Goal: Complete application form: Complete application form

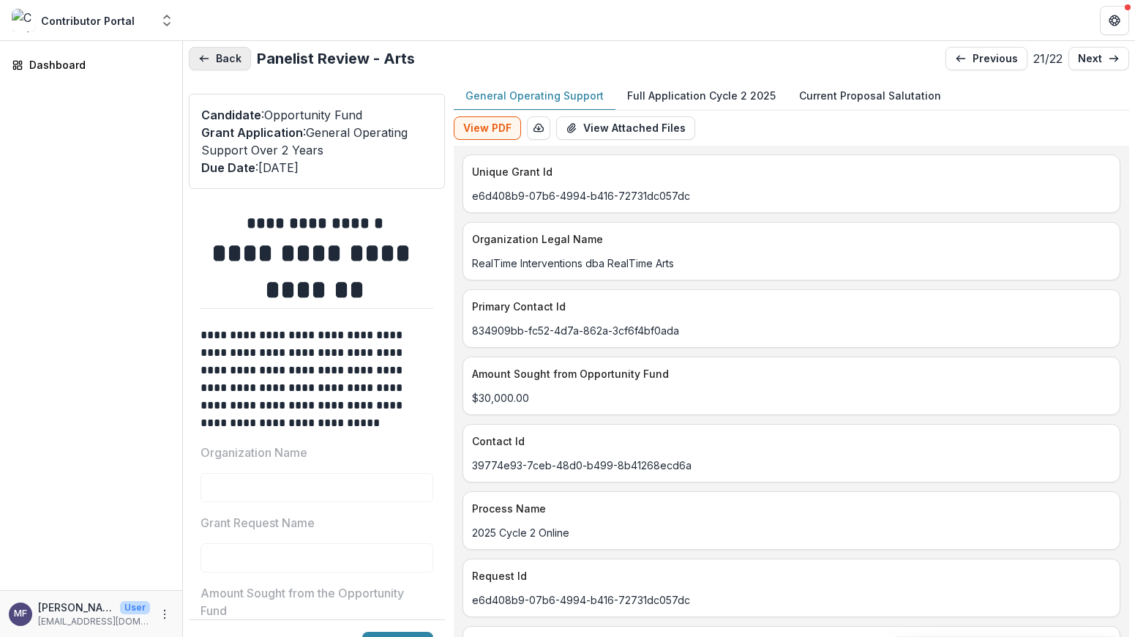
click at [229, 64] on button "Back" at bounding box center [220, 58] width 62 height 23
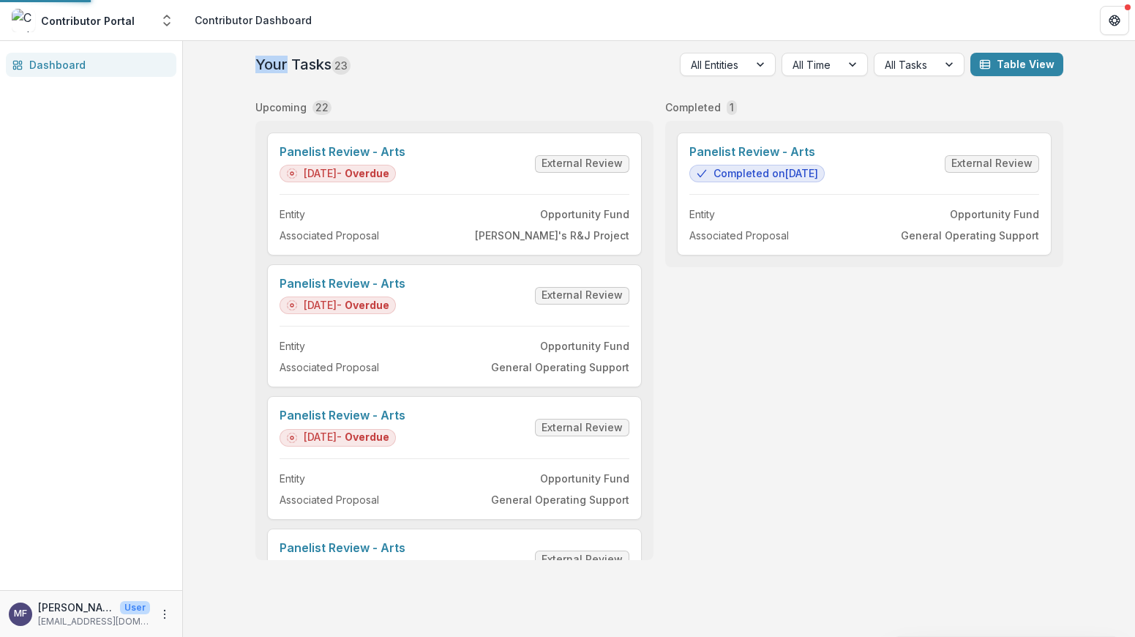
click at [229, 64] on div "Your Tasks 23 All Entities All Time All Tasks Table View Upcoming 22 Panelist R…" at bounding box center [659, 339] width 952 height 596
click at [405, 159] on link "Panelist Review - Arts" at bounding box center [343, 152] width 126 height 14
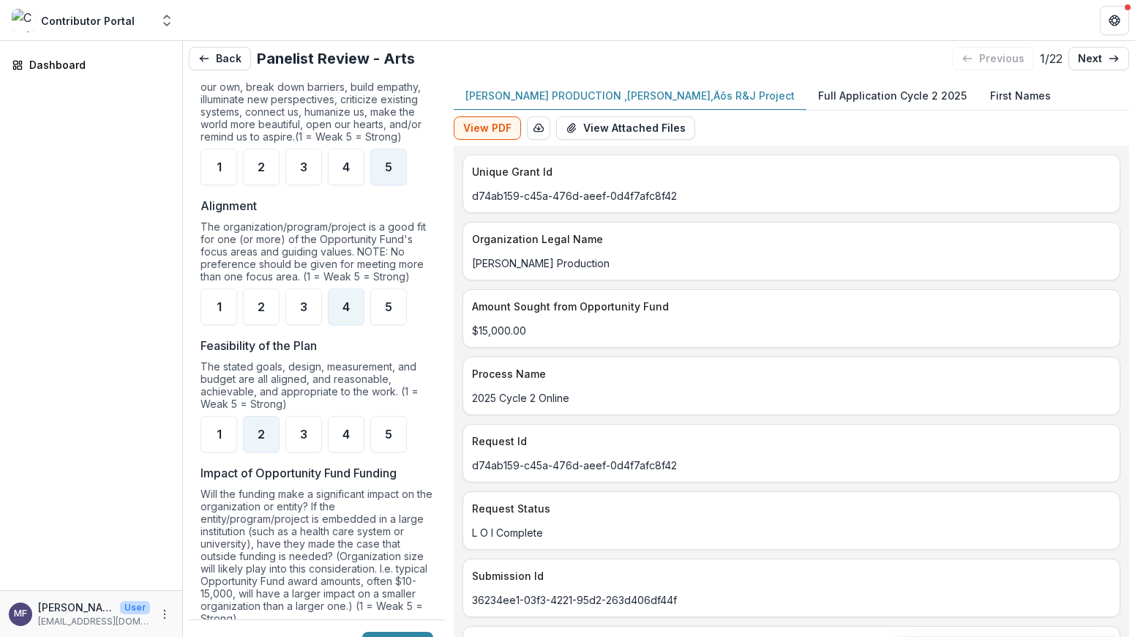
scroll to position [1196, 0]
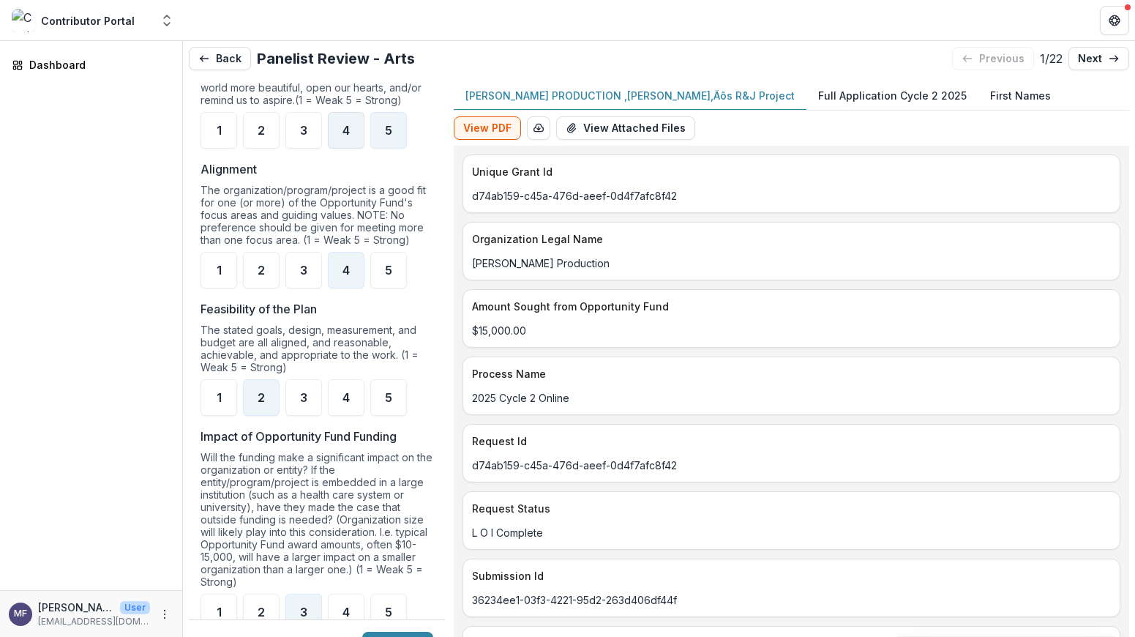
click at [353, 148] on div "4" at bounding box center [346, 130] width 37 height 37
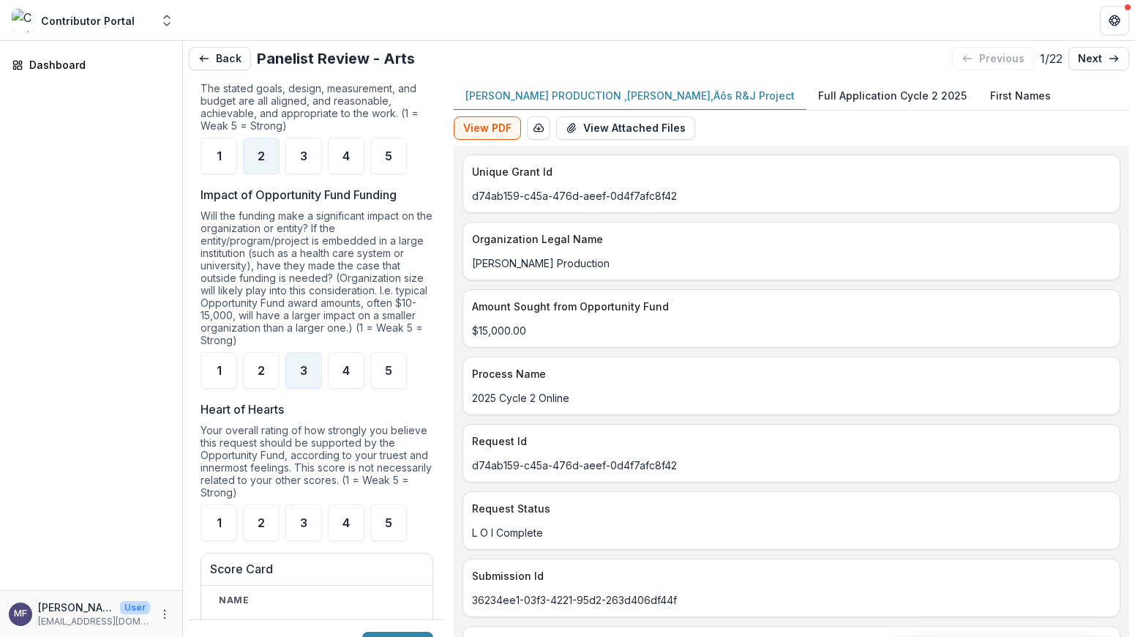
scroll to position [1519, 0]
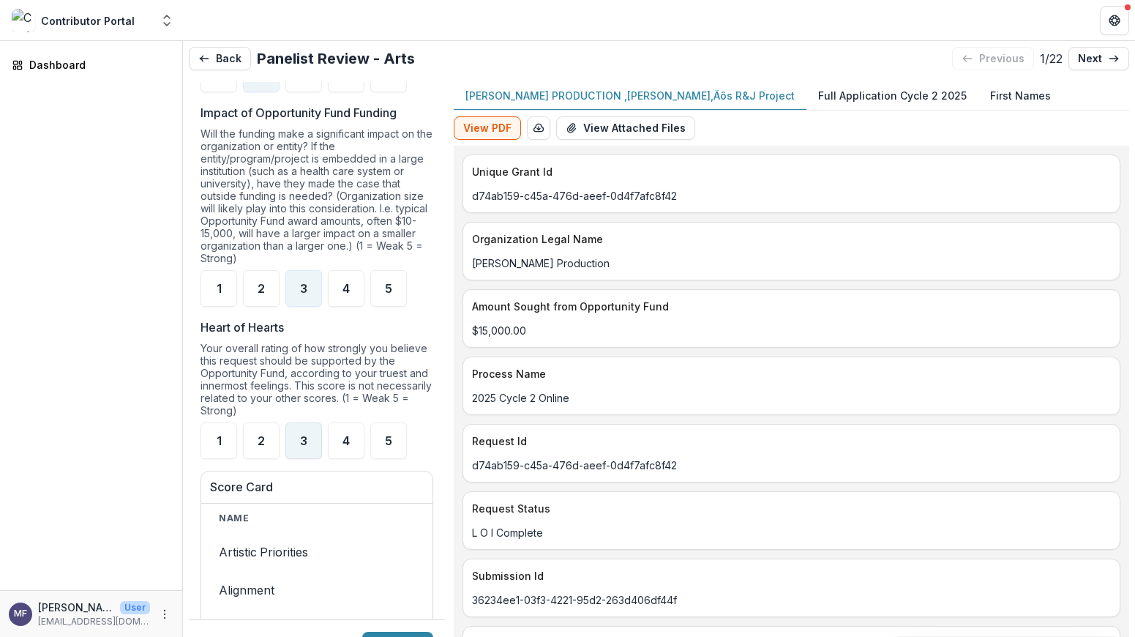
click at [302, 446] on span "3" at bounding box center [303, 441] width 7 height 12
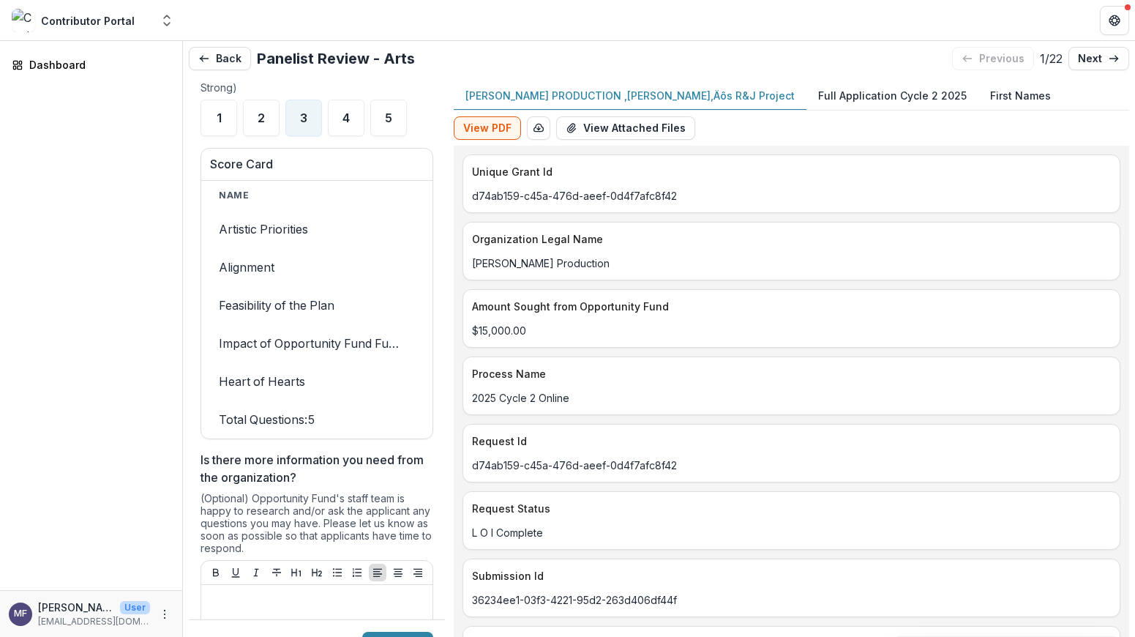
scroll to position [1850, 0]
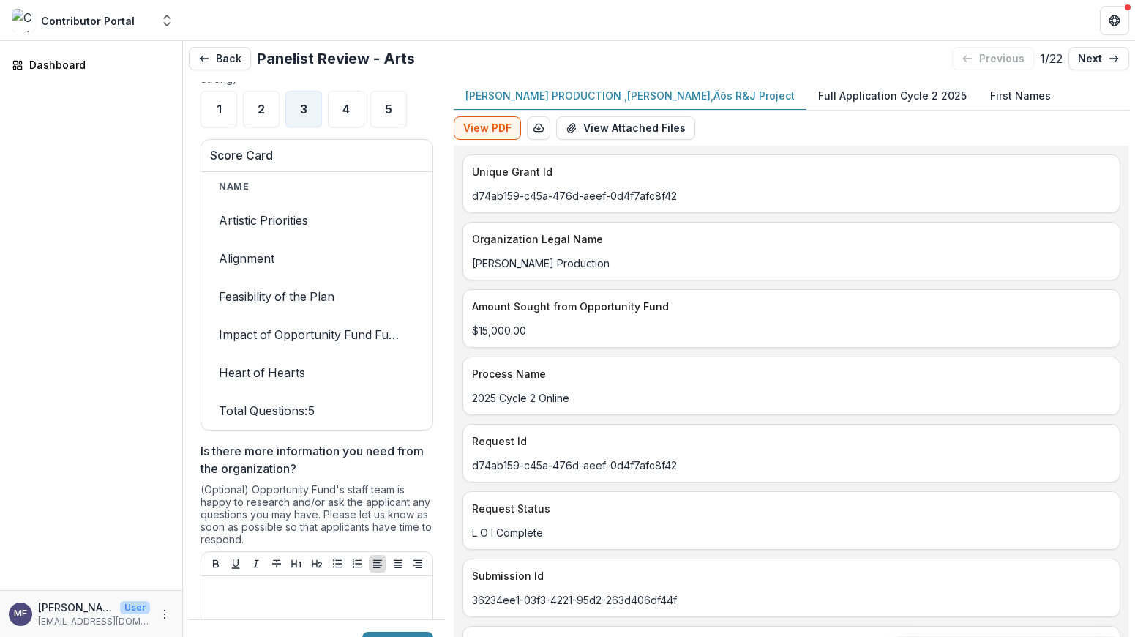
click at [263, 201] on th "Name" at bounding box center [311, 186] width 220 height 29
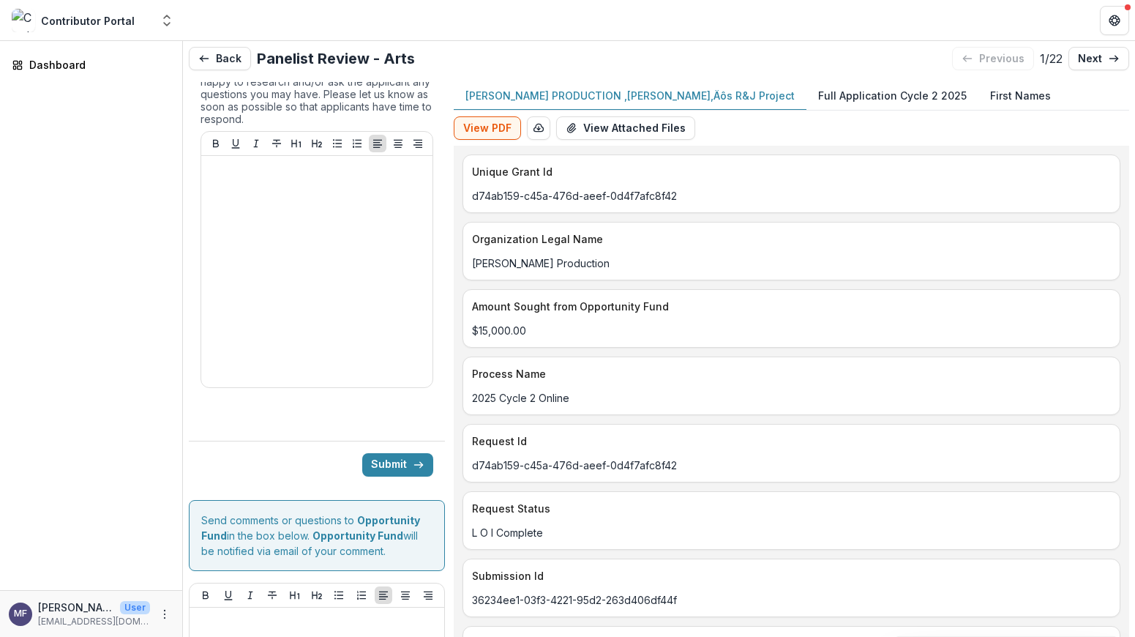
scroll to position [2379, 0]
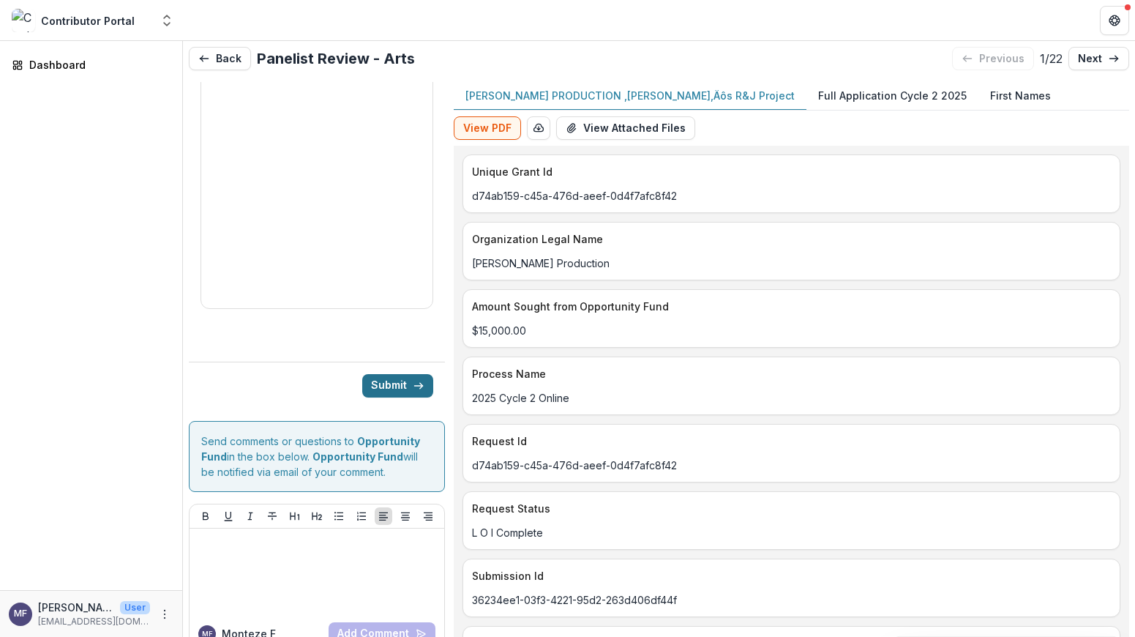
click at [391, 382] on button "Submit" at bounding box center [397, 385] width 71 height 23
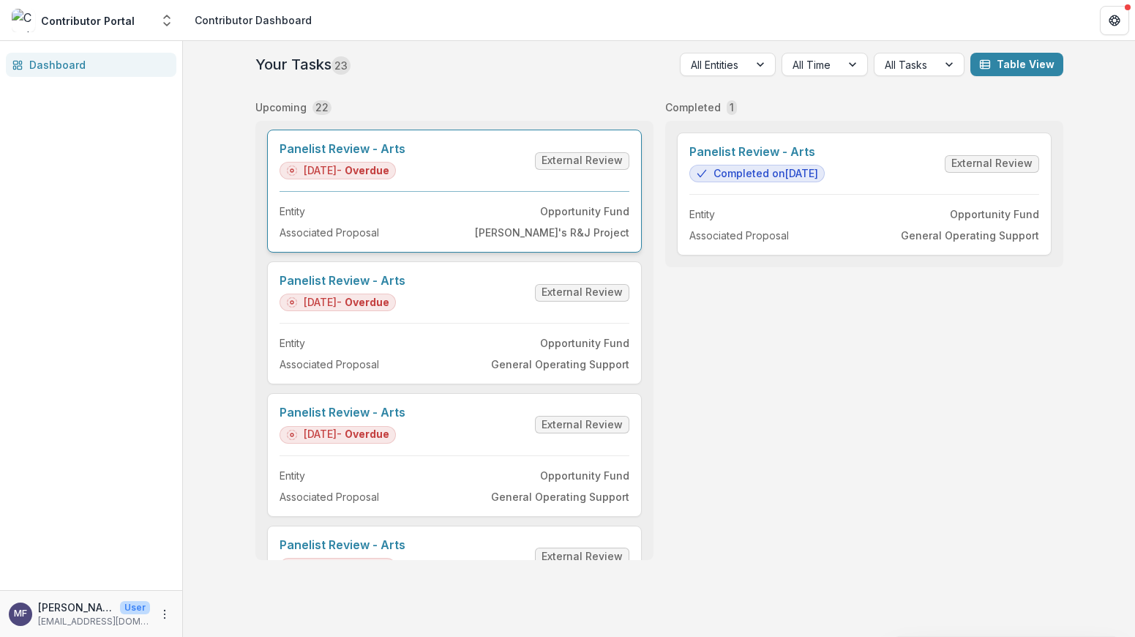
scroll to position [4, 0]
click at [373, 154] on link "Panelist Review - Arts" at bounding box center [343, 147] width 126 height 14
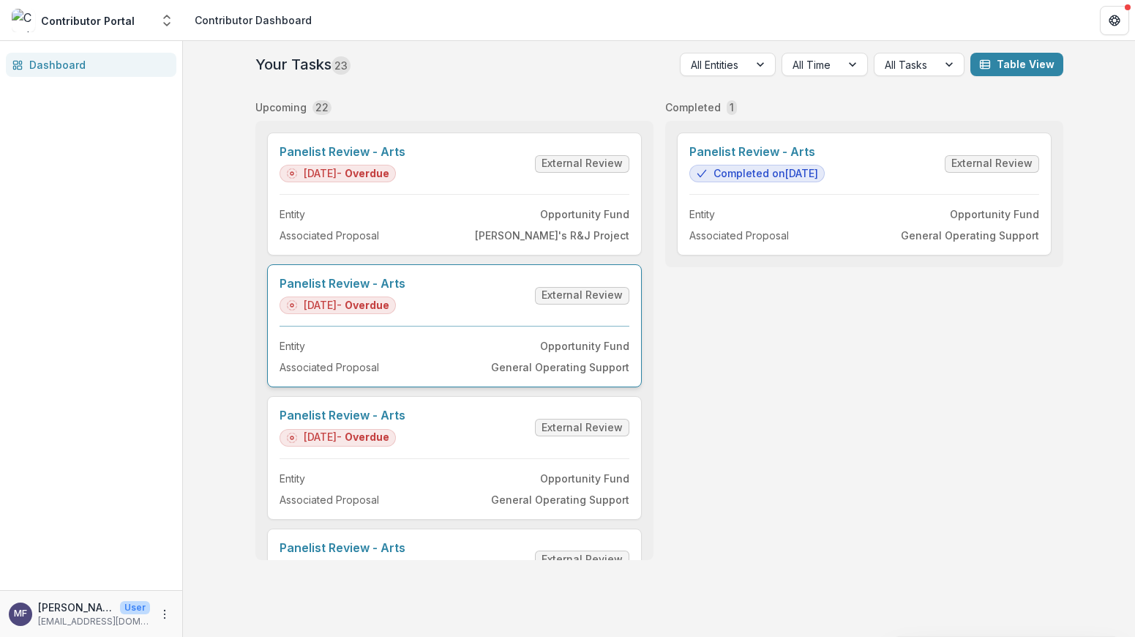
click at [405, 290] on link "Panelist Review - Arts" at bounding box center [343, 284] width 126 height 14
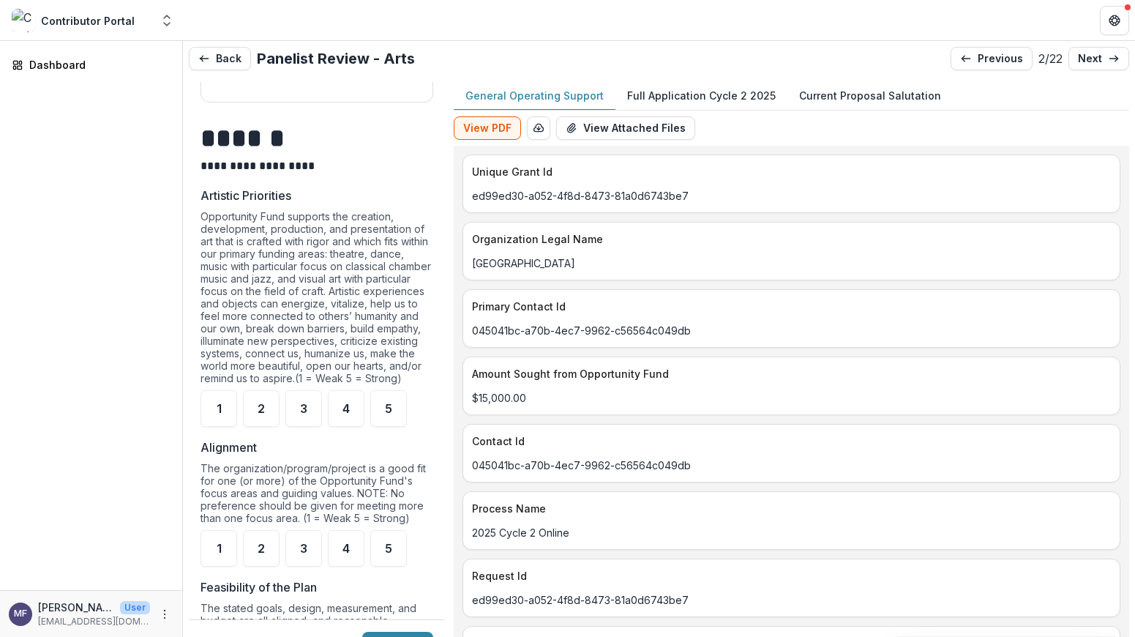
scroll to position [939, 0]
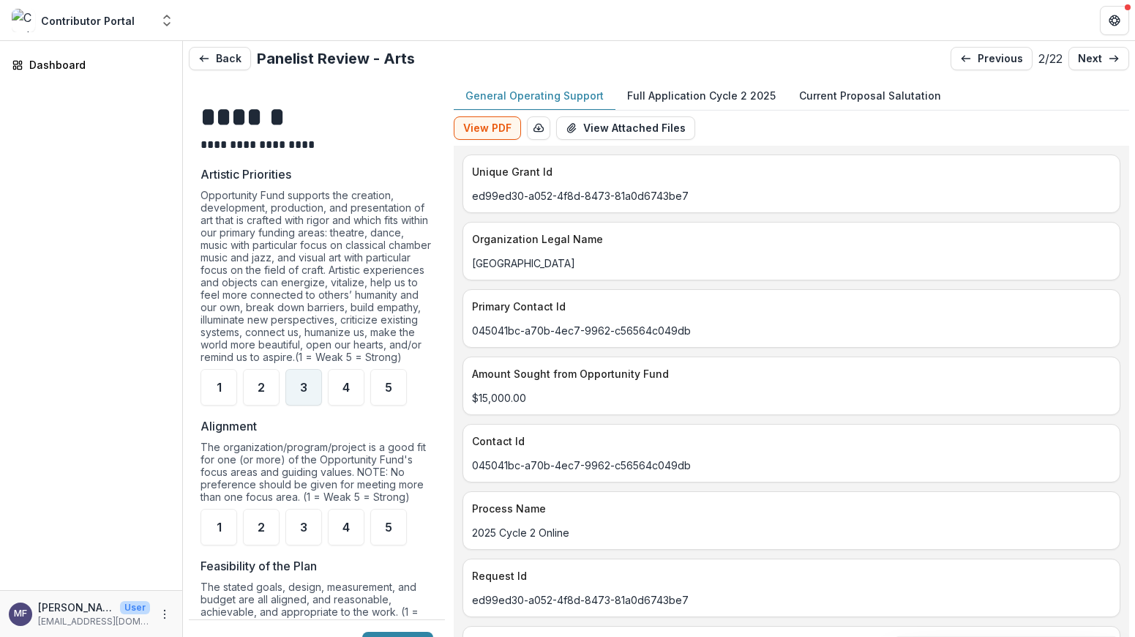
click at [307, 398] on div "3" at bounding box center [303, 387] width 37 height 37
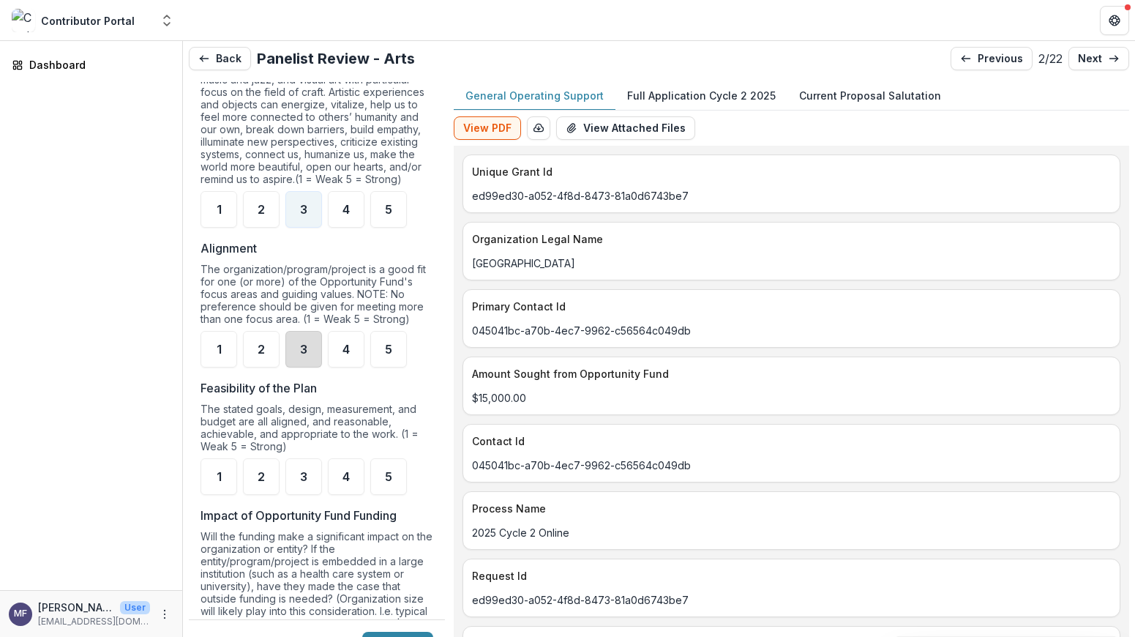
click at [306, 367] on div "3" at bounding box center [303, 349] width 37 height 37
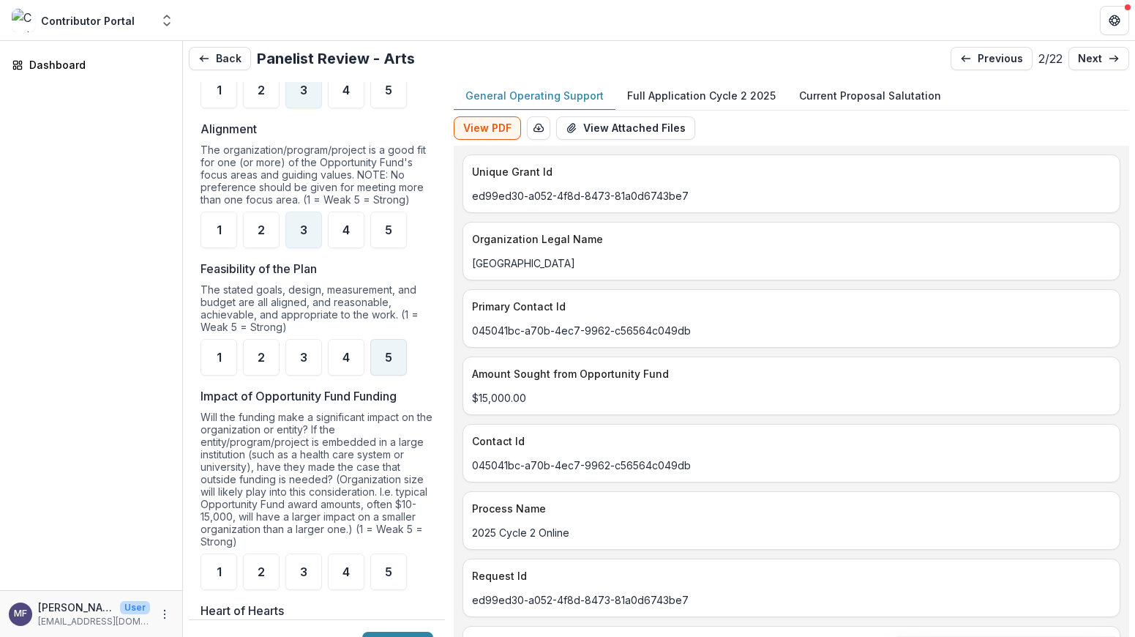
click at [385, 363] on span "5" at bounding box center [388, 357] width 7 height 12
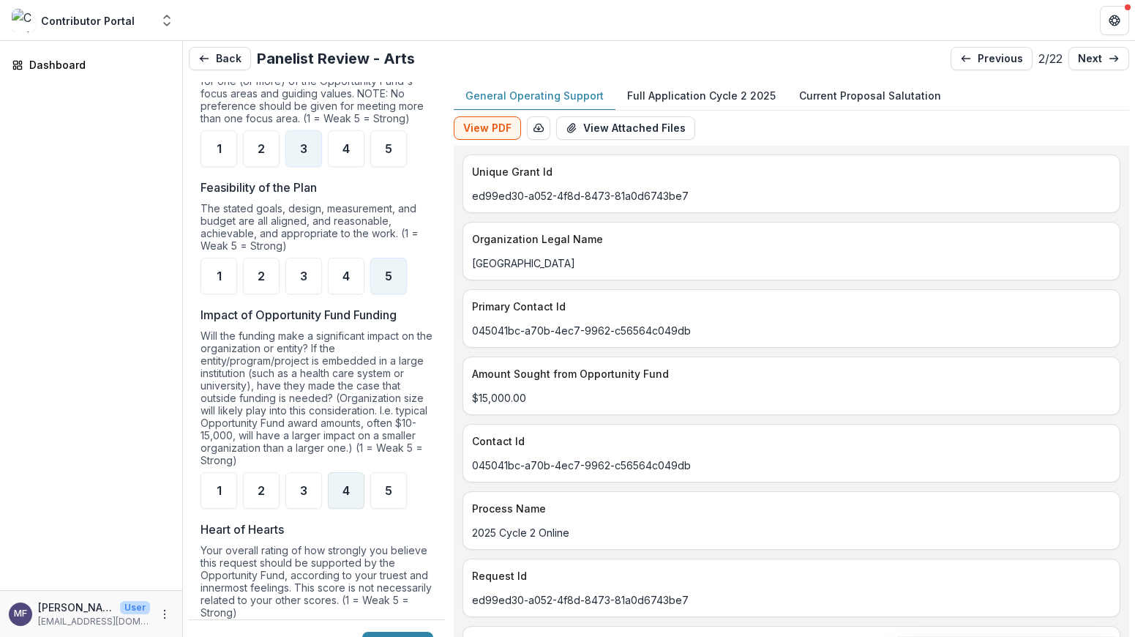
click at [350, 503] on div "4" at bounding box center [346, 490] width 37 height 37
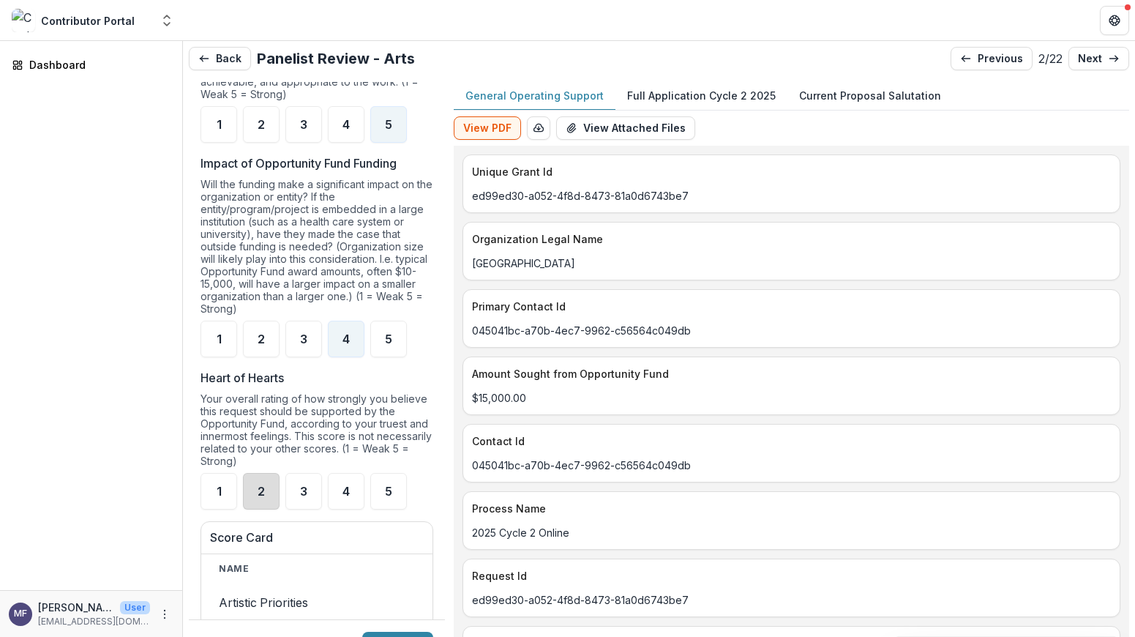
click at [266, 503] on div "2" at bounding box center [261, 491] width 37 height 37
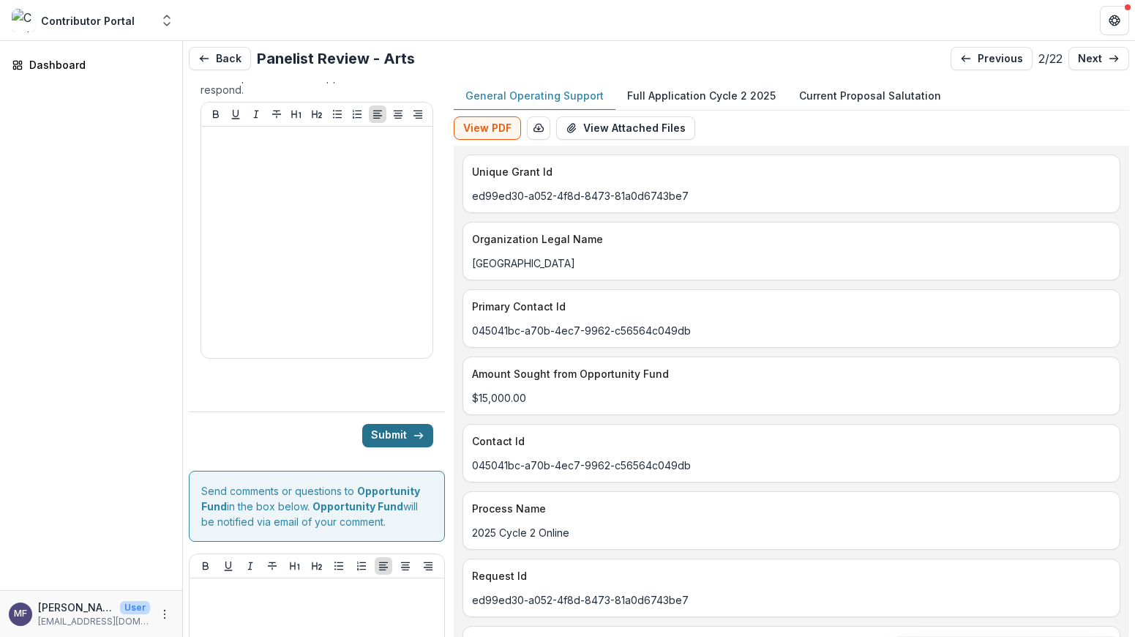
scroll to position [2304, 0]
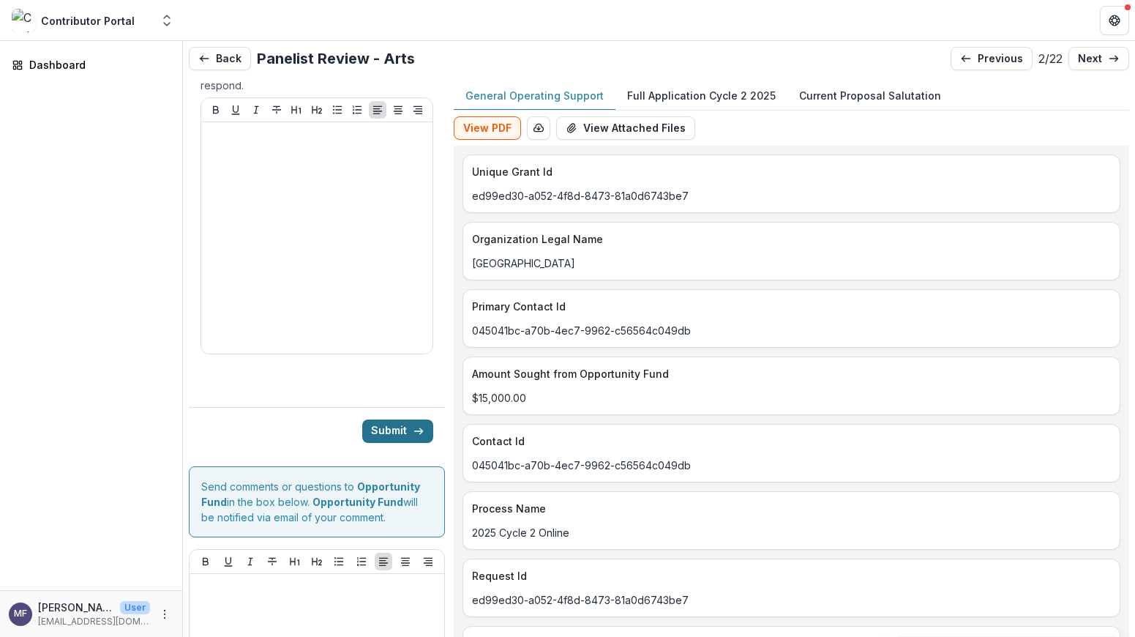
click at [402, 443] on button "Submit" at bounding box center [397, 430] width 71 height 23
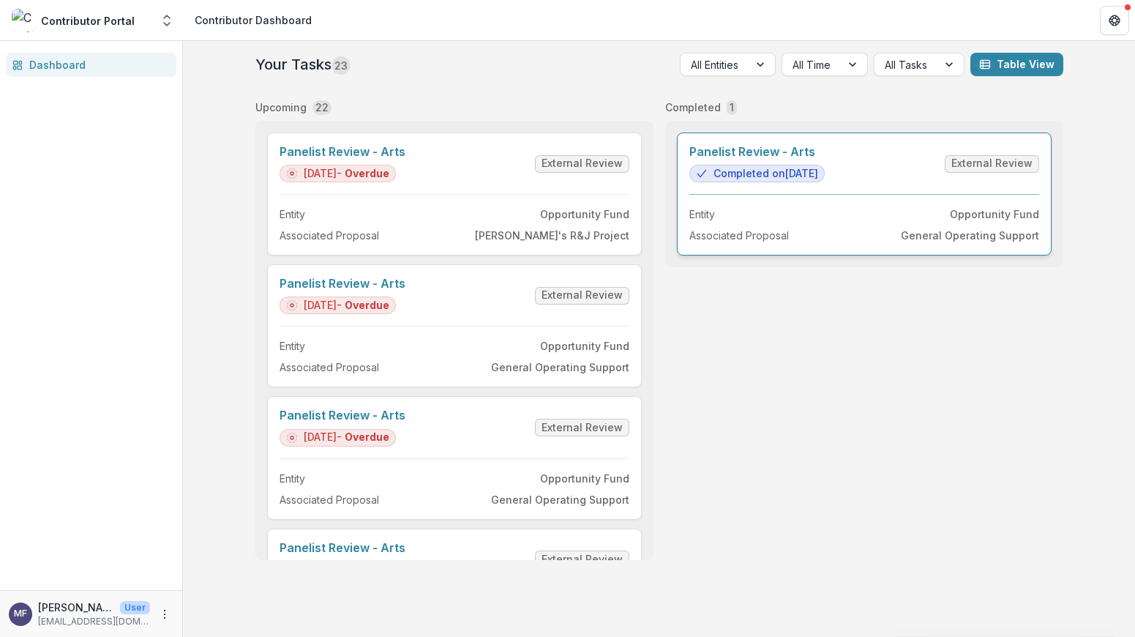
click at [825, 159] on link "Panelist Review - Arts" at bounding box center [756, 152] width 135 height 14
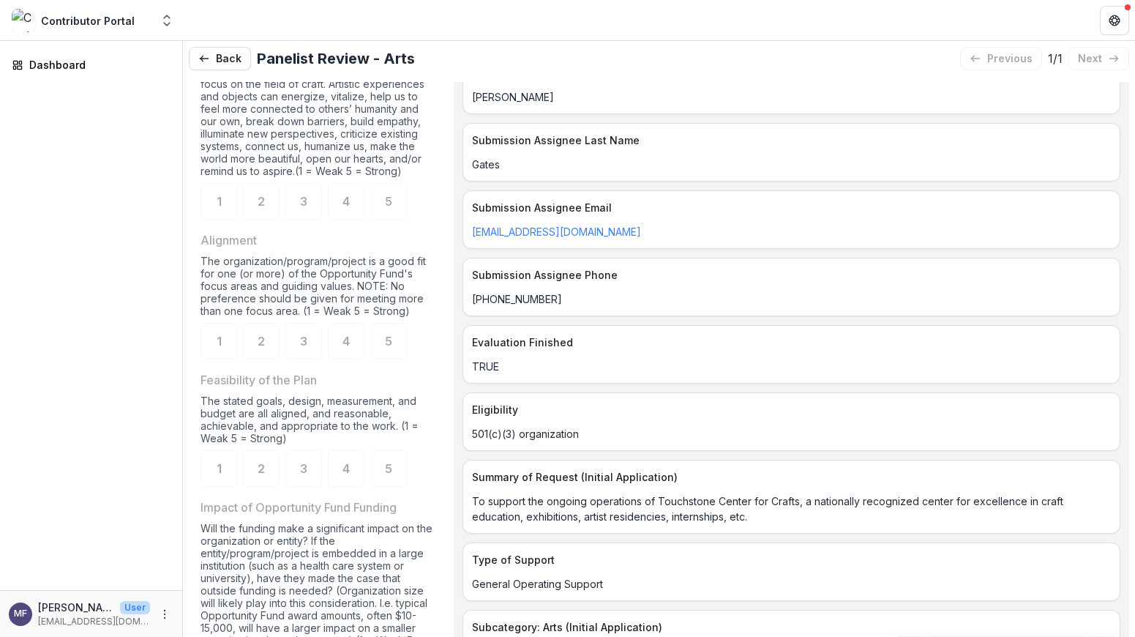
scroll to position [1177, 0]
click at [233, 53] on button "Back" at bounding box center [220, 58] width 62 height 23
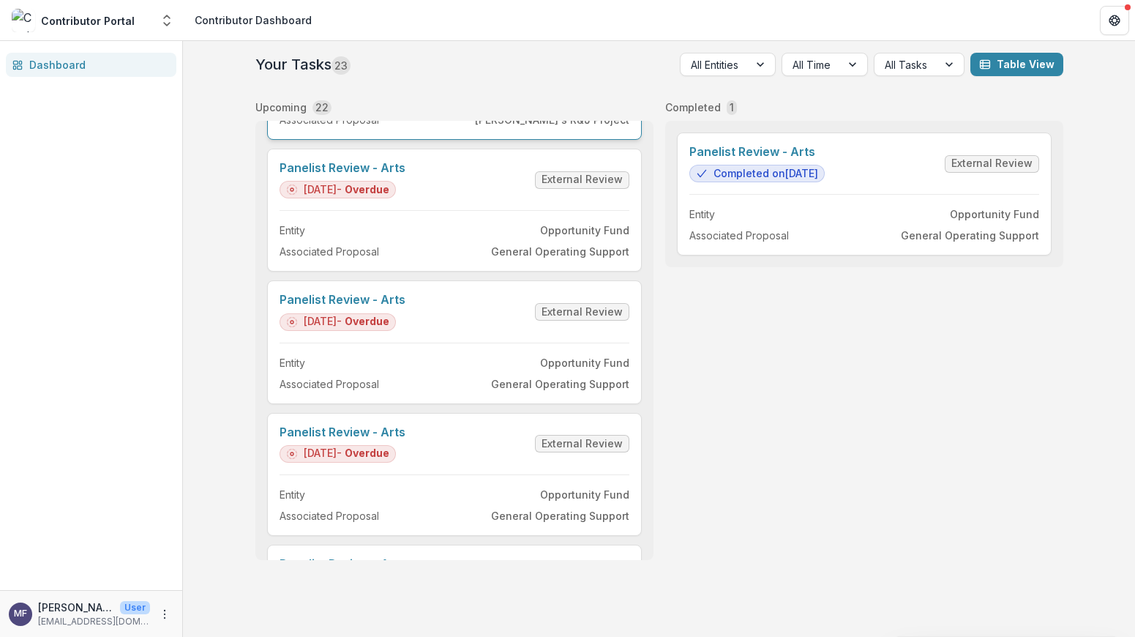
scroll to position [121, 0]
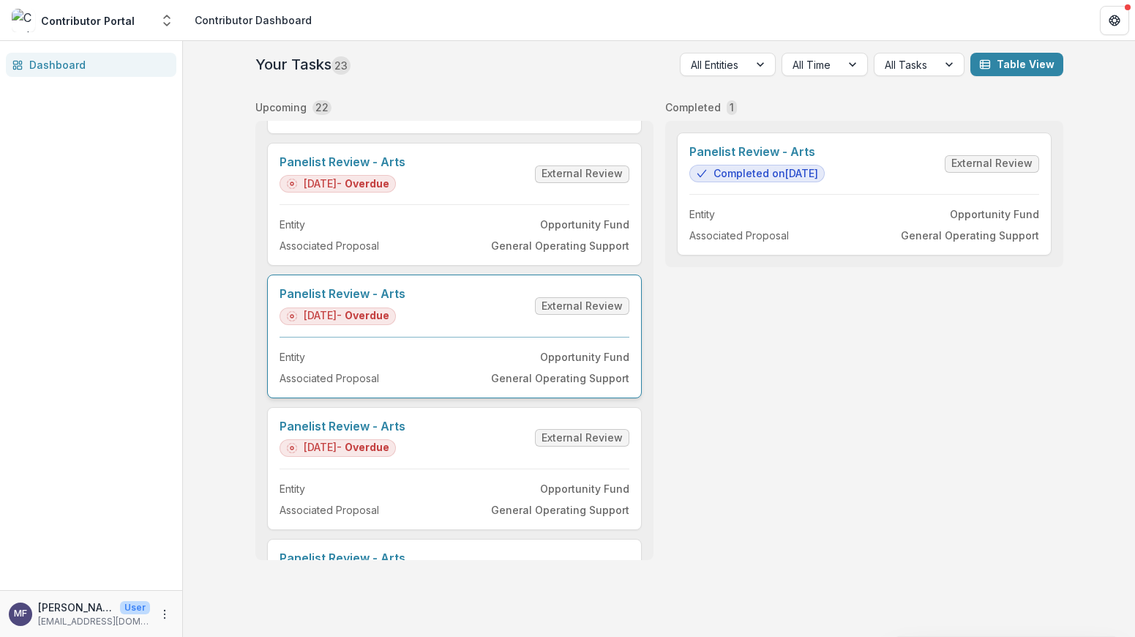
click at [405, 301] on link "Panelist Review - Arts" at bounding box center [343, 294] width 126 height 14
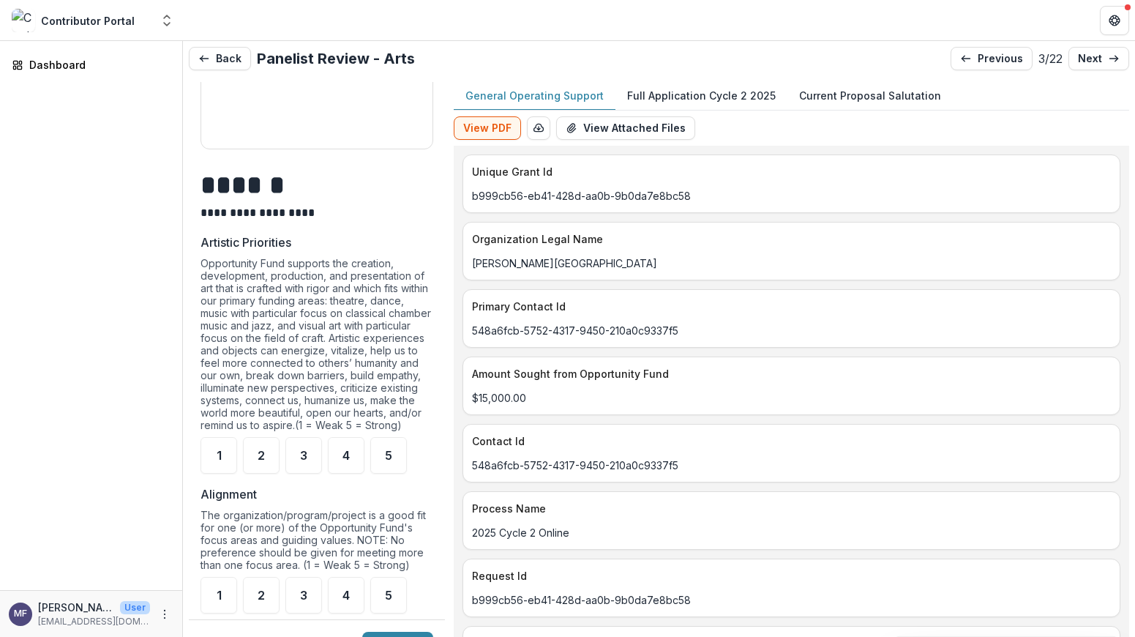
scroll to position [886, 0]
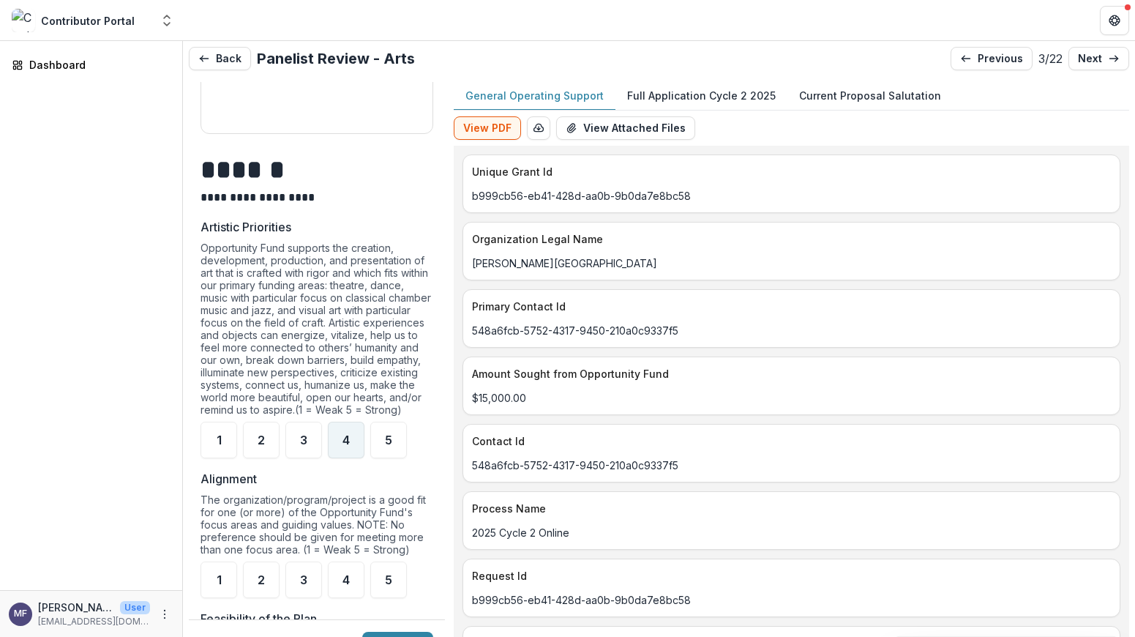
click at [348, 446] on span "4" at bounding box center [345, 440] width 7 height 12
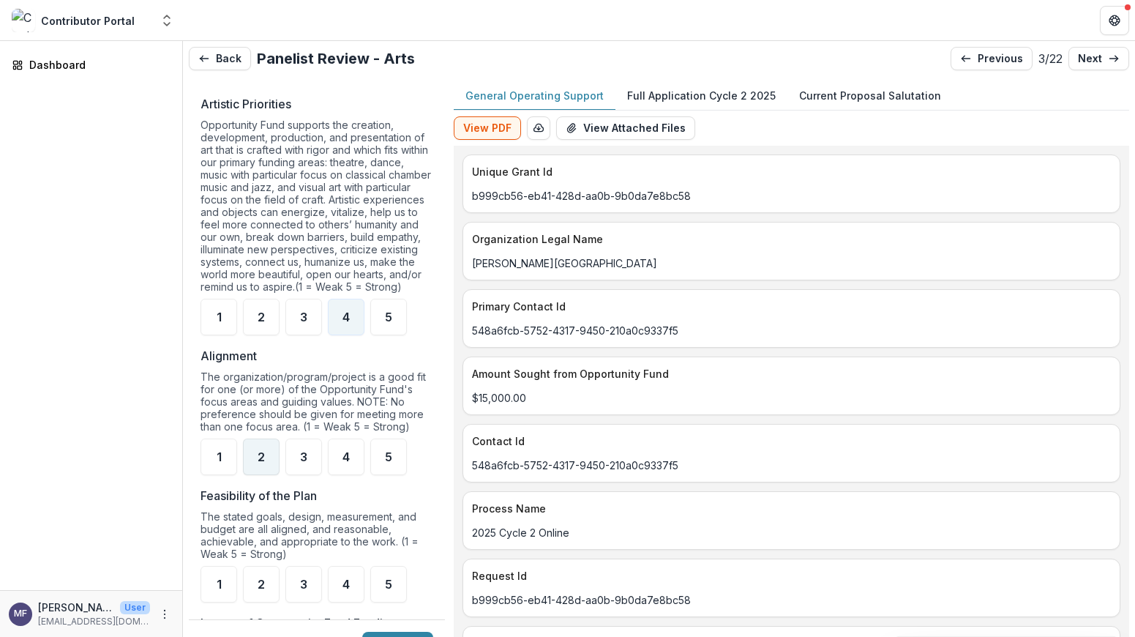
scroll to position [1010, 0]
click at [266, 474] on div "2" at bounding box center [261, 456] width 37 height 37
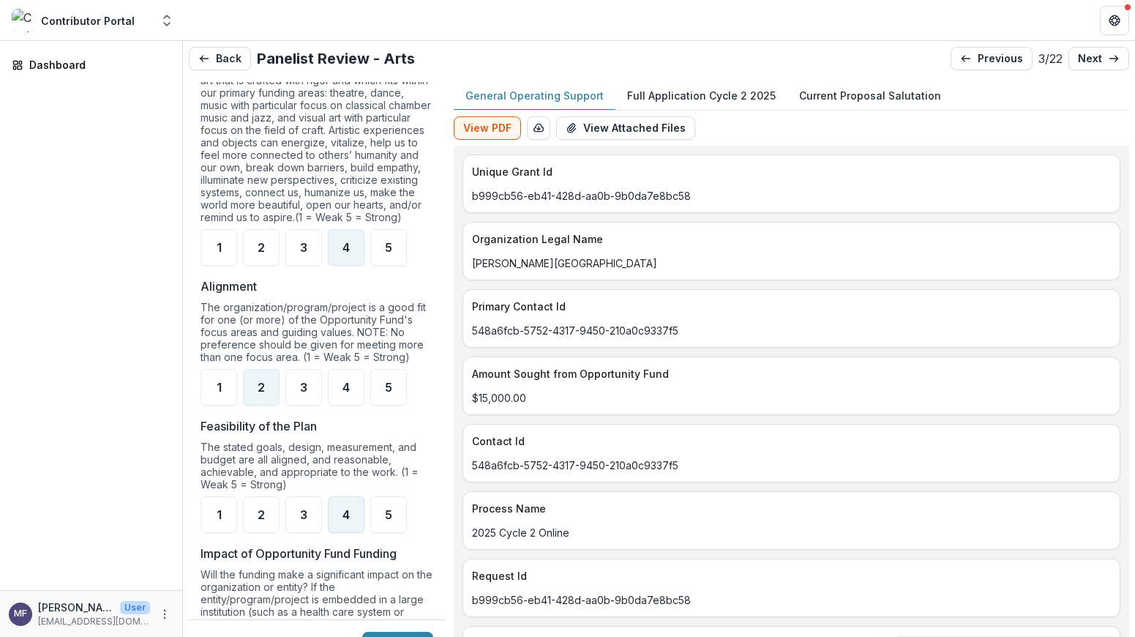
scroll to position [1114, 0]
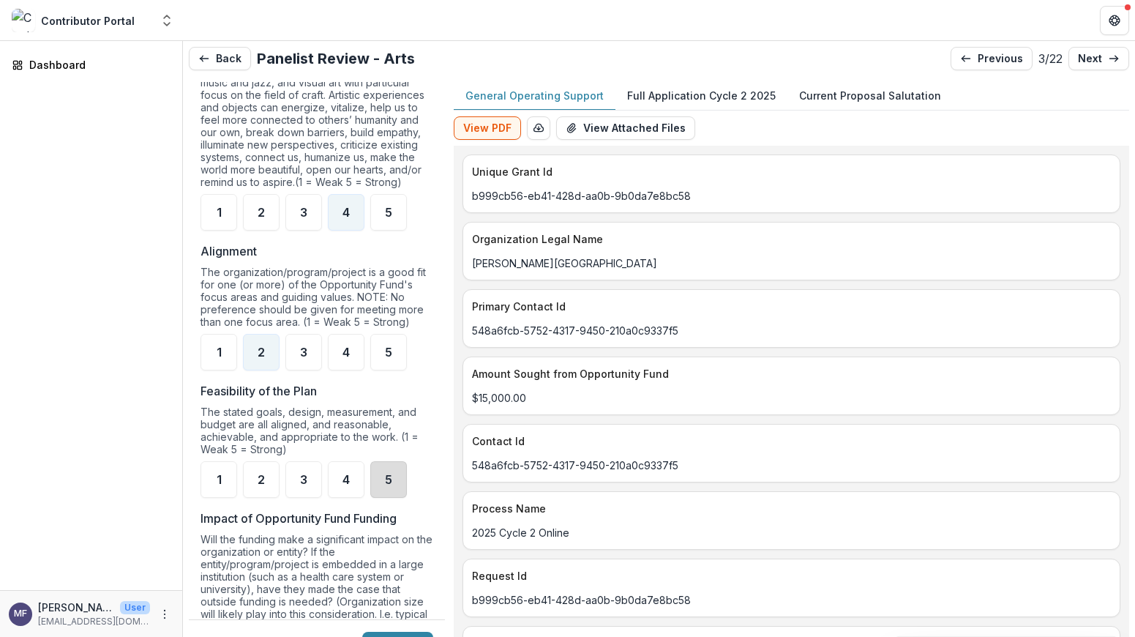
click at [397, 484] on div "5" at bounding box center [388, 479] width 37 height 37
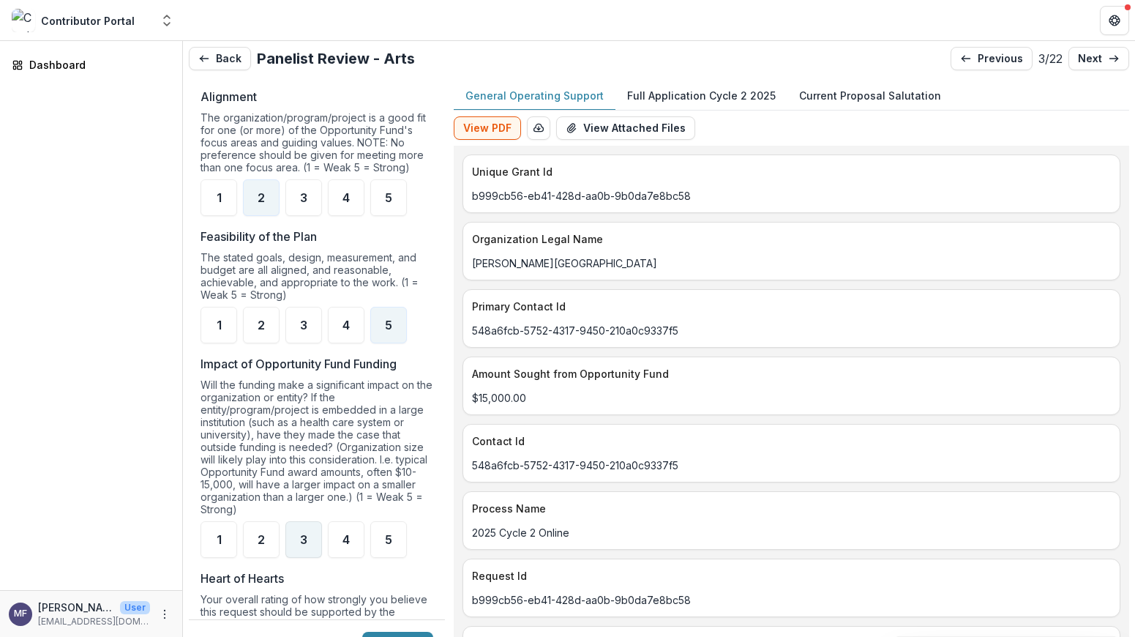
scroll to position [1283, 0]
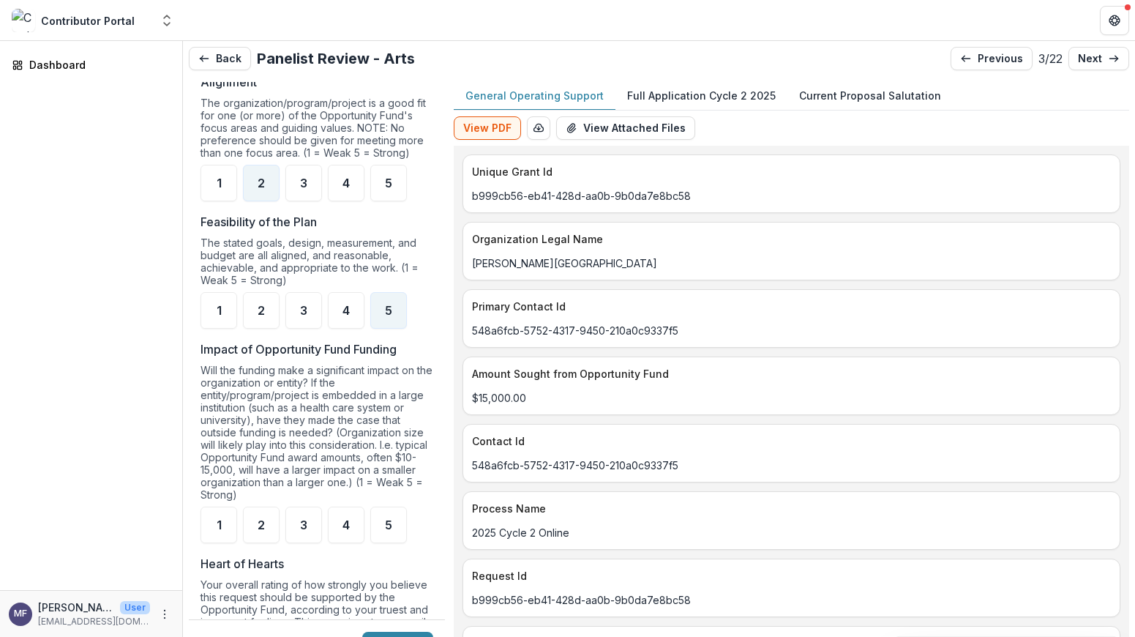
click at [303, 572] on label "Heart of Hearts" at bounding box center [312, 564] width 224 height 18
click at [304, 530] on span "3" at bounding box center [303, 525] width 7 height 12
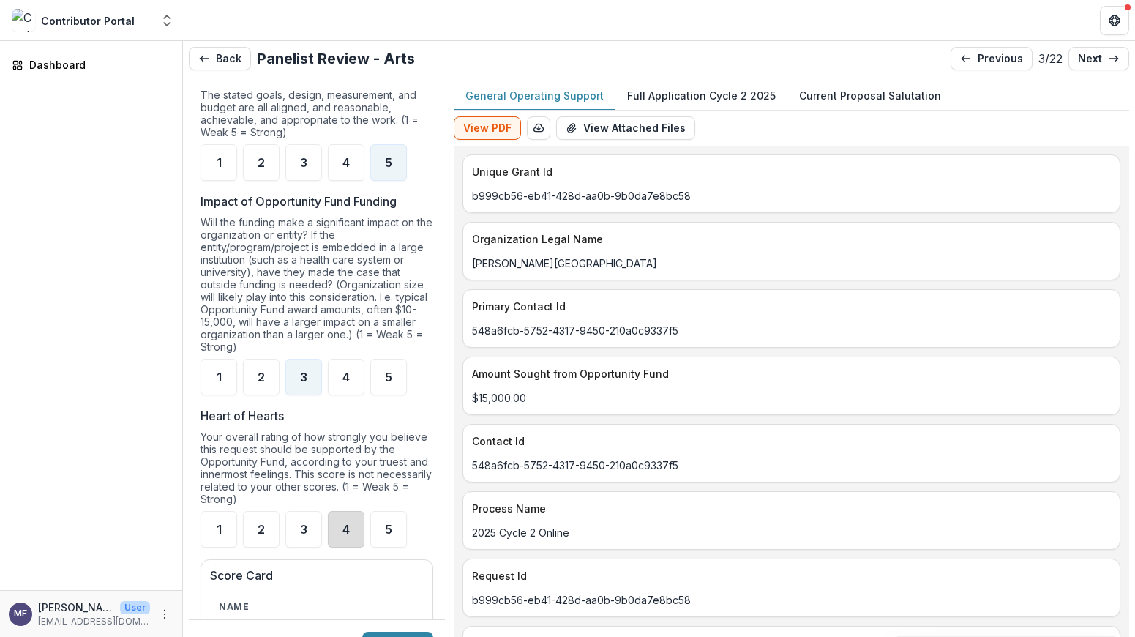
click at [341, 537] on div "4" at bounding box center [346, 529] width 37 height 37
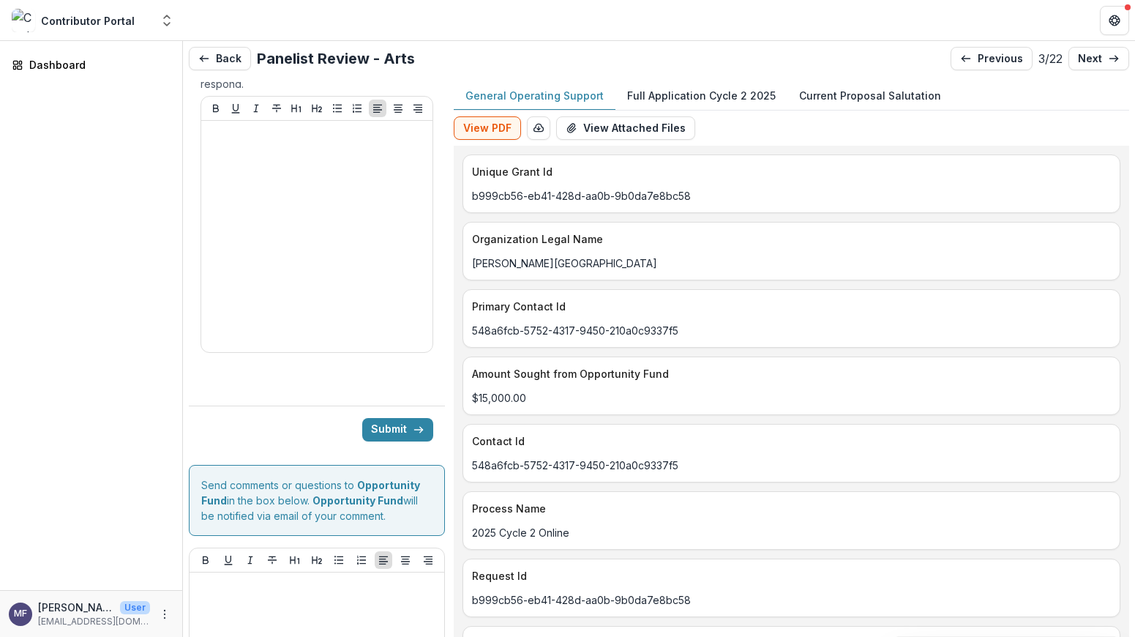
scroll to position [2316, 0]
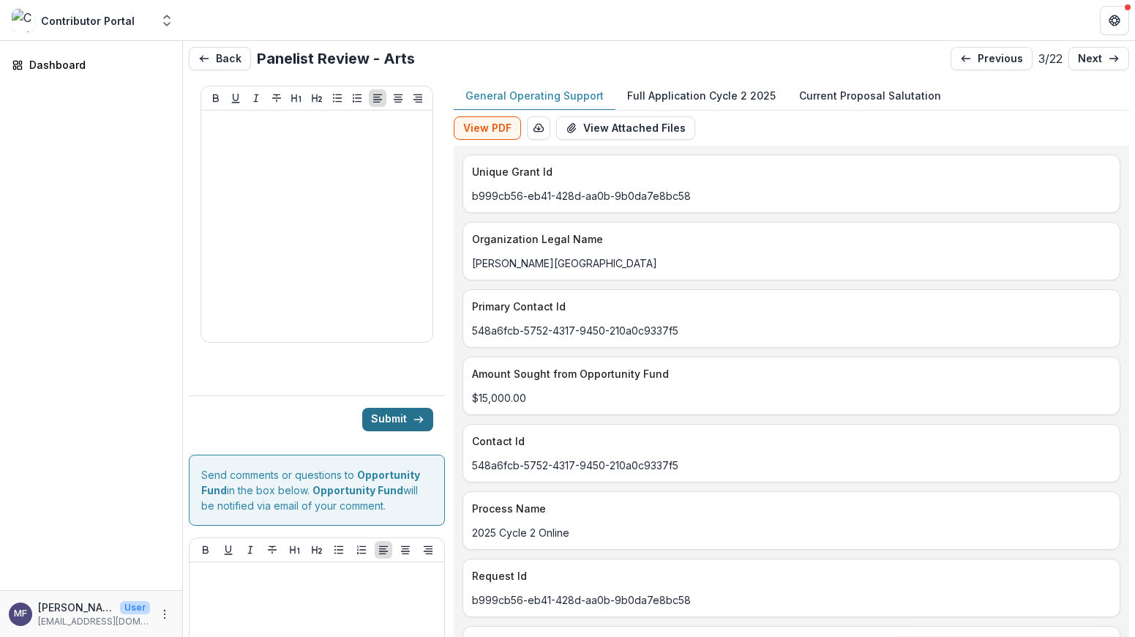
click at [399, 431] on button "Submit" at bounding box center [397, 419] width 71 height 23
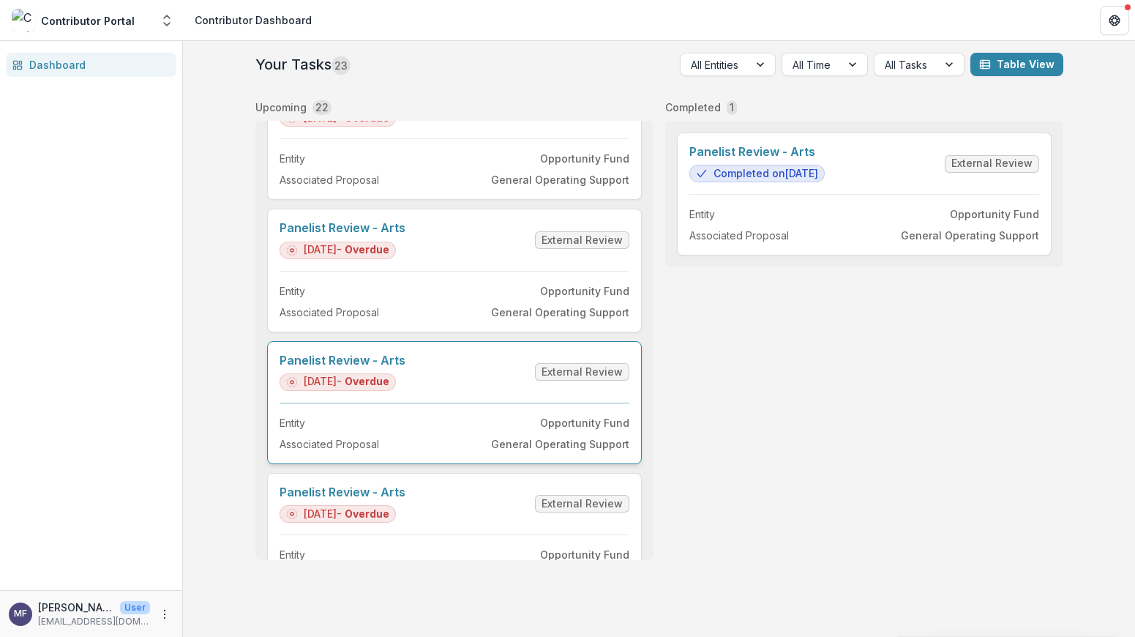
scroll to position [187, 0]
click at [405, 368] on link "Panelist Review - Arts" at bounding box center [343, 361] width 126 height 14
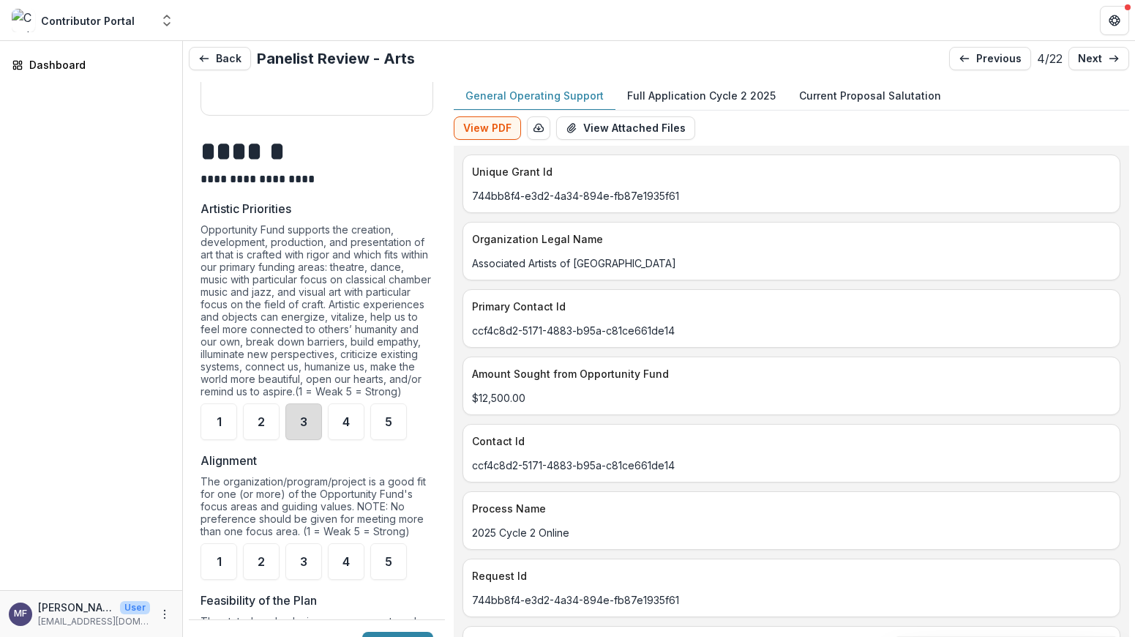
click at [311, 436] on div "3" at bounding box center [303, 421] width 37 height 37
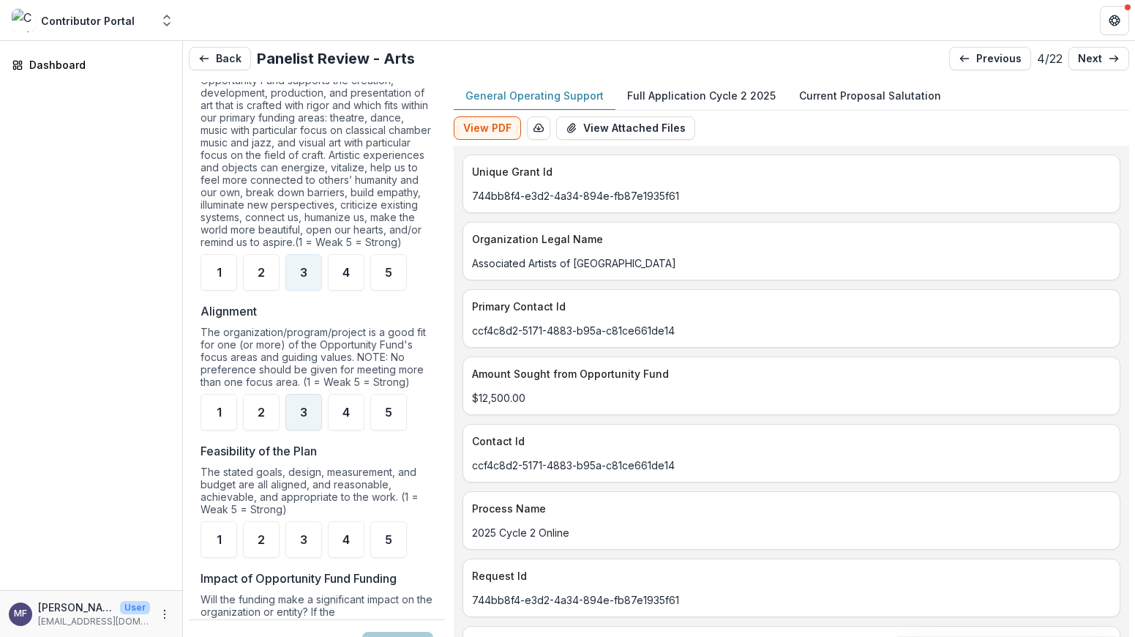
scroll to position [1056, 0]
click at [265, 426] on div "2" at bounding box center [261, 409] width 37 height 37
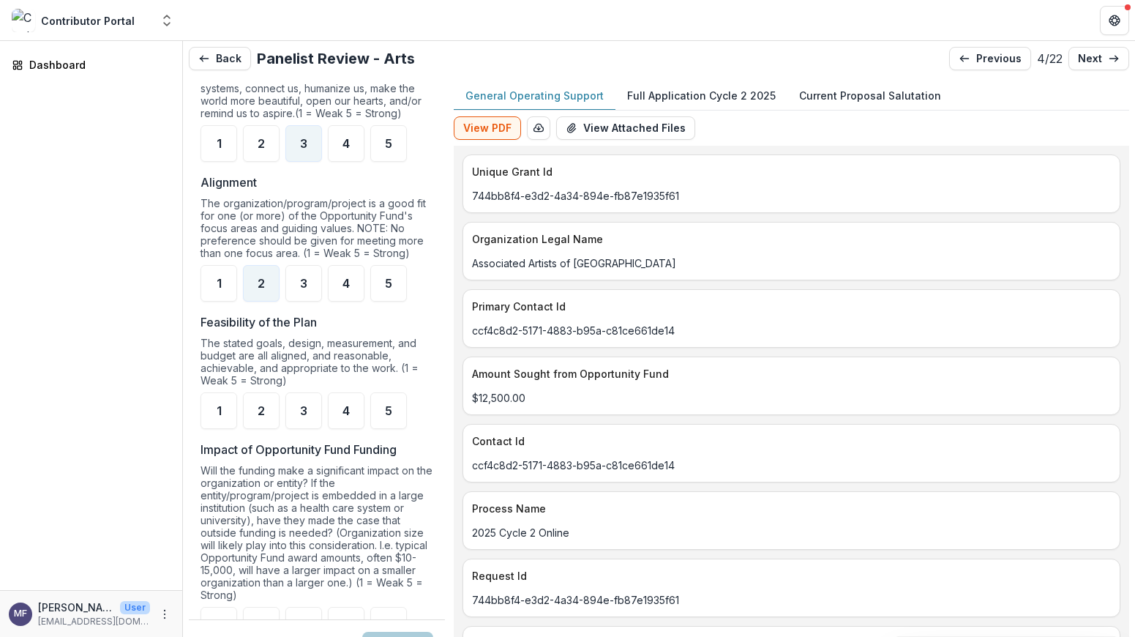
scroll to position [1187, 0]
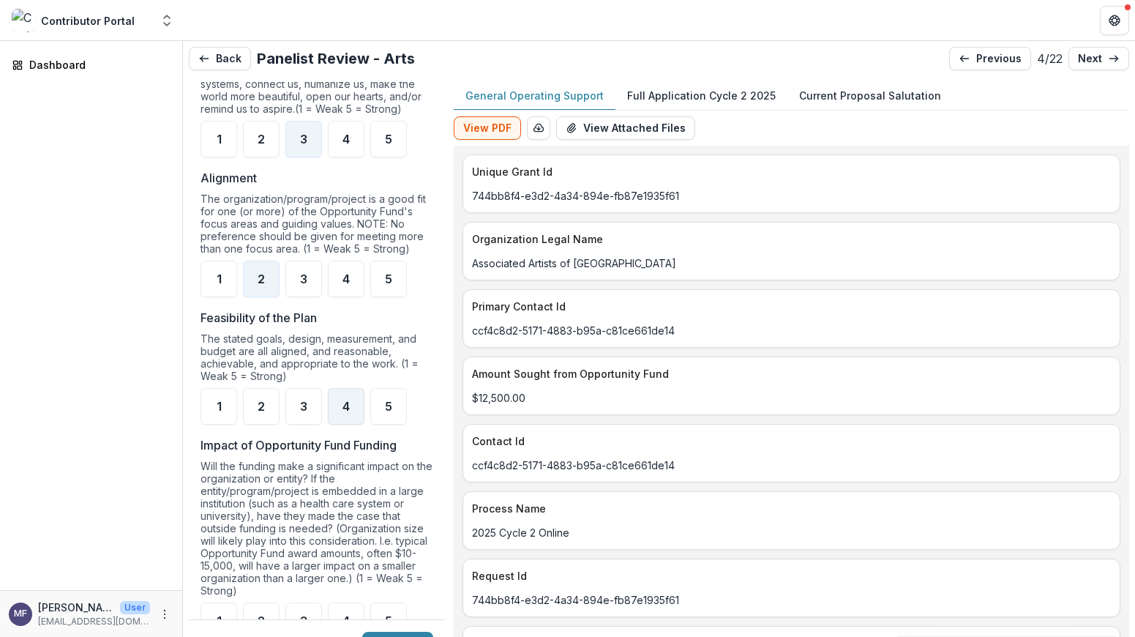
click at [345, 412] on span "4" at bounding box center [345, 406] width 7 height 12
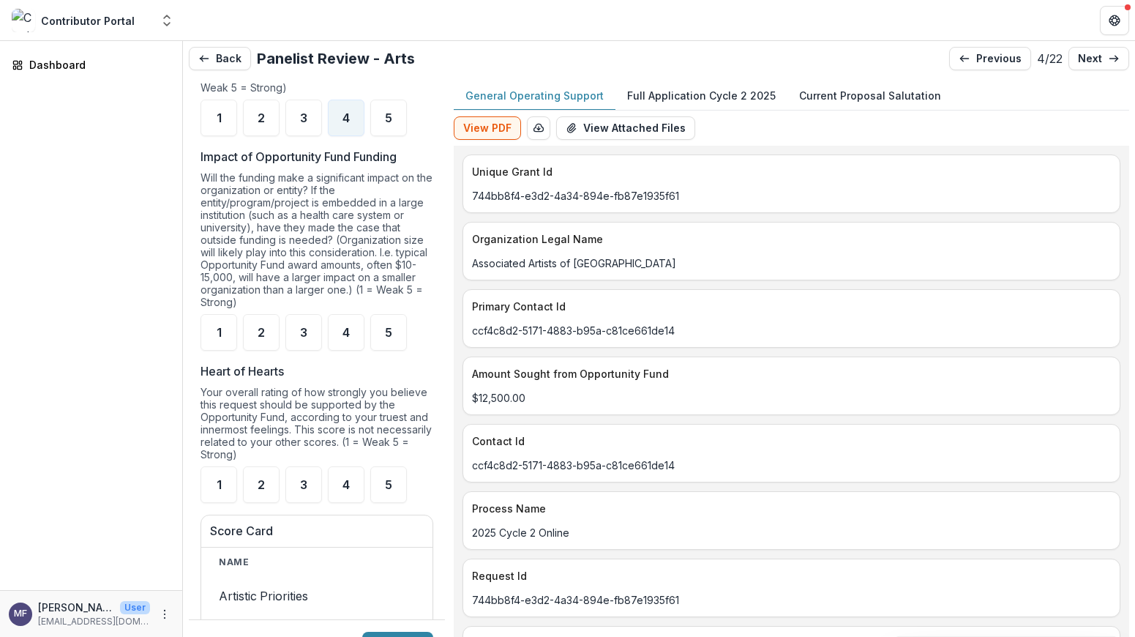
scroll to position [1528, 0]
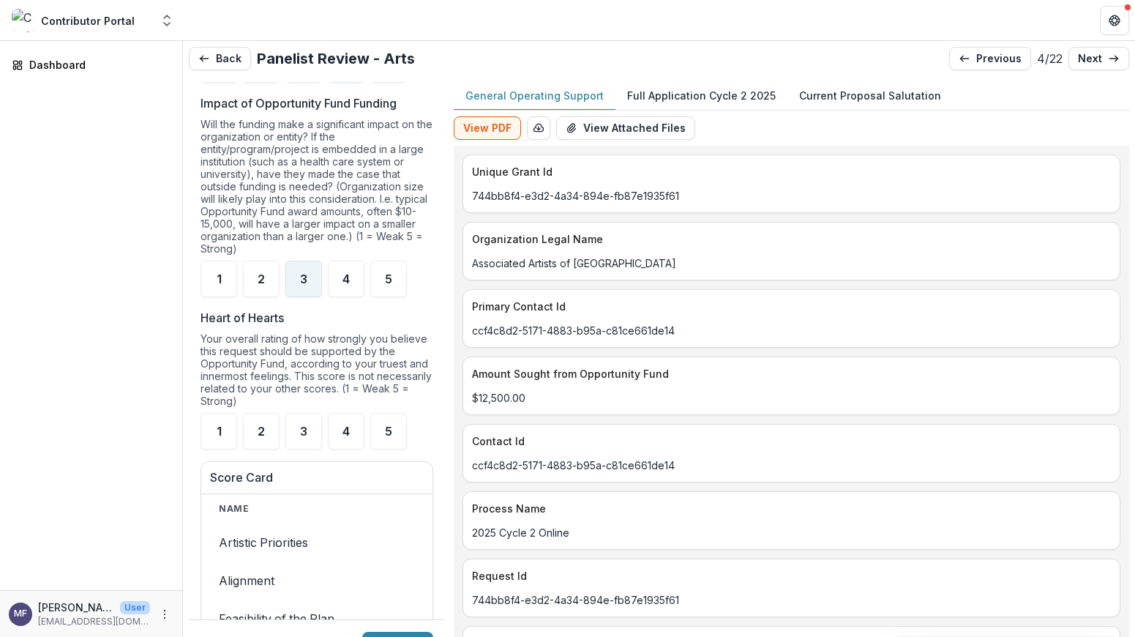
click at [307, 292] on div "3" at bounding box center [303, 278] width 37 height 37
click at [309, 432] on div "3" at bounding box center [303, 431] width 37 height 37
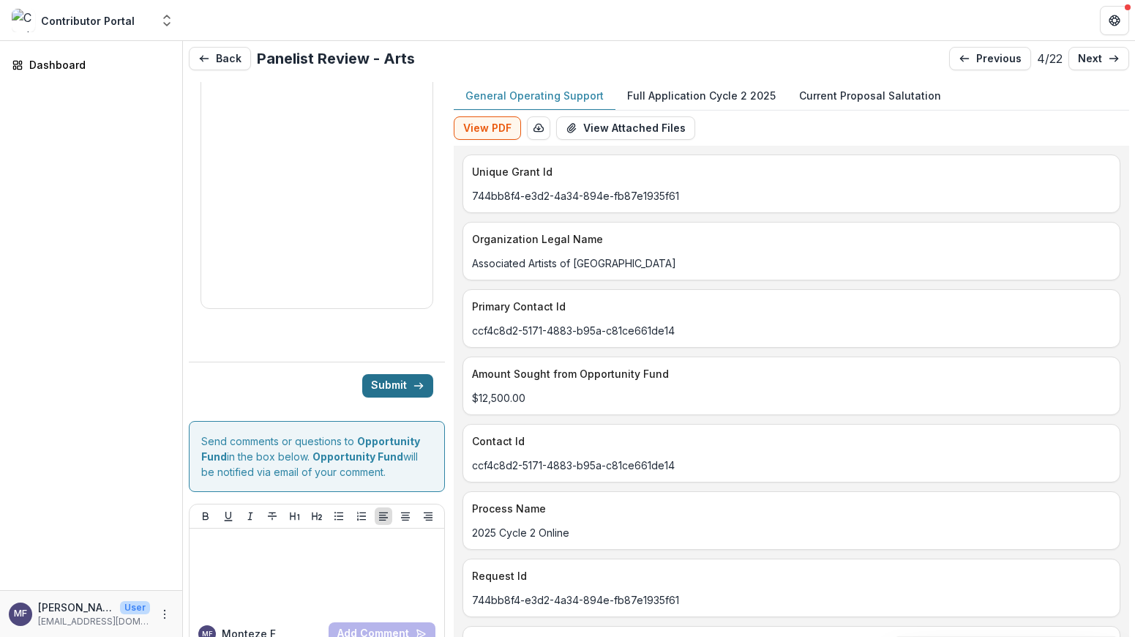
scroll to position [2371, 0]
click at [393, 397] on button "Submit" at bounding box center [397, 385] width 71 height 23
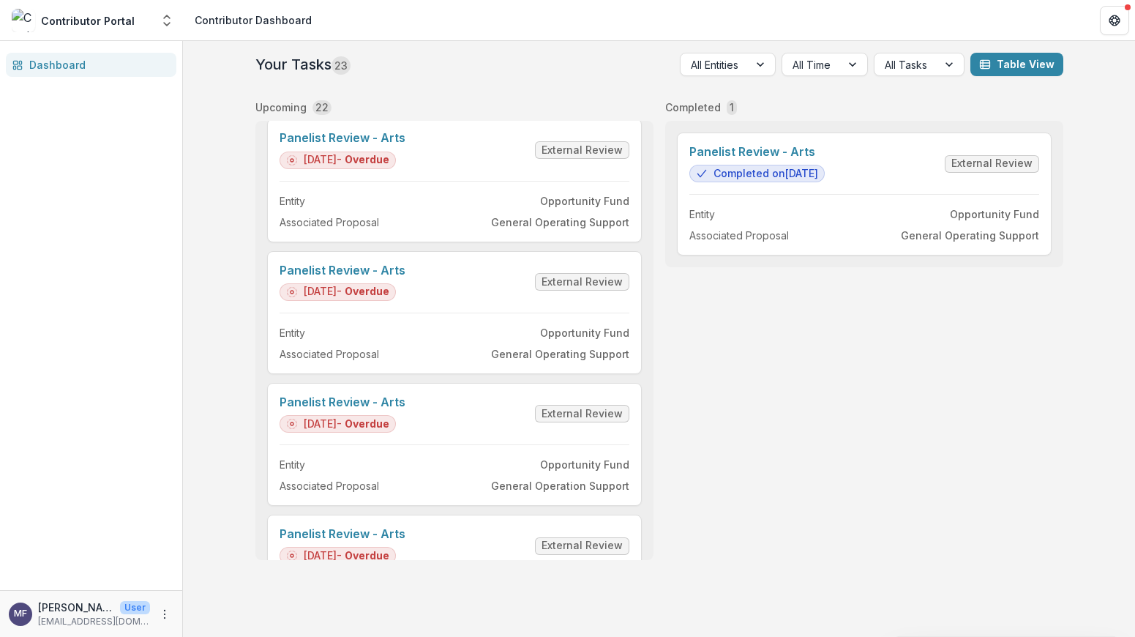
scroll to position [283, 0]
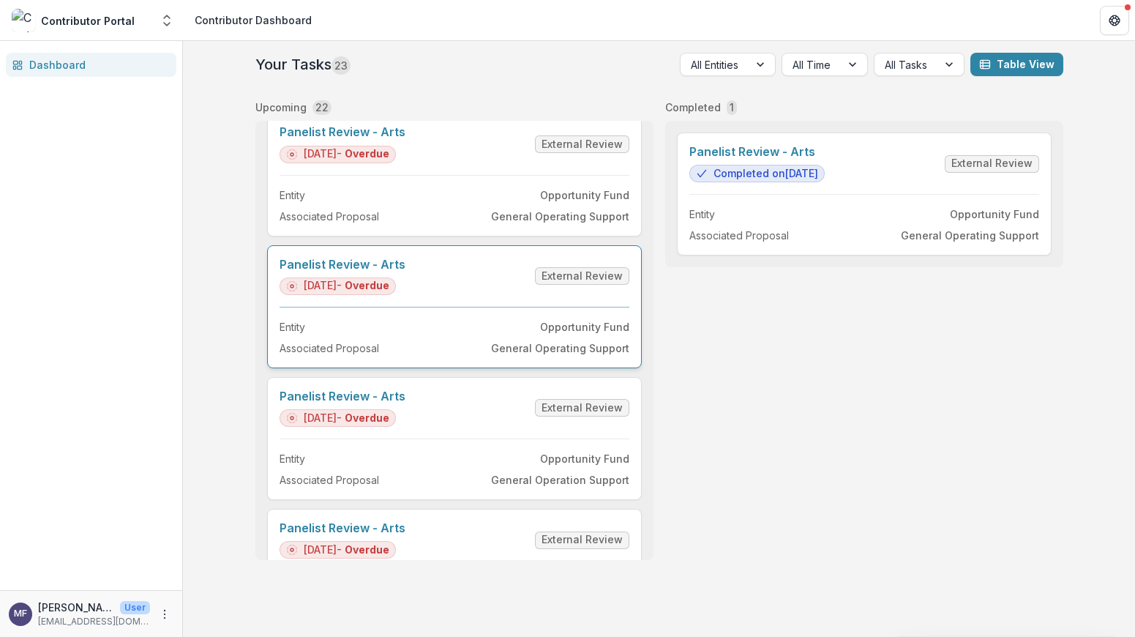
click at [405, 271] on link "Panelist Review - Arts" at bounding box center [343, 265] width 126 height 14
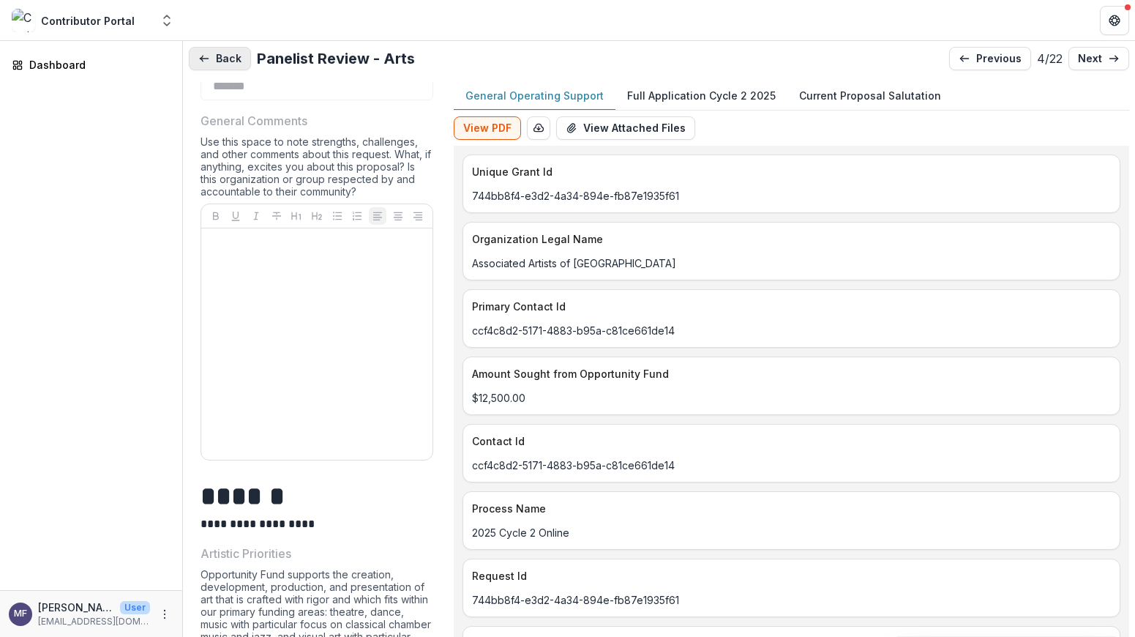
scroll to position [557, 0]
click at [223, 53] on button "Back" at bounding box center [220, 58] width 62 height 23
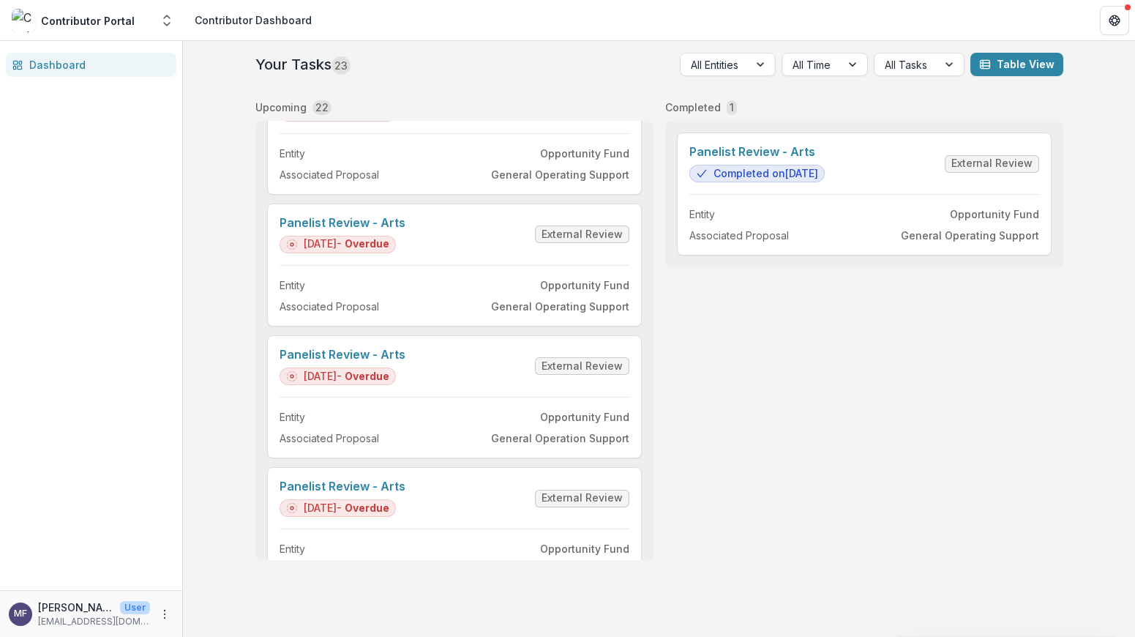
scroll to position [326, 0]
click at [405, 361] on link "Panelist Review - Arts" at bounding box center [343, 354] width 126 height 14
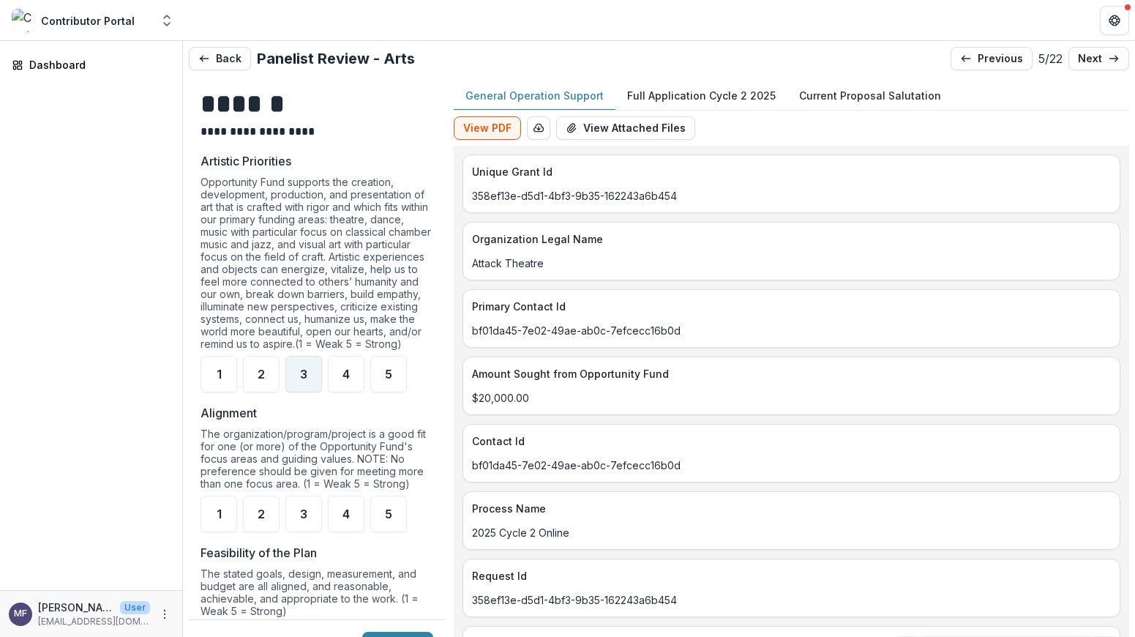
scroll to position [953, 0]
click at [347, 379] on span "4" at bounding box center [345, 373] width 7 height 12
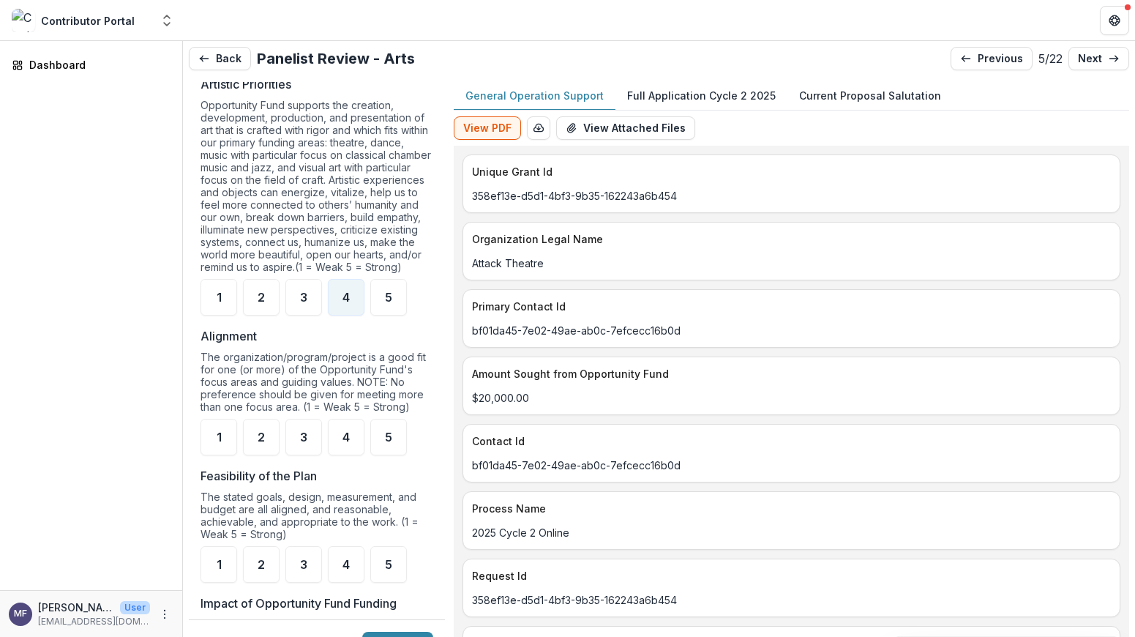
scroll to position [1060, 0]
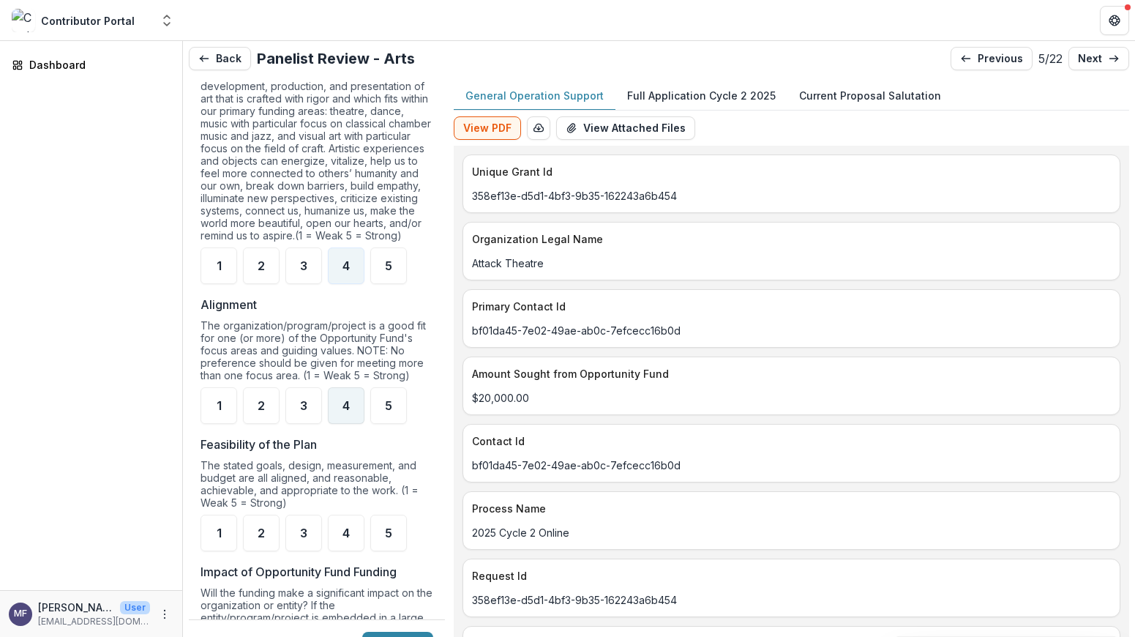
click at [347, 411] on span "4" at bounding box center [345, 405] width 7 height 12
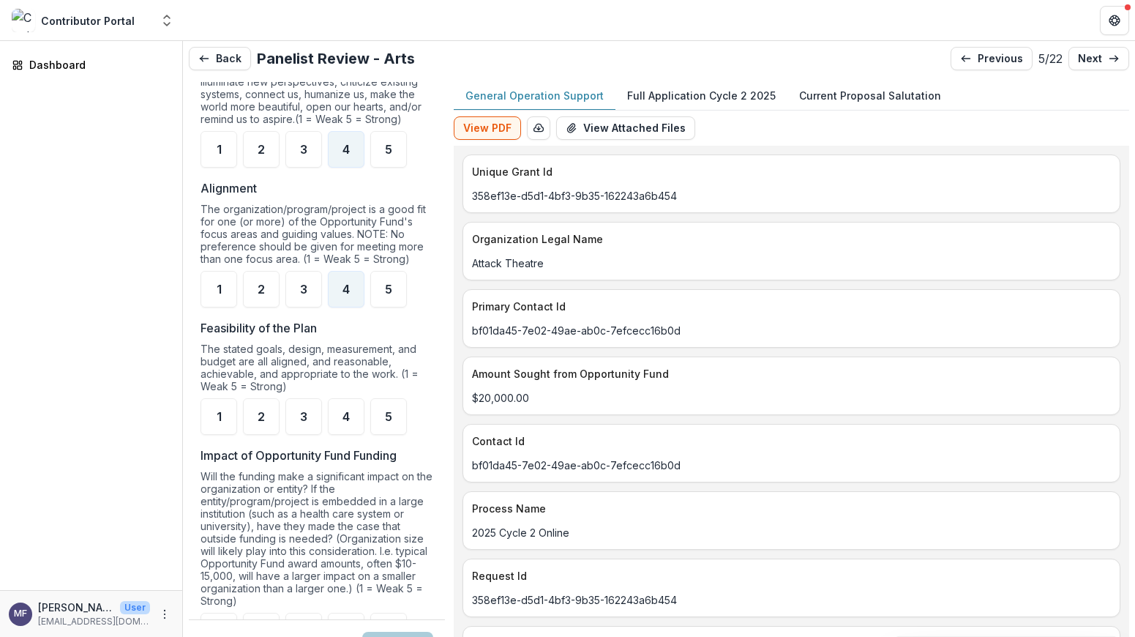
scroll to position [1184, 0]
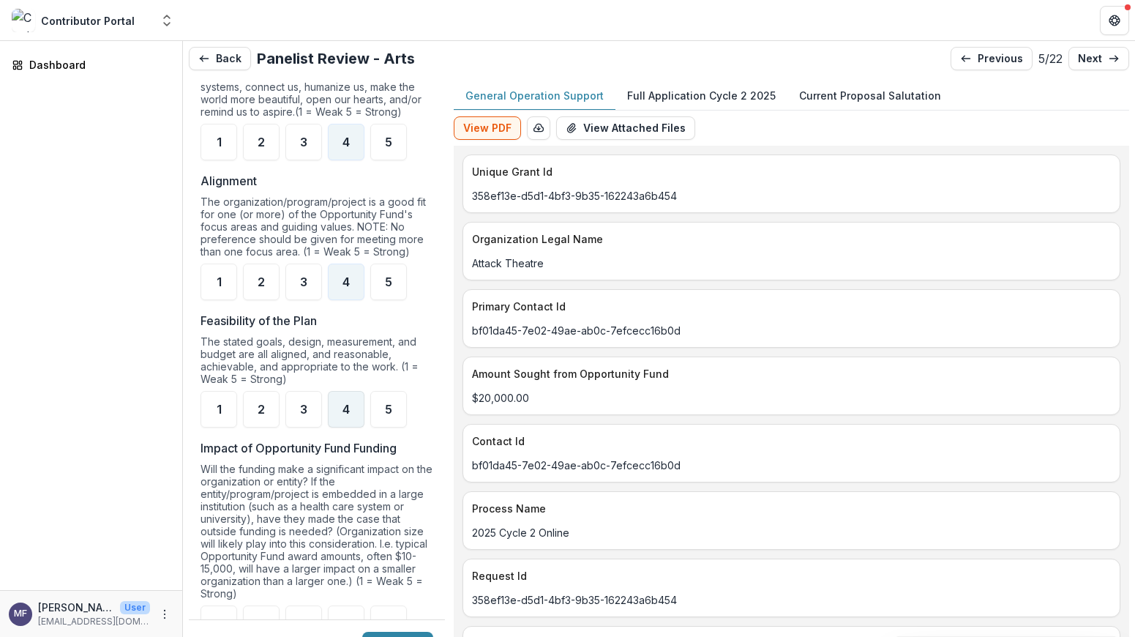
click at [350, 418] on div "4" at bounding box center [346, 409] width 37 height 37
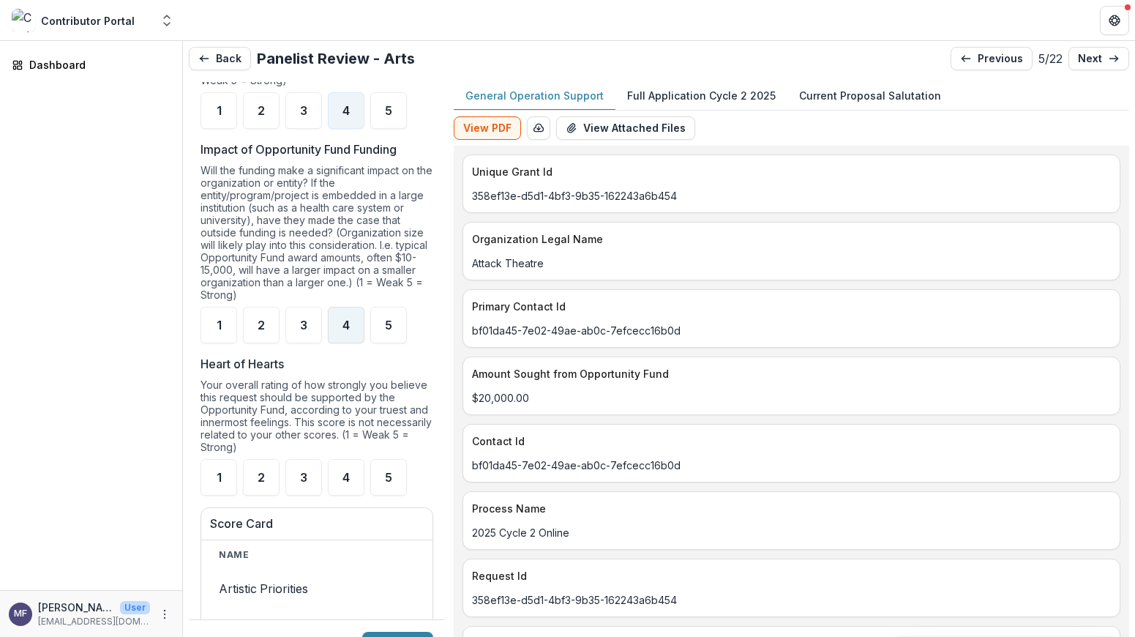
scroll to position [1504, 0]
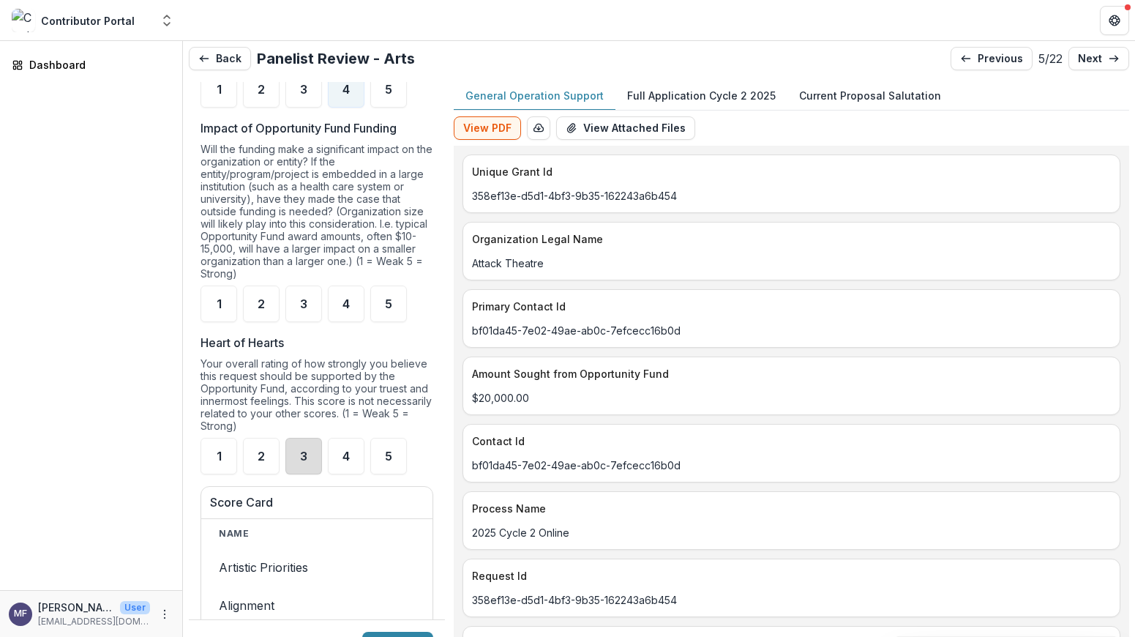
click at [308, 459] on div "3" at bounding box center [303, 456] width 37 height 37
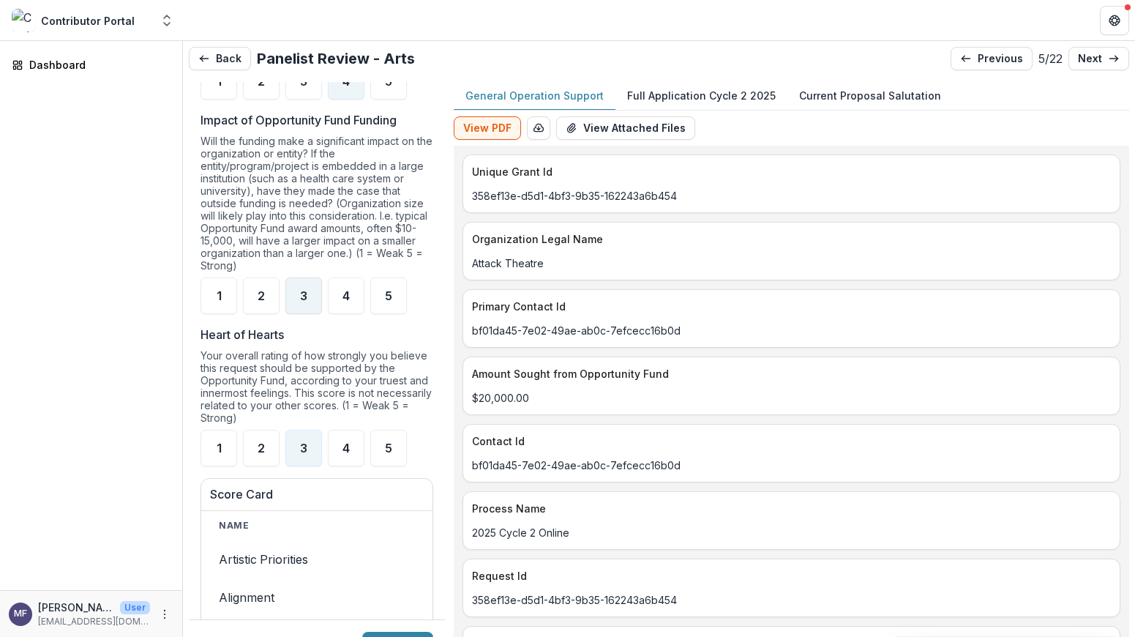
click at [307, 314] on div "3" at bounding box center [303, 295] width 37 height 37
click at [352, 457] on div "4" at bounding box center [346, 450] width 37 height 37
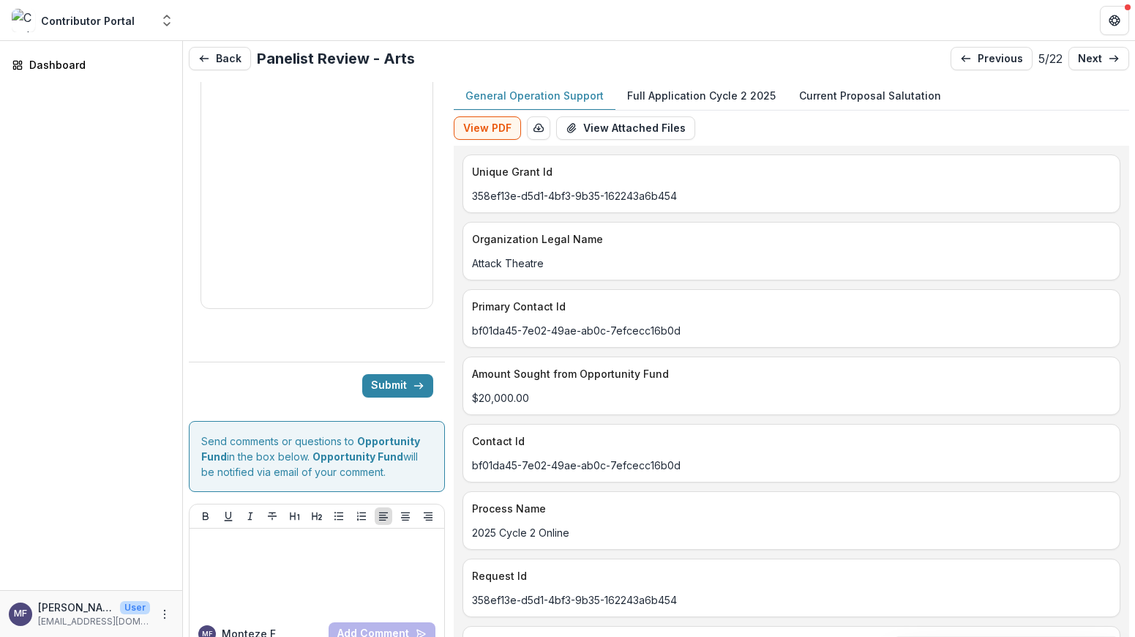
scroll to position [2379, 0]
click at [388, 382] on button "Submit" at bounding box center [397, 385] width 71 height 23
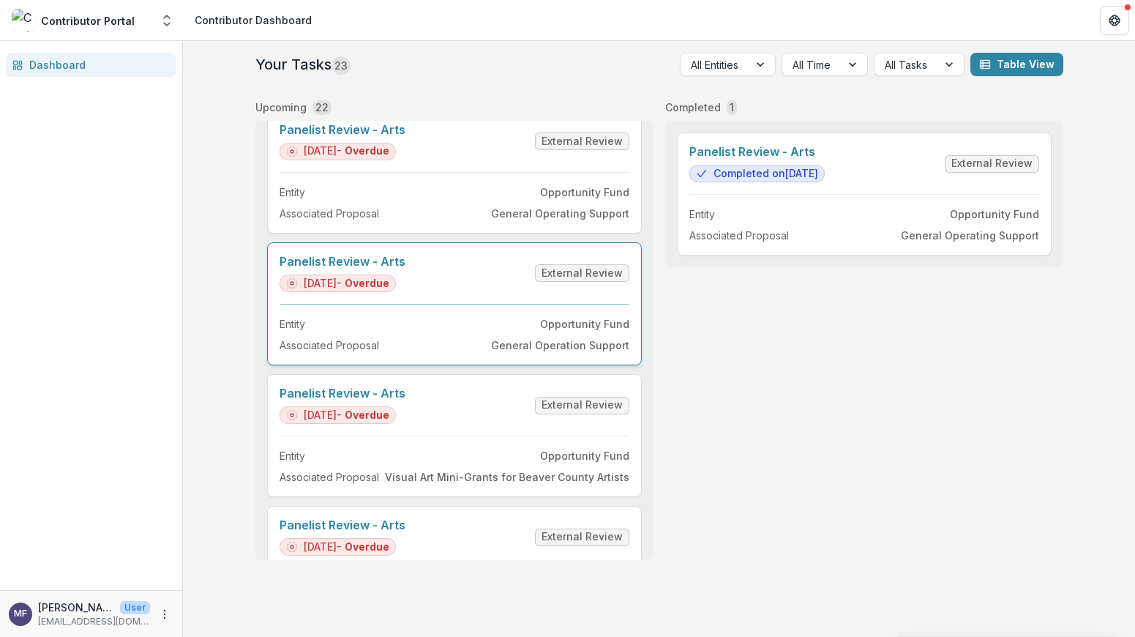
scroll to position [420, 0]
click at [405, 266] on link "Panelist Review - Arts" at bounding box center [343, 259] width 126 height 14
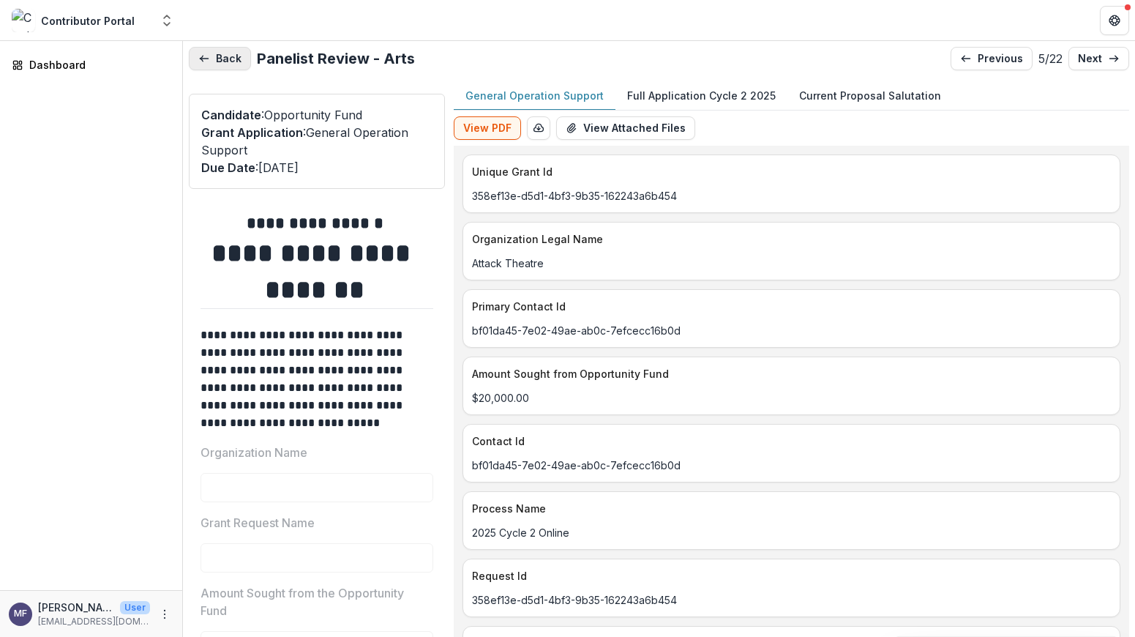
click at [220, 59] on button "Back" at bounding box center [220, 58] width 62 height 23
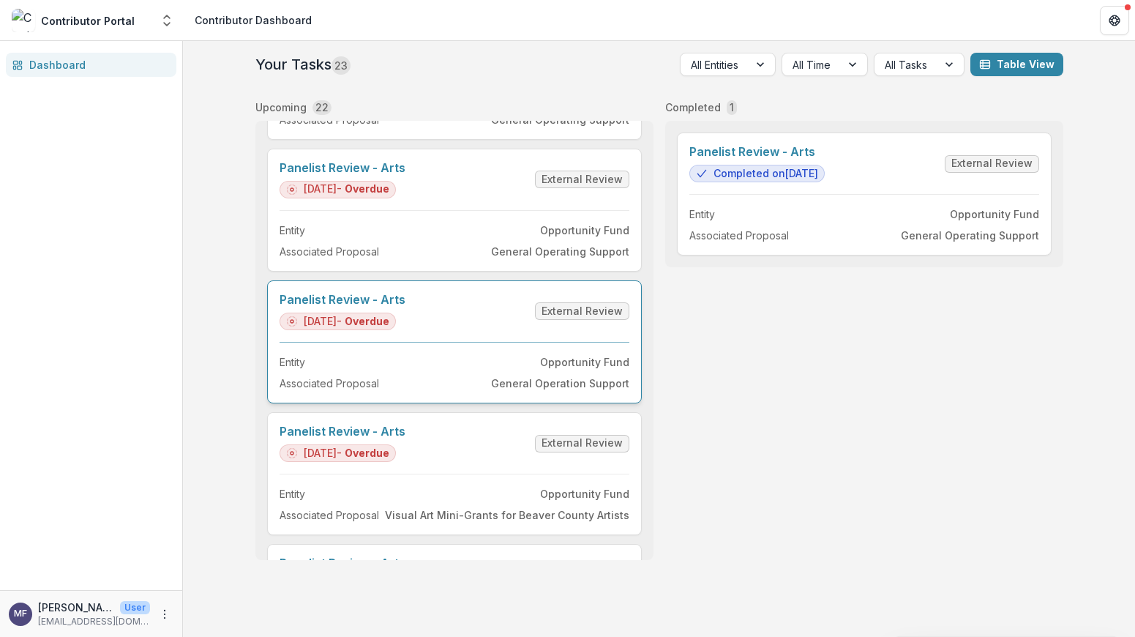
scroll to position [381, 0]
click at [405, 305] on link "Panelist Review - Arts" at bounding box center [343, 298] width 126 height 14
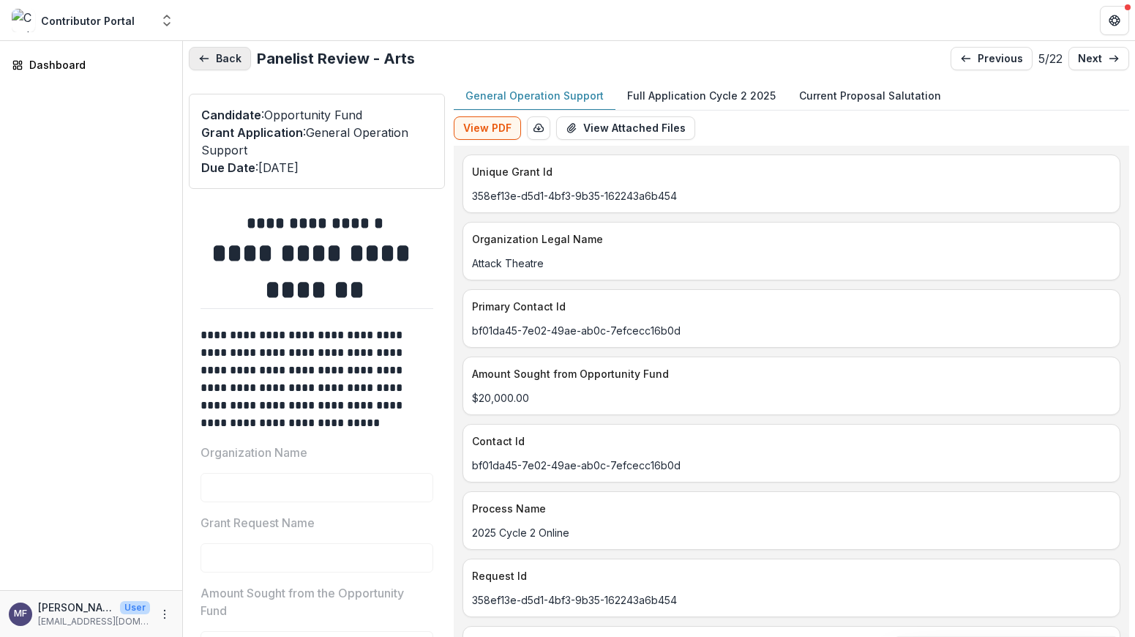
click at [217, 60] on button "Back" at bounding box center [220, 58] width 62 height 23
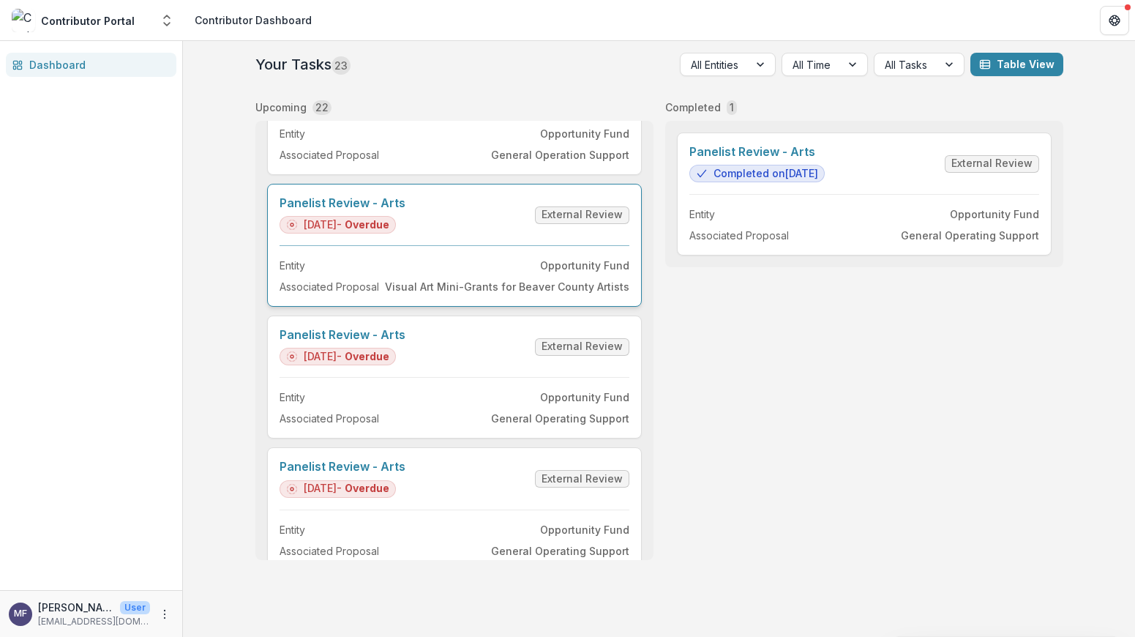
click at [405, 210] on link "Panelist Review - Arts" at bounding box center [343, 203] width 126 height 14
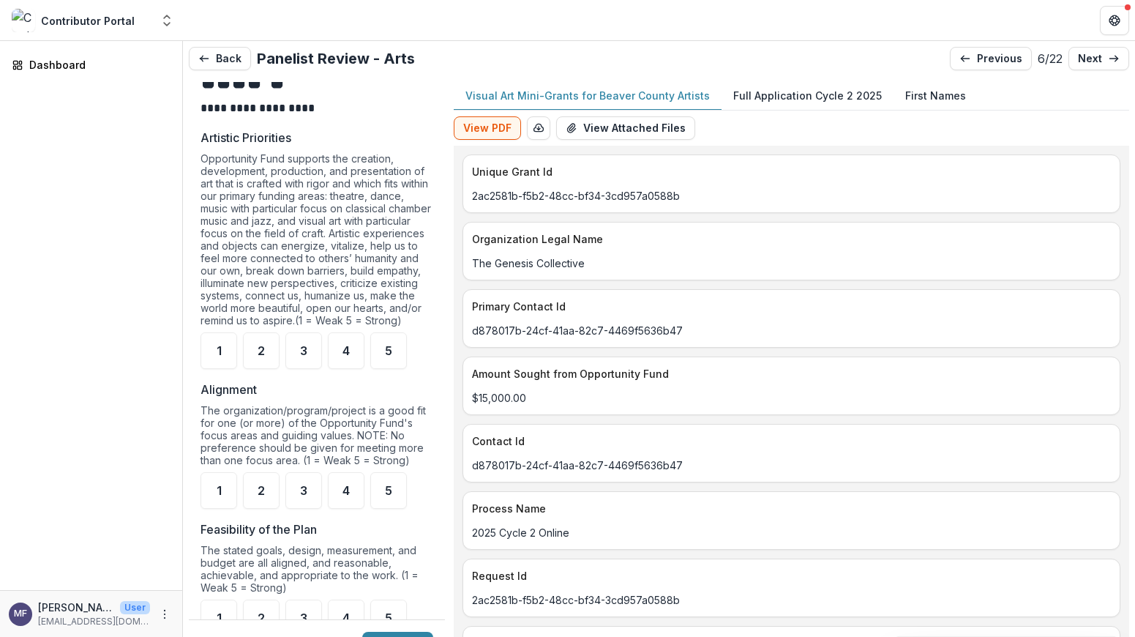
scroll to position [988, 0]
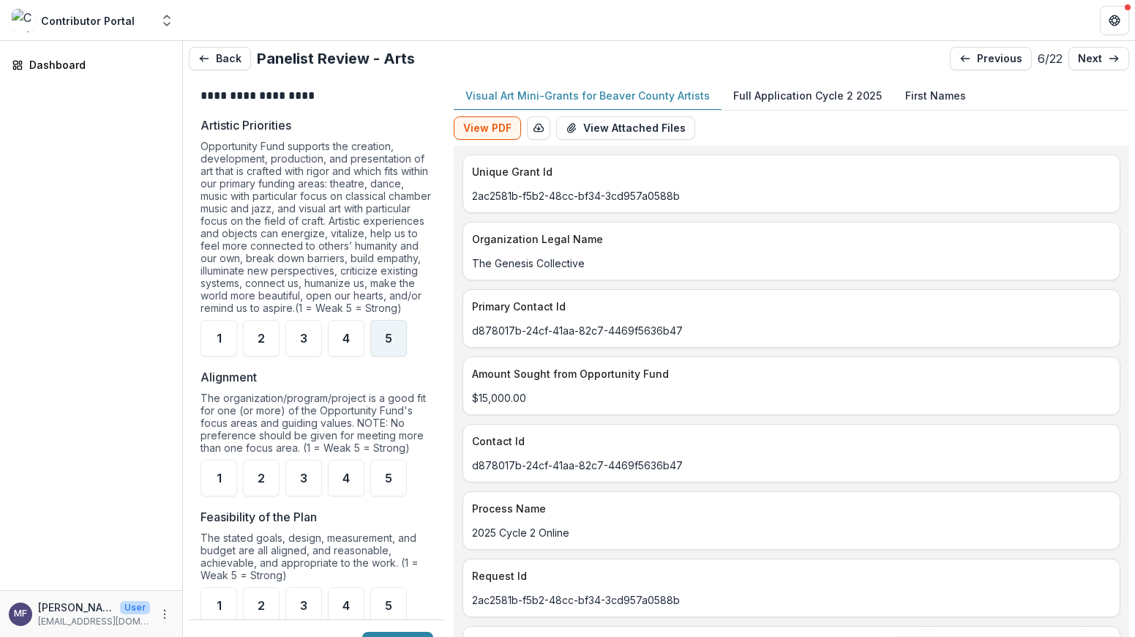
click at [384, 342] on div "5" at bounding box center [388, 338] width 37 height 37
drag, startPoint x: 357, startPoint y: 481, endPoint x: 353, endPoint y: 462, distance: 19.5
click at [357, 480] on div "4" at bounding box center [346, 477] width 37 height 37
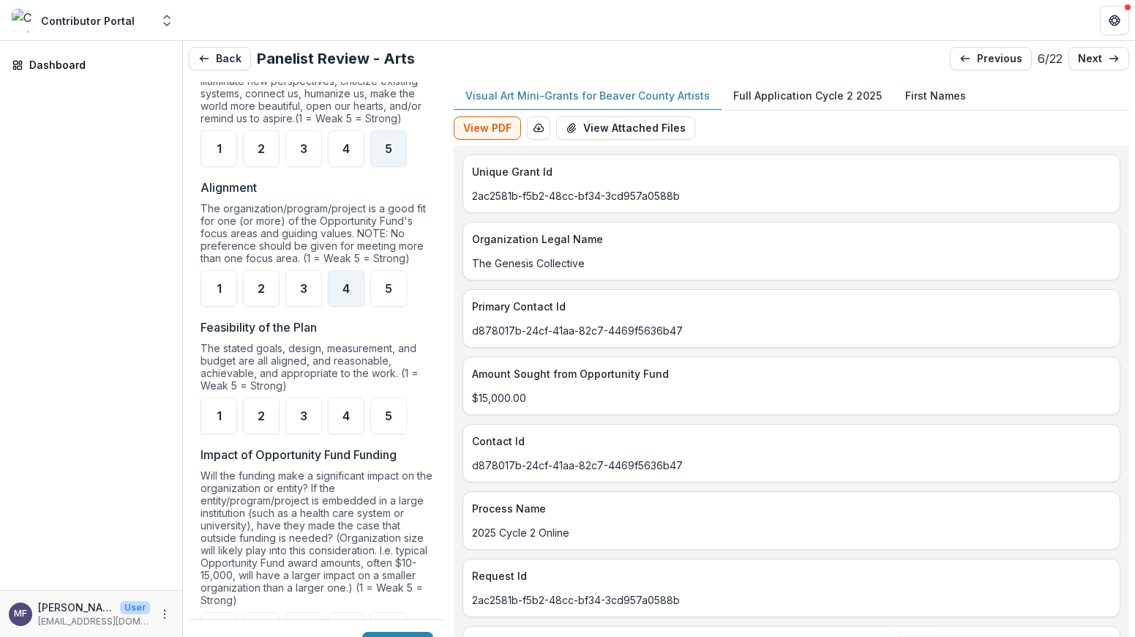
scroll to position [1190, 0]
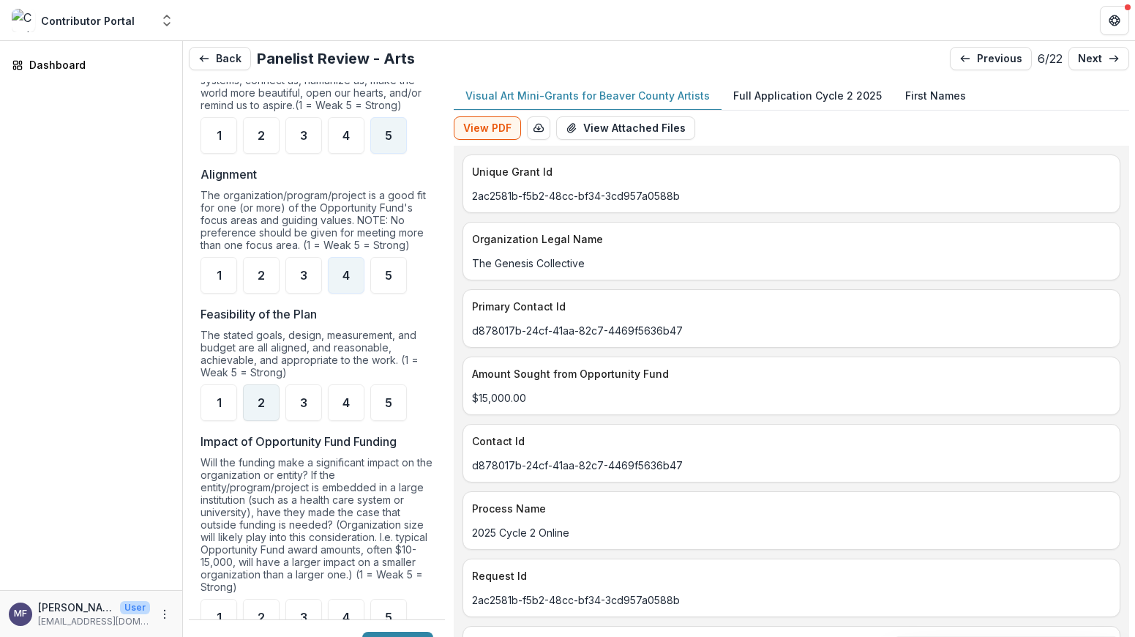
click at [261, 408] on span "2" at bounding box center [261, 403] width 7 height 12
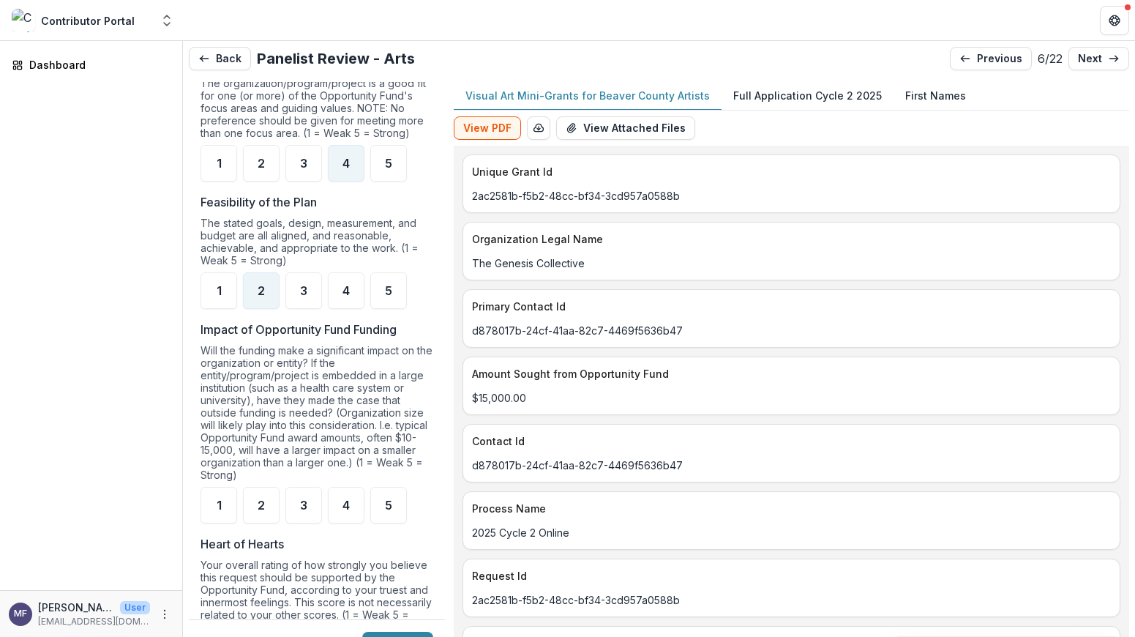
scroll to position [1313, 0]
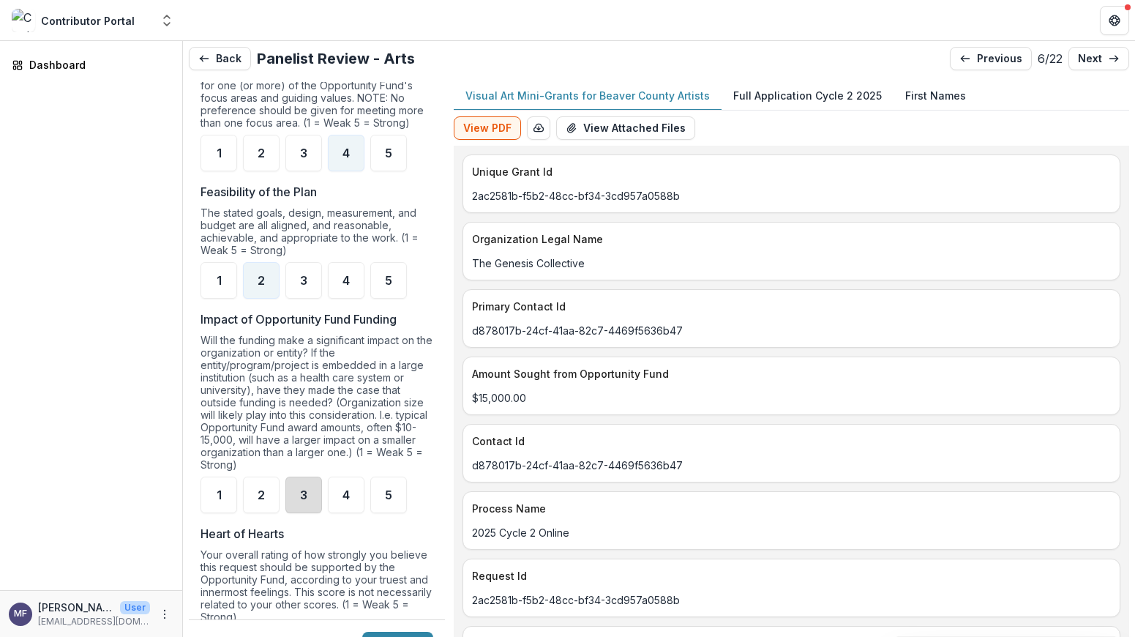
click at [290, 492] on div "3" at bounding box center [303, 494] width 37 height 37
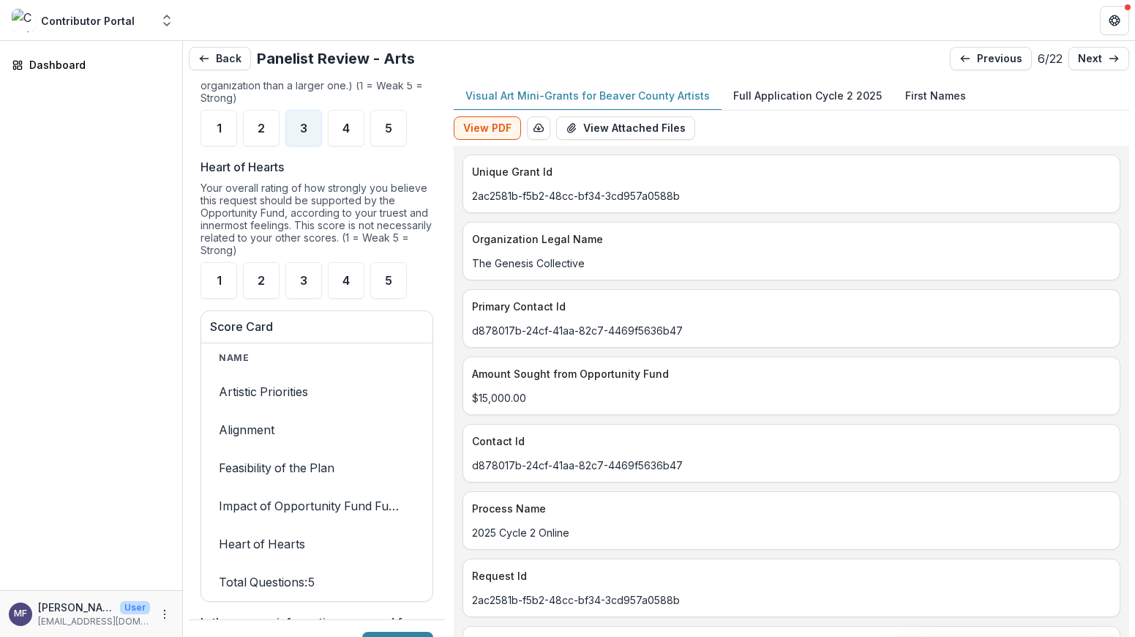
scroll to position [1697, 0]
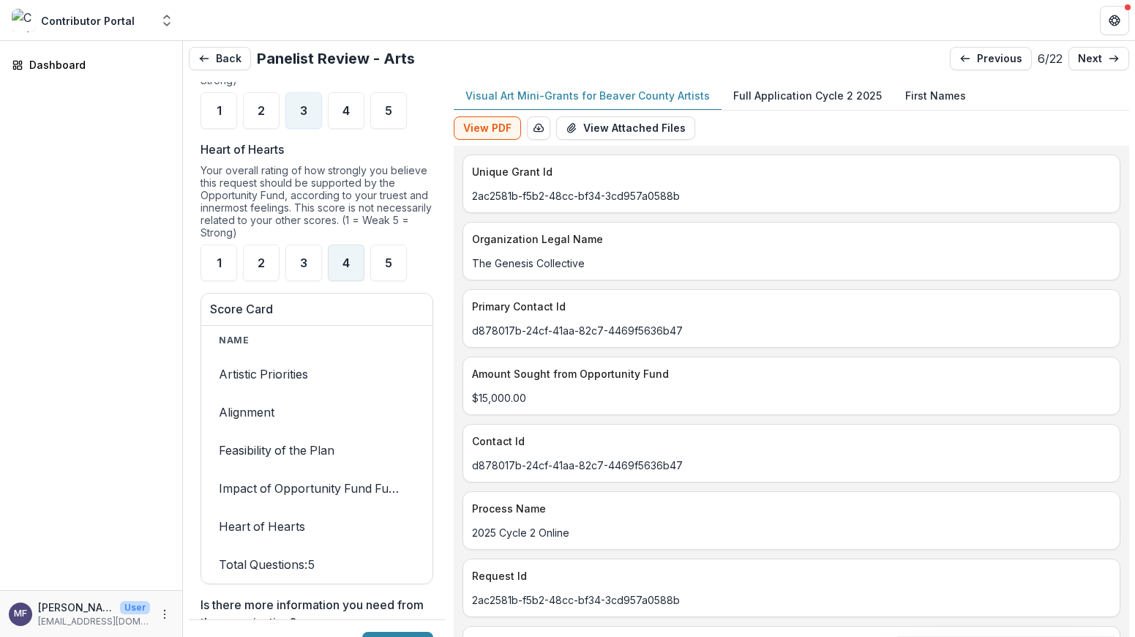
click at [342, 269] on span "4" at bounding box center [345, 263] width 7 height 12
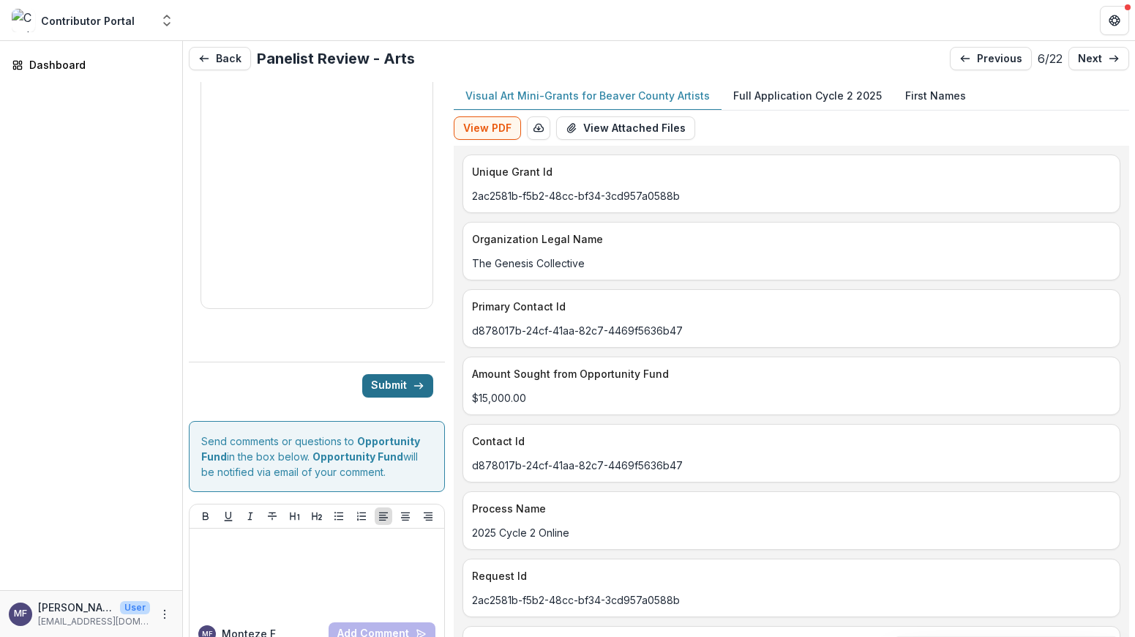
scroll to position [0, 0]
click at [405, 386] on button "Submit" at bounding box center [397, 385] width 71 height 23
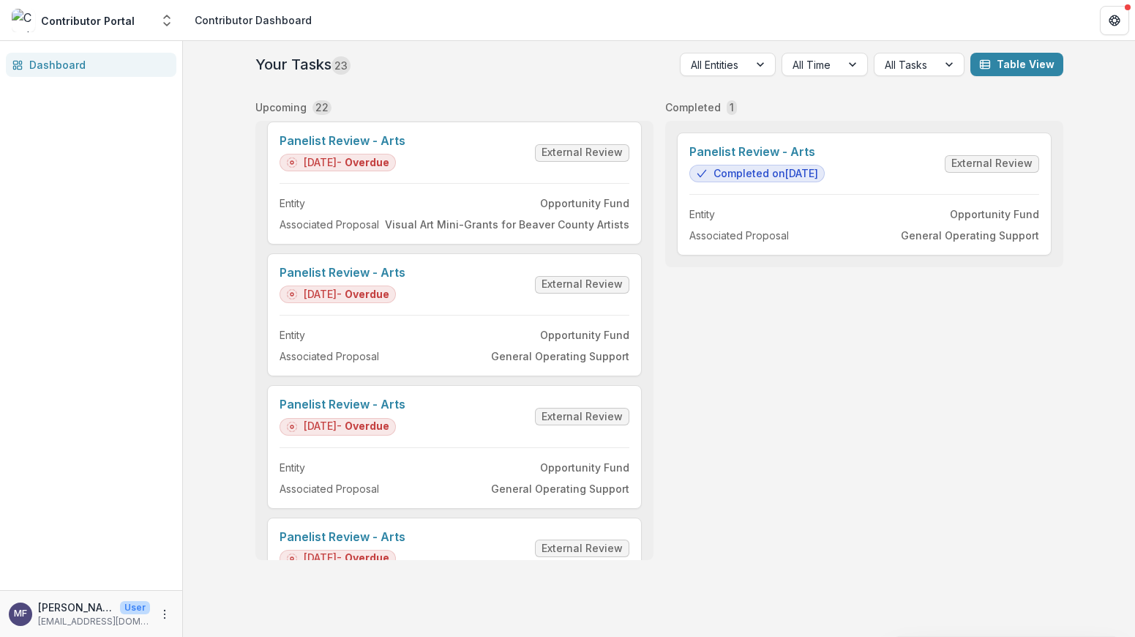
scroll to position [669, 0]
click at [405, 281] on link "Panelist Review - Arts" at bounding box center [343, 274] width 126 height 14
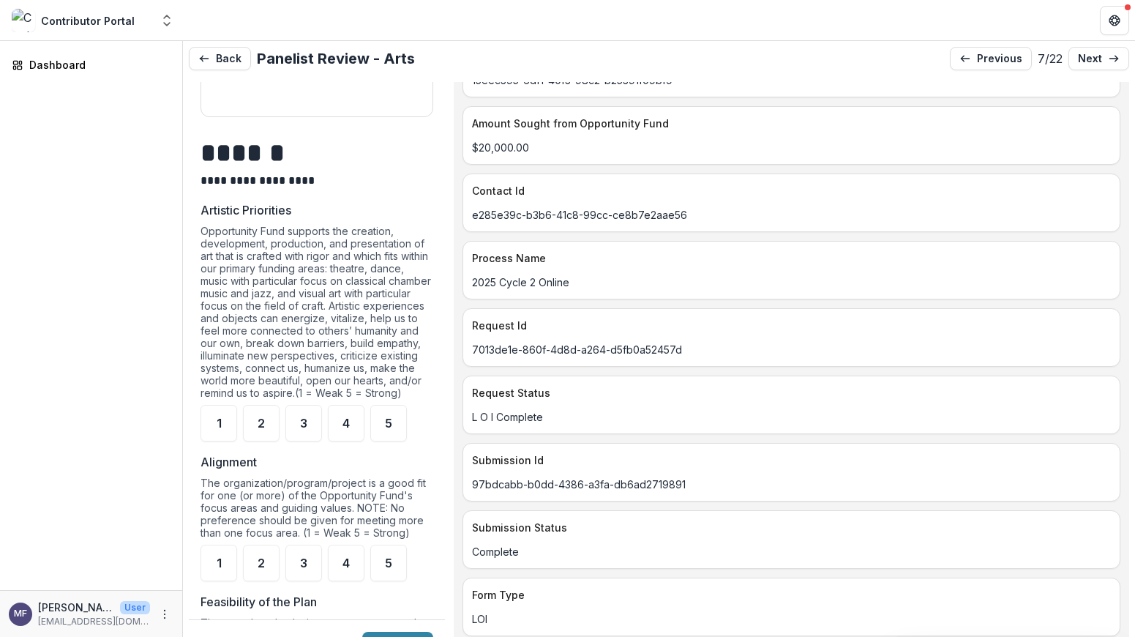
scroll to position [930, 0]
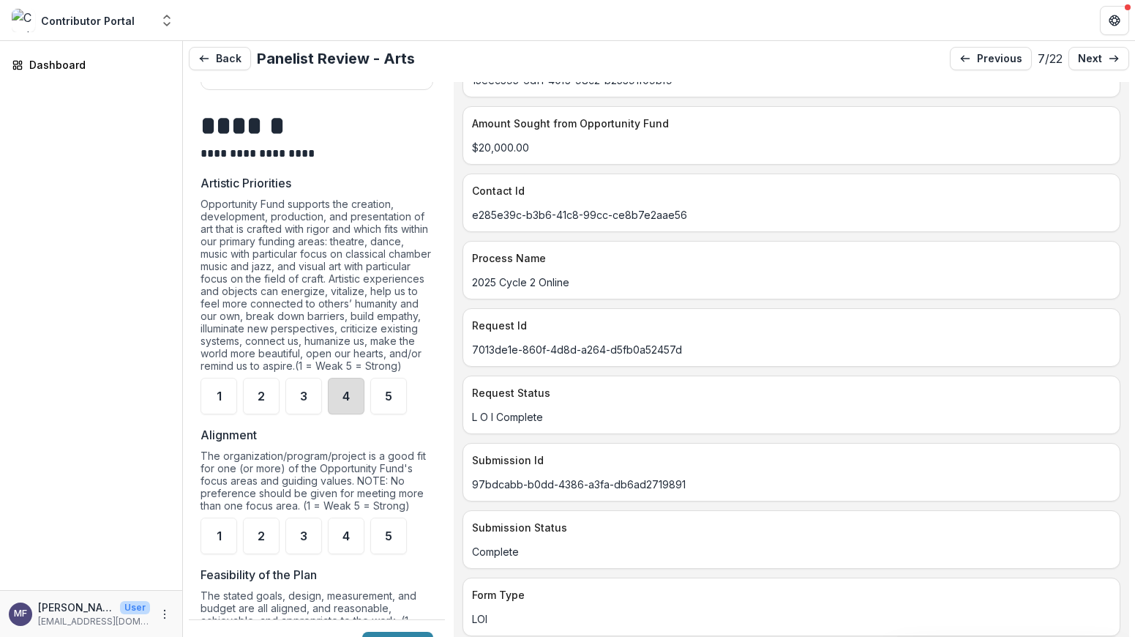
click at [339, 413] on div "4" at bounding box center [346, 396] width 37 height 37
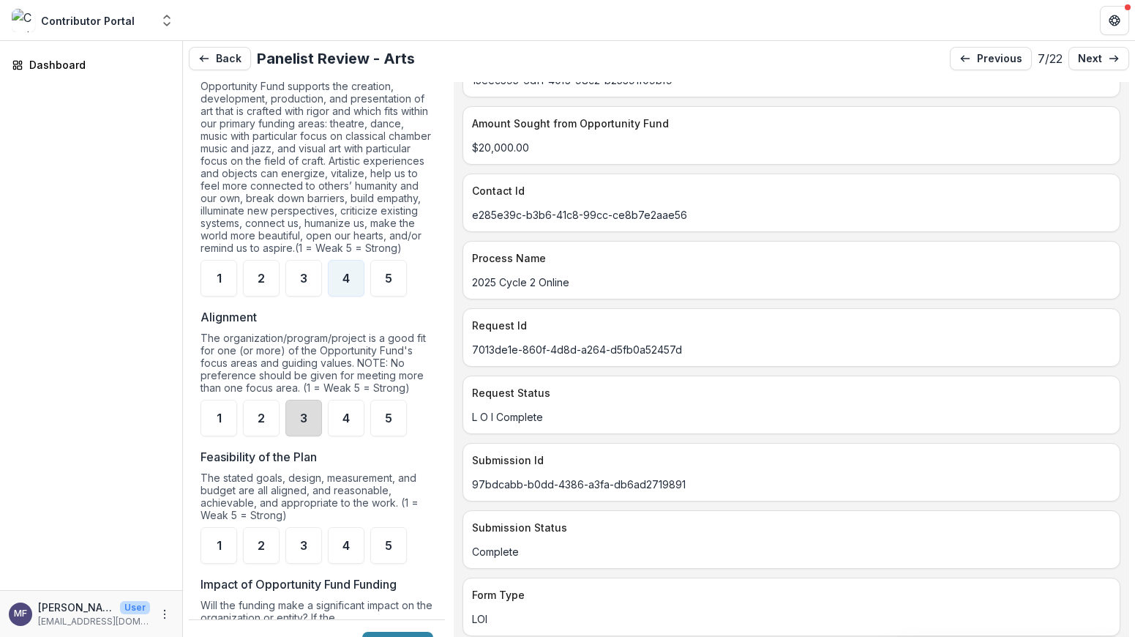
click at [315, 432] on div "3" at bounding box center [303, 417] width 37 height 37
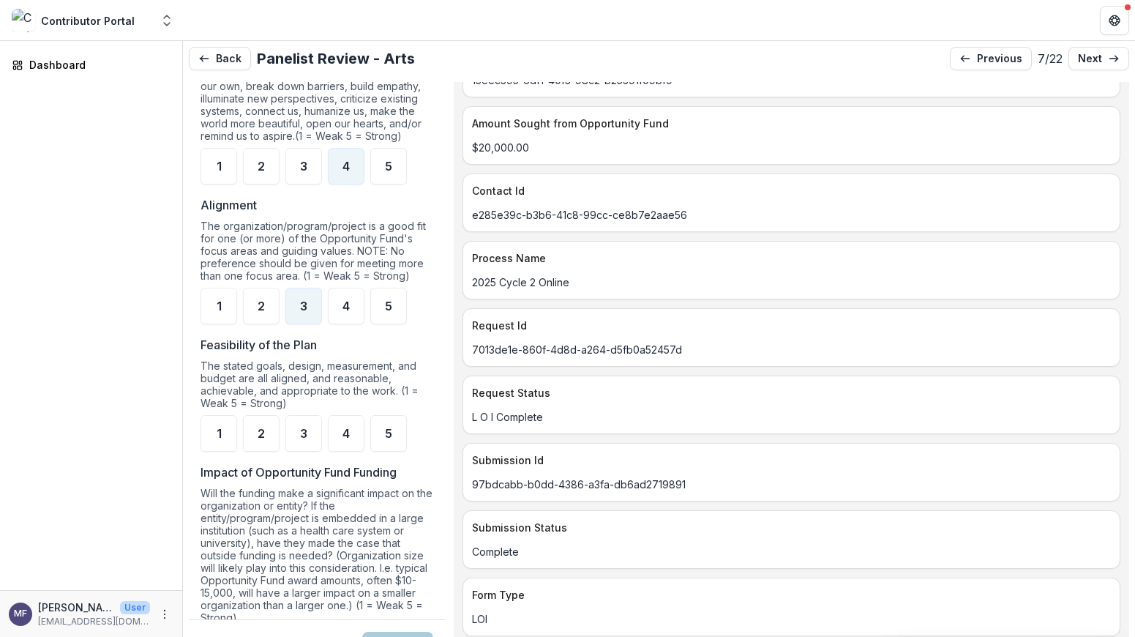
scroll to position [1161, 0]
click at [393, 438] on div "5" at bounding box center [388, 431] width 37 height 37
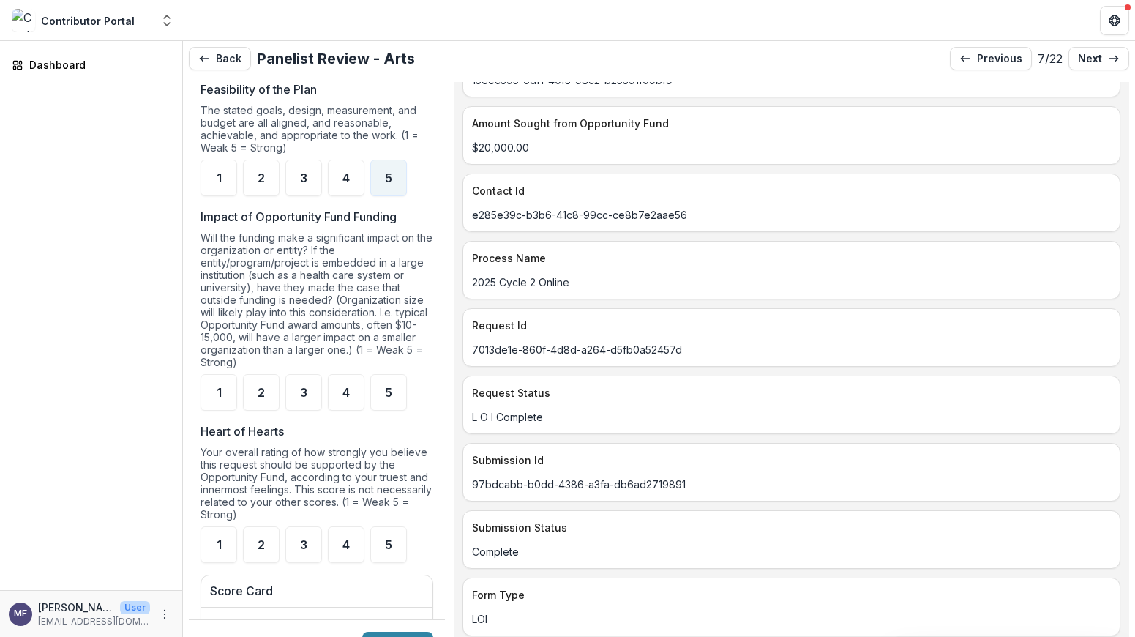
scroll to position [1421, 0]
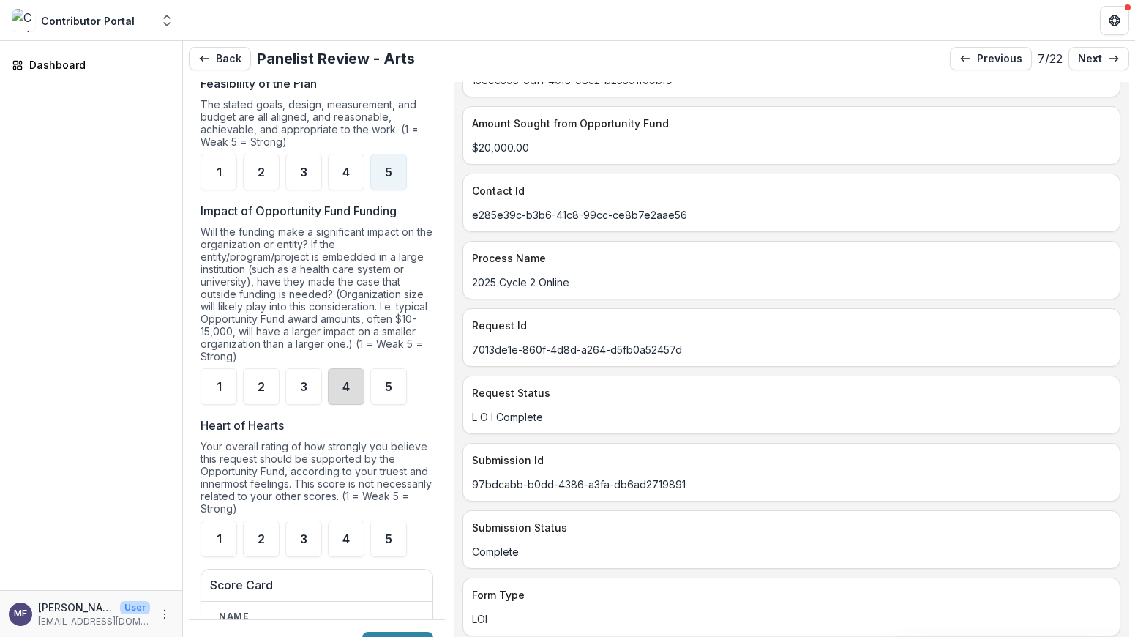
click at [341, 405] on div "4" at bounding box center [346, 386] width 37 height 37
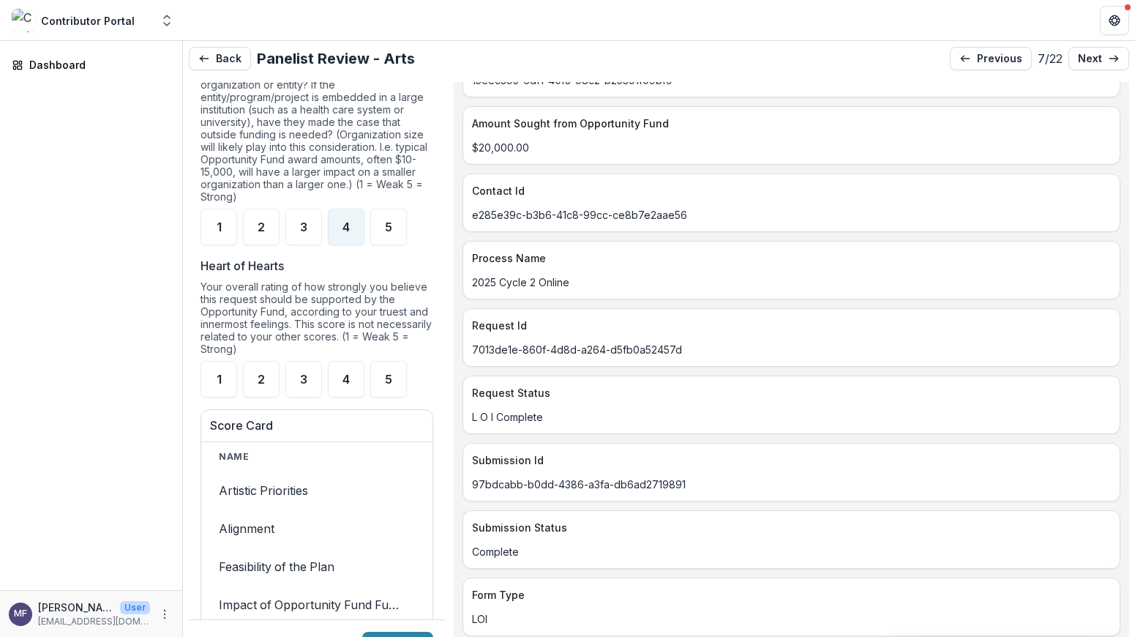
scroll to position [1588, 0]
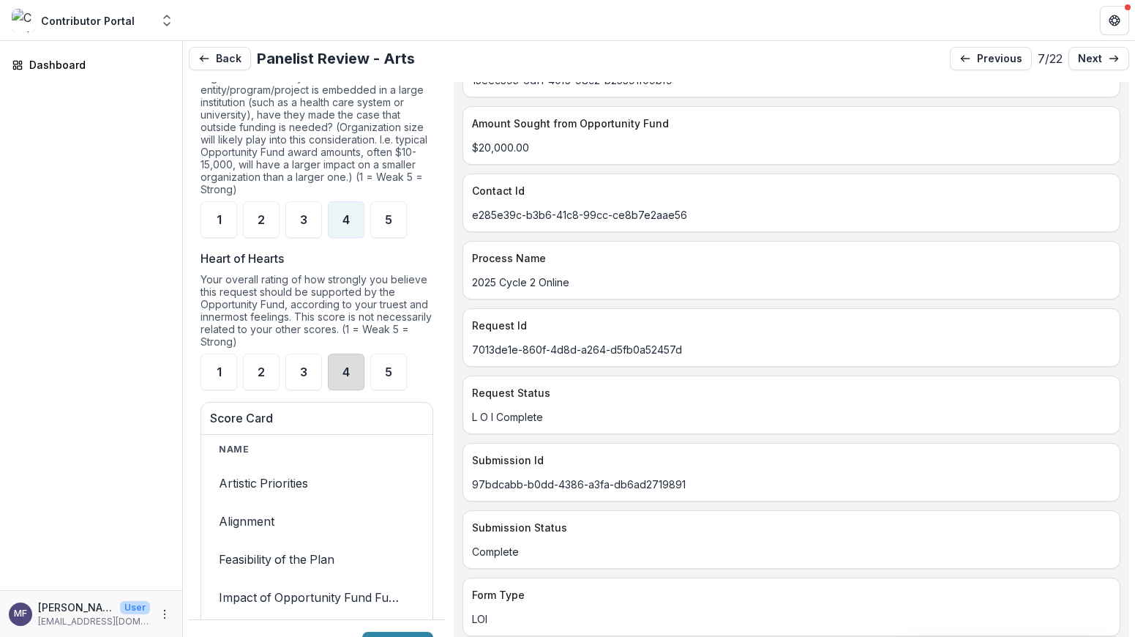
click at [339, 380] on div "4" at bounding box center [346, 371] width 37 height 37
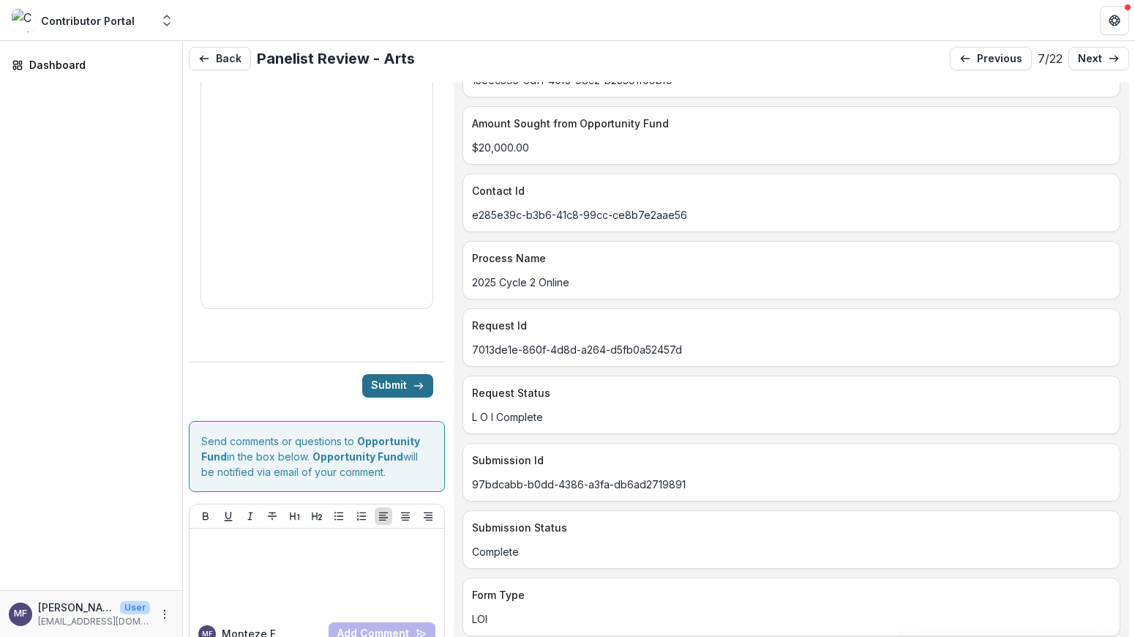
scroll to position [2366, 0]
click at [405, 397] on button "Submit" at bounding box center [397, 385] width 71 height 23
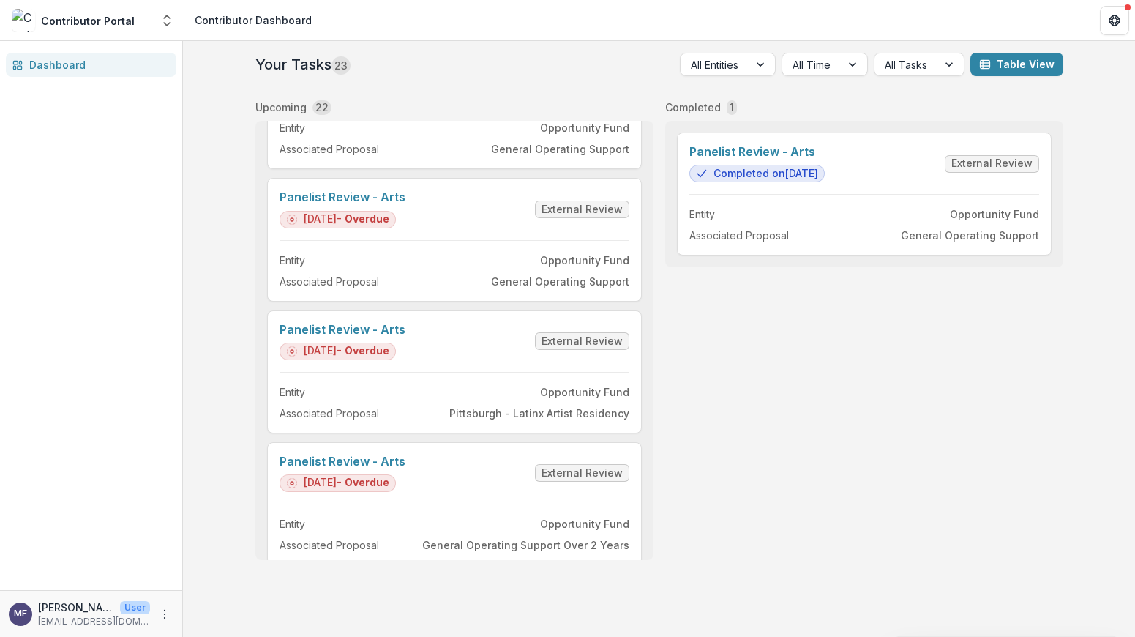
scroll to position [878, 0]
click at [405, 203] on link "Panelist Review - Arts" at bounding box center [343, 197] width 126 height 14
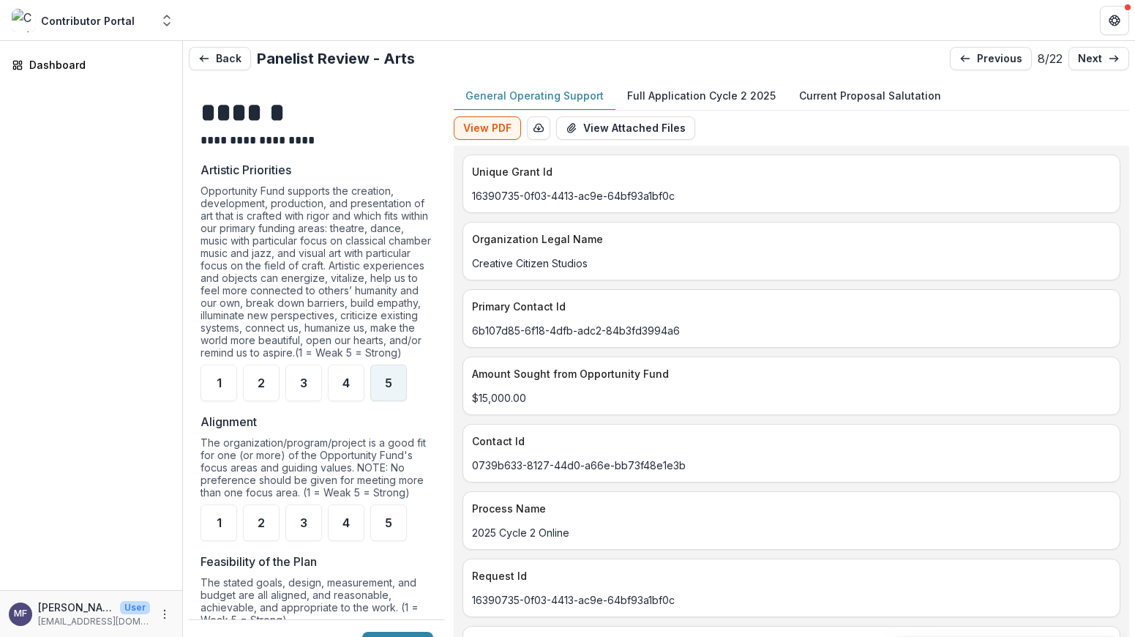
scroll to position [950, 0]
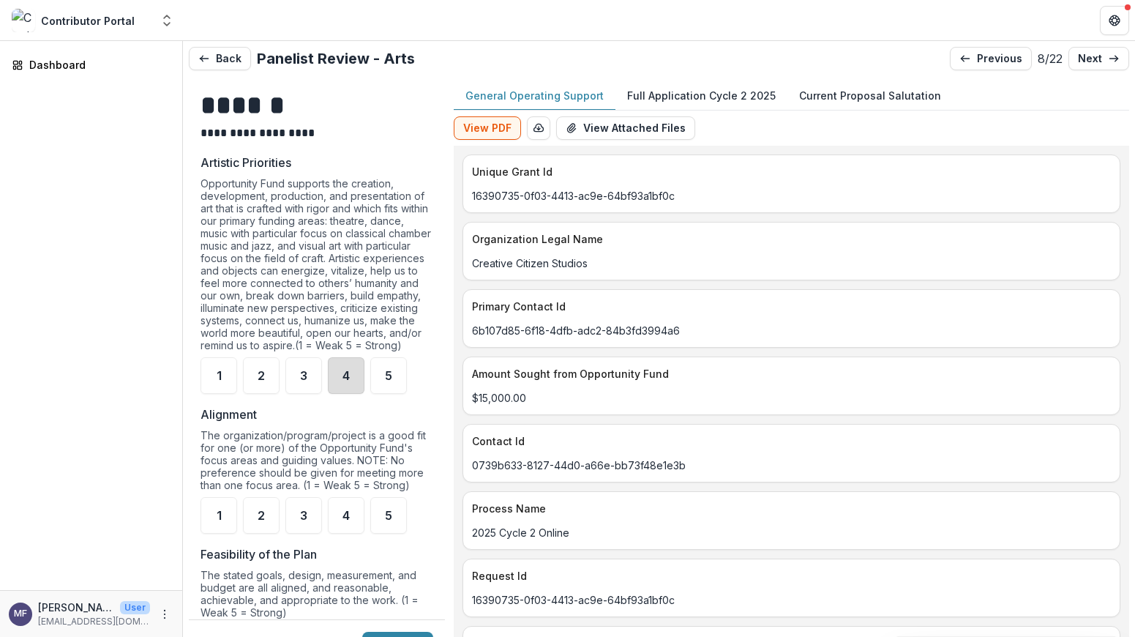
click at [342, 394] on div "4" at bounding box center [346, 375] width 37 height 37
click at [299, 525] on div "3" at bounding box center [303, 515] width 37 height 37
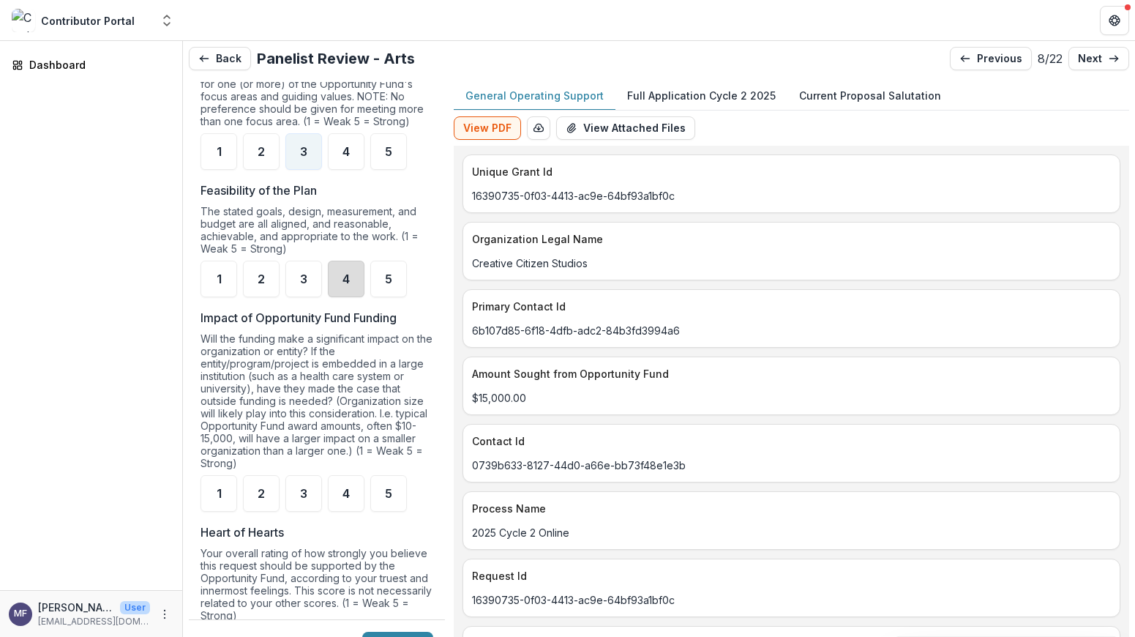
scroll to position [1313, 0]
click at [338, 290] on div "4" at bounding box center [346, 280] width 37 height 37
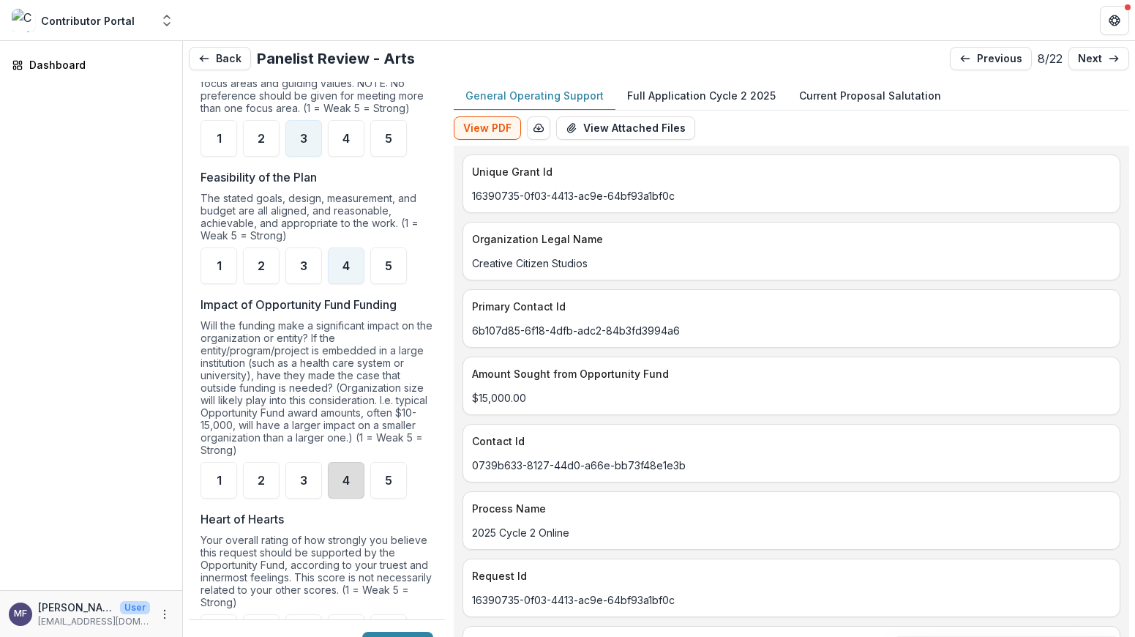
click at [342, 498] on div "4" at bounding box center [346, 480] width 37 height 37
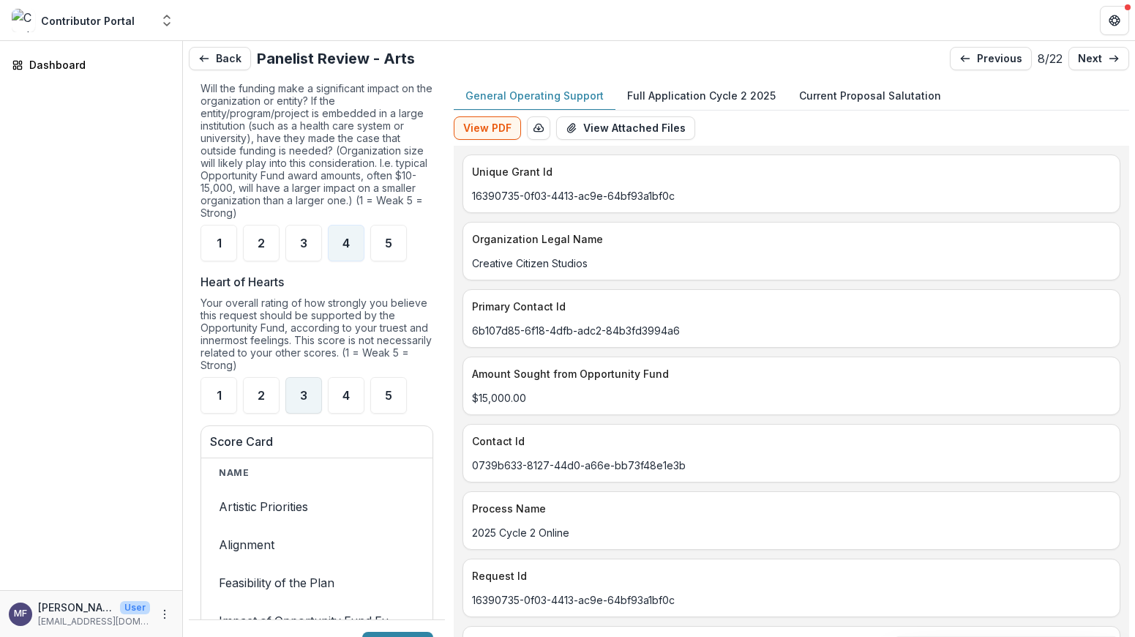
scroll to position [1566, 0]
click at [299, 412] on div "3" at bounding box center [303, 393] width 37 height 37
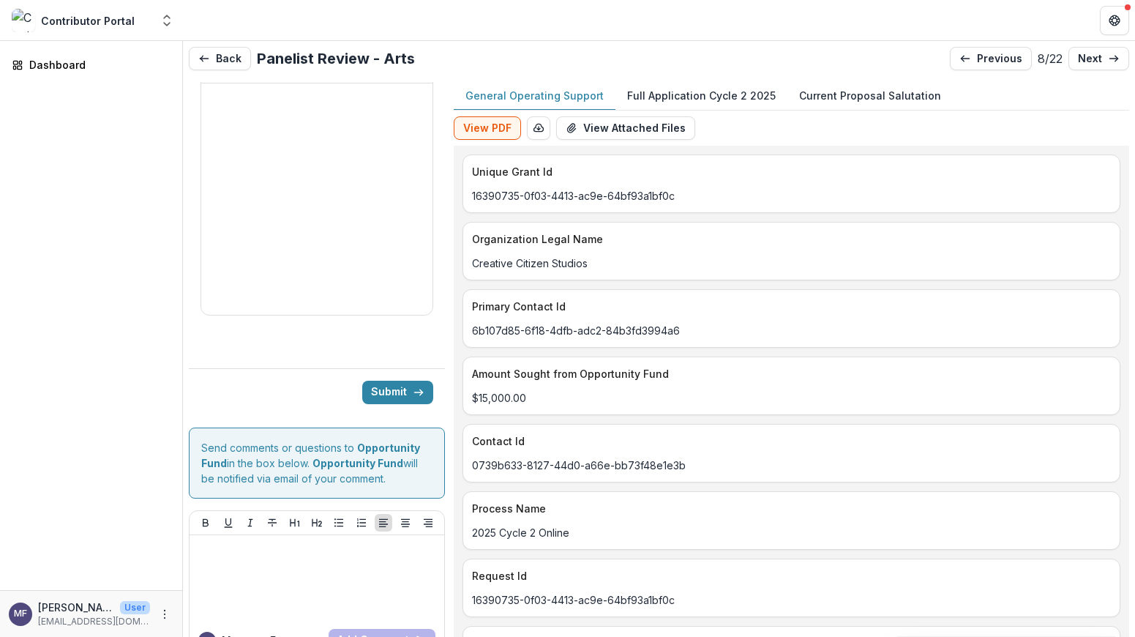
scroll to position [2344, 0]
click at [401, 402] on button "Submit" at bounding box center [397, 390] width 71 height 23
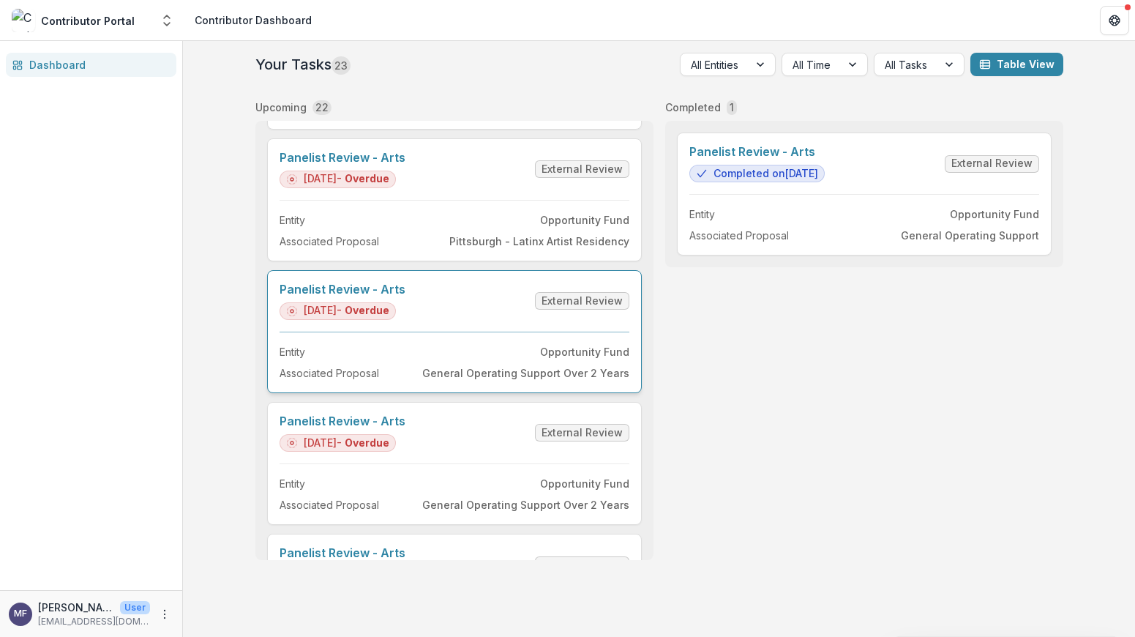
scroll to position [1050, 0]
click at [405, 164] on link "Panelist Review - Arts" at bounding box center [343, 157] width 126 height 14
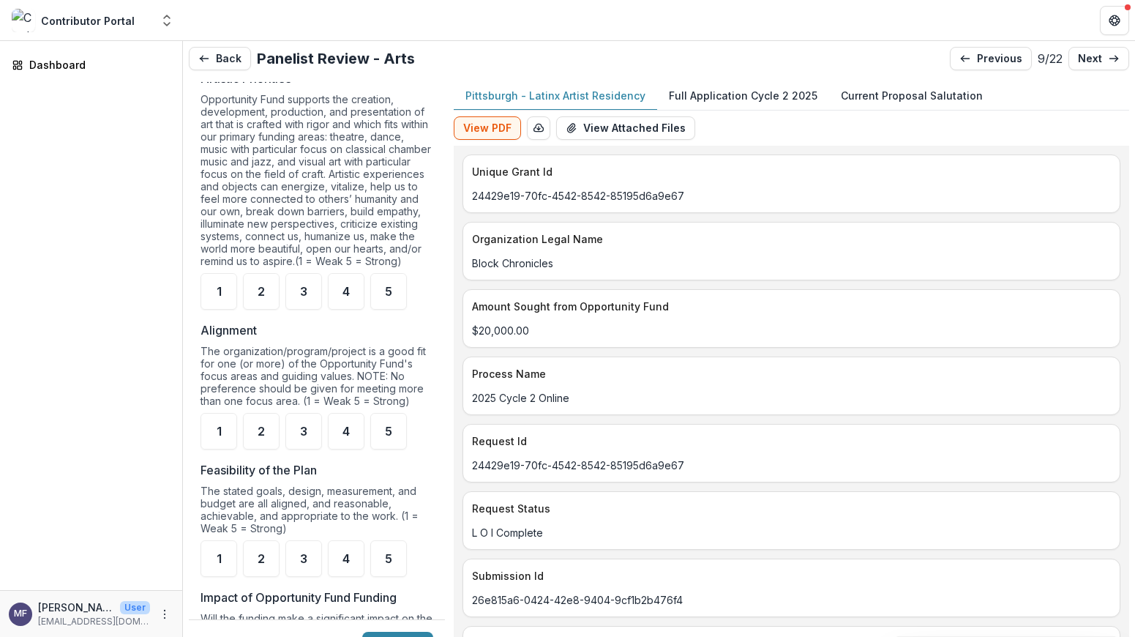
scroll to position [1041, 0]
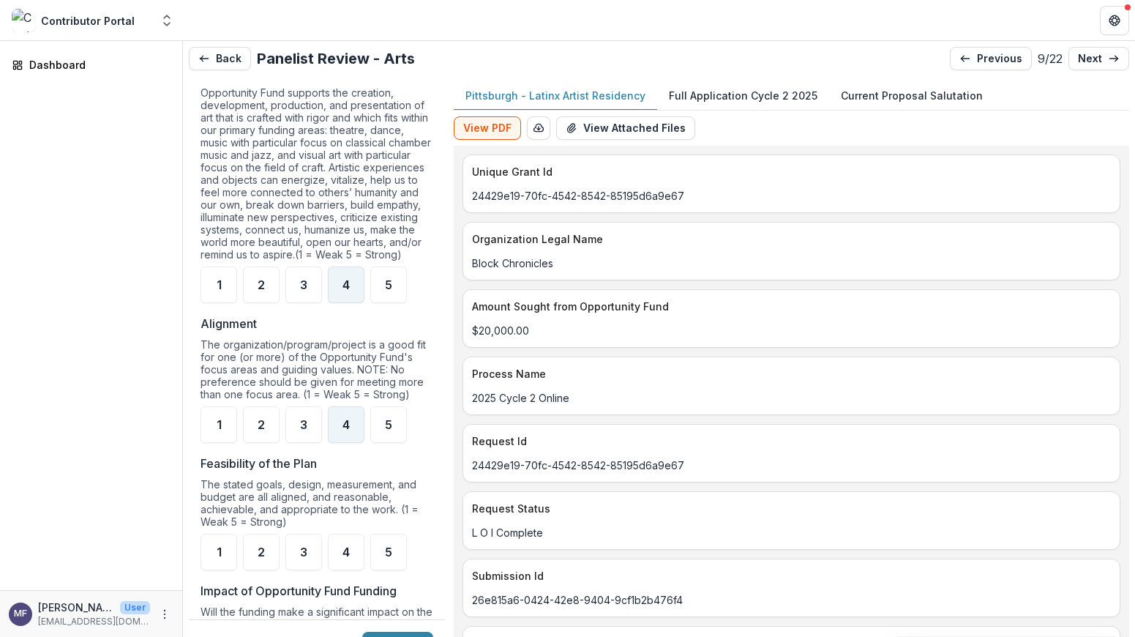
drag, startPoint x: 350, startPoint y: 308, endPoint x: 332, endPoint y: 433, distance: 126.3
click at [350, 303] on div "4" at bounding box center [346, 284] width 37 height 37
click at [306, 443] on div "3" at bounding box center [303, 424] width 37 height 37
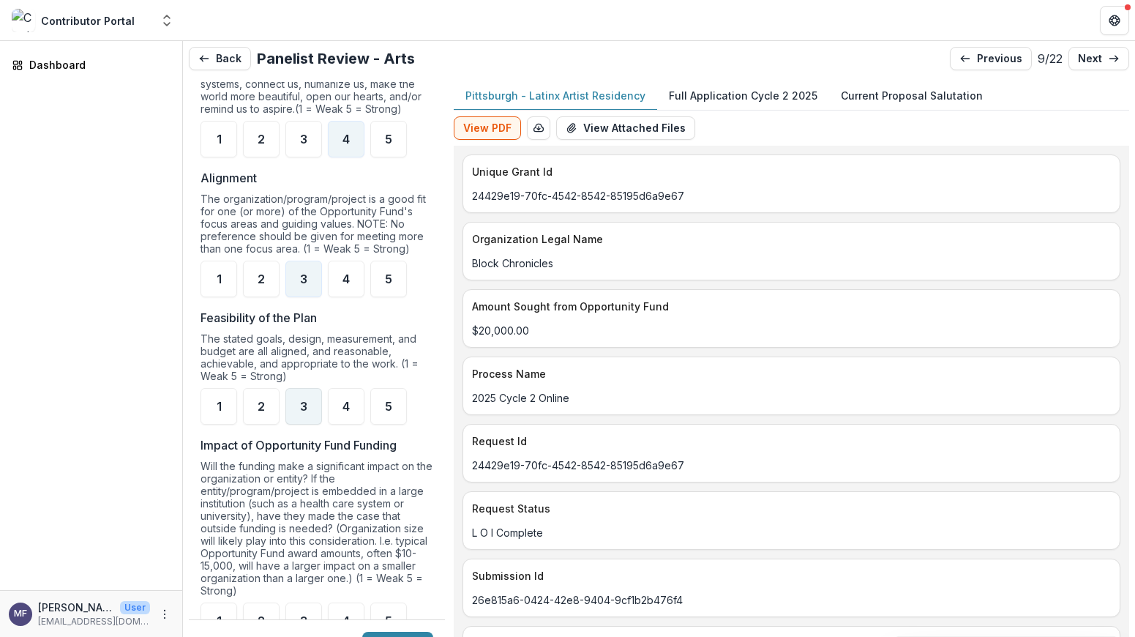
scroll to position [1192, 0]
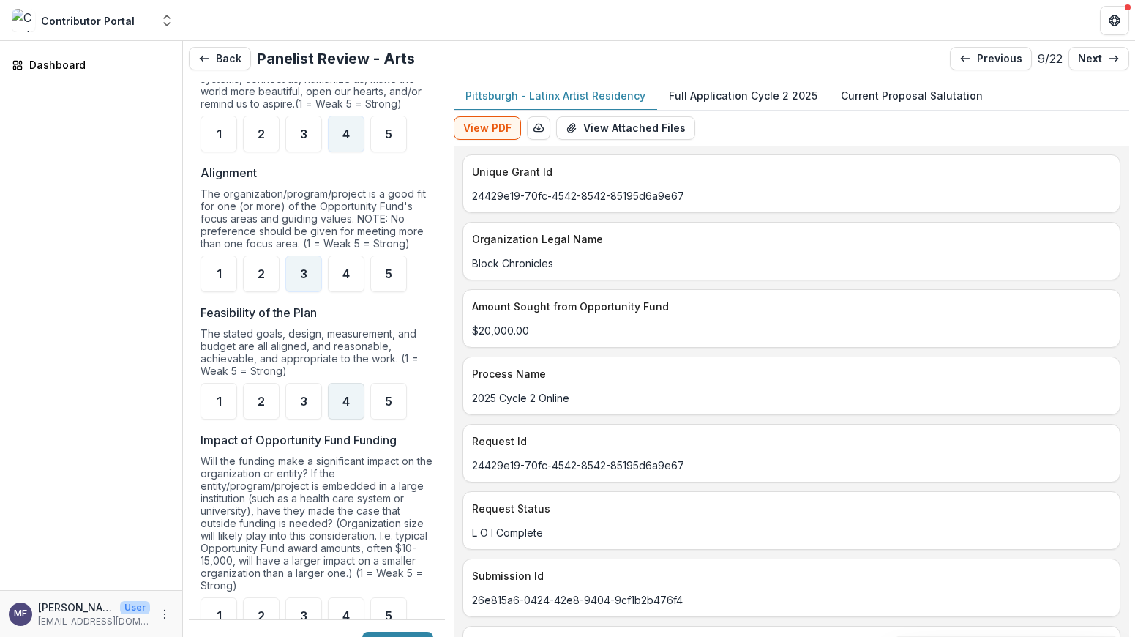
click at [343, 407] on span "4" at bounding box center [345, 401] width 7 height 12
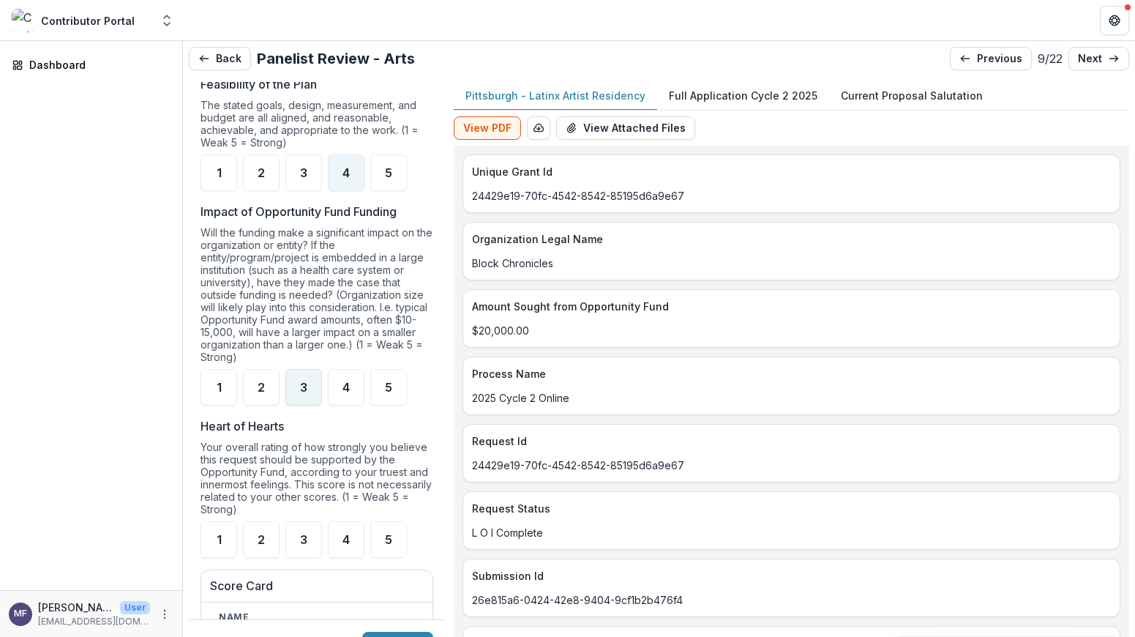
scroll to position [1422, 0]
click at [342, 391] on span "4" at bounding box center [345, 386] width 7 height 12
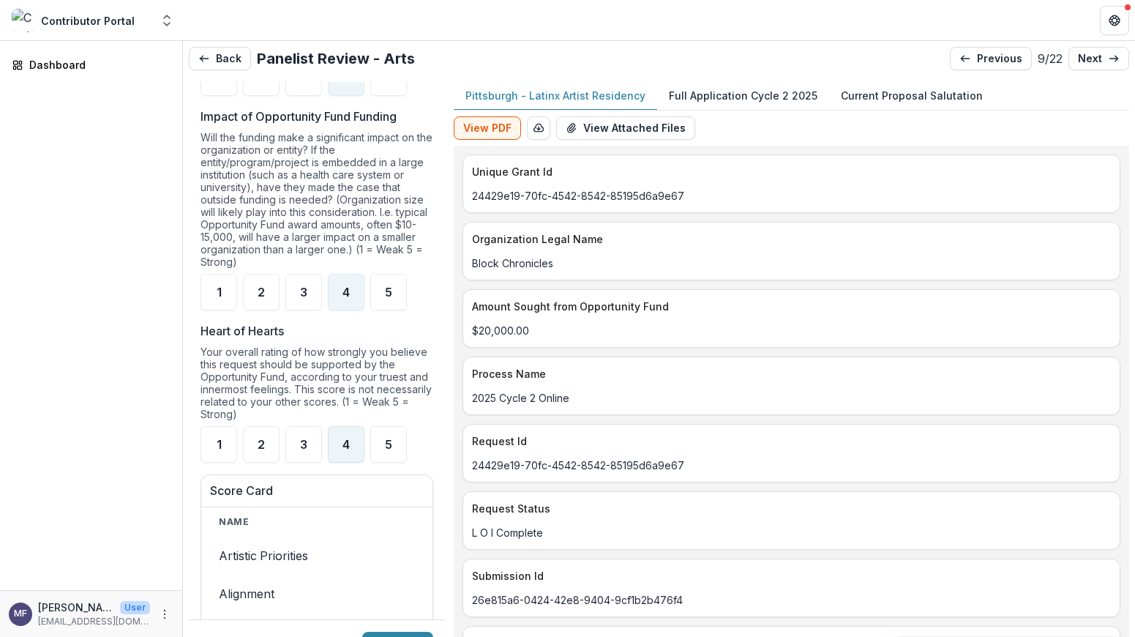
click at [336, 457] on div "4" at bounding box center [346, 444] width 37 height 37
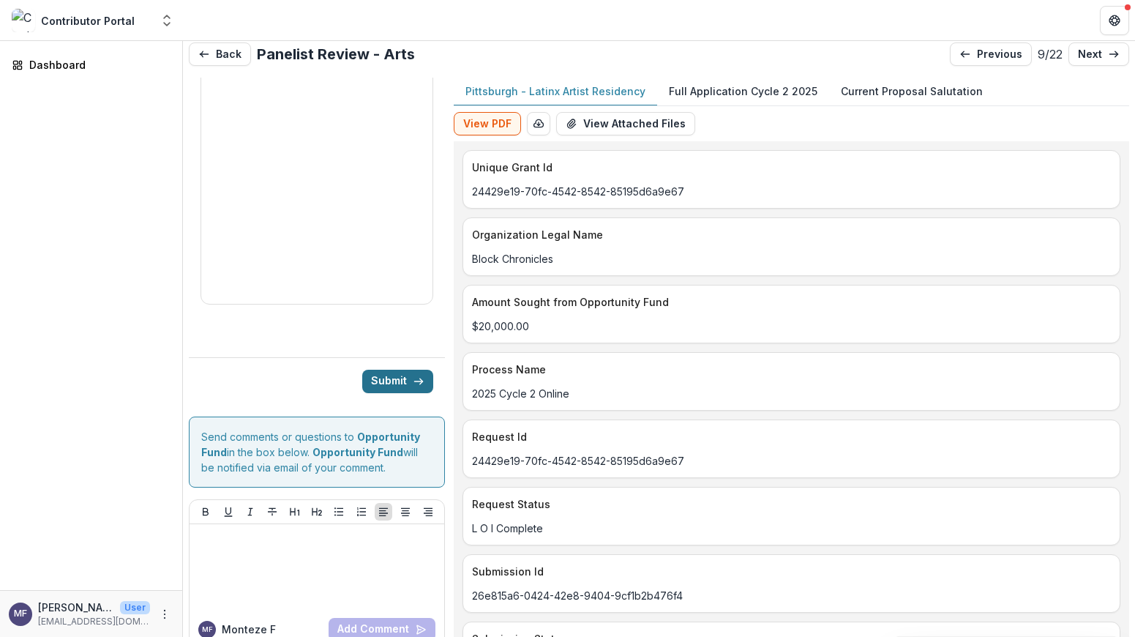
scroll to position [5, 0]
click at [399, 381] on button "Submit" at bounding box center [397, 380] width 71 height 23
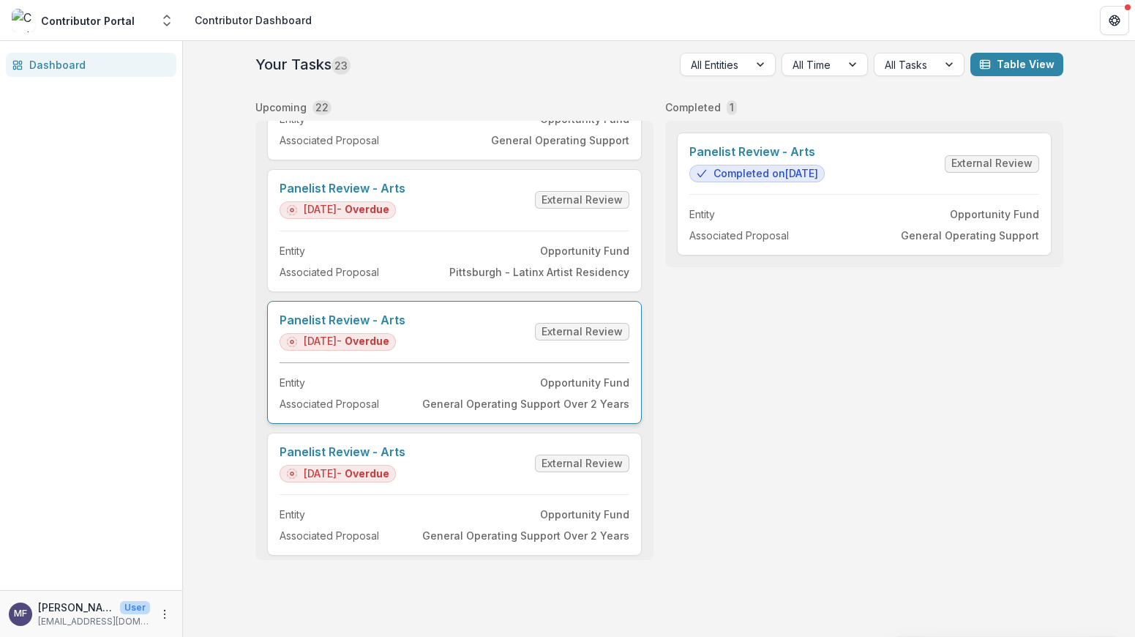
scroll to position [1021, 0]
click at [405, 325] on link "Panelist Review - Arts" at bounding box center [343, 318] width 126 height 14
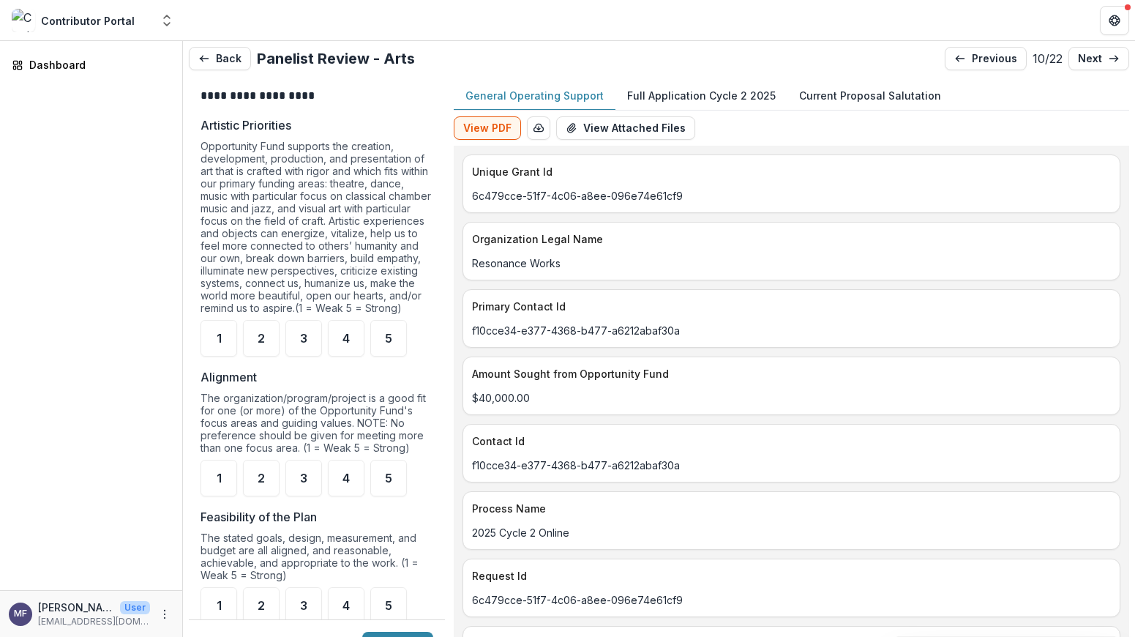
scroll to position [991, 0]
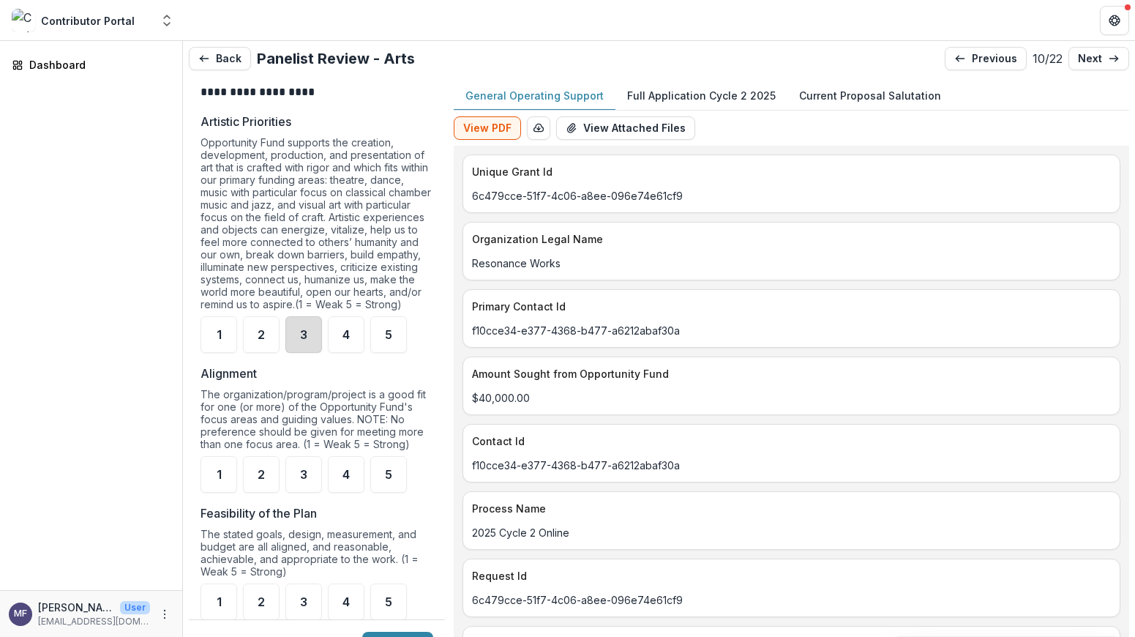
click at [308, 350] on div "3" at bounding box center [303, 334] width 37 height 37
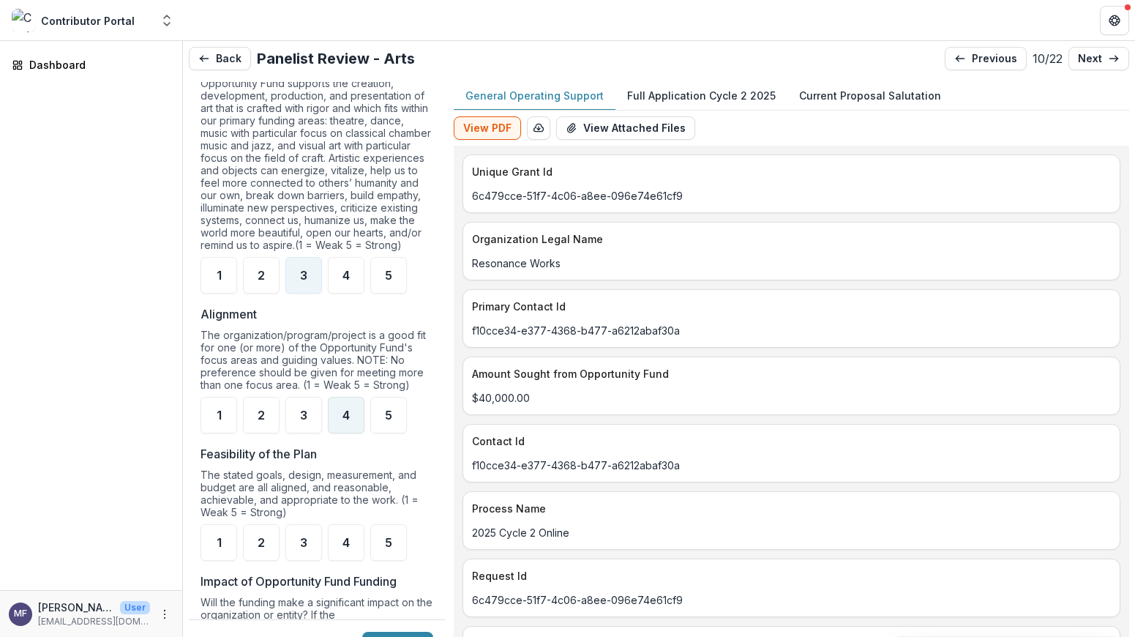
click at [337, 426] on div "4" at bounding box center [346, 415] width 37 height 37
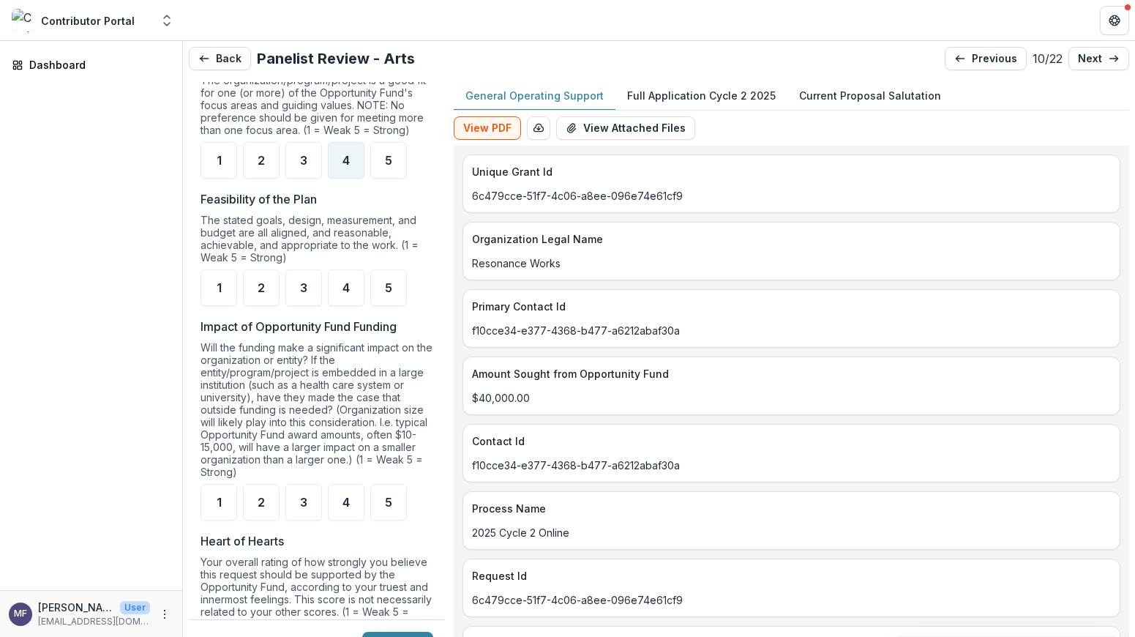
scroll to position [1312, 0]
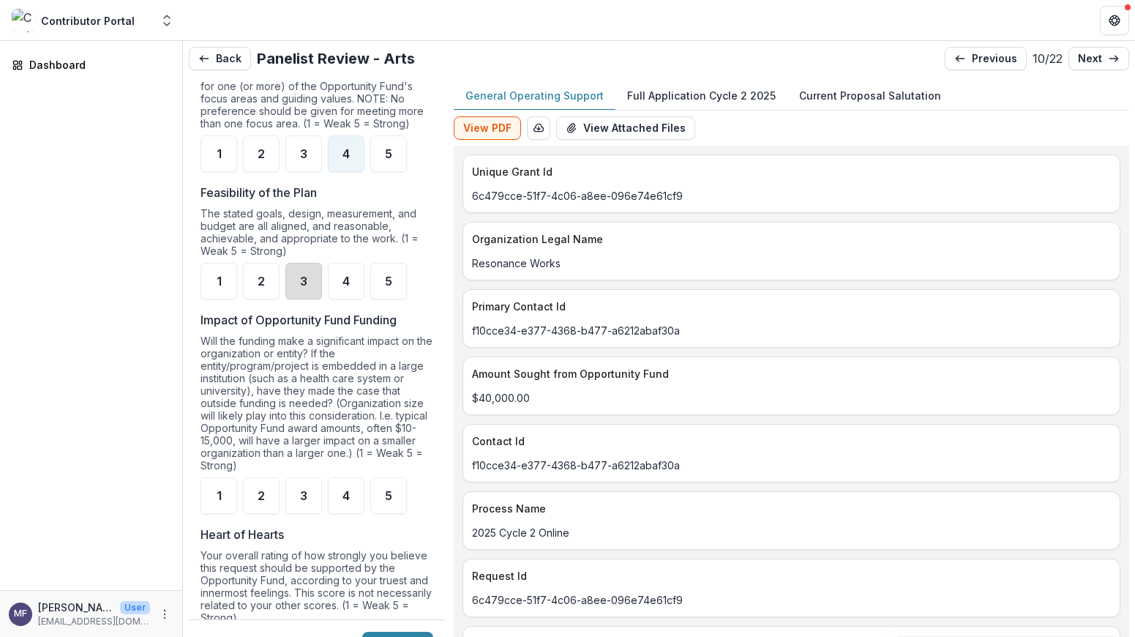
click at [309, 296] on div "3" at bounding box center [303, 281] width 37 height 37
click at [340, 503] on div "4" at bounding box center [346, 495] width 37 height 37
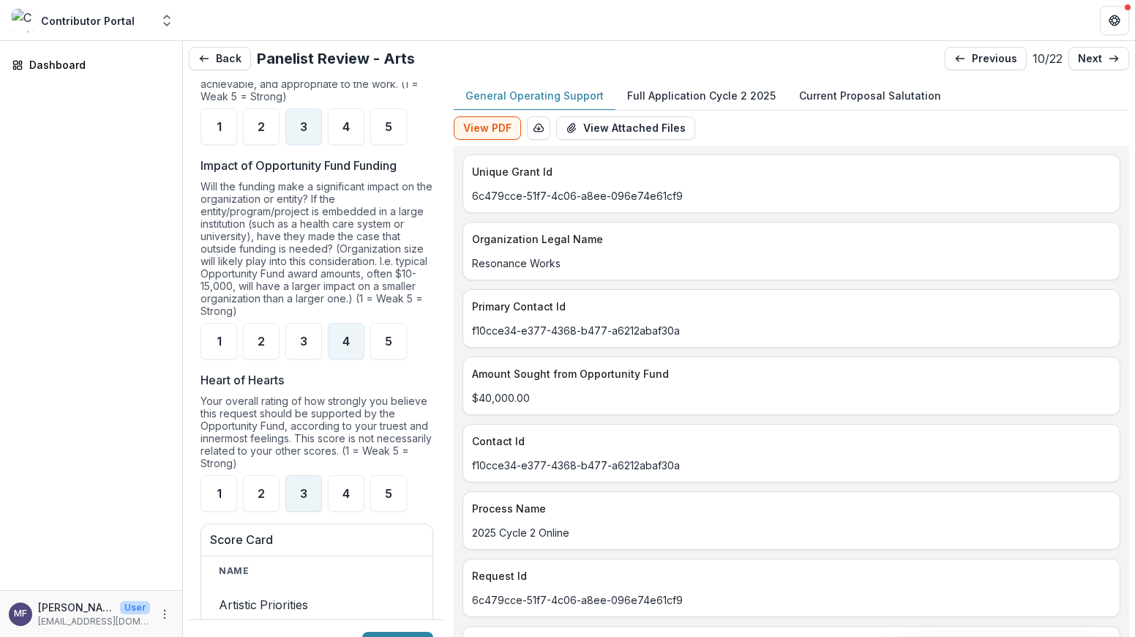
scroll to position [1477, 0]
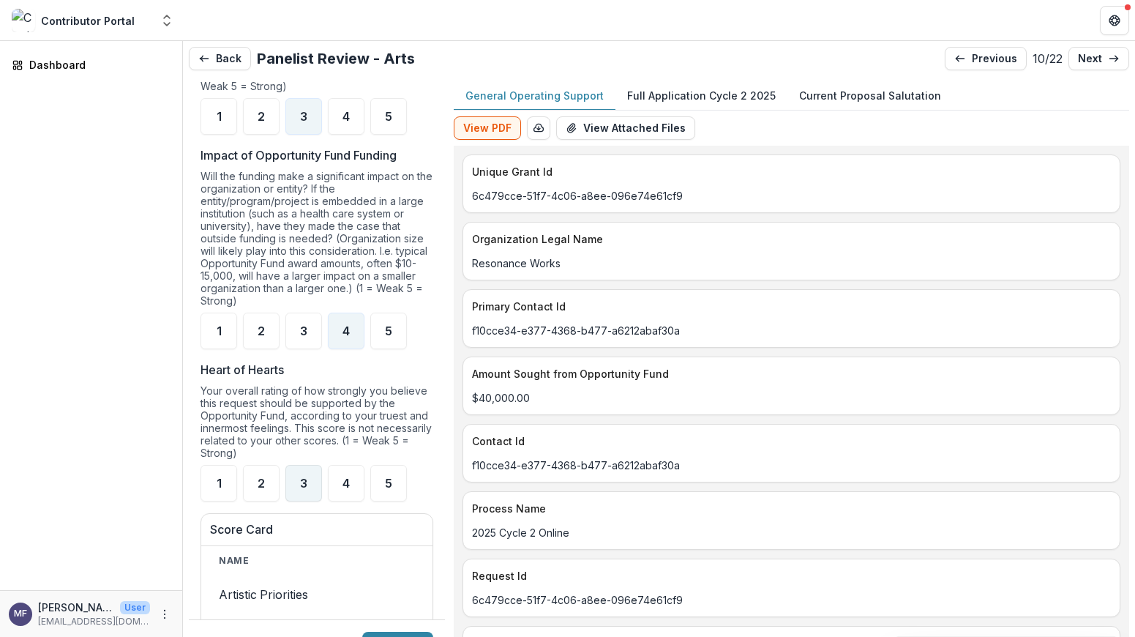
click at [301, 501] on div "3" at bounding box center [303, 483] width 37 height 37
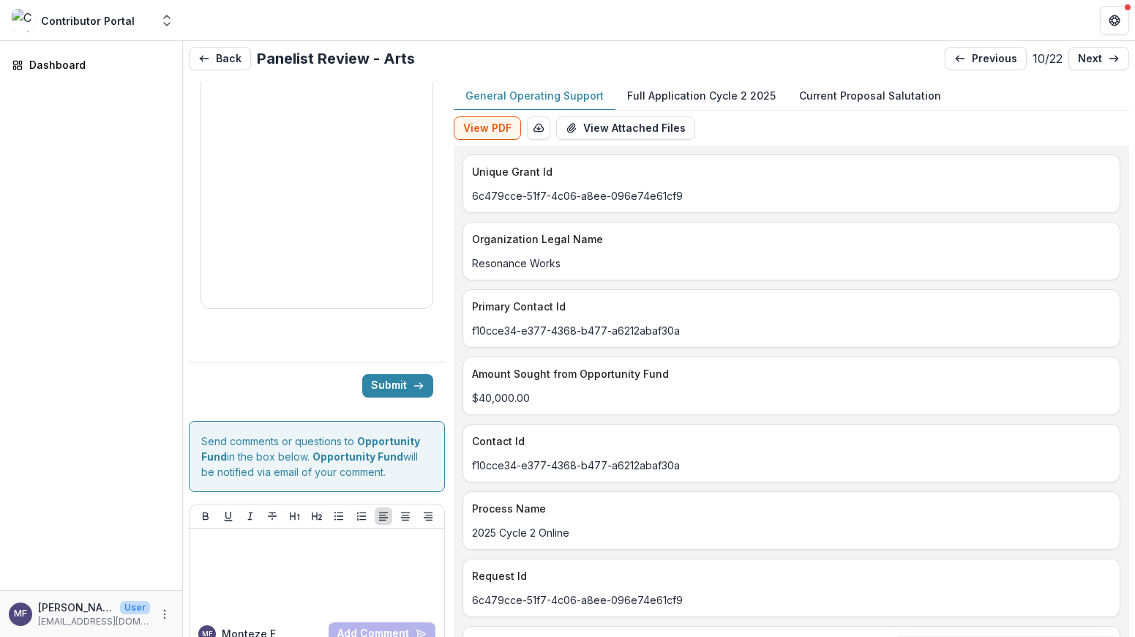
scroll to position [2379, 0]
click at [399, 382] on button "Submit" at bounding box center [397, 385] width 71 height 23
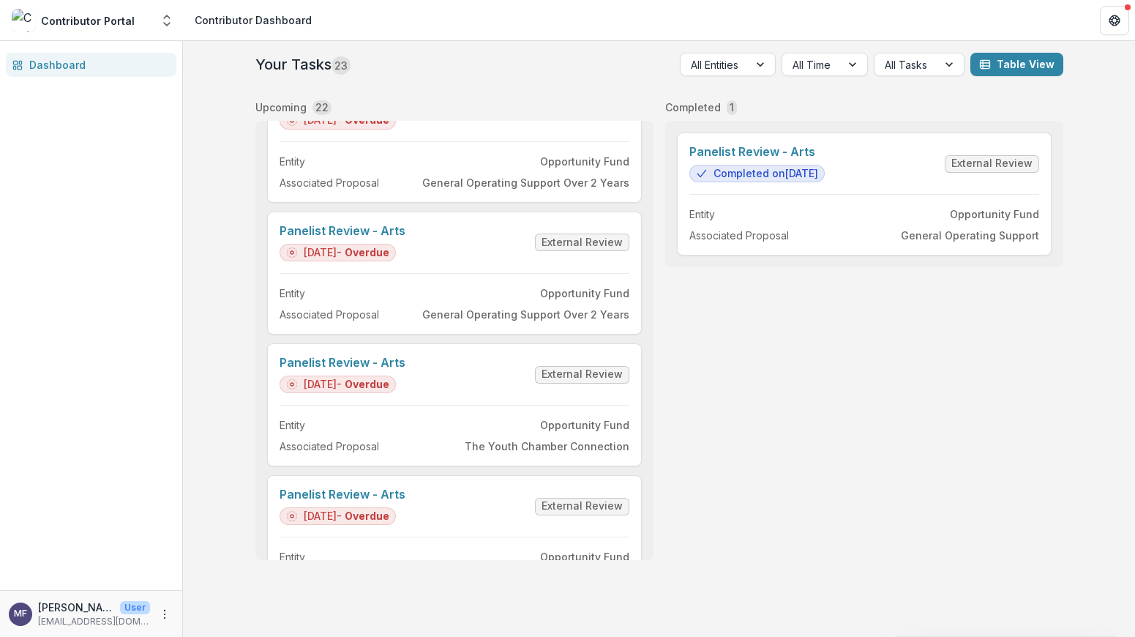
scroll to position [1226, 0]
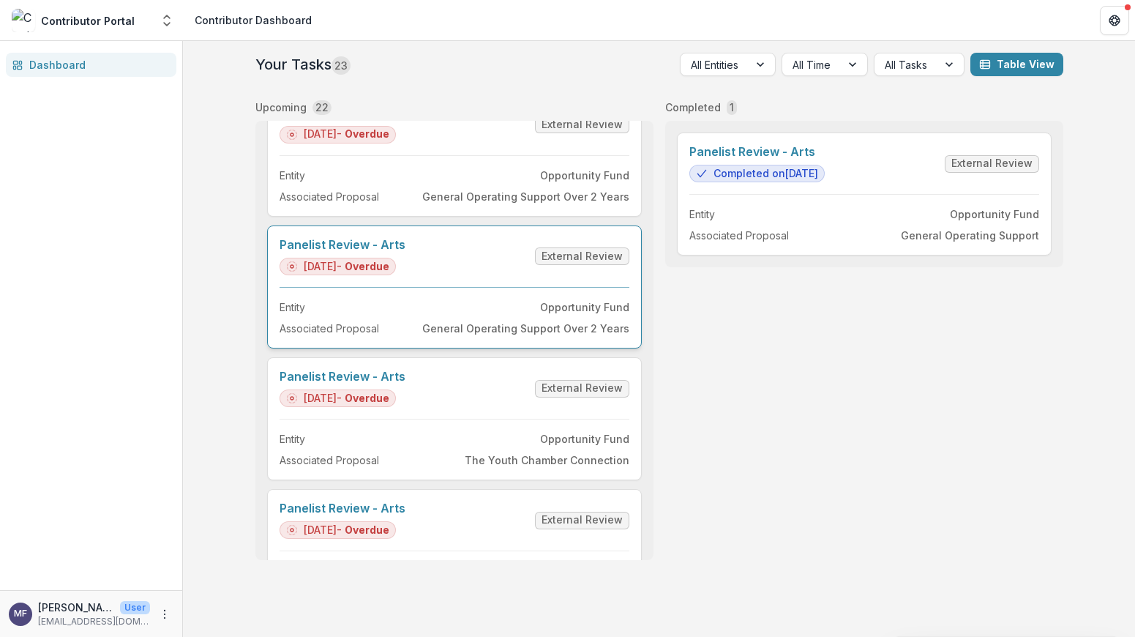
click at [405, 252] on link "Panelist Review - Arts" at bounding box center [343, 245] width 126 height 14
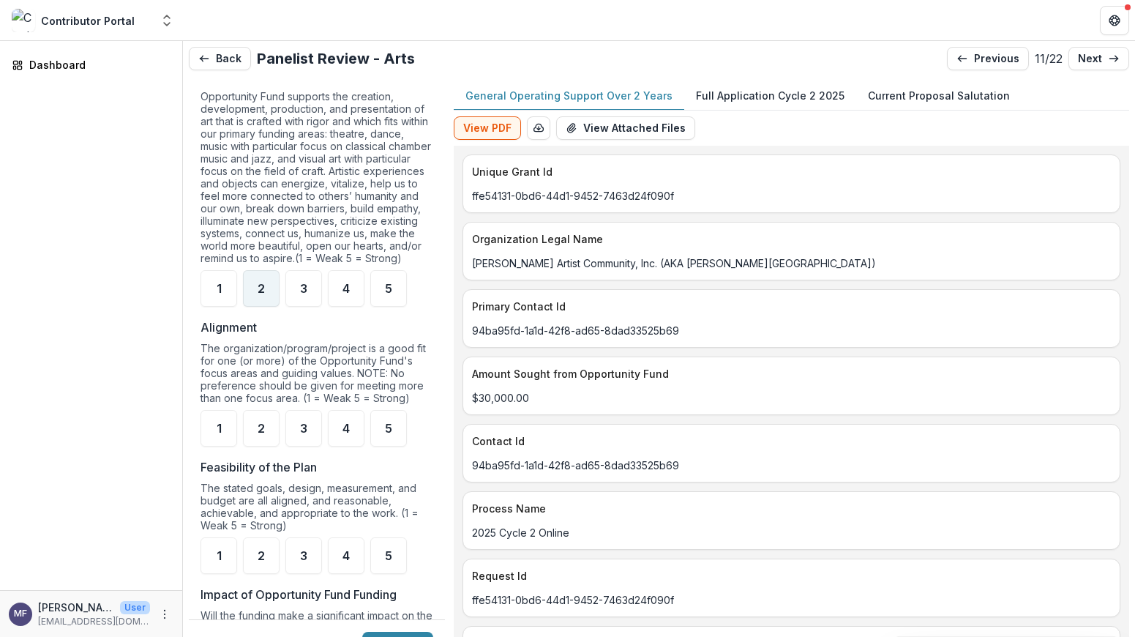
scroll to position [1039, 0]
click at [299, 299] on div "3" at bounding box center [303, 287] width 37 height 37
click at [304, 432] on span "3" at bounding box center [303, 427] width 7 height 12
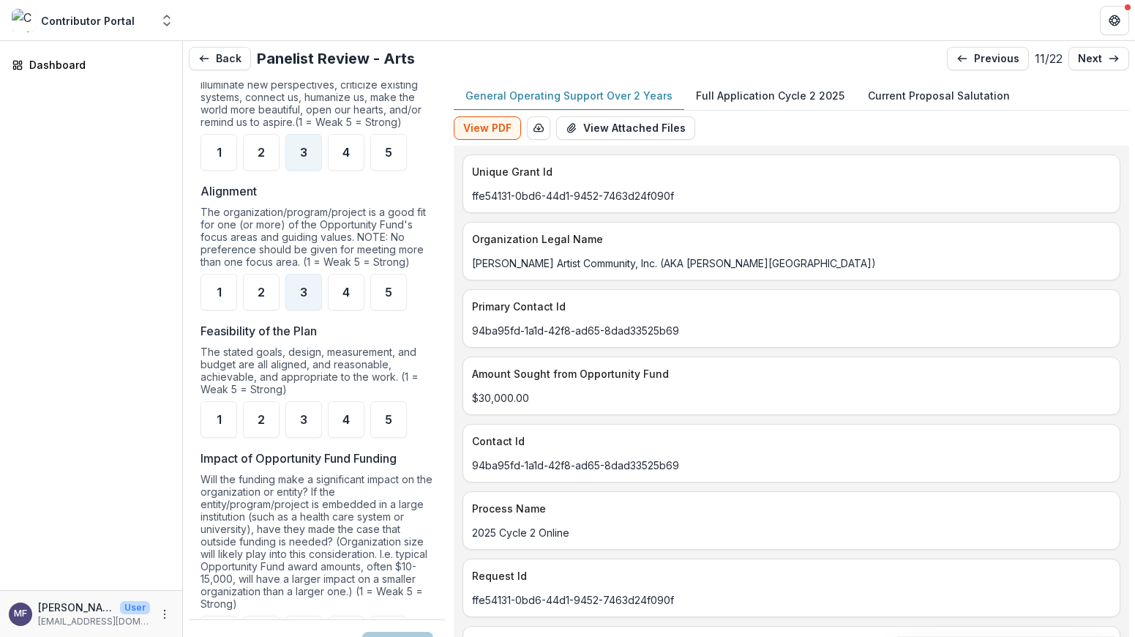
scroll to position [1178, 0]
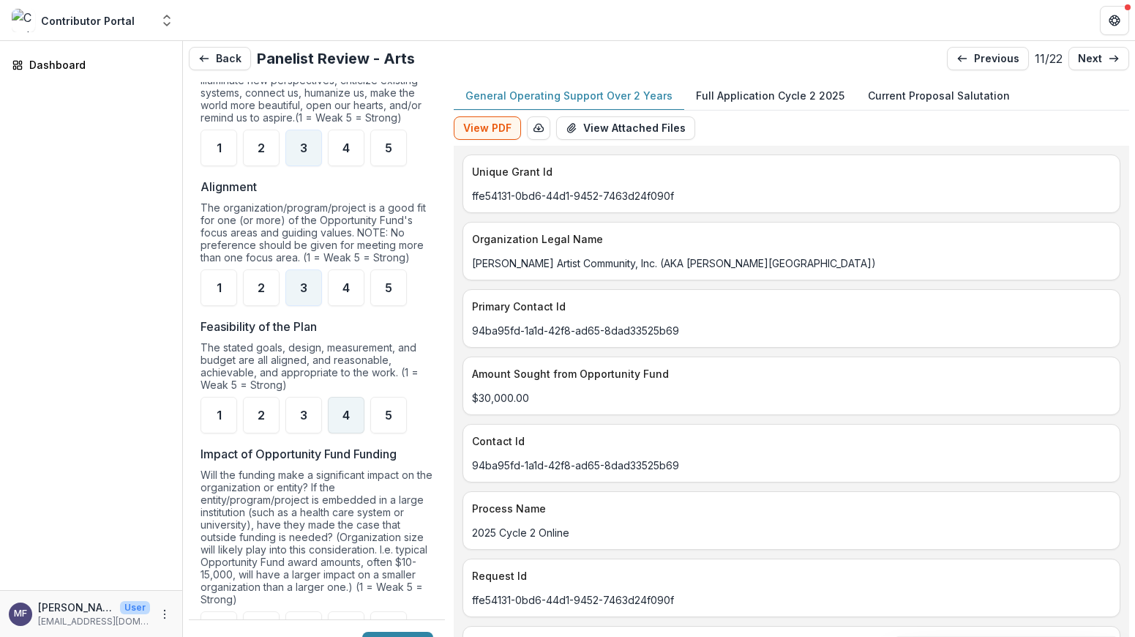
click at [349, 421] on span "4" at bounding box center [345, 415] width 7 height 12
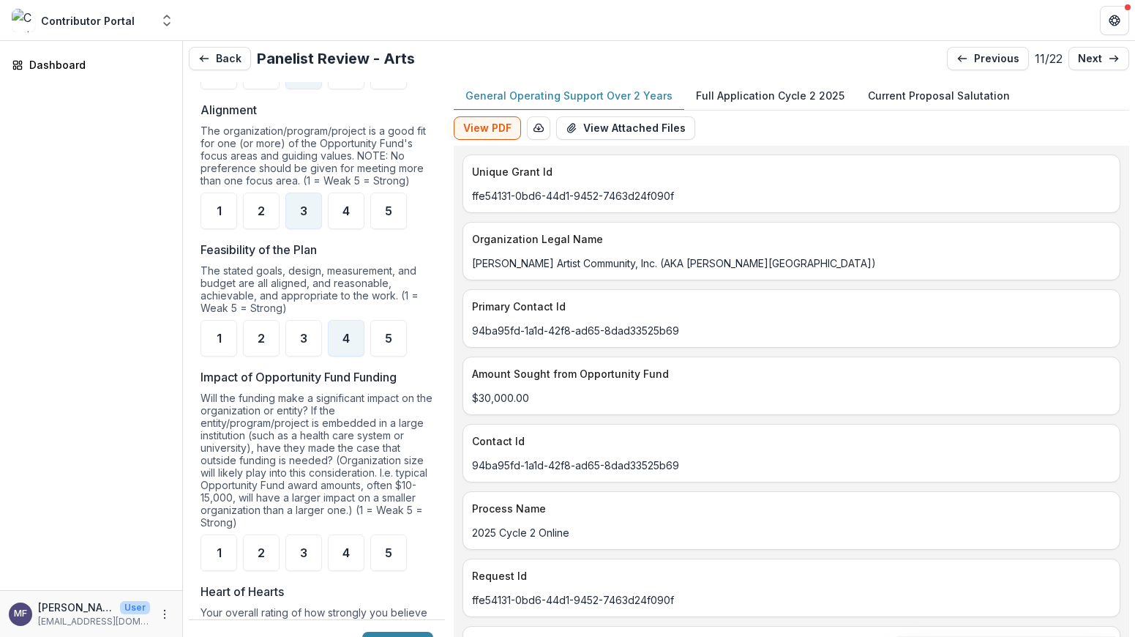
scroll to position [1269, 0]
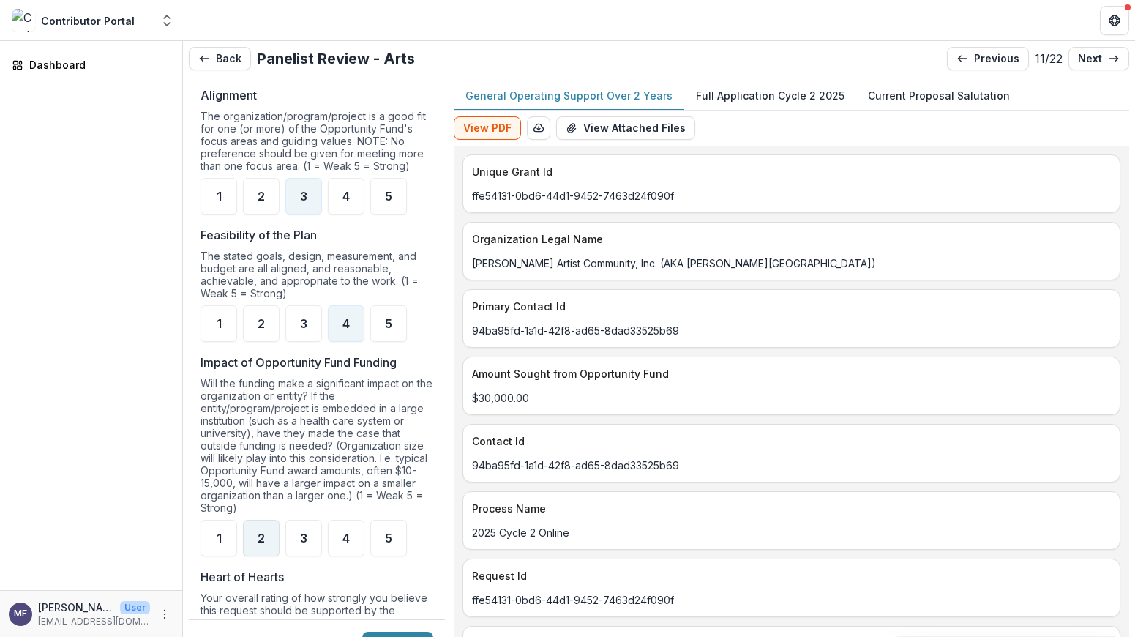
click at [267, 550] on div "2" at bounding box center [261, 537] width 37 height 37
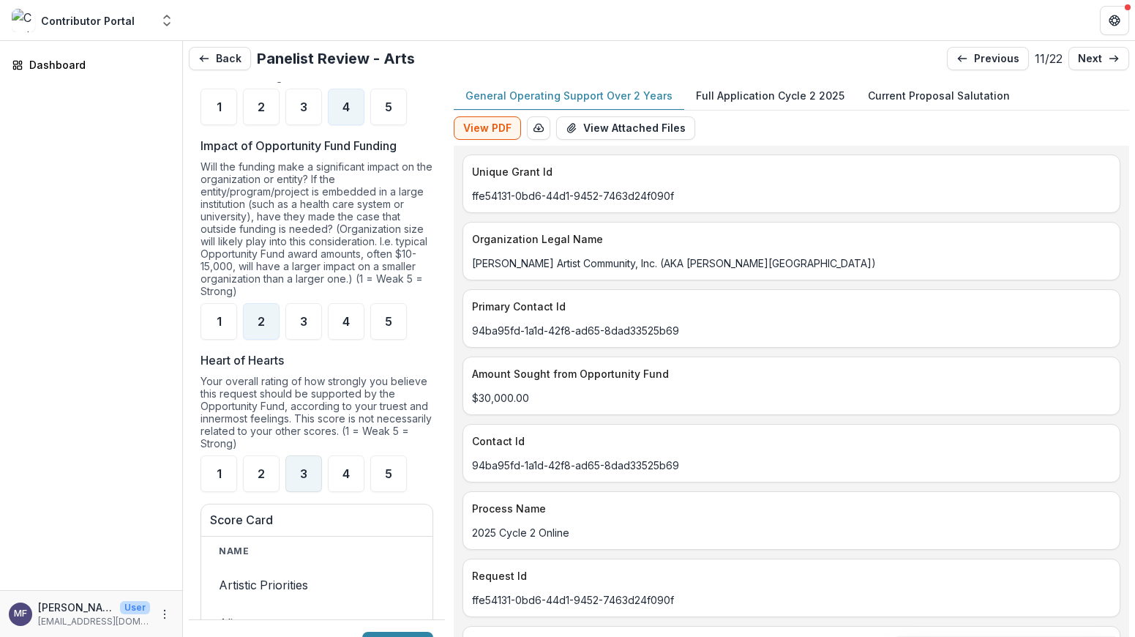
scroll to position [1487, 0]
click at [306, 479] on span "3" at bounding box center [303, 473] width 7 height 12
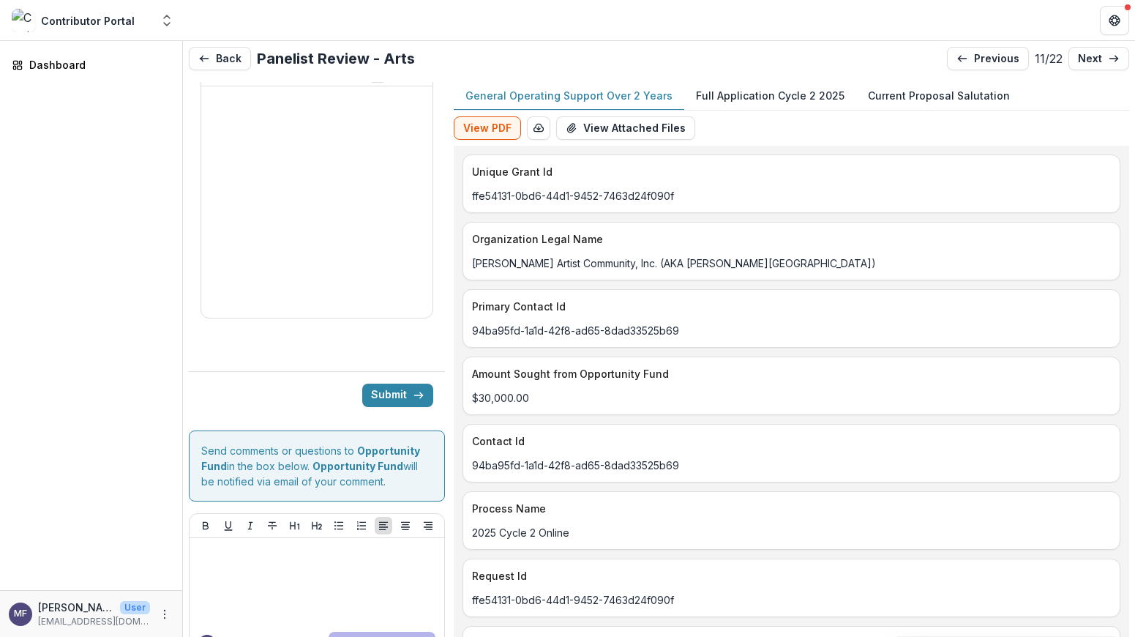
scroll to position [2379, 0]
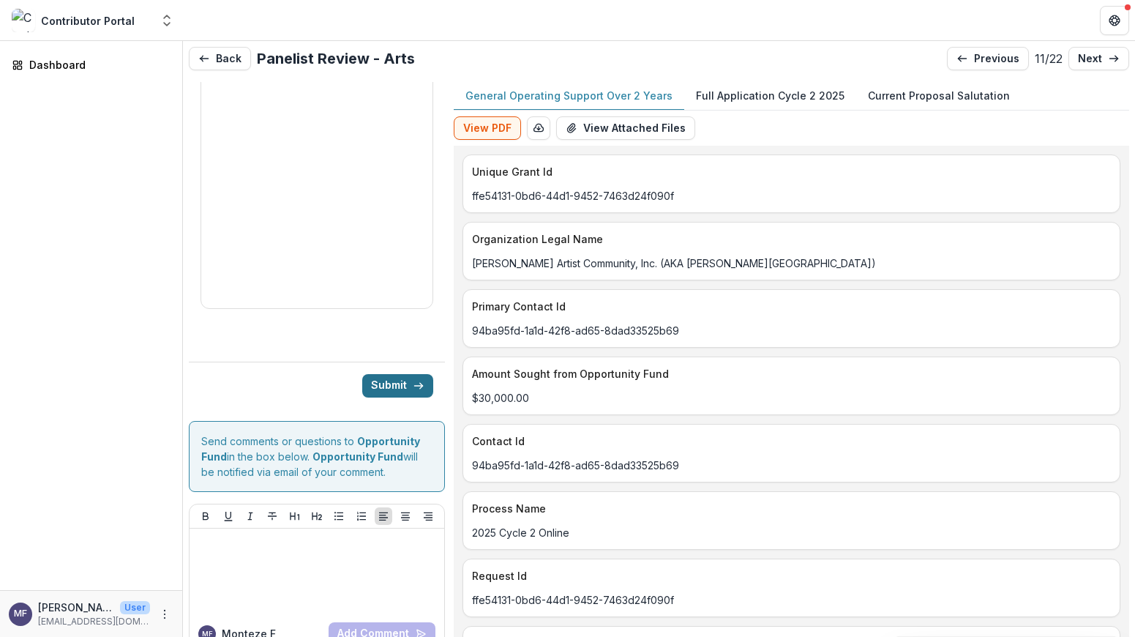
click at [397, 378] on button "Submit" at bounding box center [397, 385] width 71 height 23
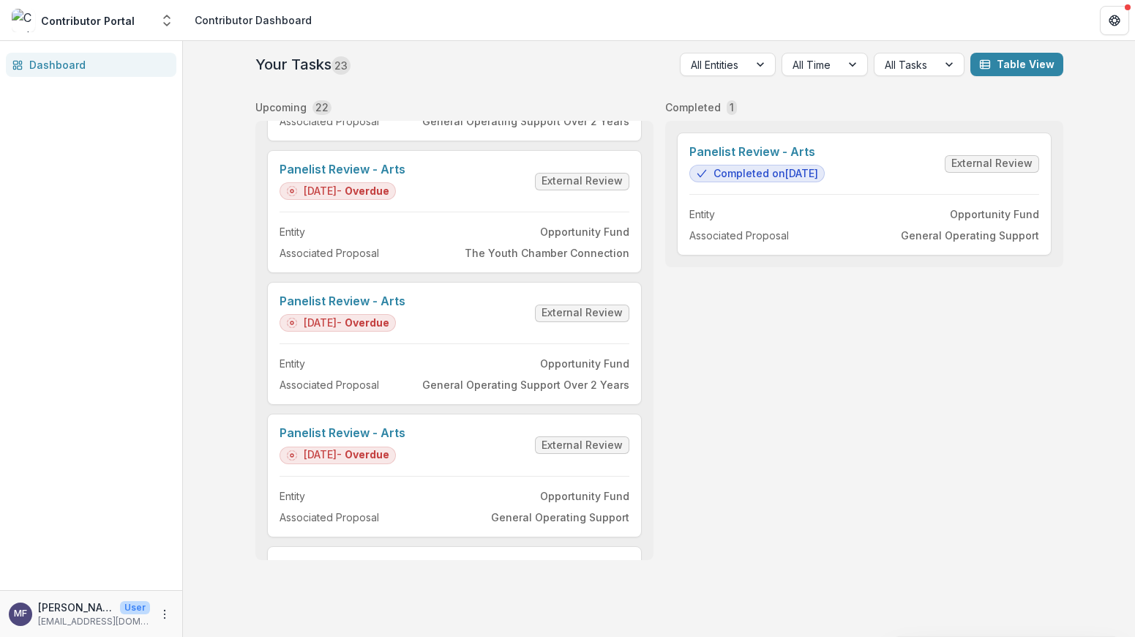
scroll to position [1436, 0]
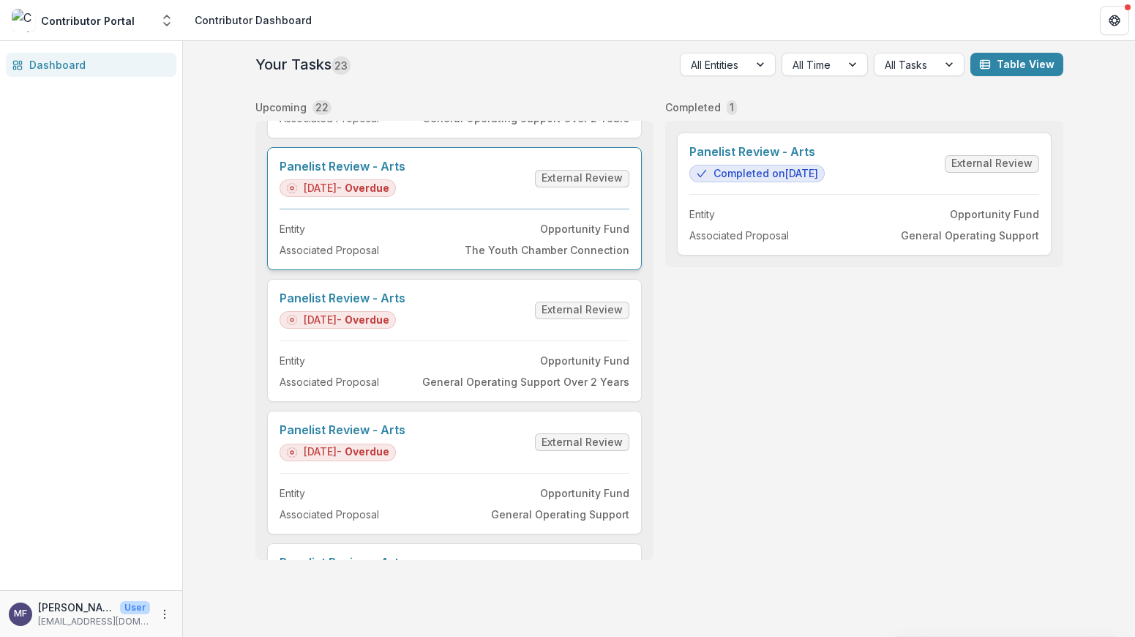
click at [405, 173] on link "Panelist Review - Arts" at bounding box center [343, 167] width 126 height 14
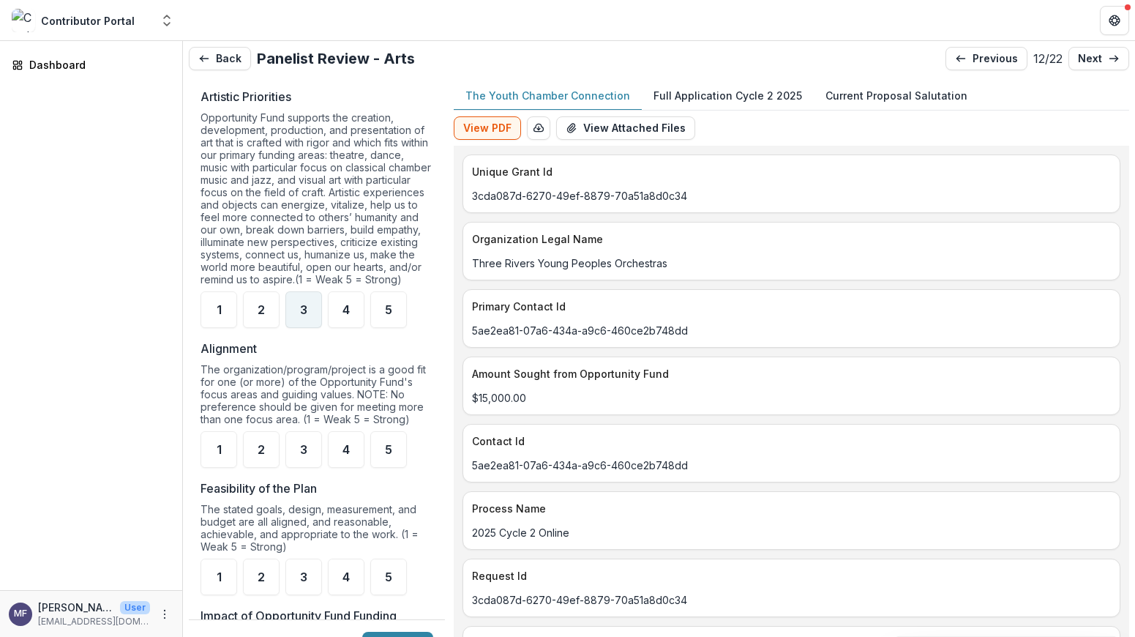
scroll to position [1017, 0]
click at [341, 323] on div "4" at bounding box center [346, 308] width 37 height 37
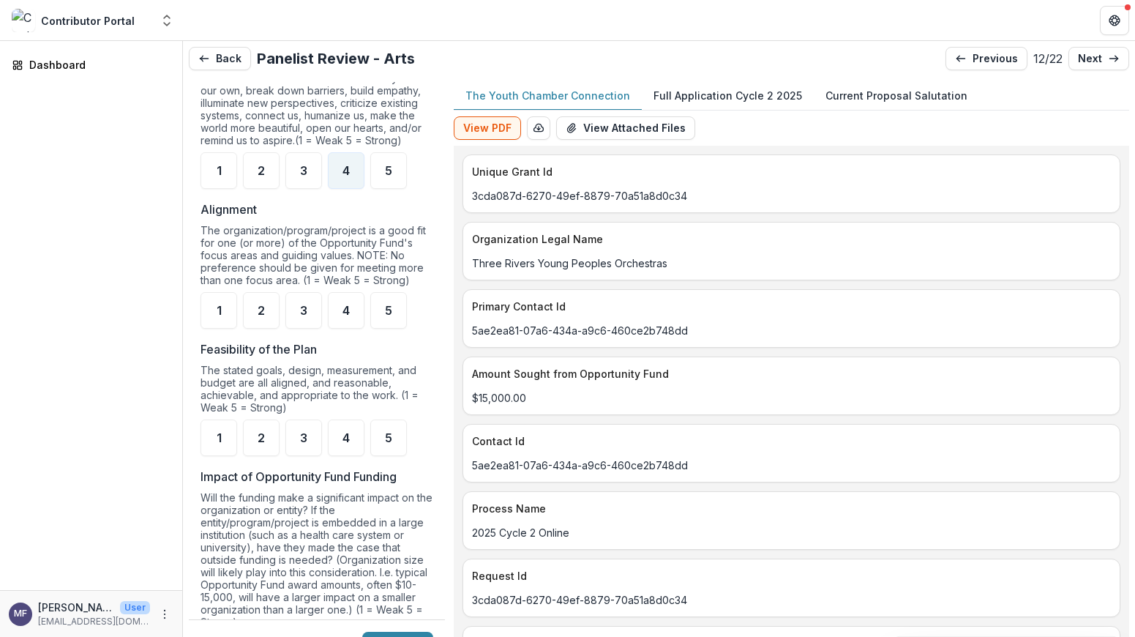
scroll to position [1168, 0]
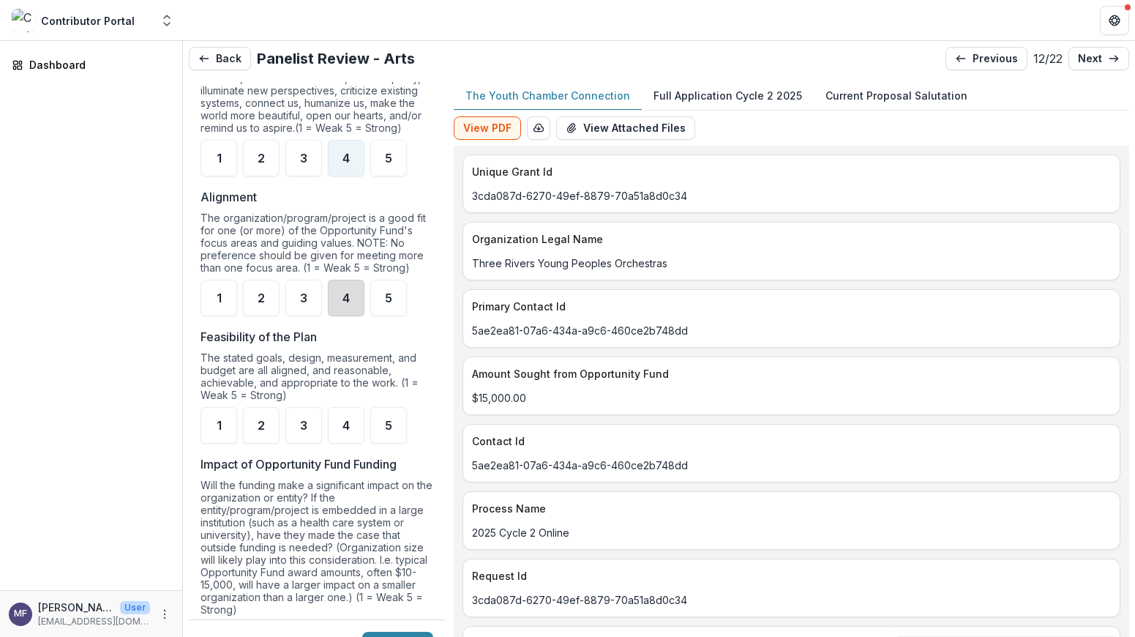
click at [341, 315] on div "4" at bounding box center [346, 298] width 37 height 37
click at [339, 435] on div "4" at bounding box center [346, 425] width 37 height 37
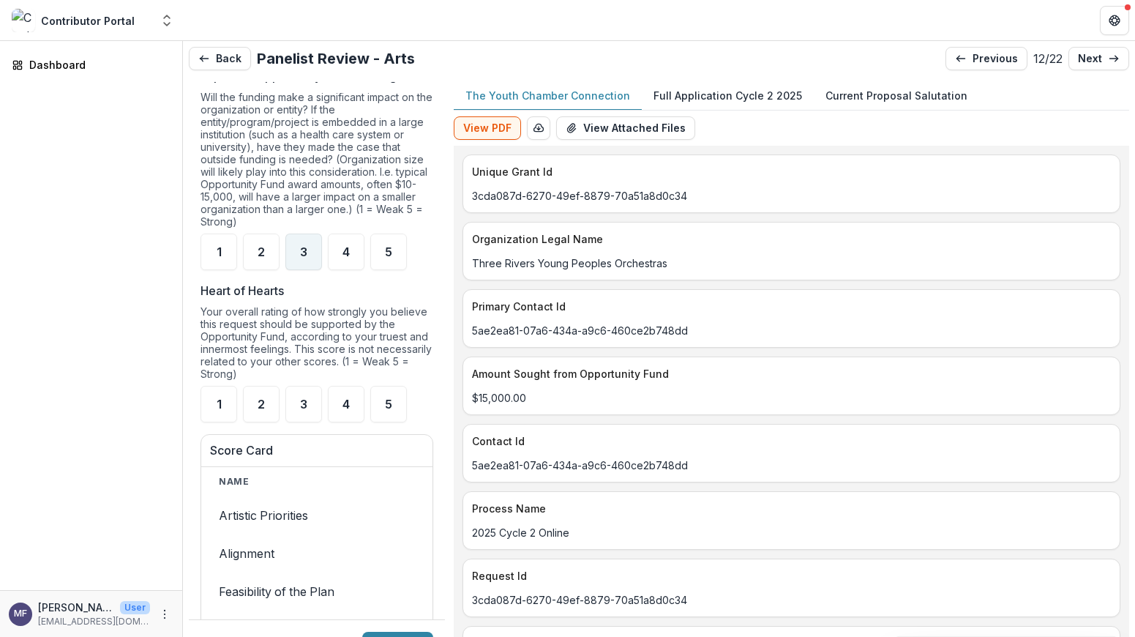
scroll to position [1557, 0]
click at [352, 264] on div "4" at bounding box center [346, 250] width 37 height 37
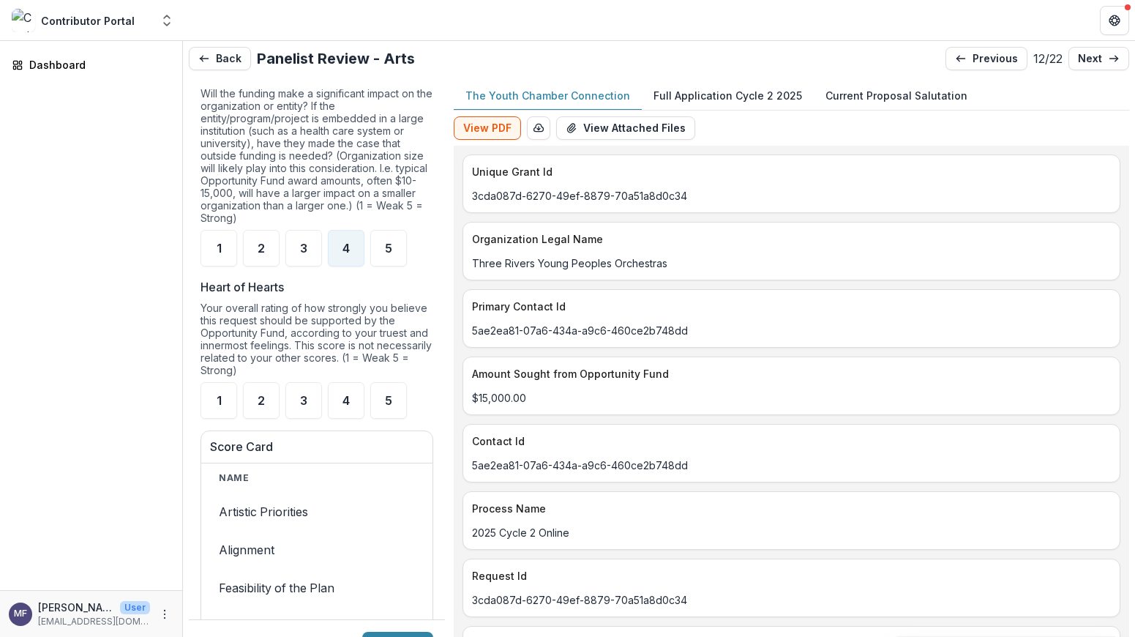
scroll to position [1563, 0]
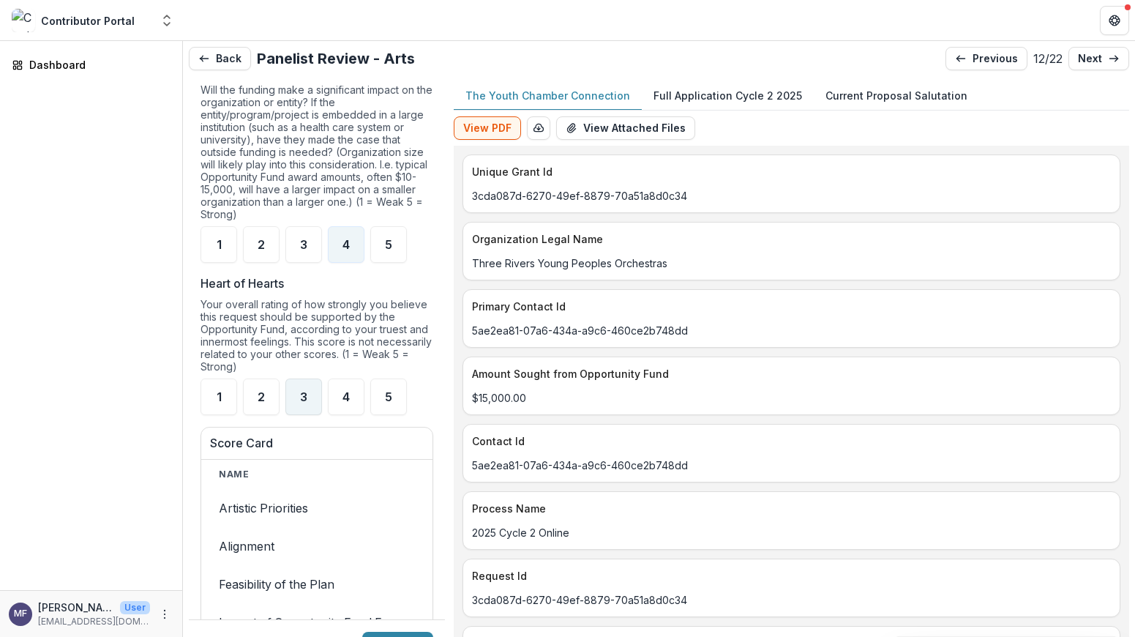
click at [307, 402] on span "3" at bounding box center [303, 397] width 7 height 12
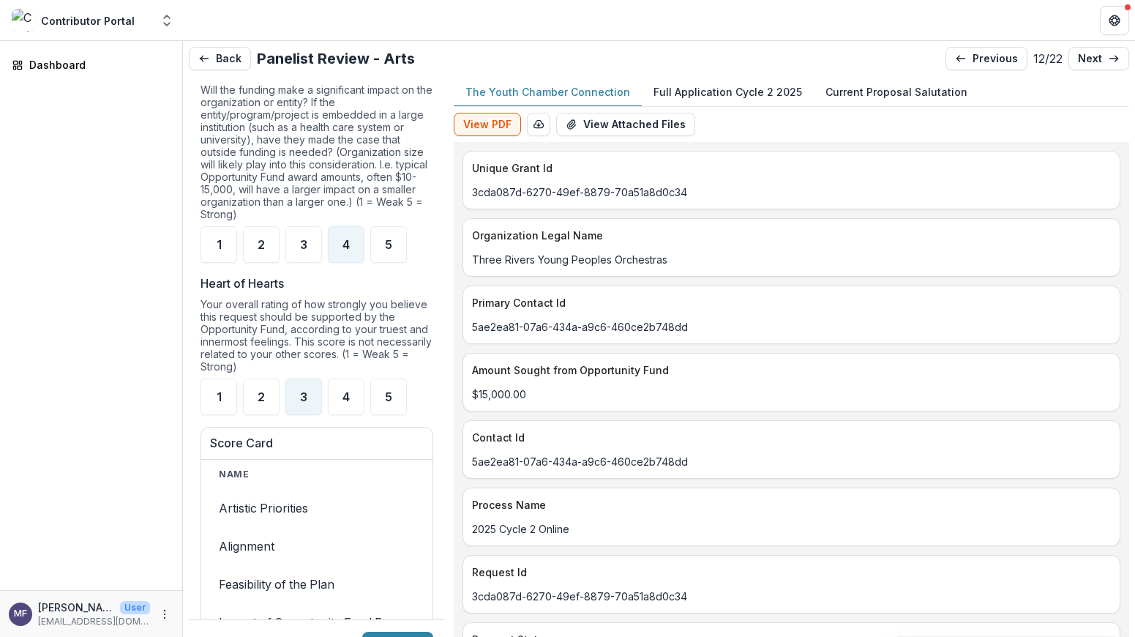
click at [754, 93] on p "Full Application Cycle 2 2025" at bounding box center [727, 91] width 149 height 15
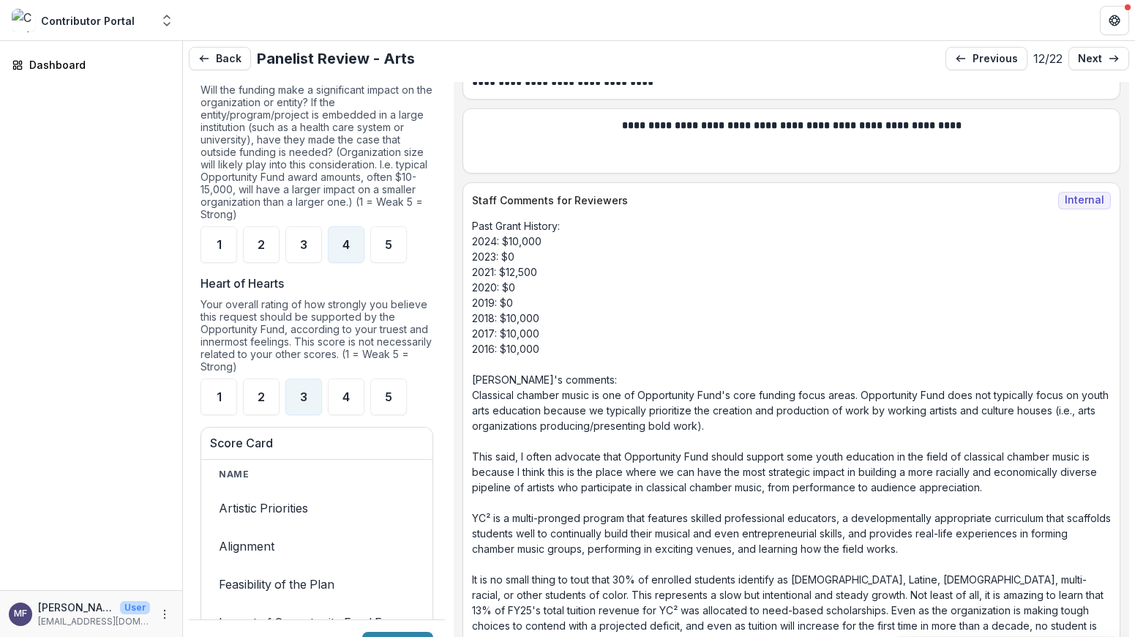
scroll to position [30, 0]
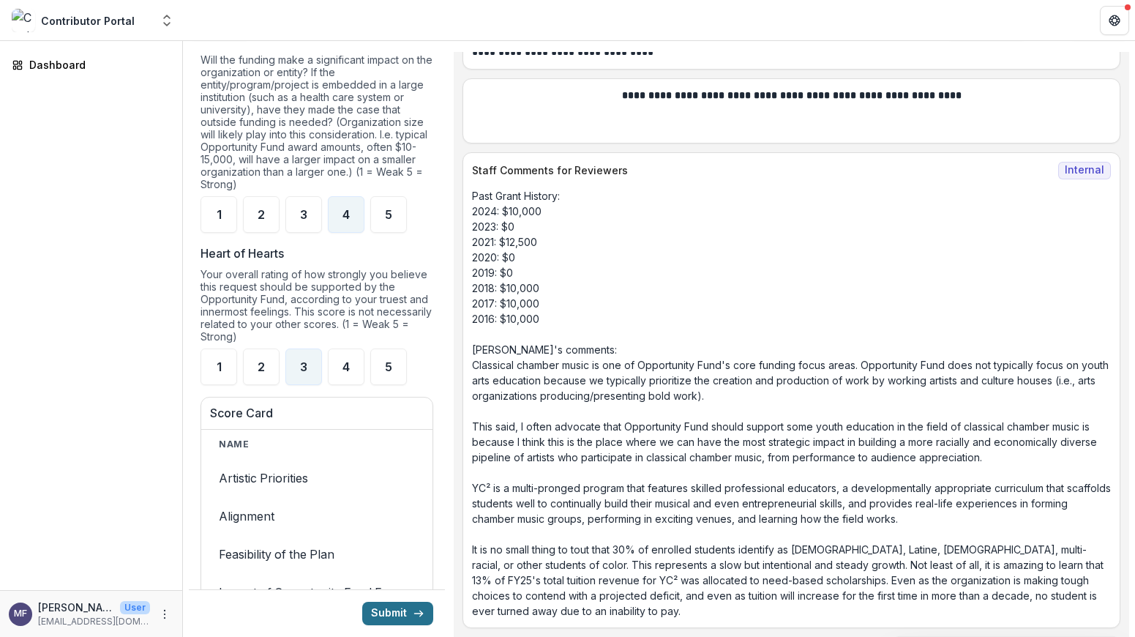
click at [406, 607] on button "Submit" at bounding box center [397, 612] width 71 height 23
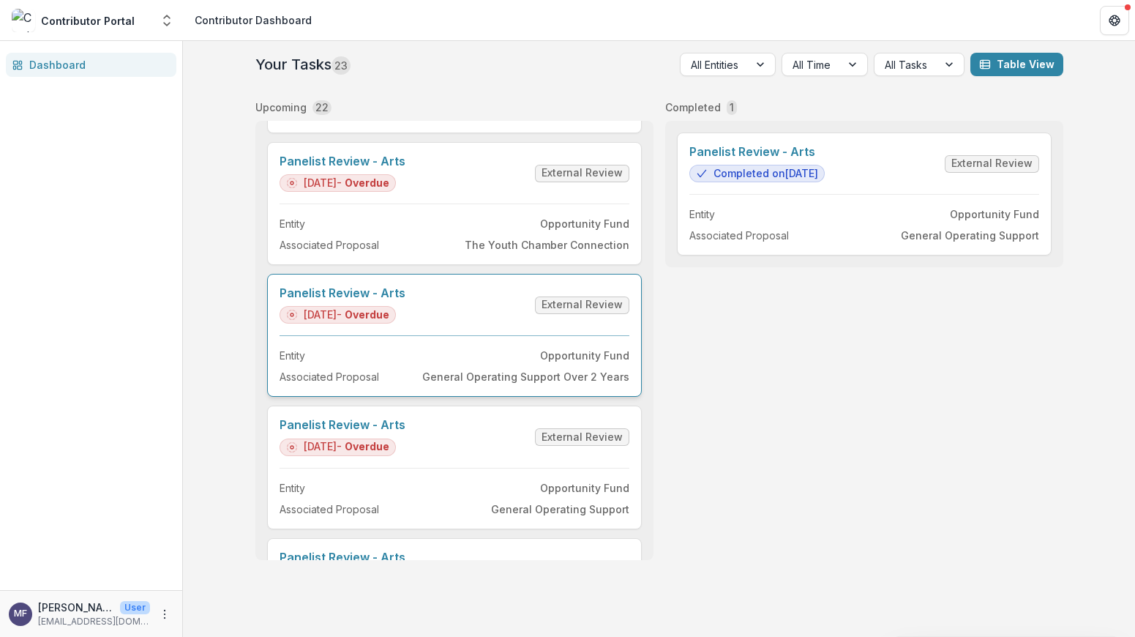
scroll to position [1441, 0]
click at [405, 299] on link "Panelist Review - Arts" at bounding box center [343, 292] width 126 height 14
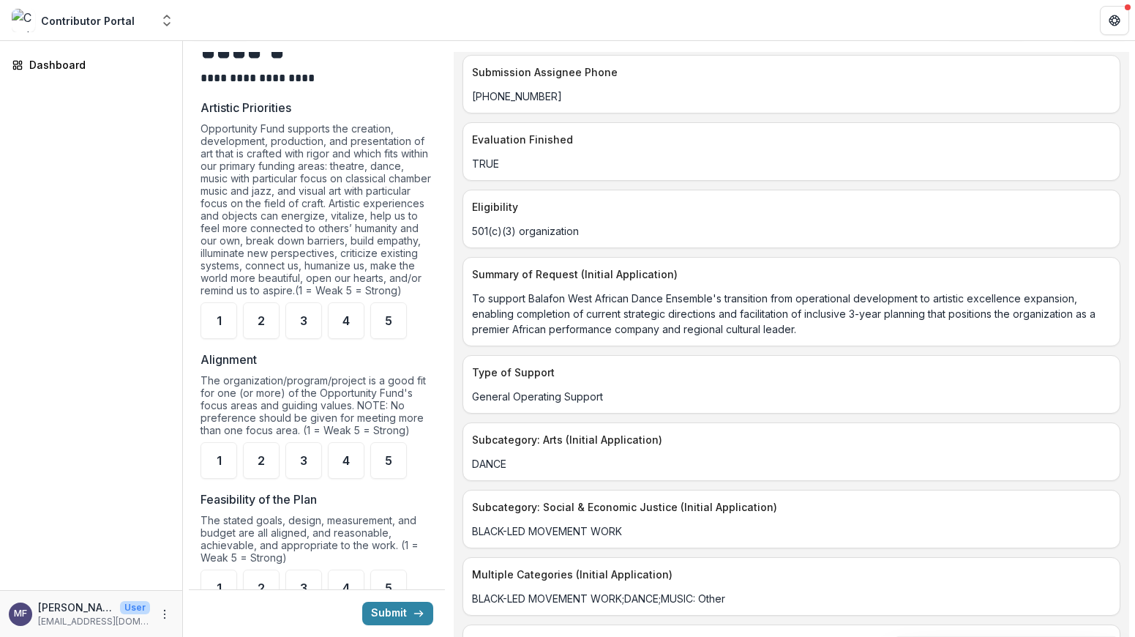
scroll to position [978, 0]
click at [345, 337] on div "4" at bounding box center [346, 318] width 37 height 37
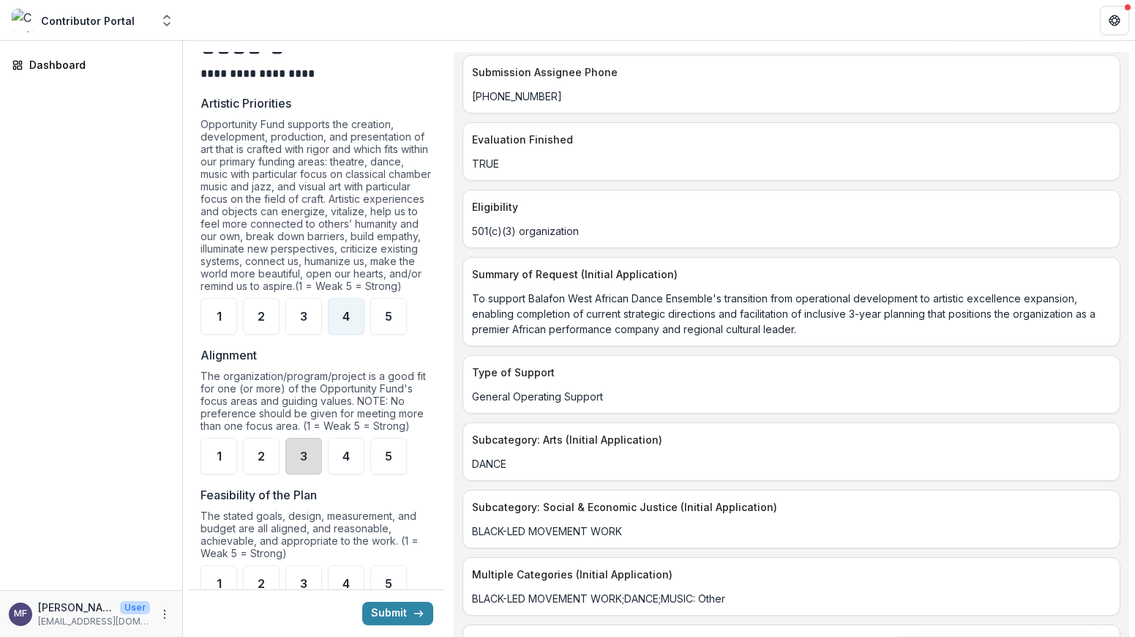
click at [298, 474] on div "3" at bounding box center [303, 456] width 37 height 37
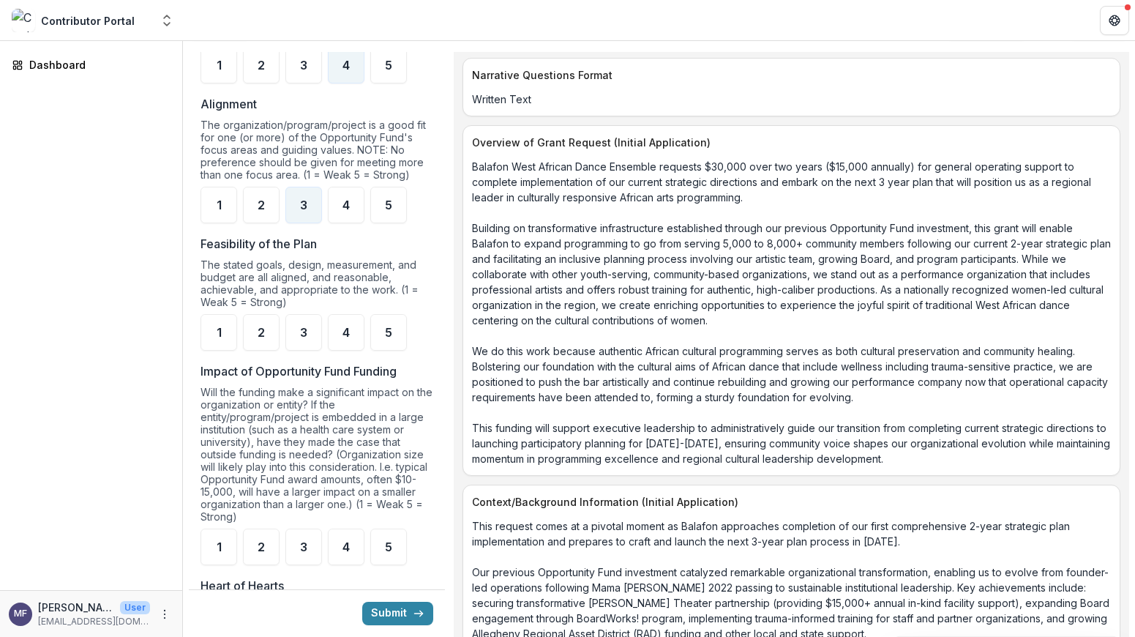
scroll to position [2085, 0]
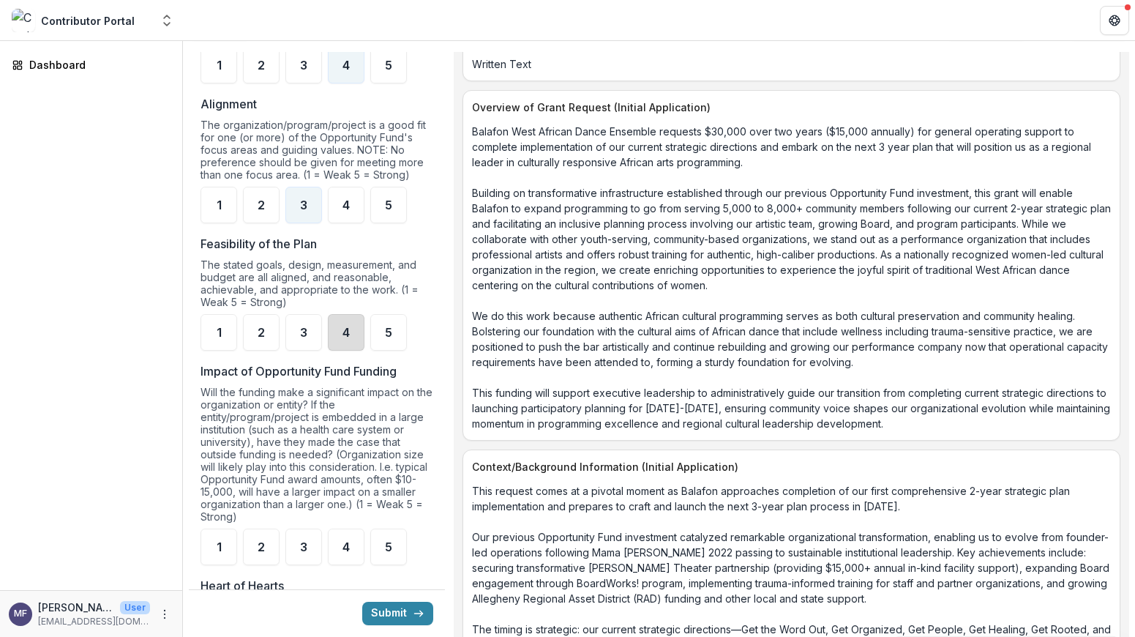
click at [331, 343] on div "4" at bounding box center [346, 332] width 37 height 37
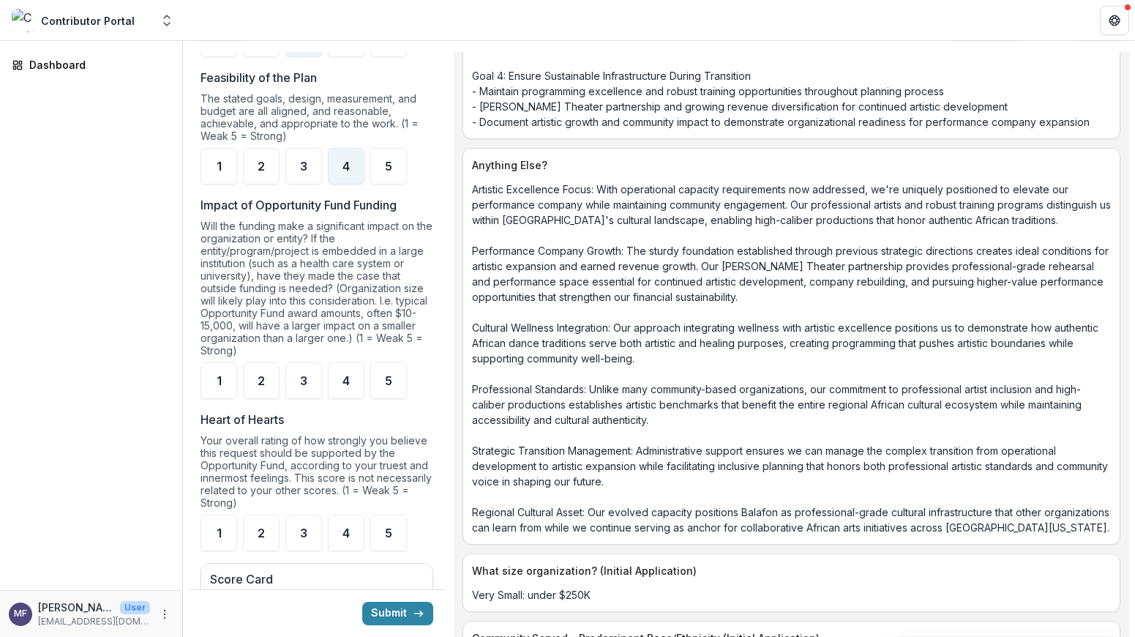
scroll to position [3459, 0]
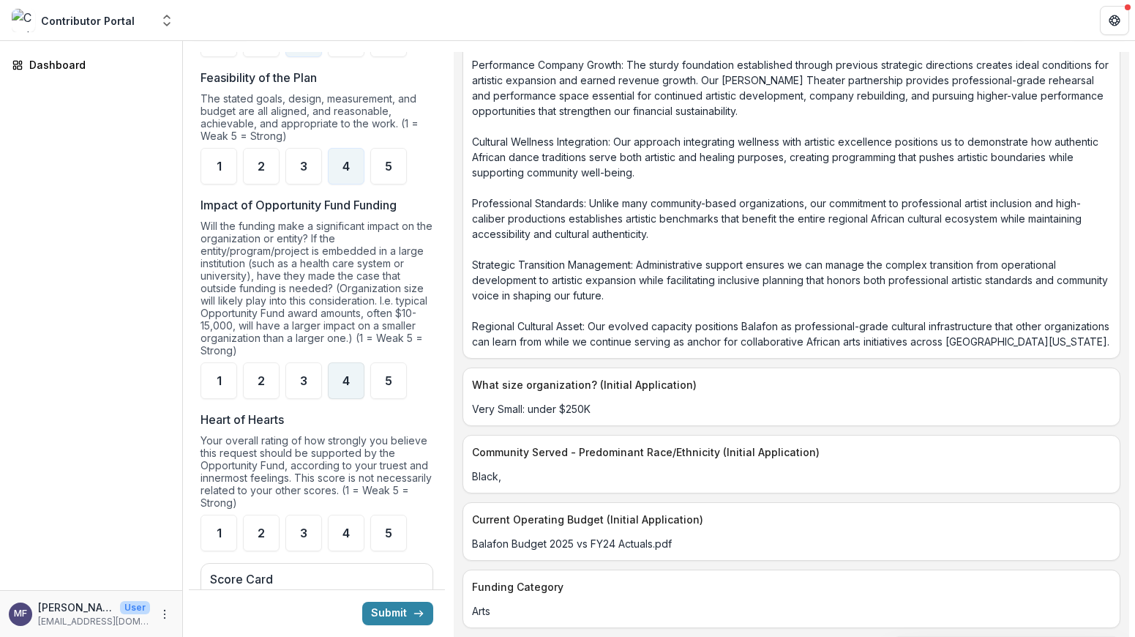
click at [344, 386] on span "4" at bounding box center [345, 381] width 7 height 12
click at [304, 539] on span "3" at bounding box center [303, 533] width 7 height 12
click at [399, 611] on button "Submit" at bounding box center [397, 612] width 71 height 23
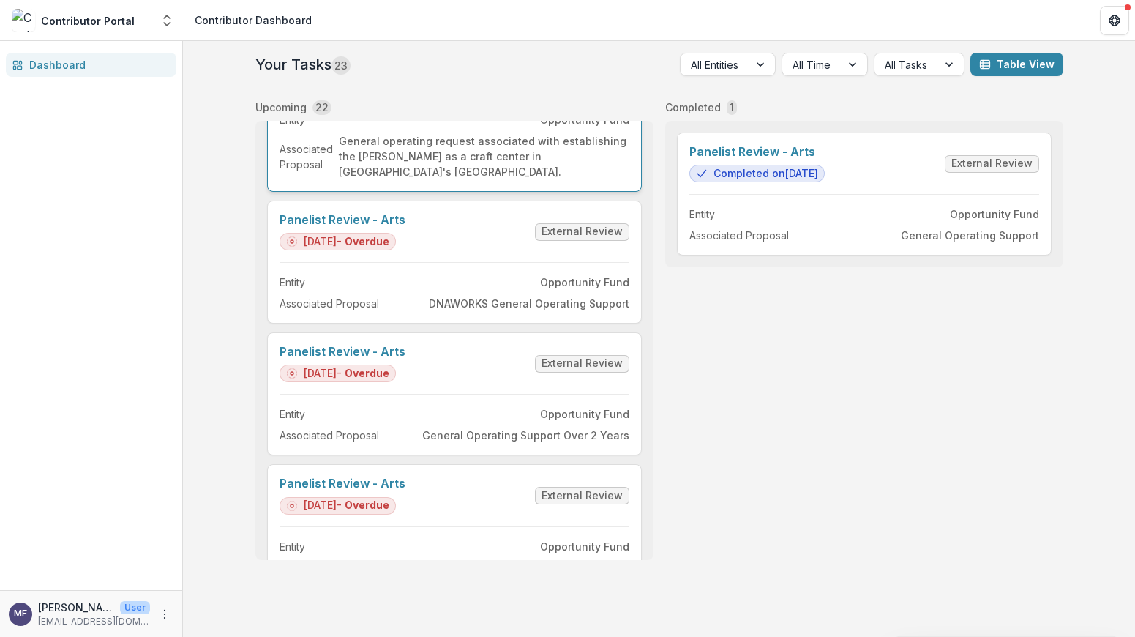
scroll to position [2085, 0]
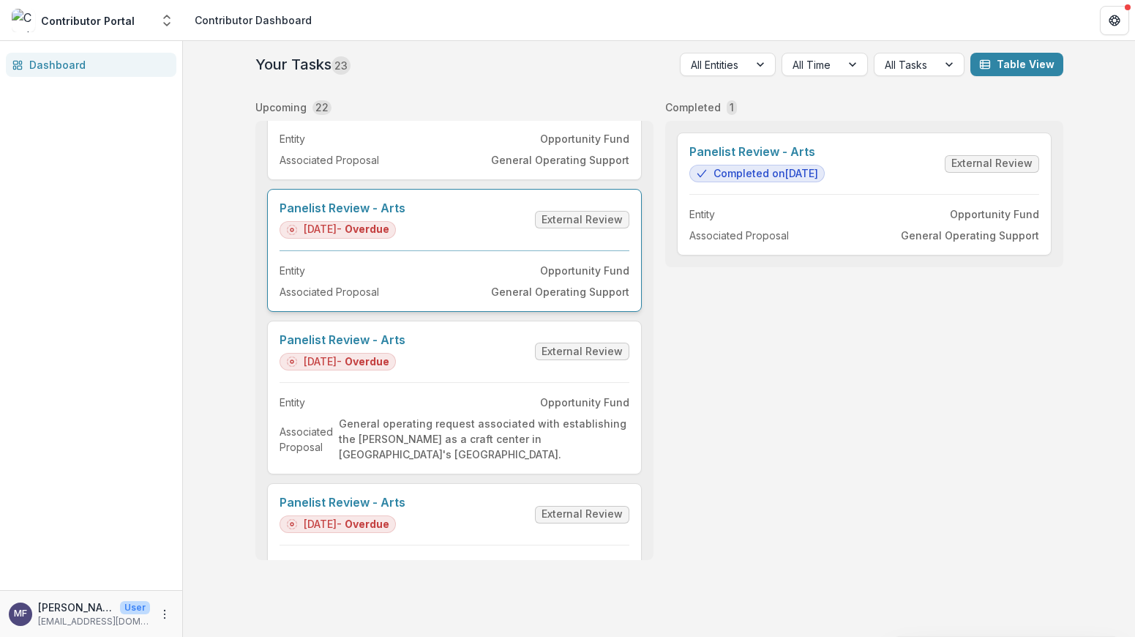
click at [405, 215] on link "Panelist Review - Arts" at bounding box center [343, 208] width 126 height 14
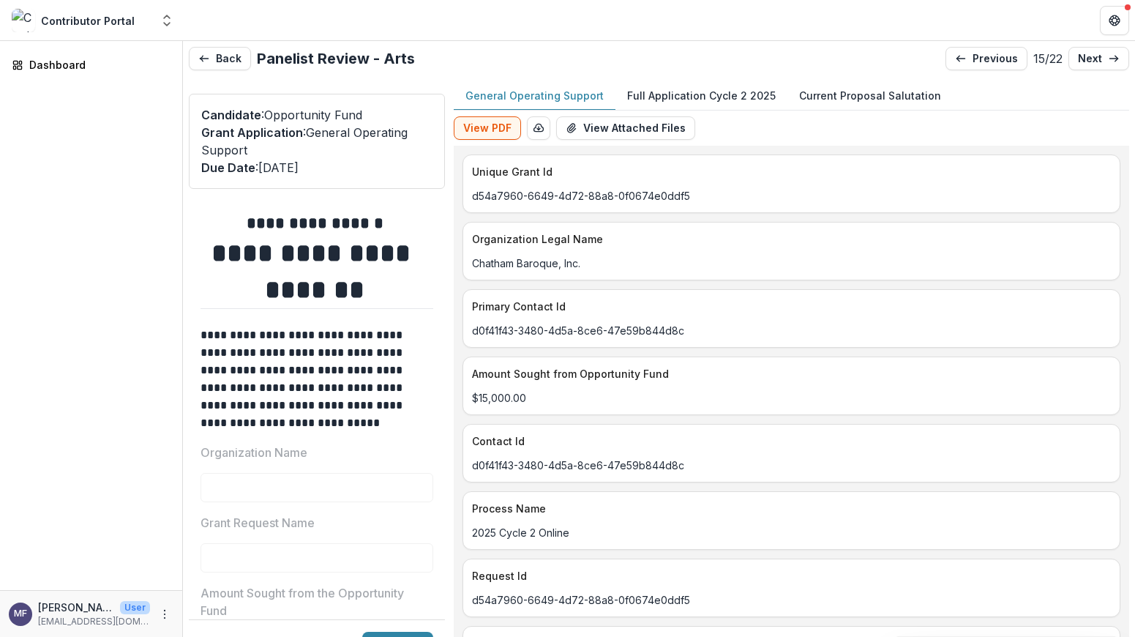
scroll to position [1, 0]
click at [205, 53] on icon "button" at bounding box center [204, 59] width 12 height 12
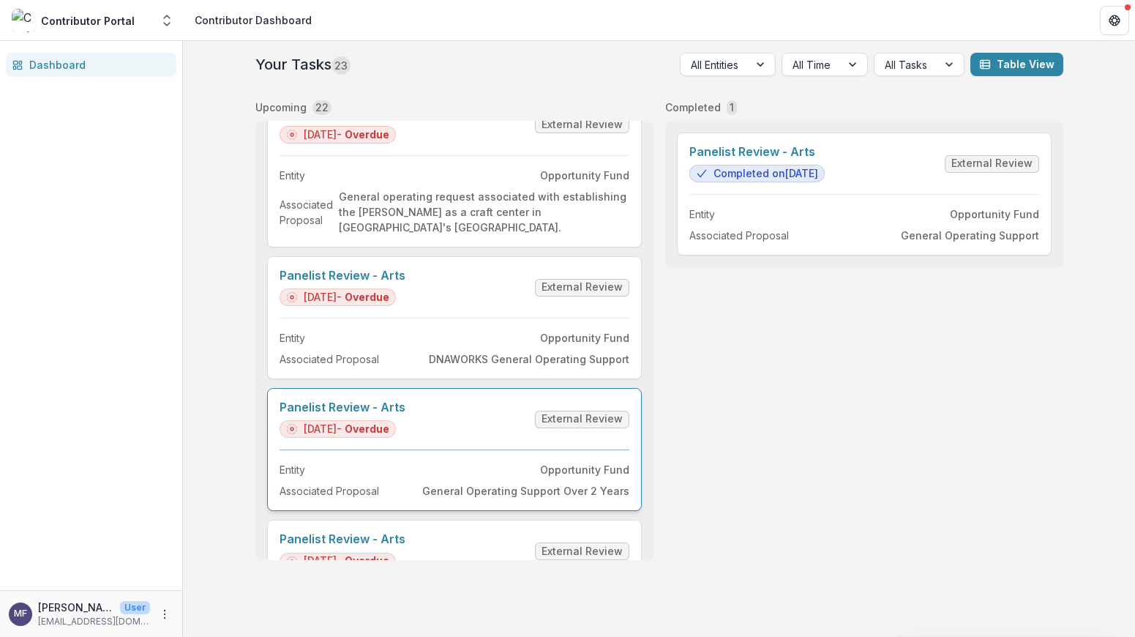
scroll to position [2009, 0]
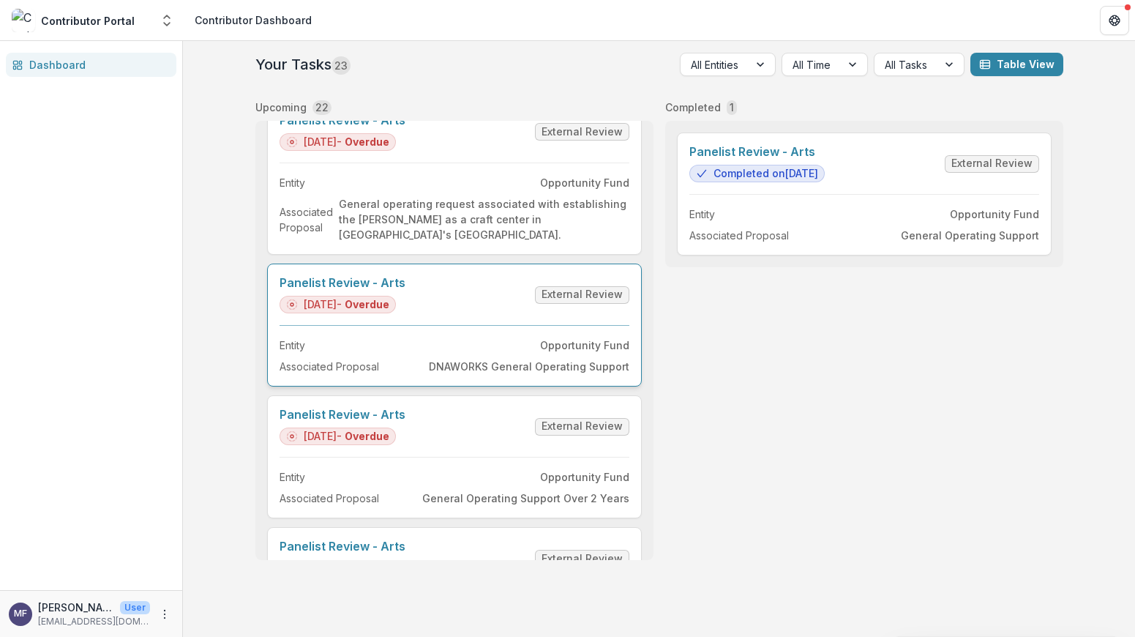
click at [405, 290] on link "Panelist Review - Arts" at bounding box center [343, 283] width 126 height 14
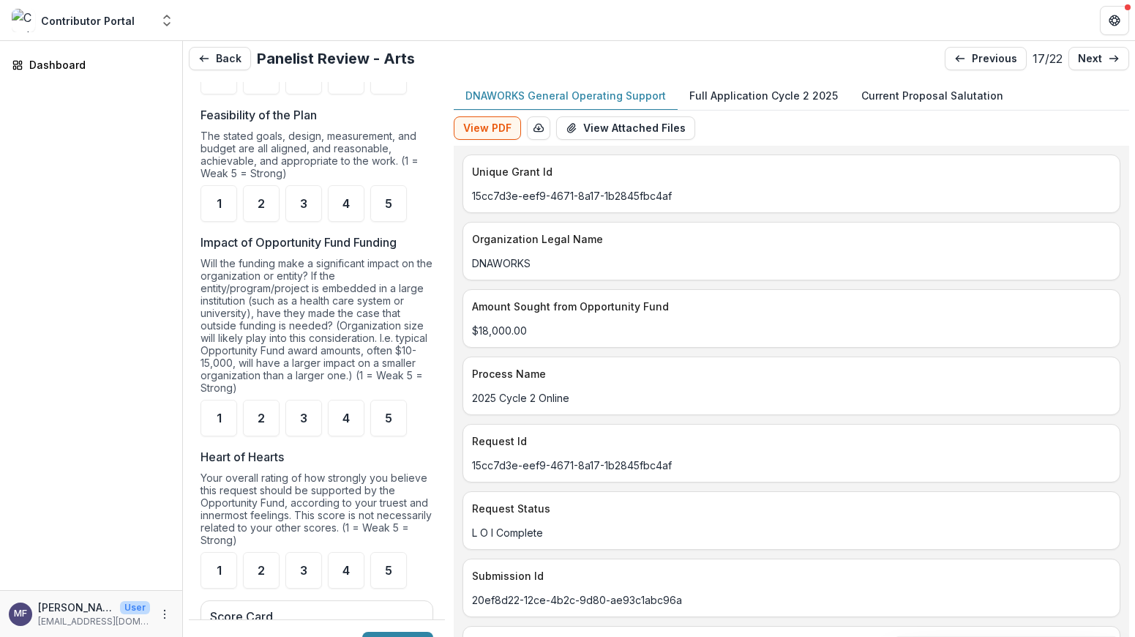
scroll to position [1366, 0]
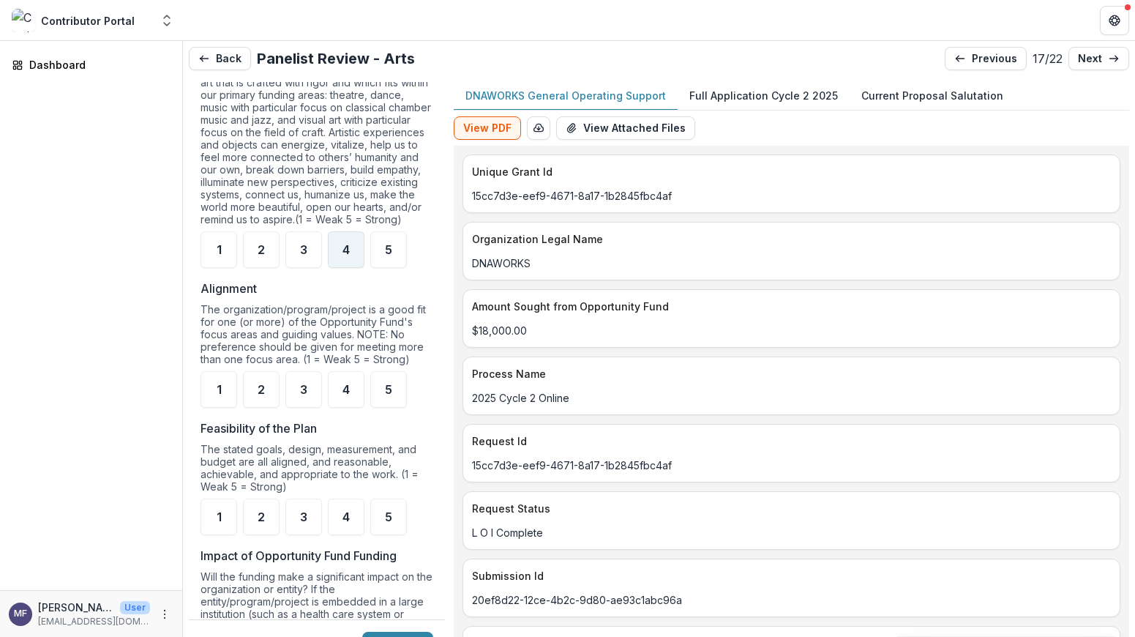
click at [342, 255] on span "4" at bounding box center [345, 250] width 7 height 12
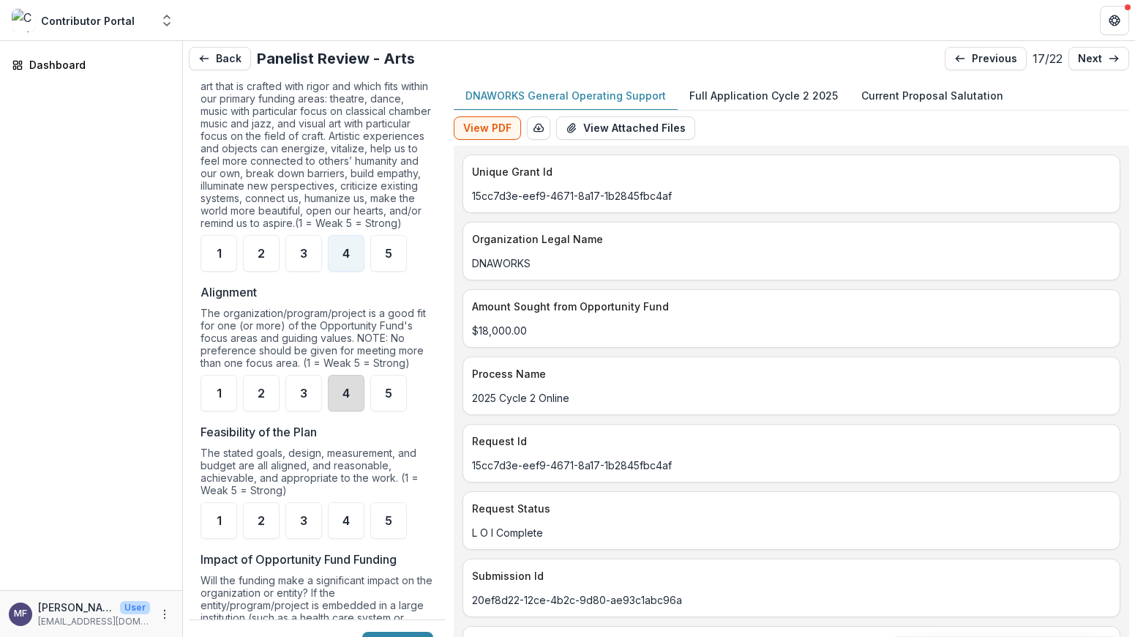
drag, startPoint x: 339, startPoint y: 402, endPoint x: 339, endPoint y: 386, distance: 16.1
click at [339, 402] on div "4" at bounding box center [346, 393] width 37 height 37
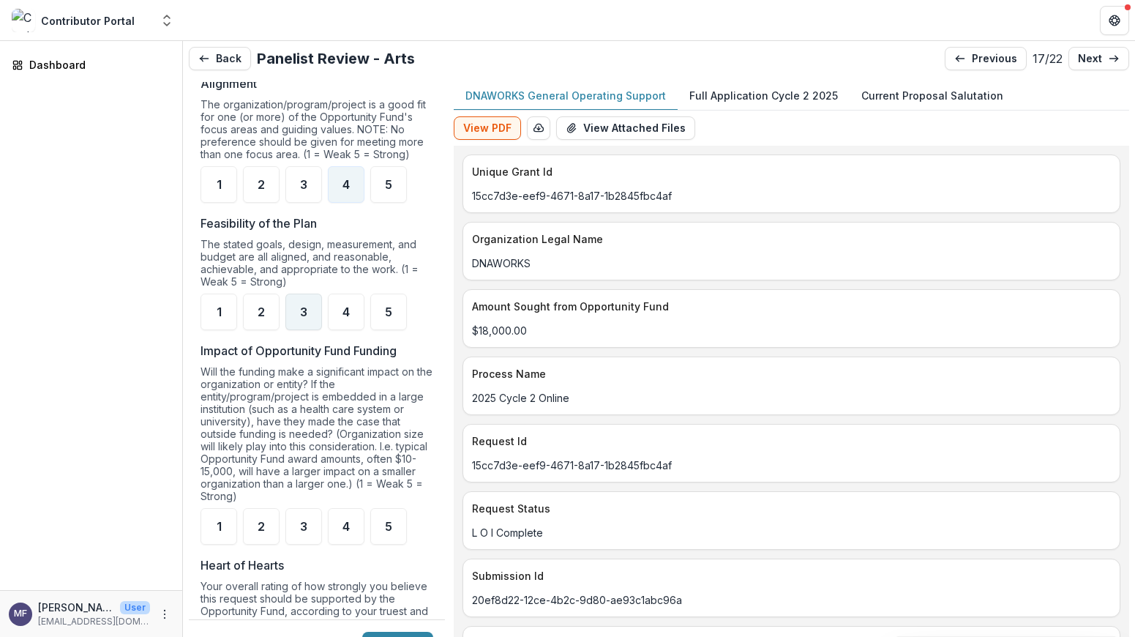
scroll to position [1289, 0]
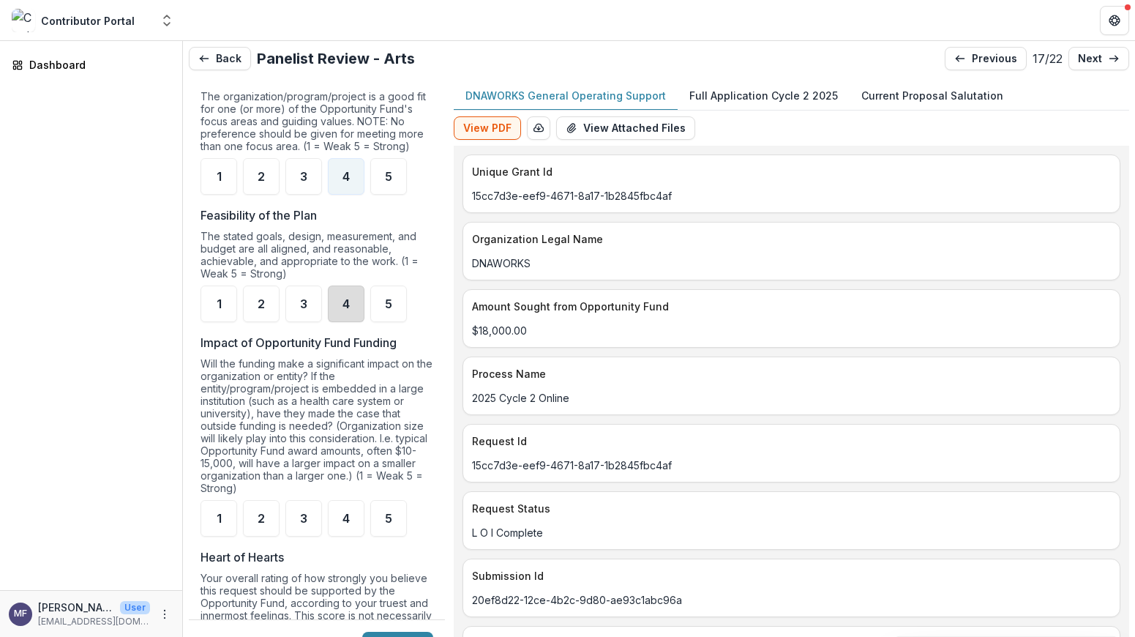
click at [340, 315] on div "4" at bounding box center [346, 303] width 37 height 37
click at [307, 522] on span "3" at bounding box center [303, 518] width 7 height 12
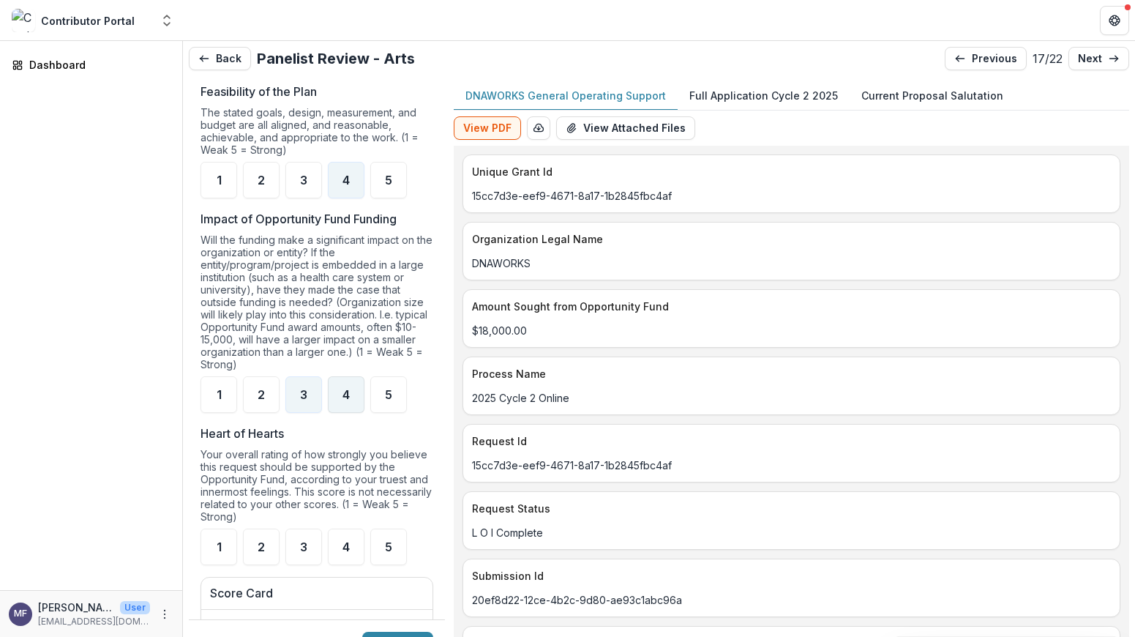
click at [342, 400] on span "4" at bounding box center [345, 395] width 7 height 12
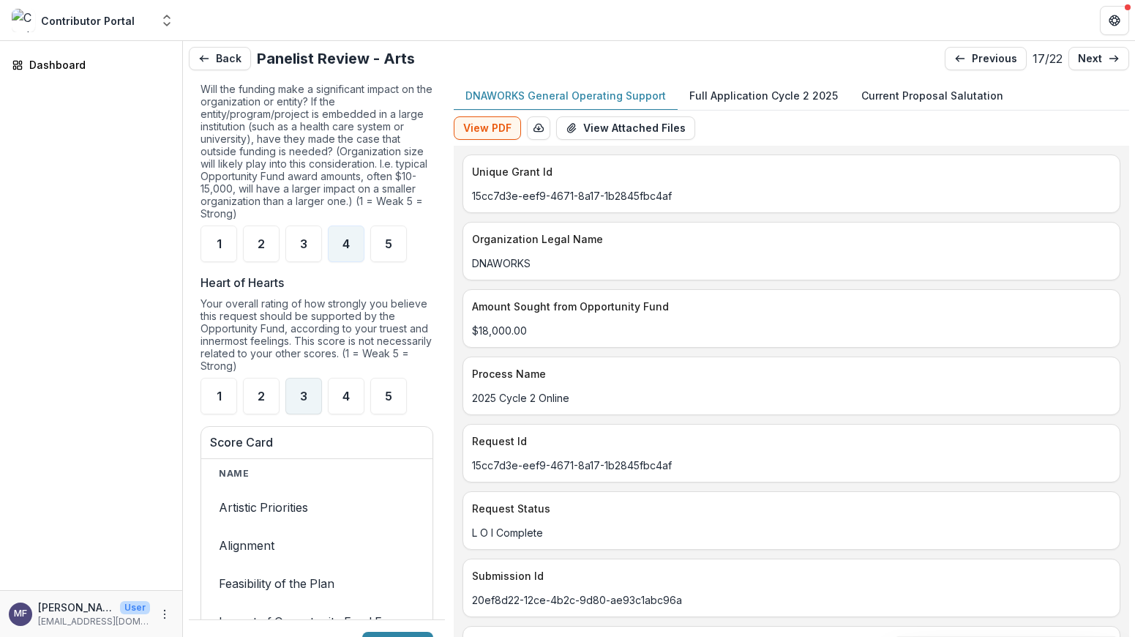
scroll to position [1567, 0]
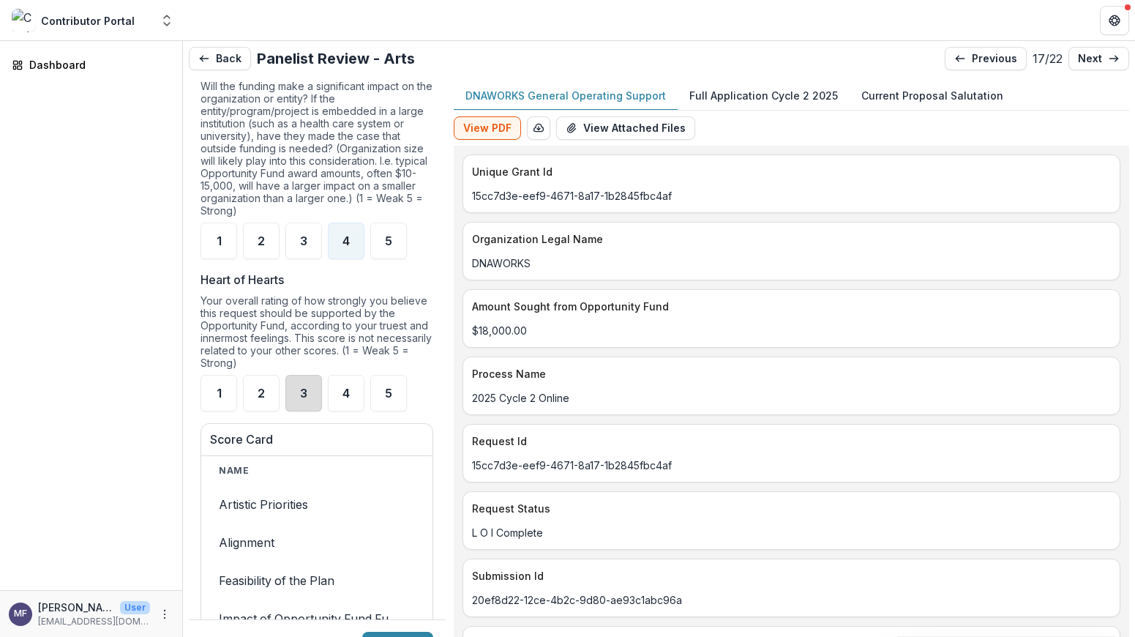
click at [310, 411] on div "3" at bounding box center [303, 393] width 37 height 37
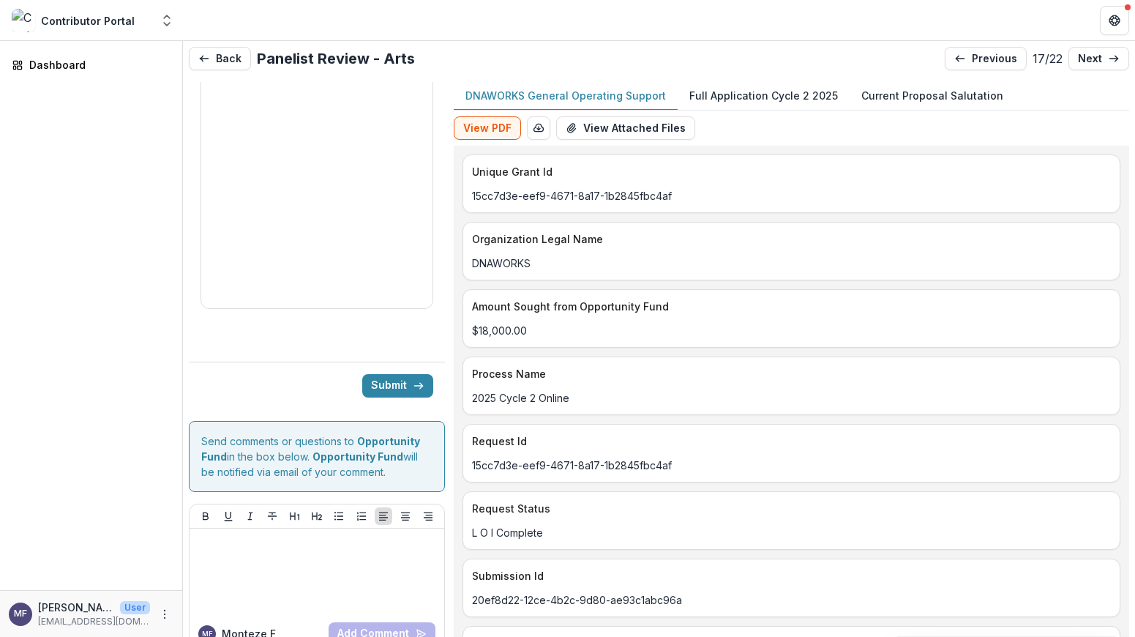
scroll to position [2379, 0]
click at [394, 385] on button "Submit" at bounding box center [397, 385] width 71 height 23
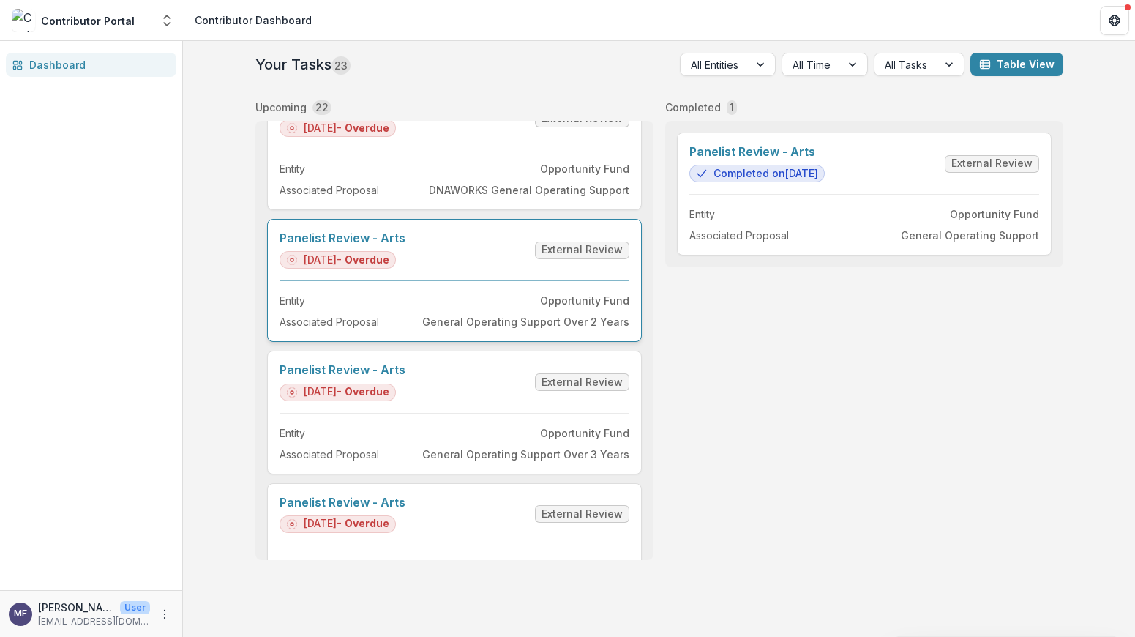
scroll to position [2188, 0]
click at [343, 243] on link "Panelist Review - Arts" at bounding box center [343, 236] width 126 height 14
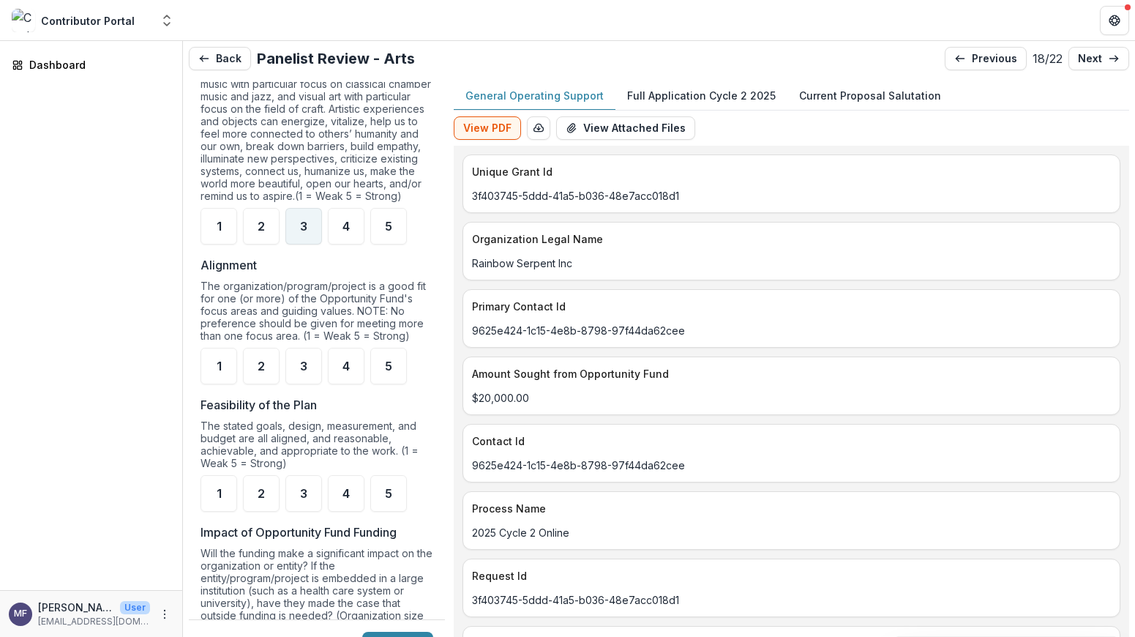
scroll to position [1107, 0]
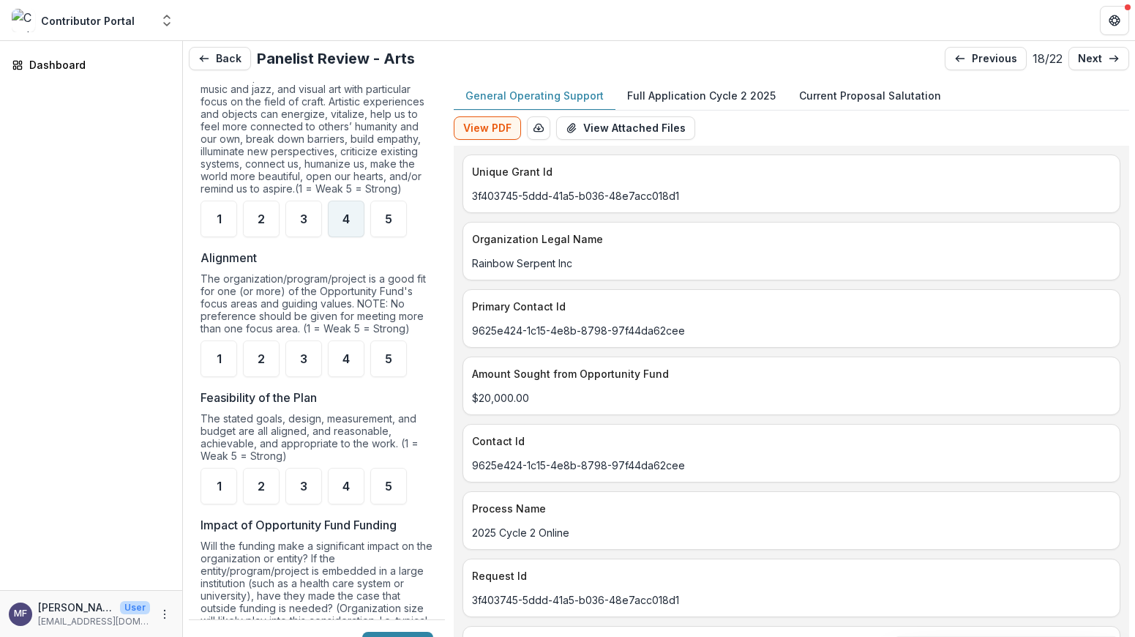
click at [349, 225] on span "4" at bounding box center [345, 219] width 7 height 12
click at [339, 372] on div "4" at bounding box center [346, 358] width 37 height 37
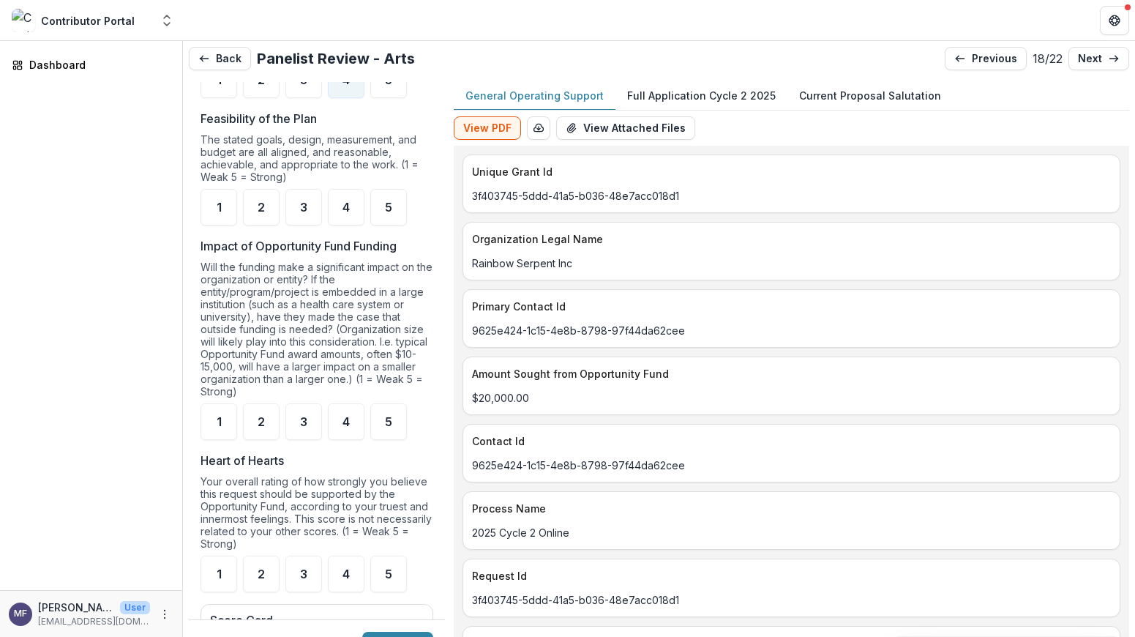
scroll to position [1388, 0]
click at [383, 214] on div "5" at bounding box center [388, 205] width 37 height 37
drag, startPoint x: 677, startPoint y: 90, endPoint x: 691, endPoint y: 106, distance: 21.3
click at [678, 90] on p "Full Application Cycle 2 2025" at bounding box center [701, 95] width 149 height 15
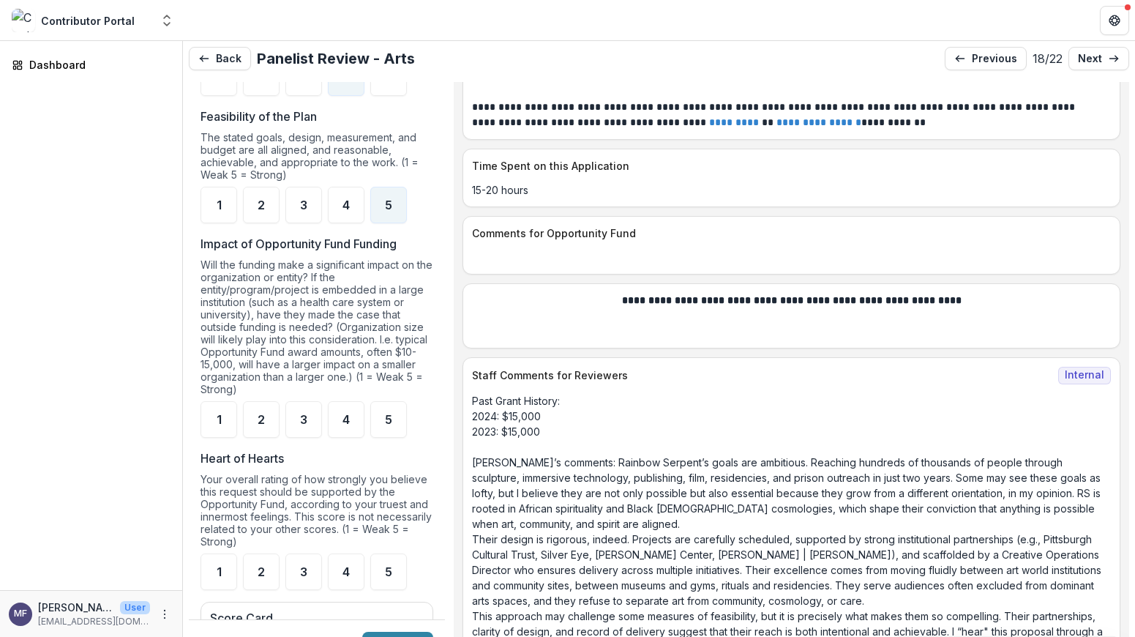
scroll to position [7439, 0]
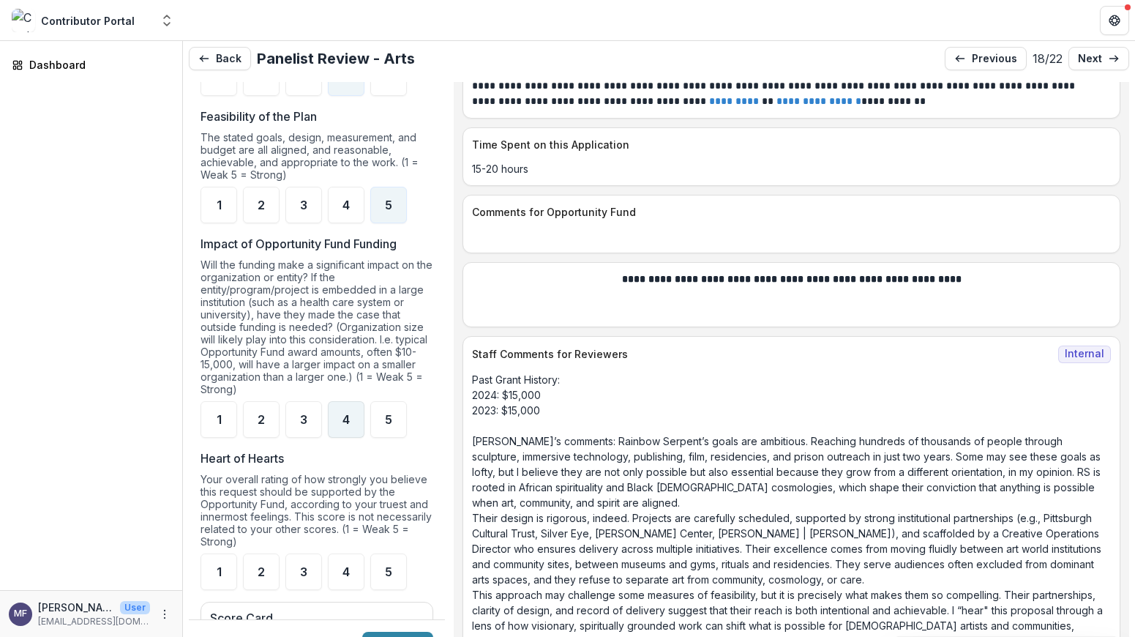
click at [338, 436] on div "4" at bounding box center [346, 419] width 37 height 37
click at [379, 580] on div "5" at bounding box center [388, 571] width 37 height 37
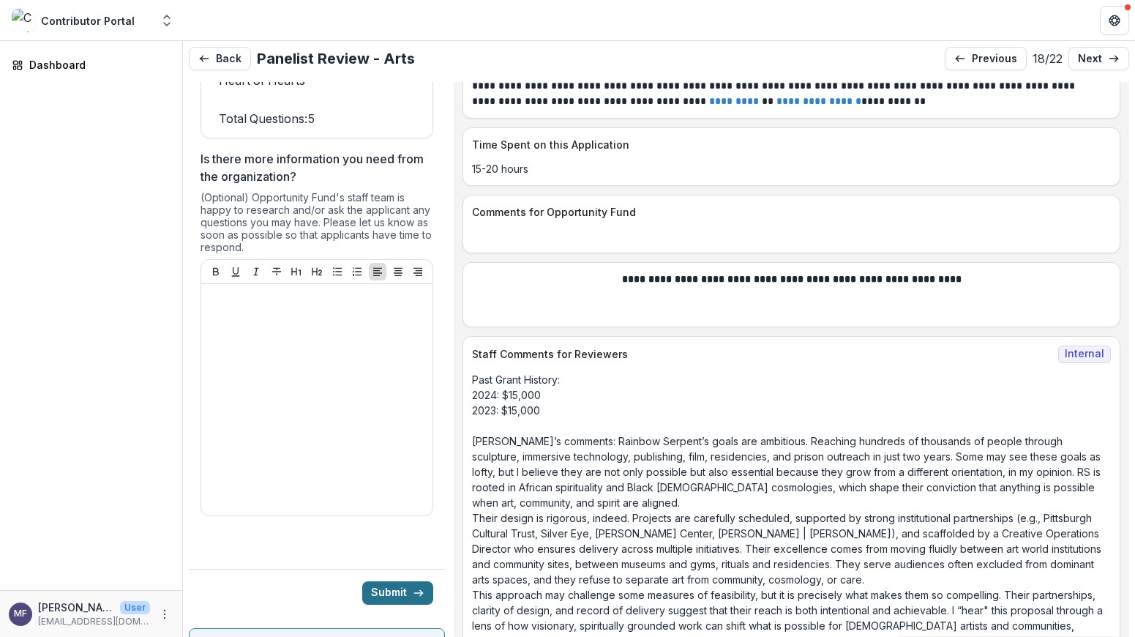
click at [402, 604] on button "Submit" at bounding box center [397, 592] width 71 height 23
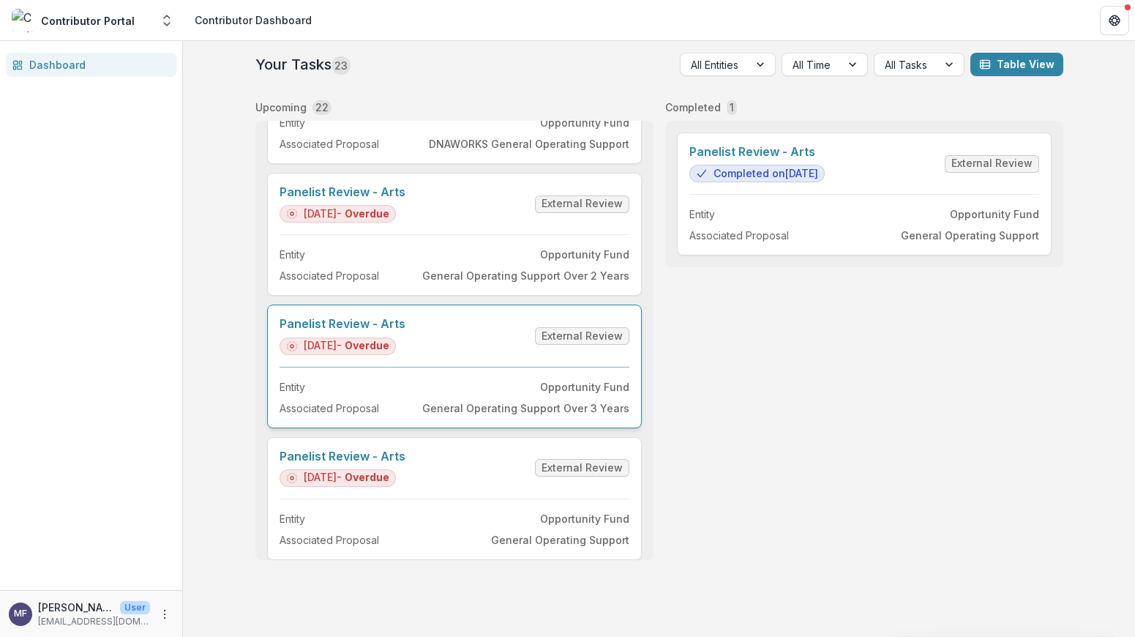
scroll to position [2241, 0]
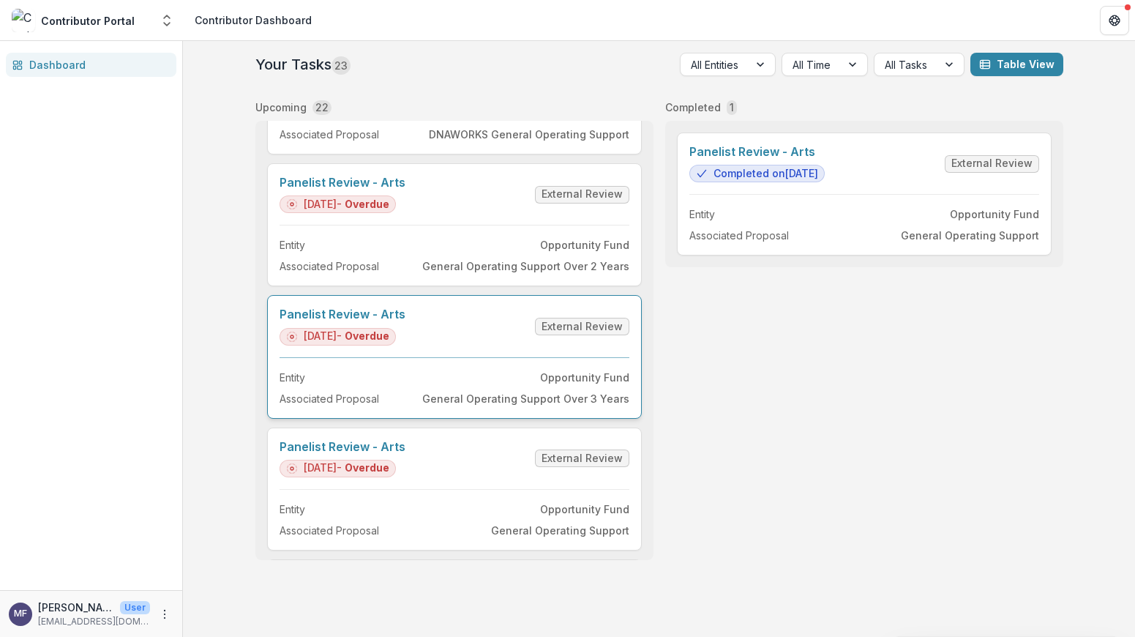
click at [405, 321] on link "Panelist Review - Arts" at bounding box center [343, 314] width 126 height 14
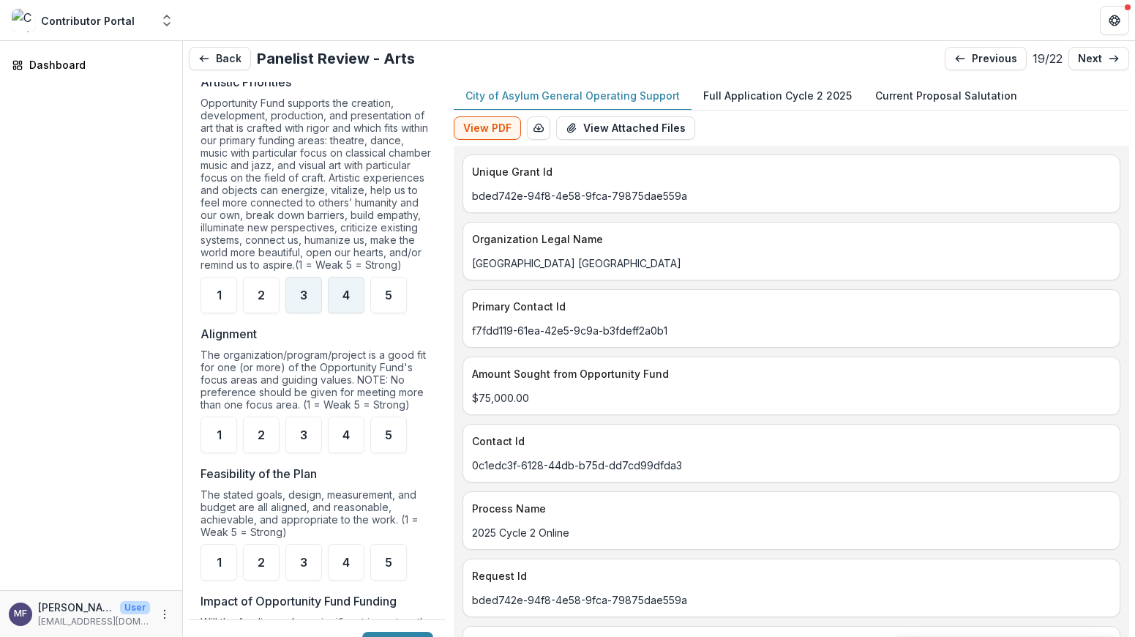
scroll to position [1034, 0]
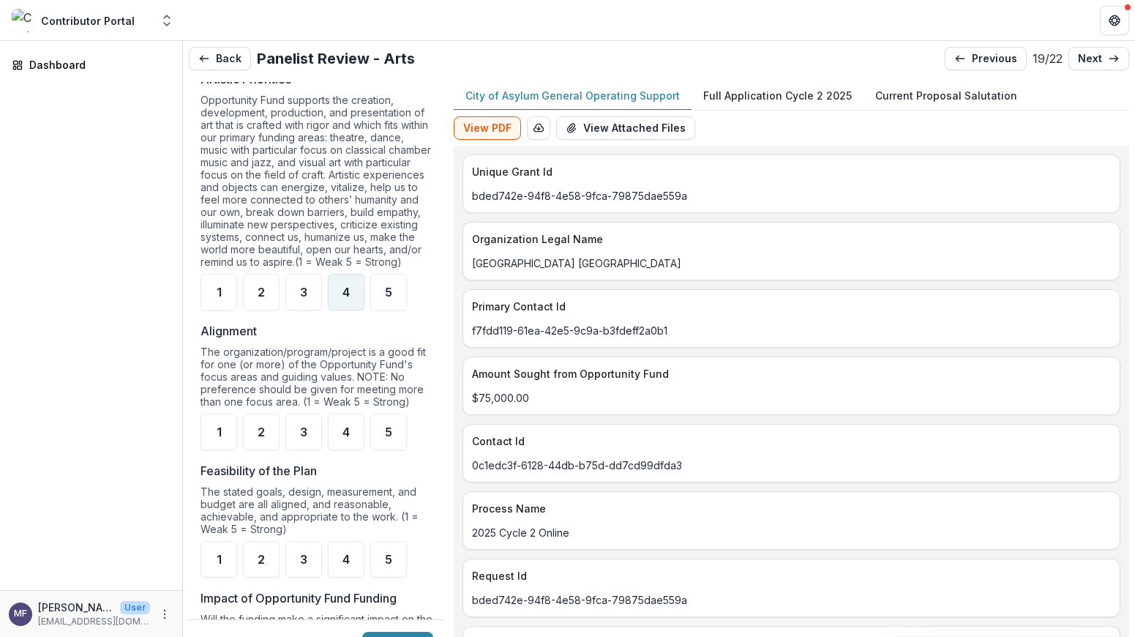
click at [347, 298] on span "4" at bounding box center [345, 292] width 7 height 12
click at [306, 438] on span "3" at bounding box center [303, 432] width 7 height 12
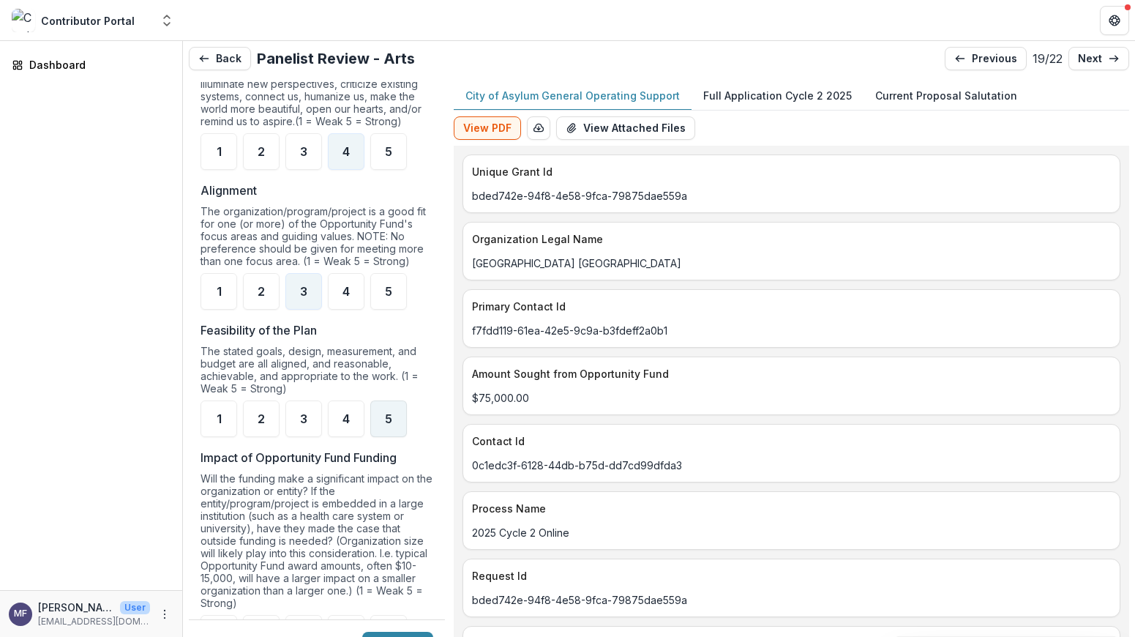
scroll to position [1176, 0]
click at [394, 431] on div "5" at bounding box center [388, 417] width 37 height 37
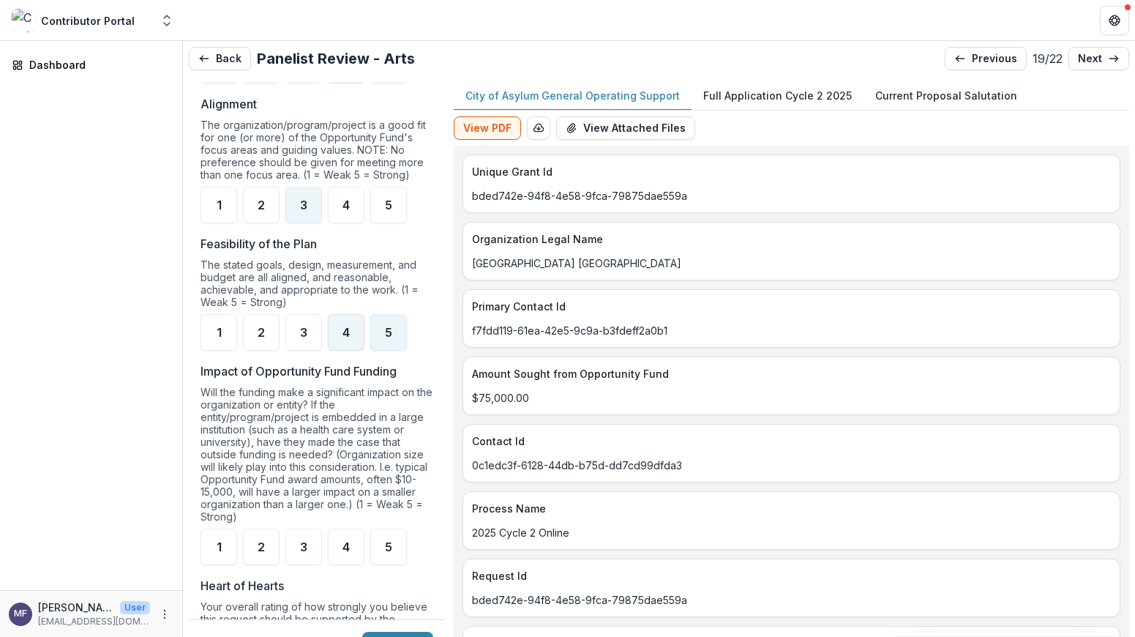
scroll to position [1280, 0]
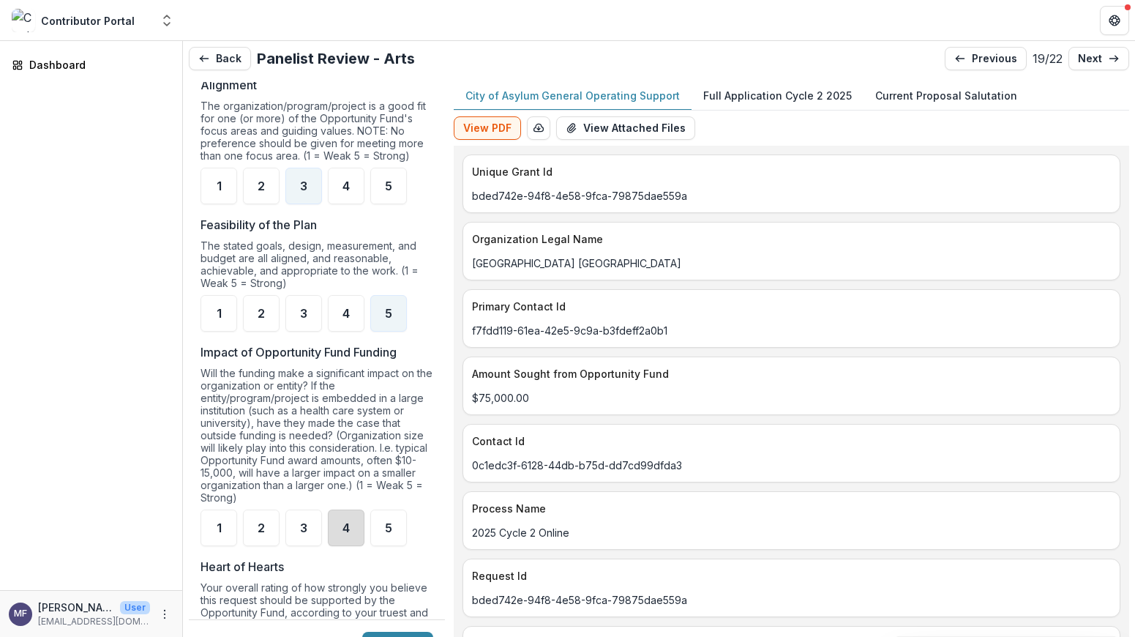
drag, startPoint x: 342, startPoint y: 532, endPoint x: 342, endPoint y: 512, distance: 19.8
click at [342, 531] on div "4" at bounding box center [346, 527] width 37 height 37
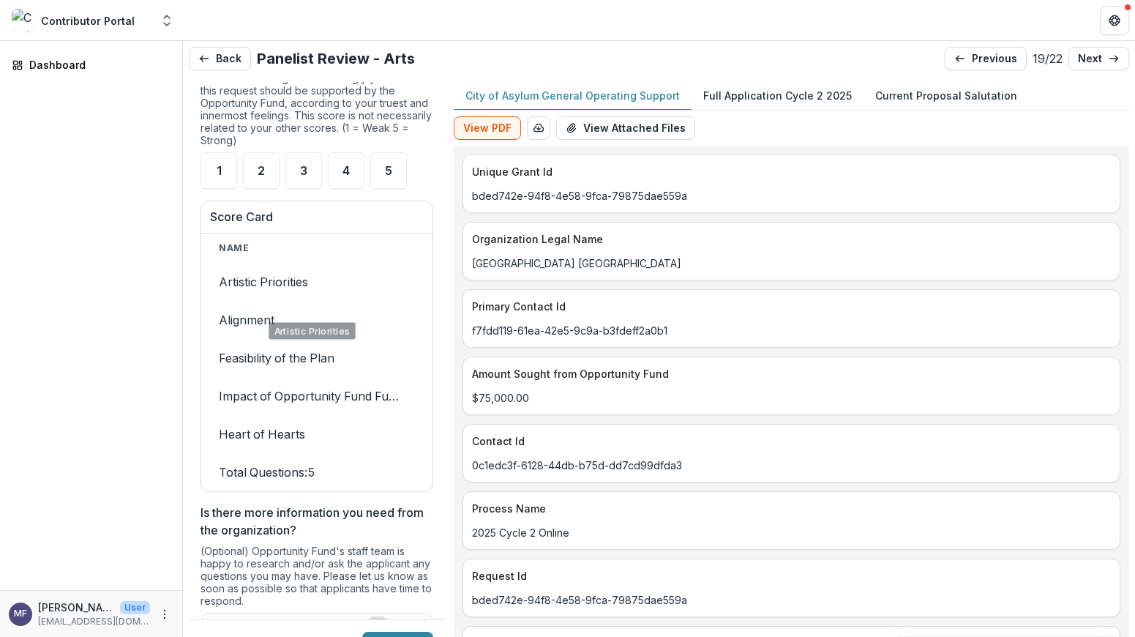
scroll to position [1795, 0]
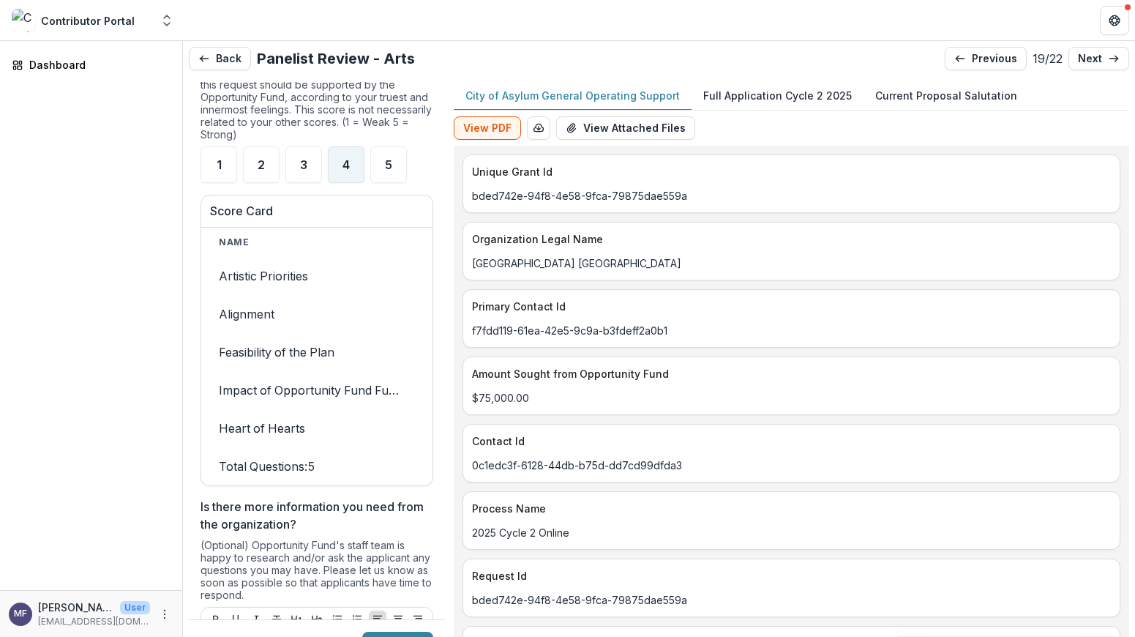
click at [342, 170] on span "4" at bounding box center [345, 165] width 7 height 12
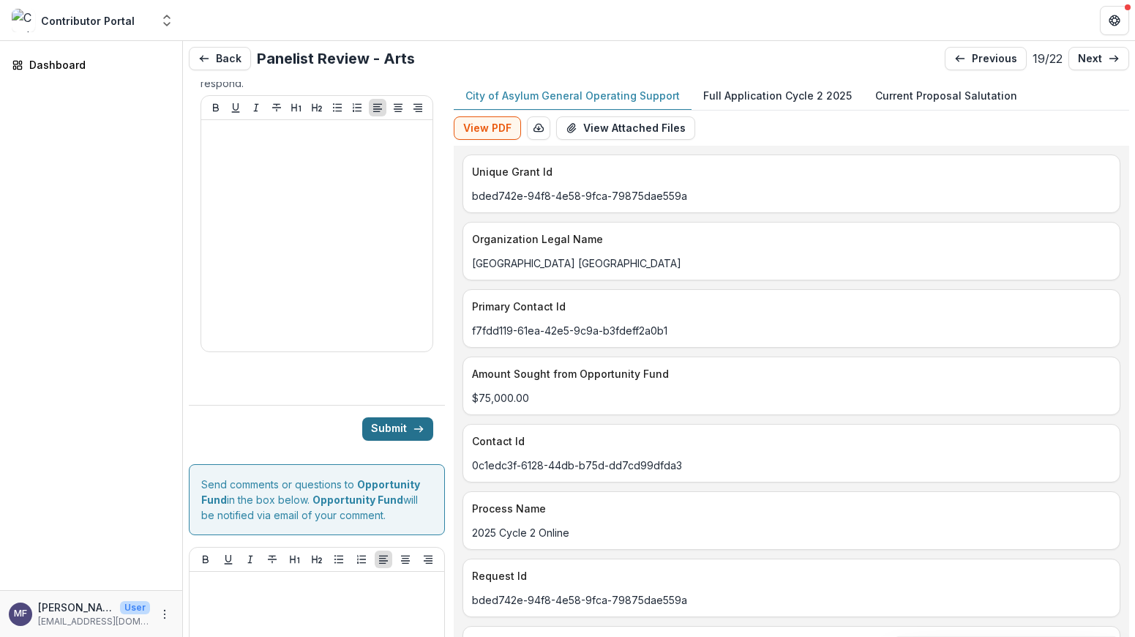
scroll to position [2308, 0]
click at [391, 438] on button "Submit" at bounding box center [397, 426] width 71 height 23
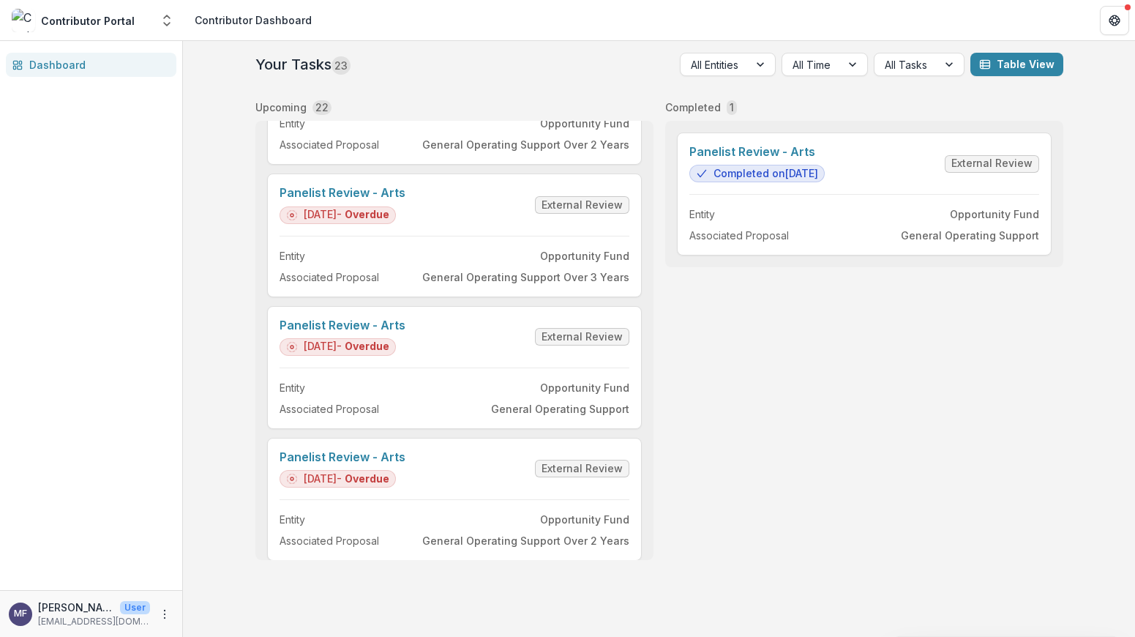
scroll to position [2366, 0]
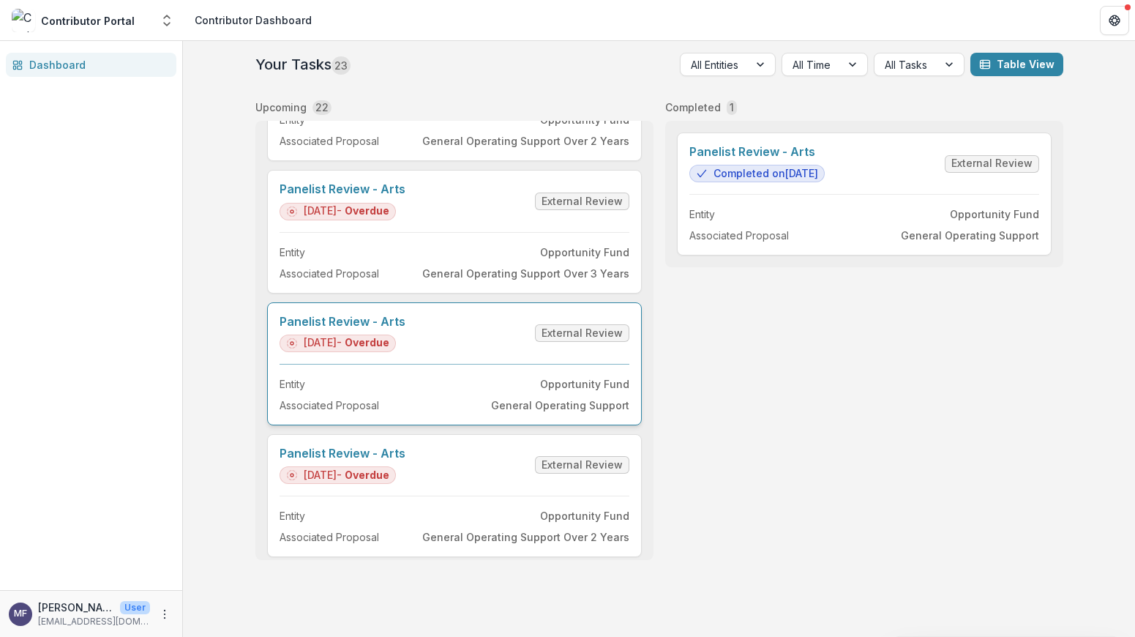
click at [384, 329] on link "Panelist Review - Arts" at bounding box center [343, 322] width 126 height 14
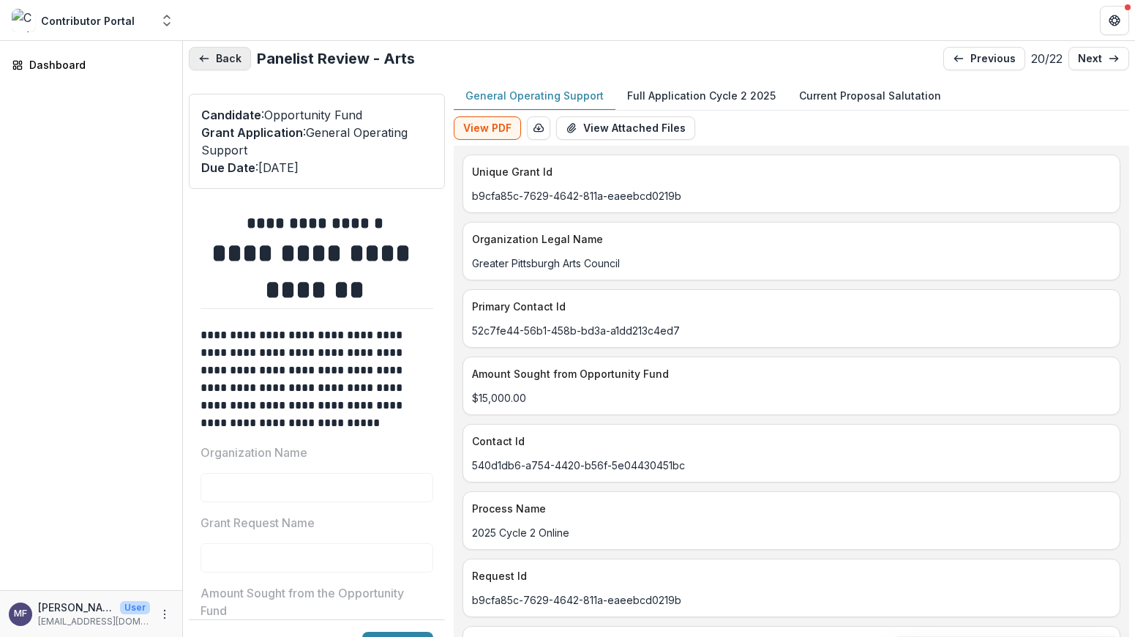
click at [216, 56] on button "Back" at bounding box center [220, 58] width 62 height 23
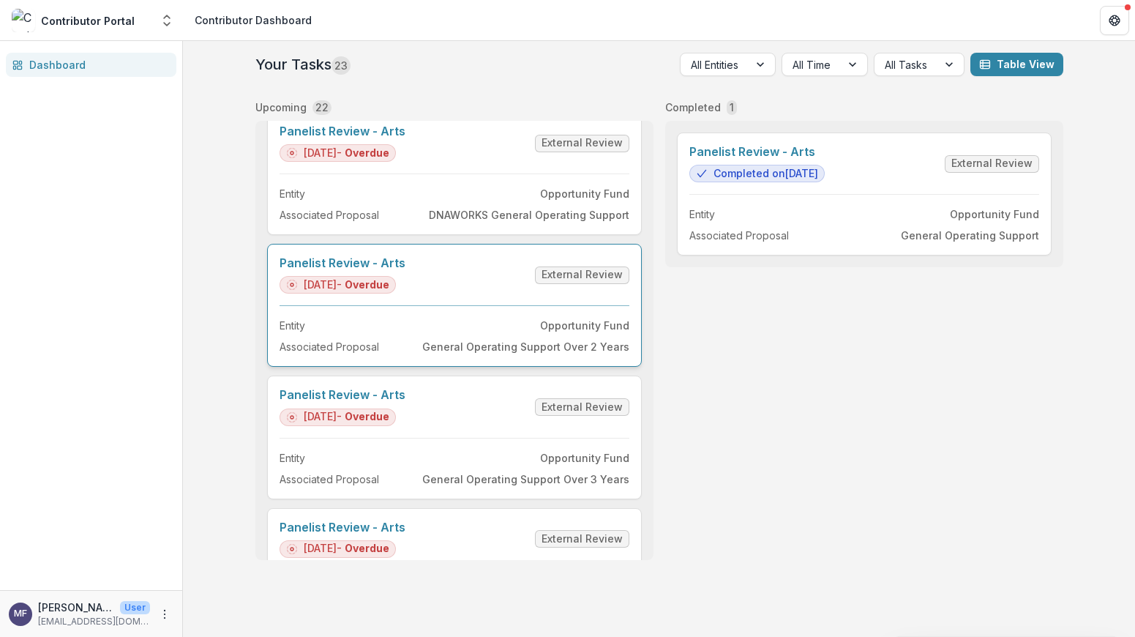
scroll to position [2167, 0]
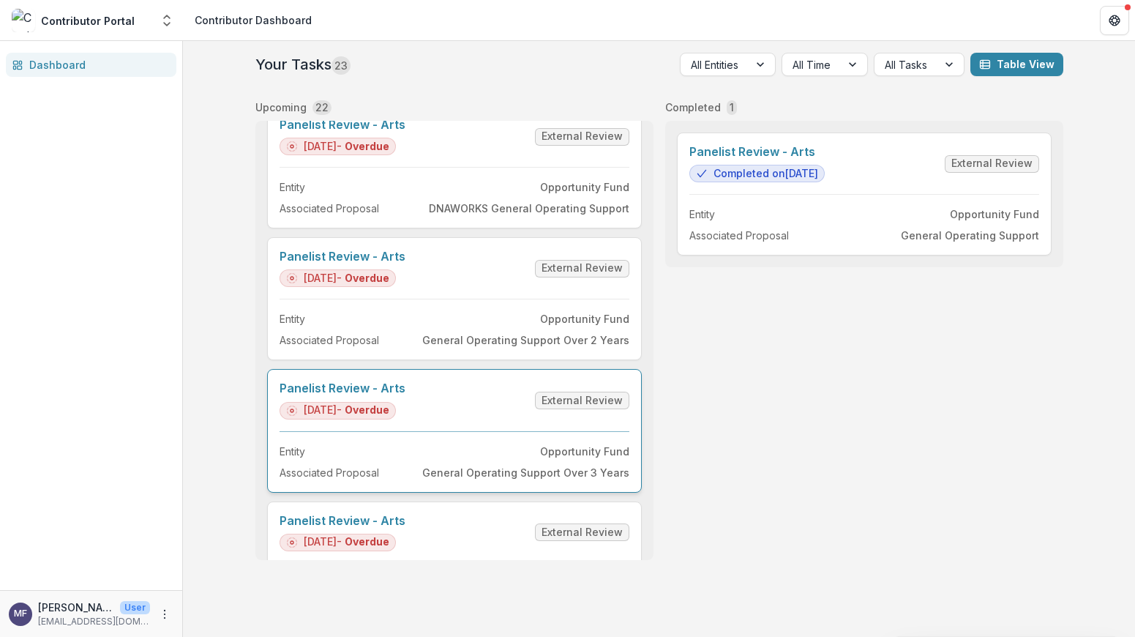
click at [405, 395] on link "Panelist Review - Arts" at bounding box center [343, 388] width 126 height 14
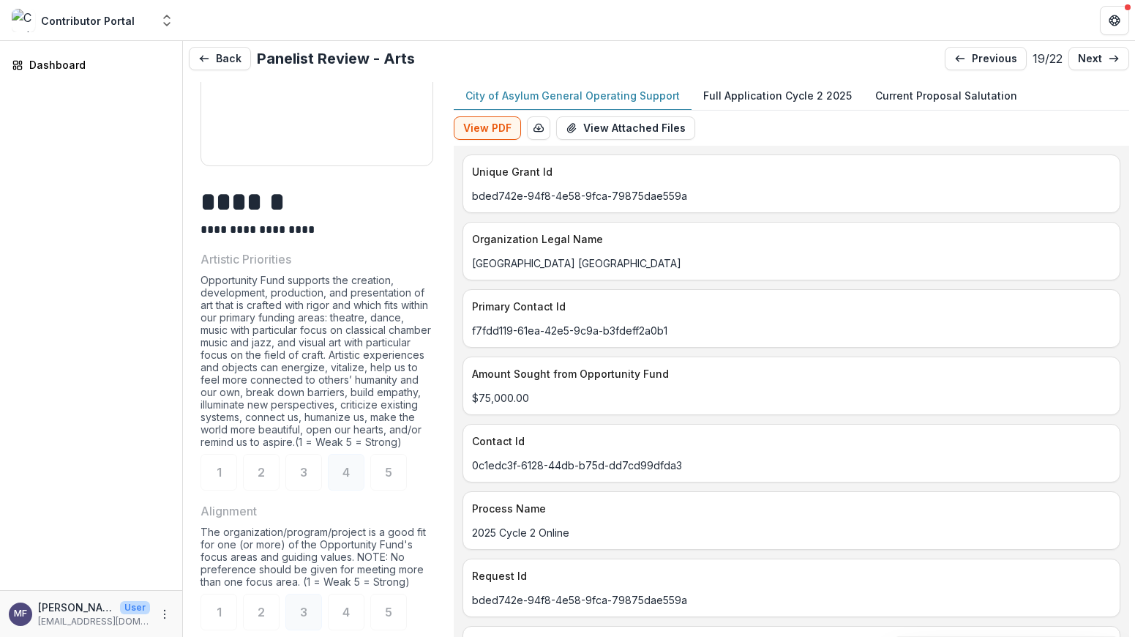
scroll to position [858, 0]
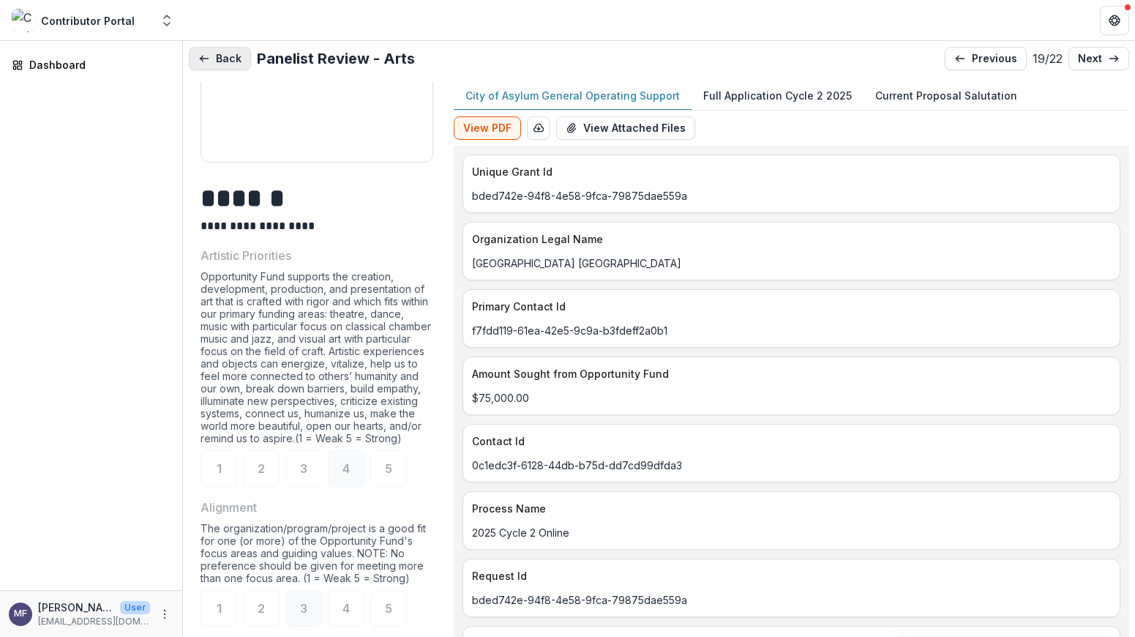
drag, startPoint x: 206, startPoint y: 55, endPoint x: 225, endPoint y: 70, distance: 24.0
click at [206, 55] on icon "button" at bounding box center [204, 59] width 12 height 12
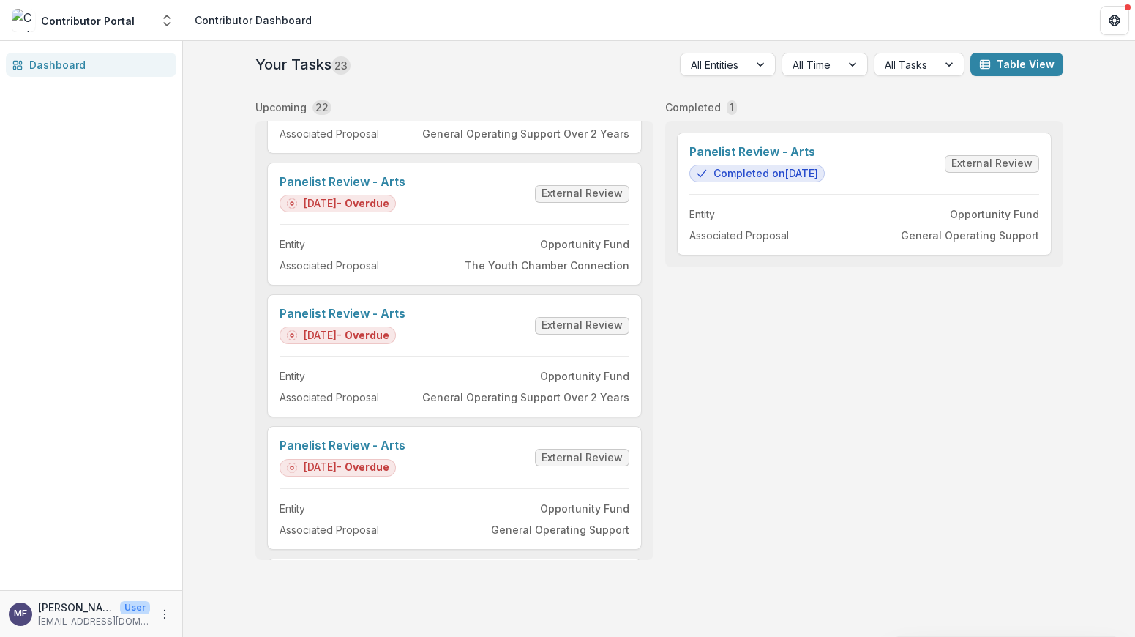
scroll to position [2518, 0]
click at [405, 451] on link "Panelist Review - Arts" at bounding box center [343, 445] width 126 height 14
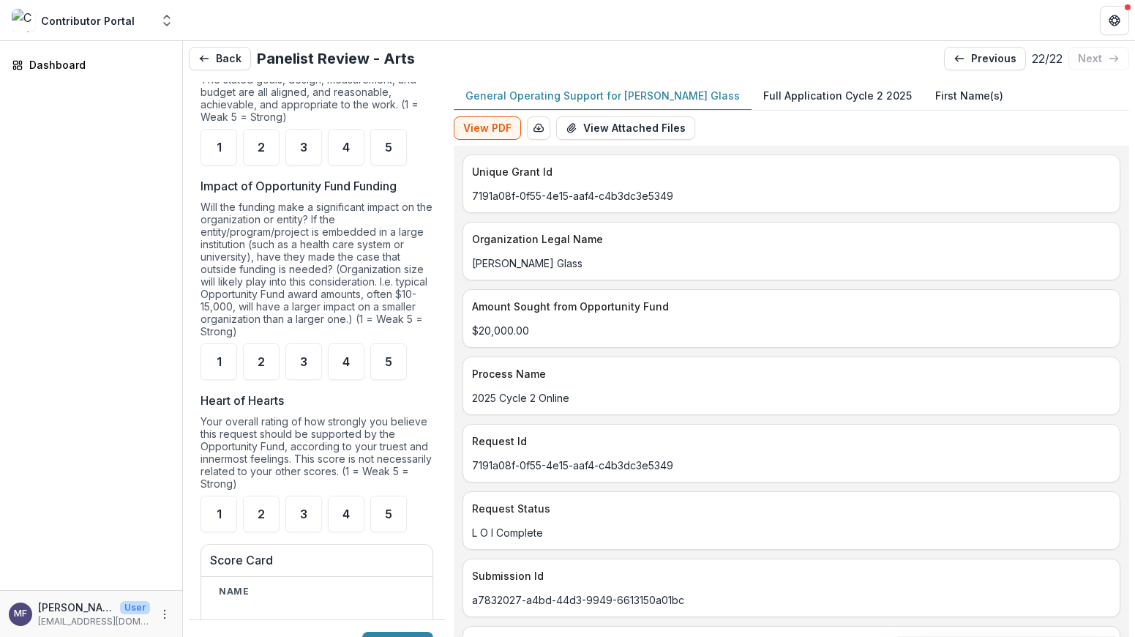
scroll to position [1449, 0]
click at [792, 90] on p "Full Application Cycle 2 2025" at bounding box center [837, 95] width 149 height 15
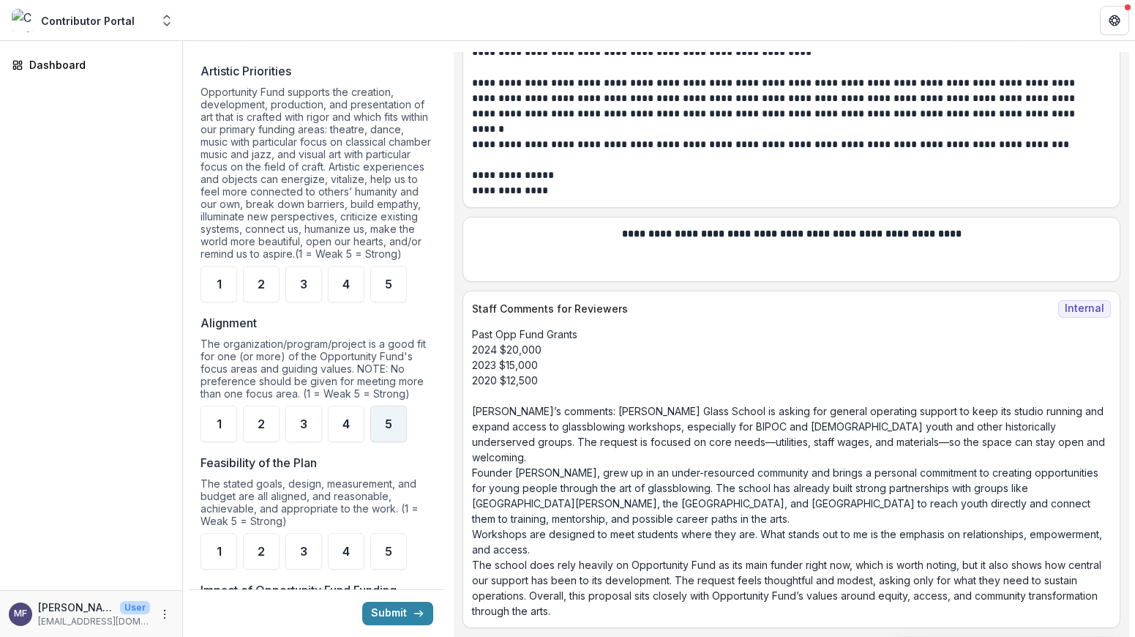
scroll to position [1021, 0]
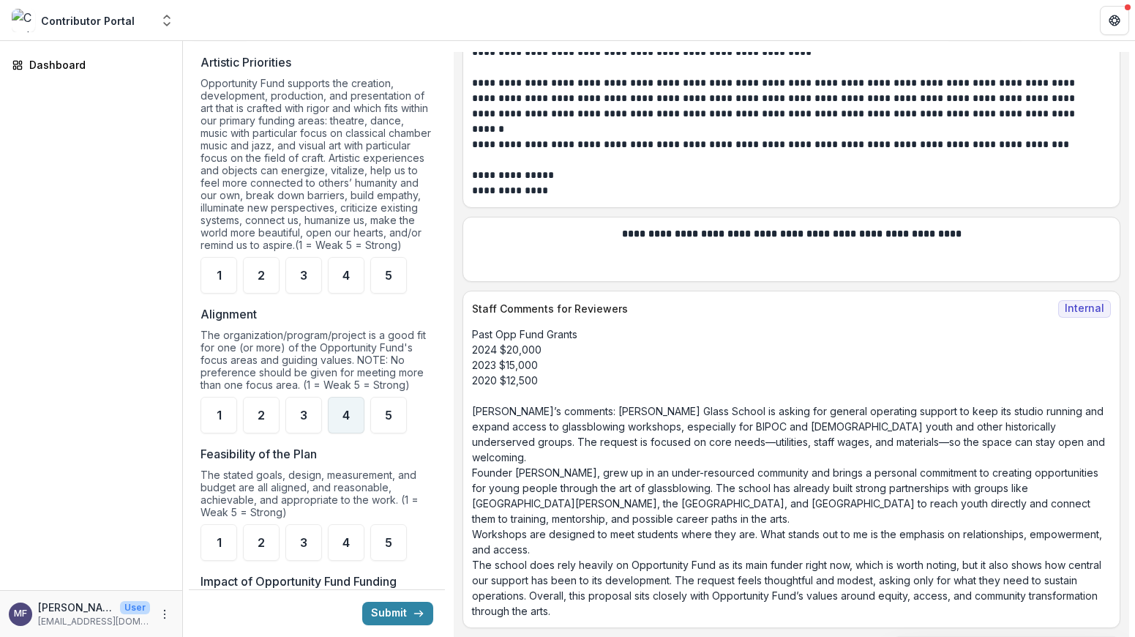
click at [345, 421] on span "4" at bounding box center [345, 415] width 7 height 12
click at [337, 288] on div "4" at bounding box center [346, 272] width 37 height 37
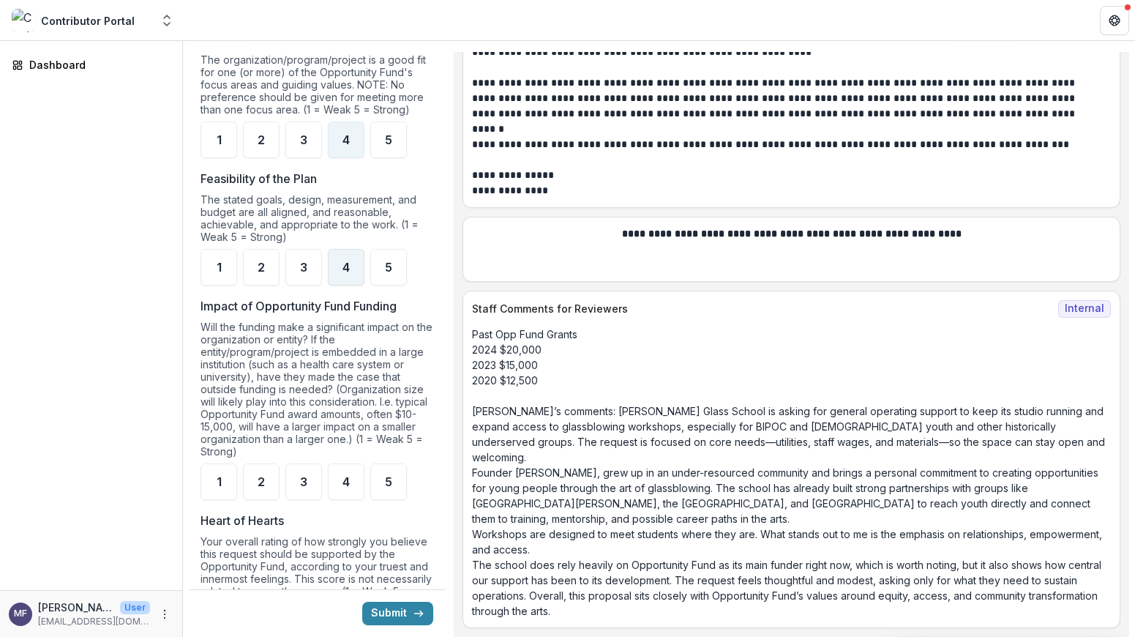
scroll to position [1332, 0]
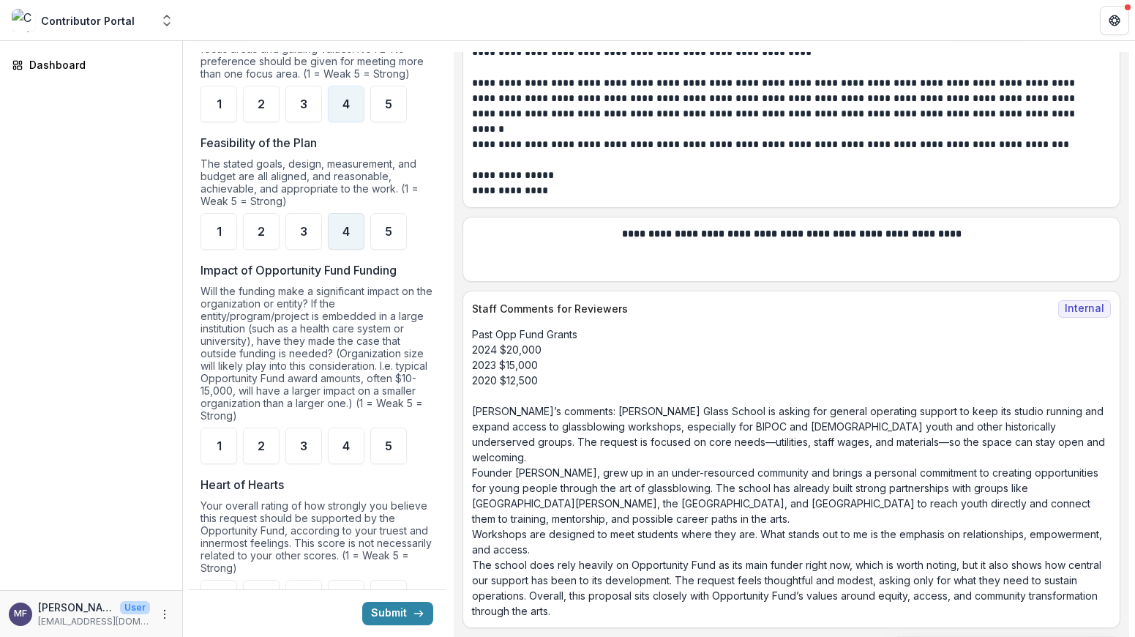
click at [346, 237] on span "4" at bounding box center [345, 231] width 7 height 12
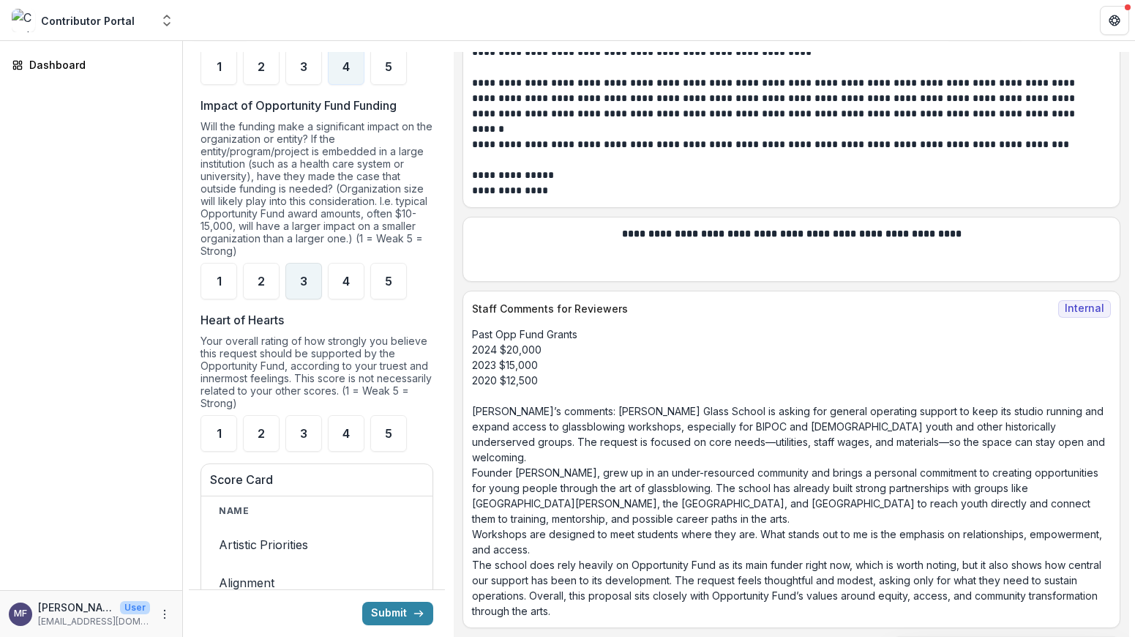
scroll to position [1498, 0]
click at [308, 288] on div "3" at bounding box center [303, 278] width 37 height 37
click at [297, 446] on div "3" at bounding box center [303, 431] width 37 height 37
click at [337, 296] on div "4" at bounding box center [346, 278] width 37 height 37
click at [394, 614] on button "Submit" at bounding box center [397, 612] width 71 height 23
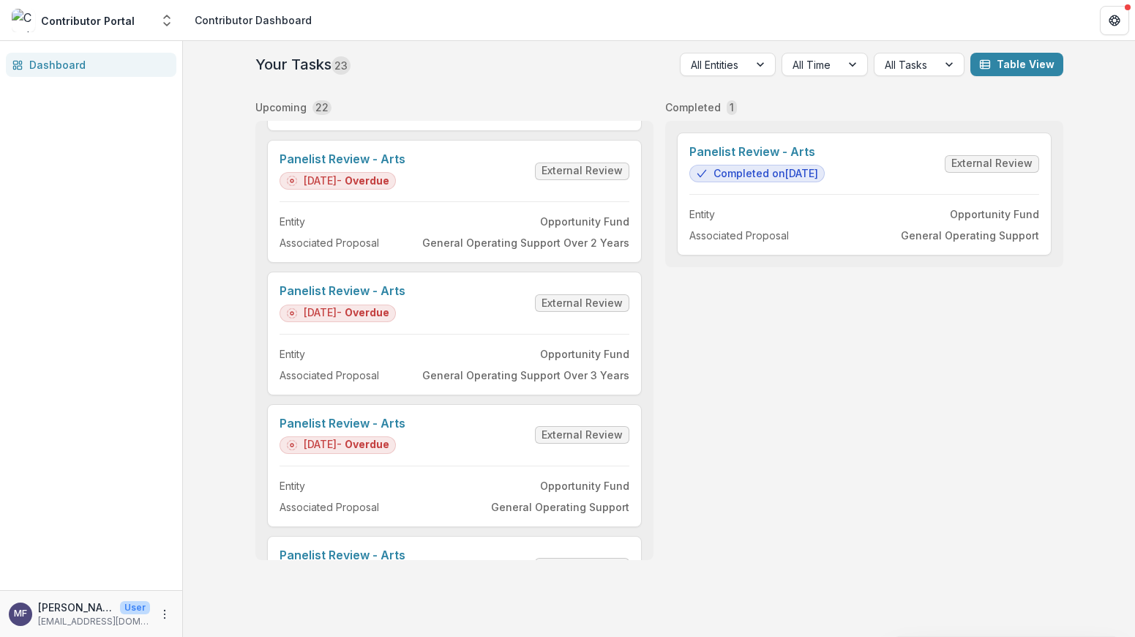
scroll to position [2518, 0]
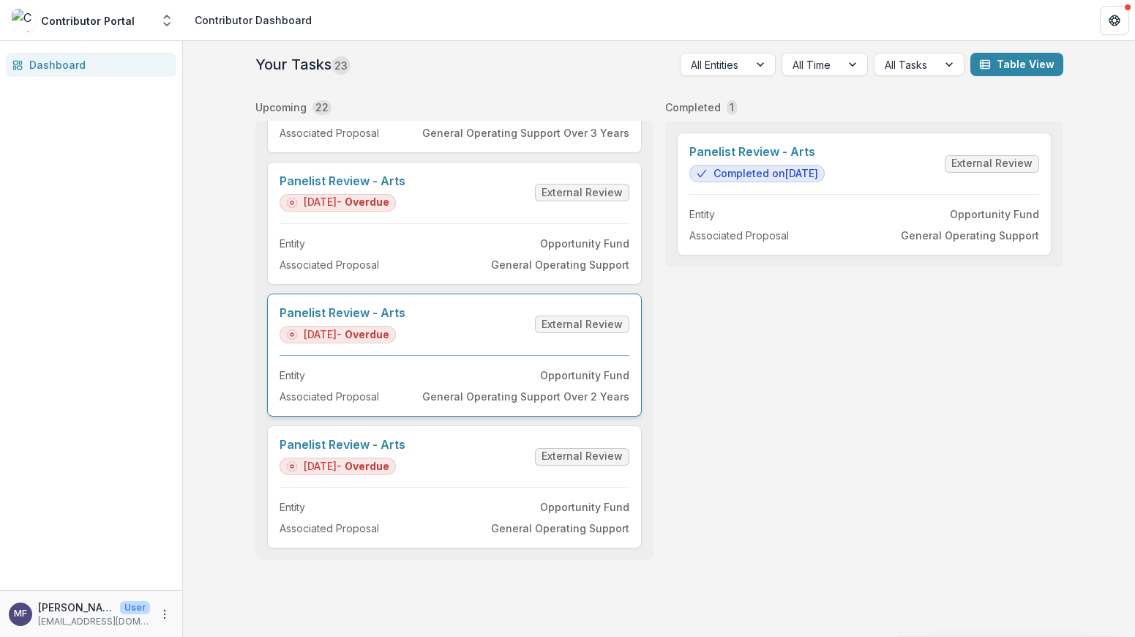
click at [346, 320] on link "Panelist Review - Arts" at bounding box center [343, 313] width 126 height 14
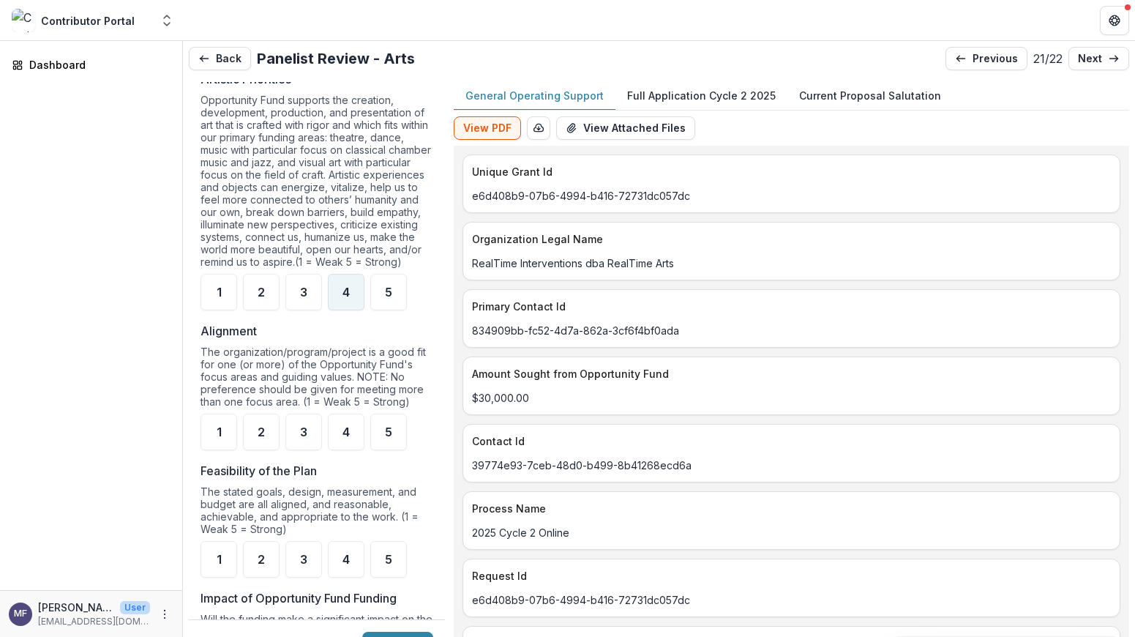
scroll to position [1035, 0]
click at [348, 309] on div "4" at bounding box center [346, 291] width 37 height 37
click at [348, 437] on span "4" at bounding box center [345, 431] width 7 height 12
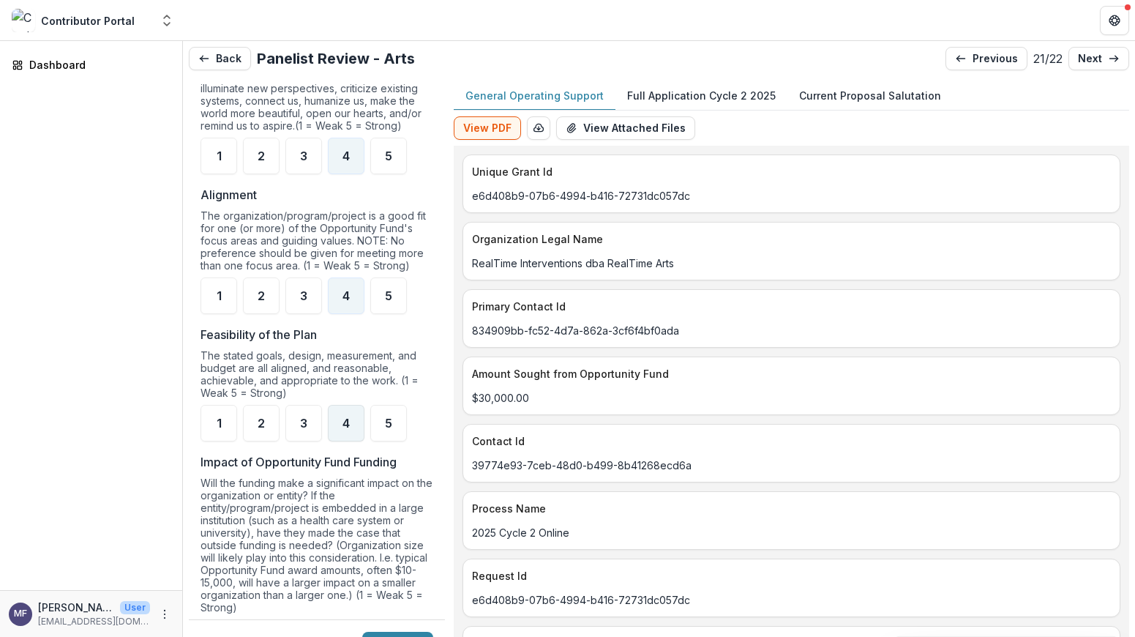
scroll to position [1171, 0]
click at [338, 440] on div "4" at bounding box center [346, 421] width 37 height 37
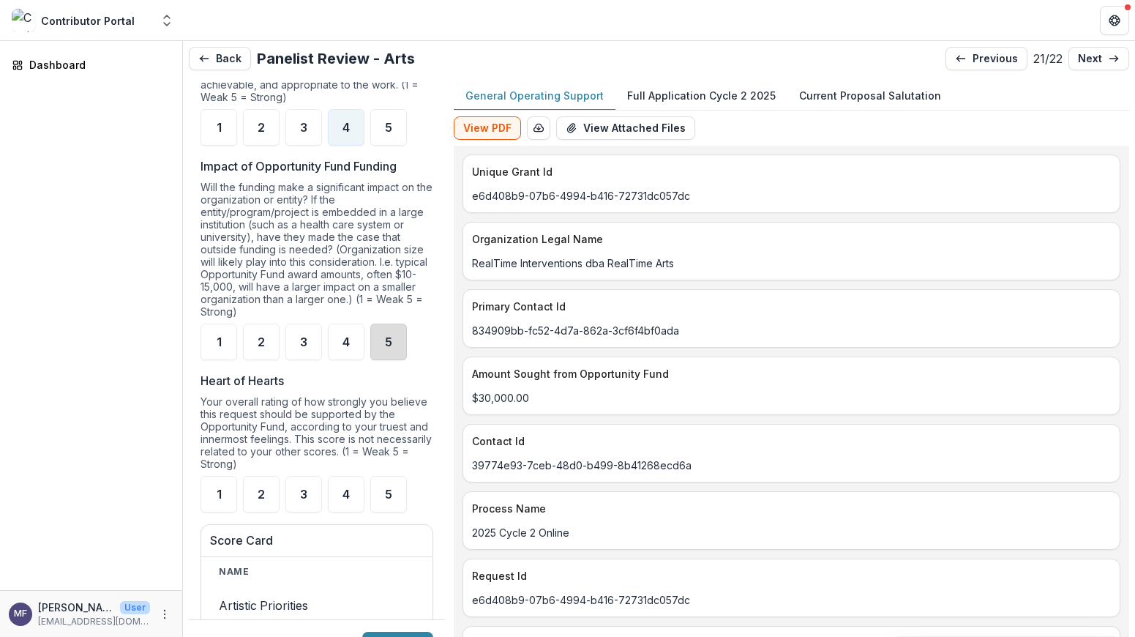
click at [383, 357] on div "5" at bounding box center [388, 341] width 37 height 37
click at [309, 506] on div "3" at bounding box center [303, 493] width 37 height 37
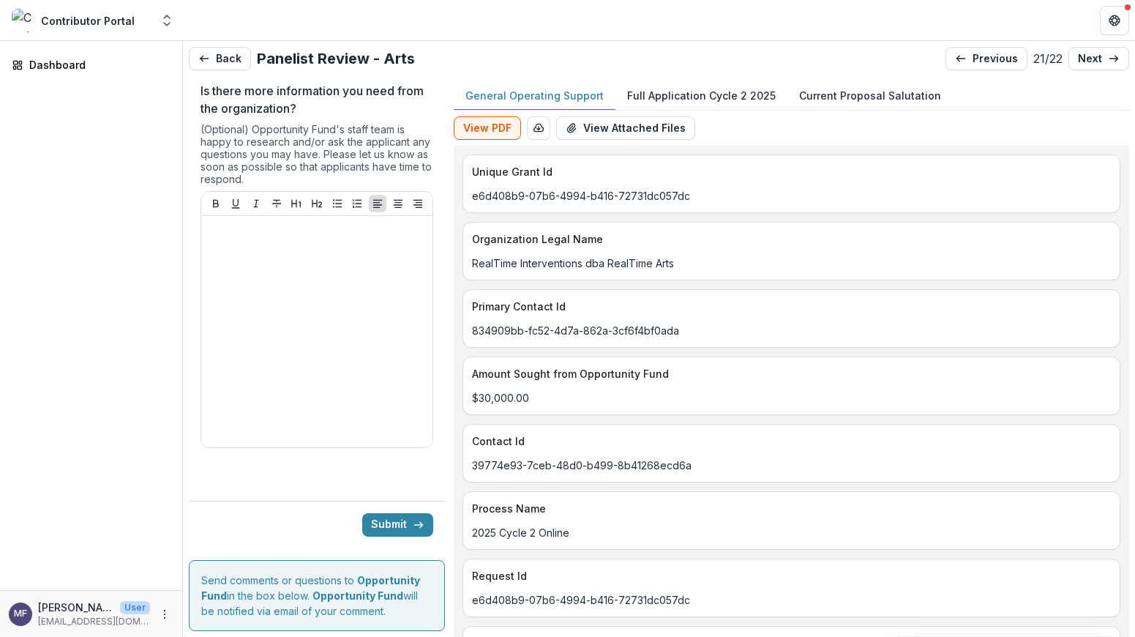
scroll to position [2379, 0]
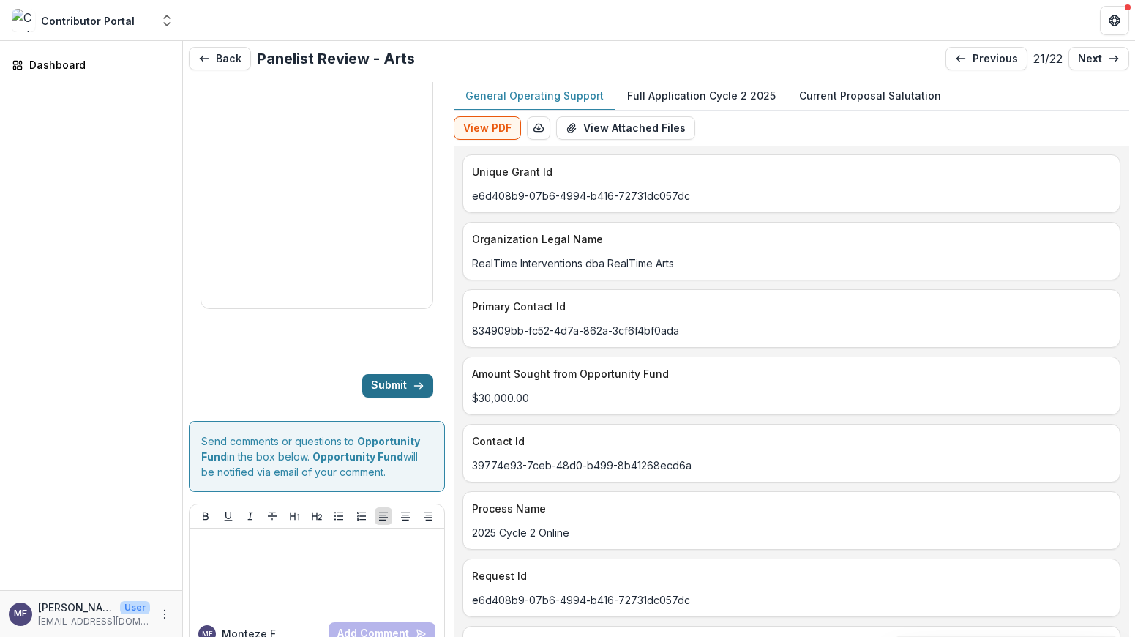
click at [392, 381] on button "Submit" at bounding box center [397, 385] width 71 height 23
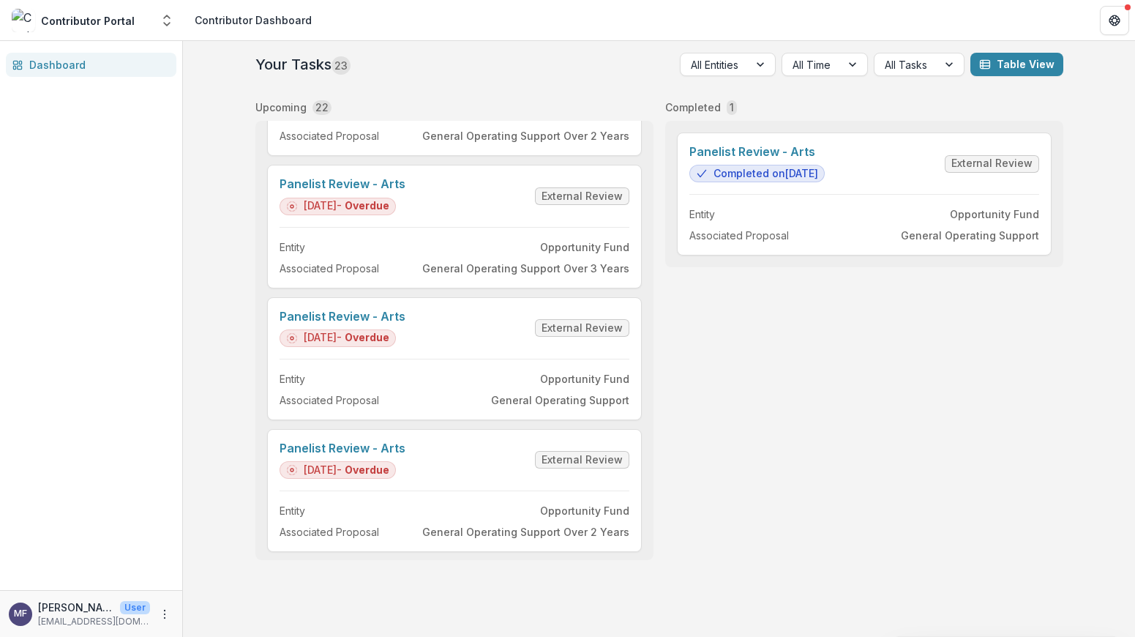
scroll to position [2518, 0]
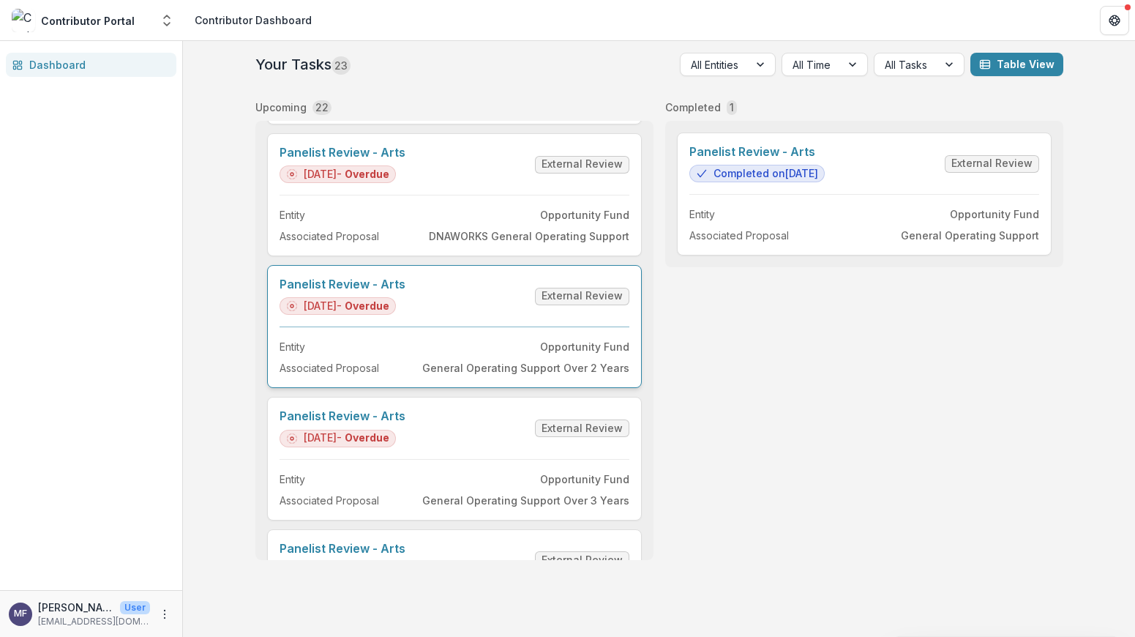
click at [405, 291] on link "Panelist Review - Arts" at bounding box center [343, 284] width 126 height 14
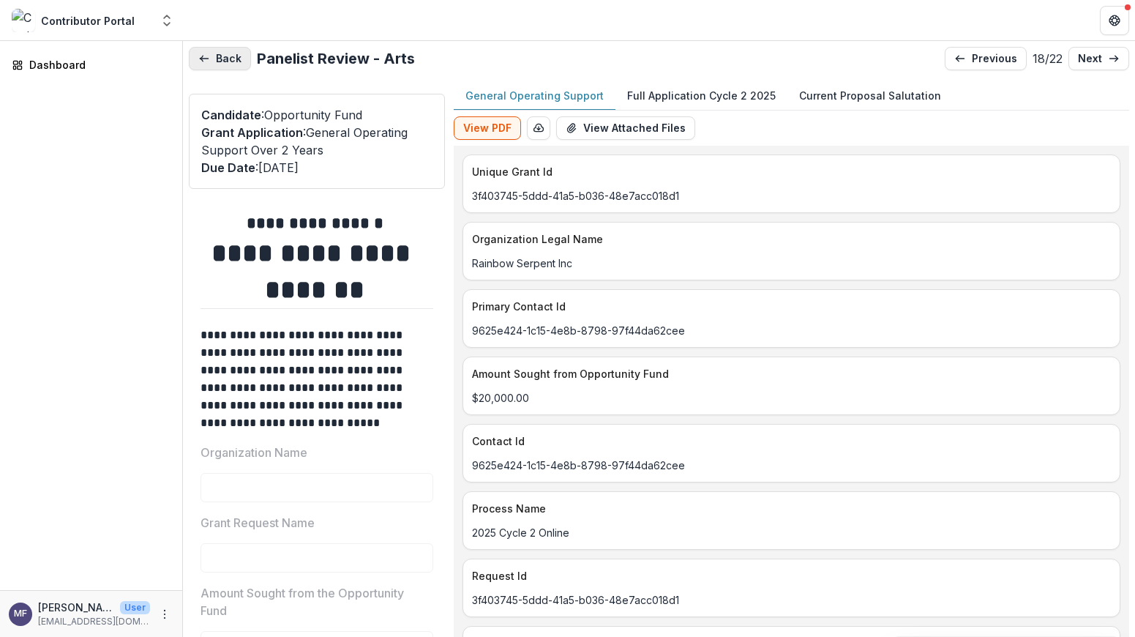
click at [220, 56] on button "Back" at bounding box center [220, 58] width 62 height 23
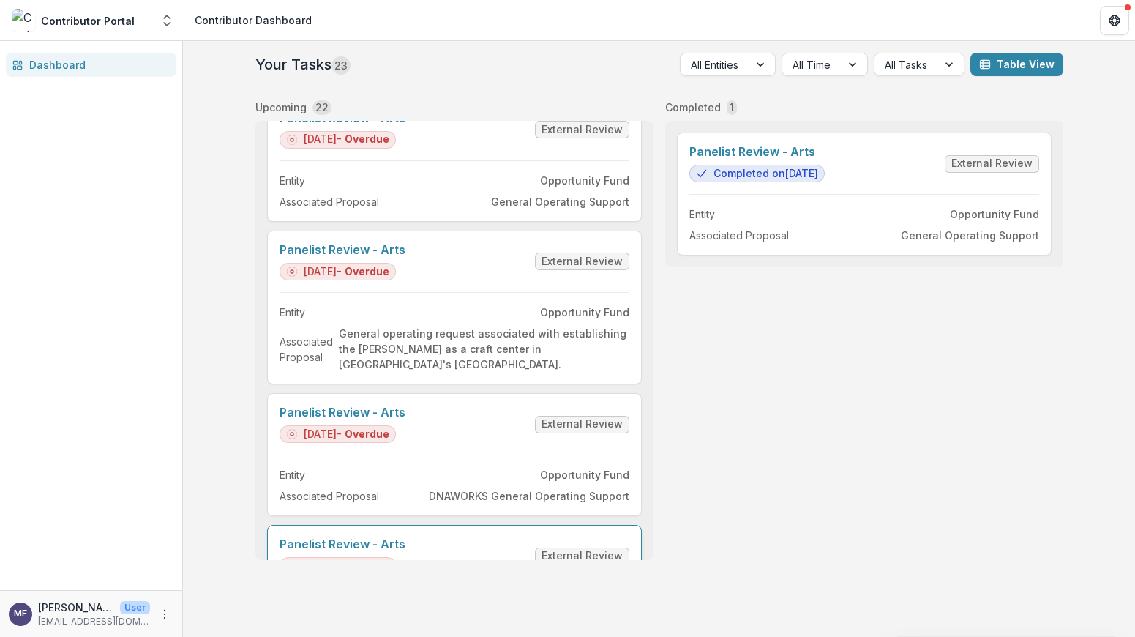
scroll to position [1880, 0]
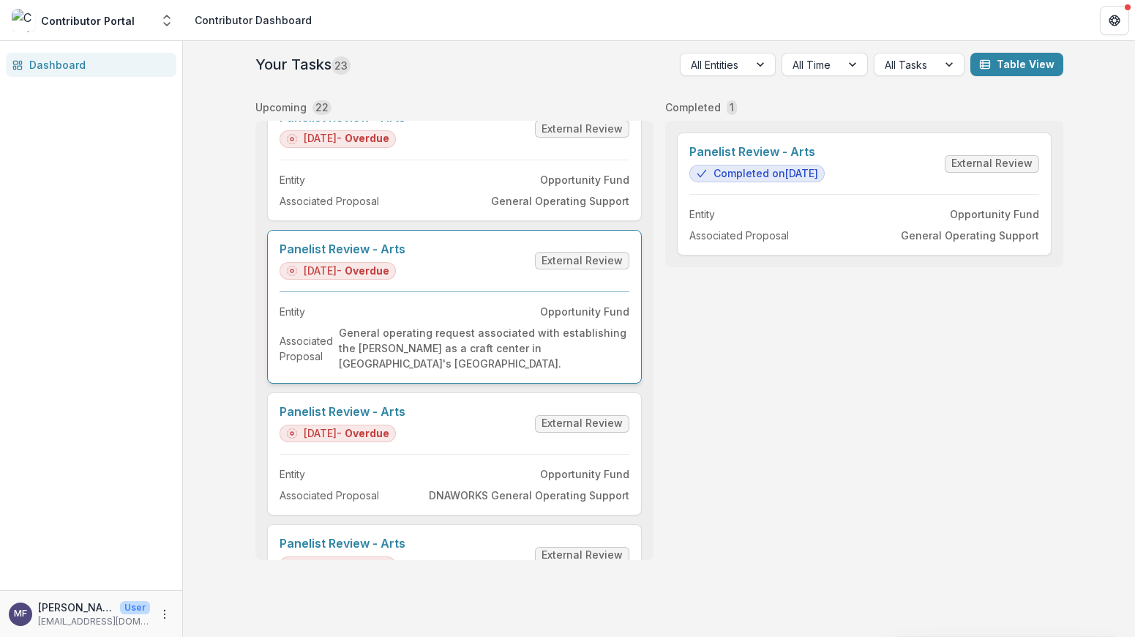
click at [402, 256] on link "Panelist Review - Arts" at bounding box center [343, 249] width 126 height 14
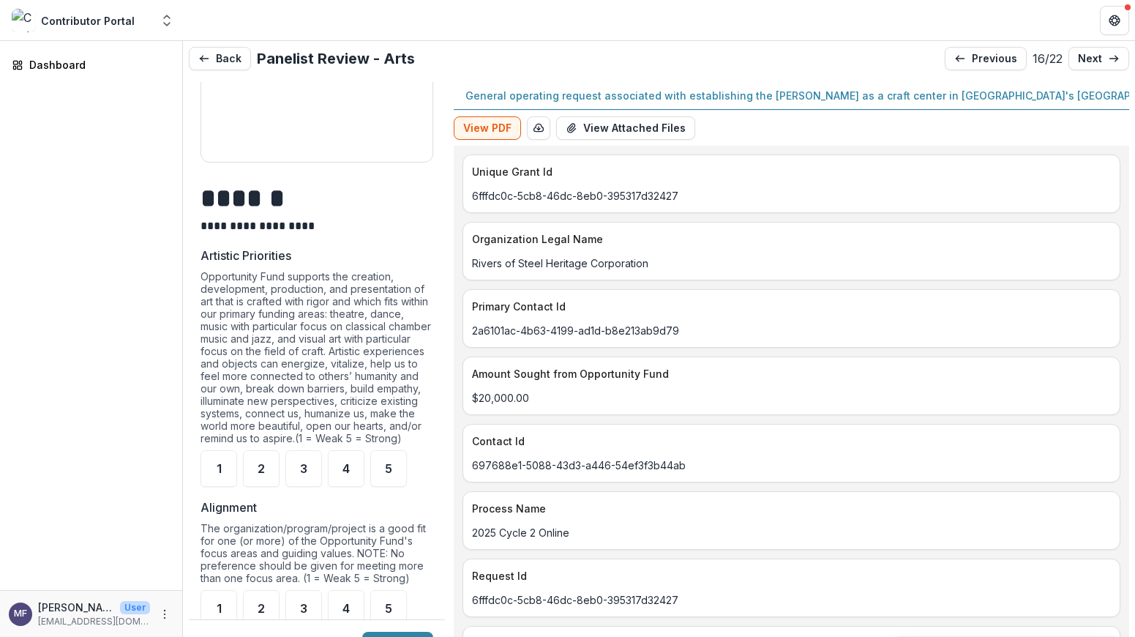
scroll to position [913, 0]
click at [307, 463] on div "3" at bounding box center [303, 465] width 37 height 37
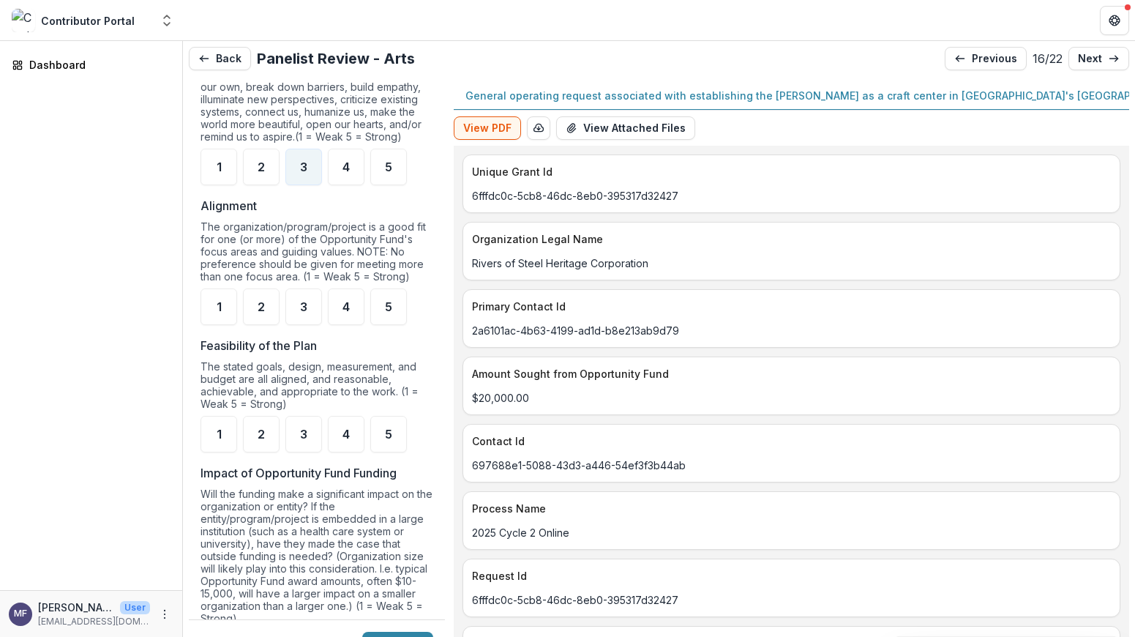
scroll to position [1213, 0]
drag, startPoint x: 269, startPoint y: 299, endPoint x: 377, endPoint y: 364, distance: 125.7
click at [269, 299] on div "2" at bounding box center [261, 305] width 37 height 37
click at [338, 428] on div "4" at bounding box center [346, 432] width 37 height 37
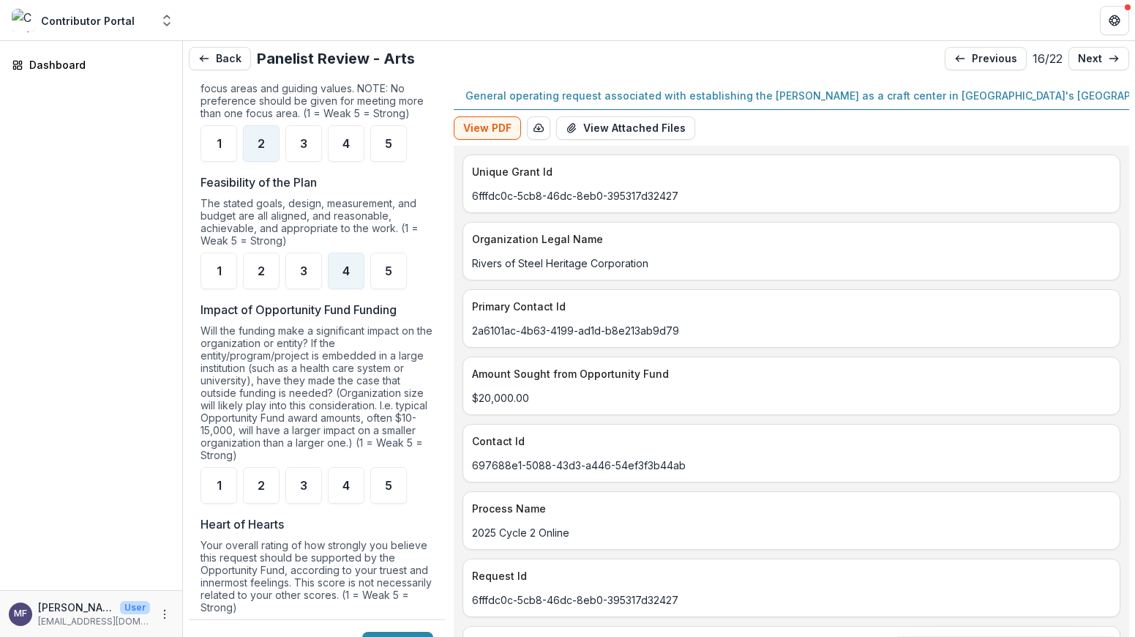
scroll to position [1404, 0]
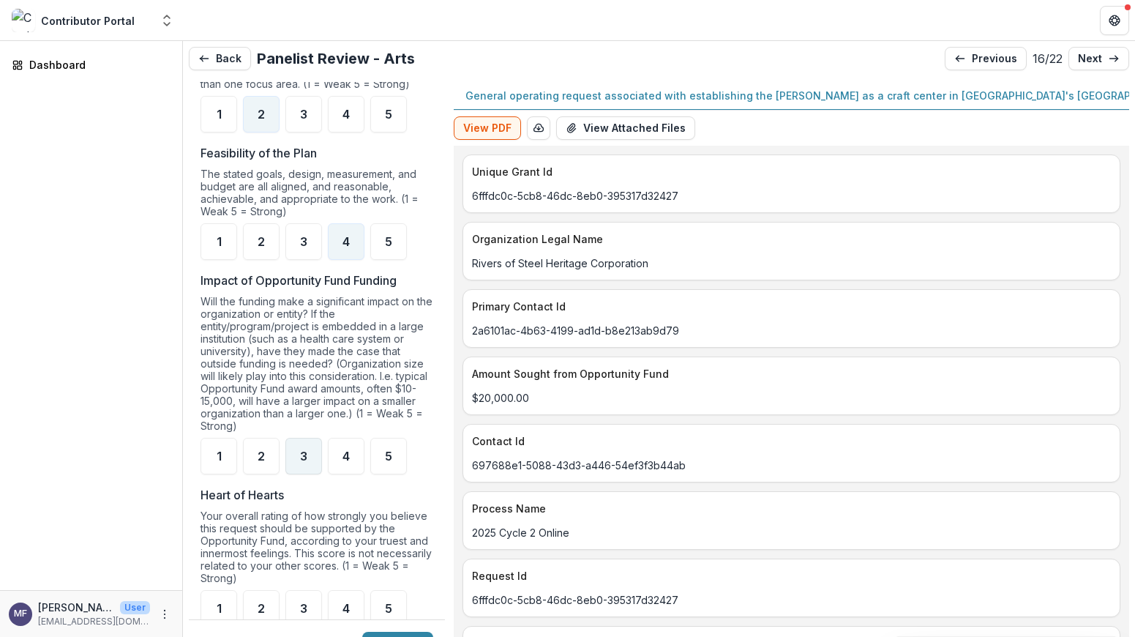
click at [304, 459] on div "3" at bounding box center [303, 456] width 37 height 37
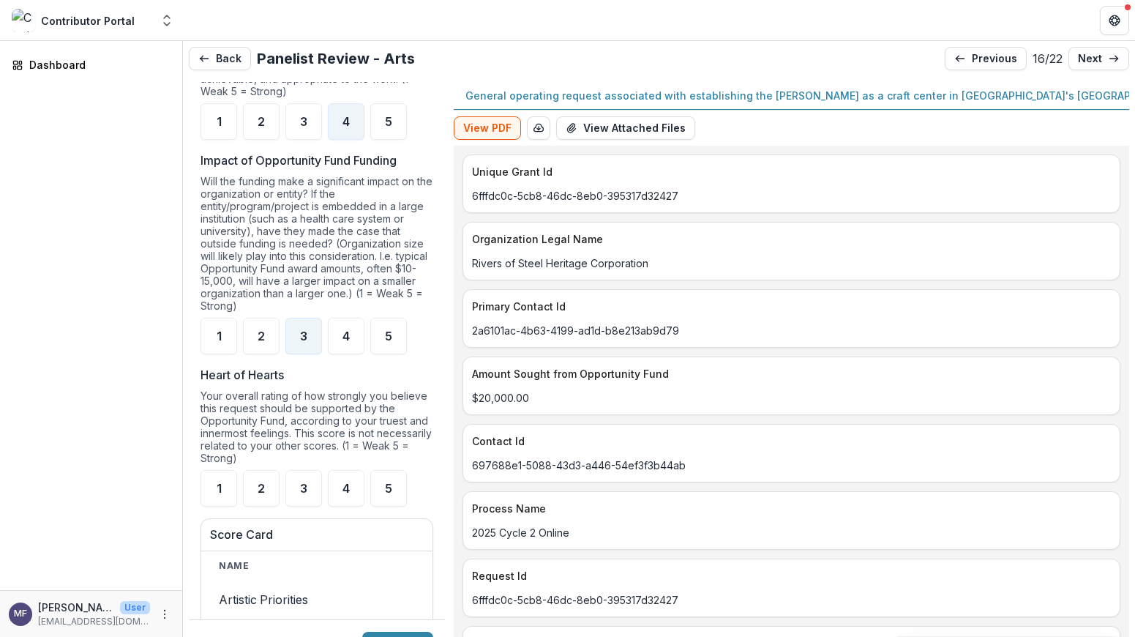
scroll to position [1531, 0]
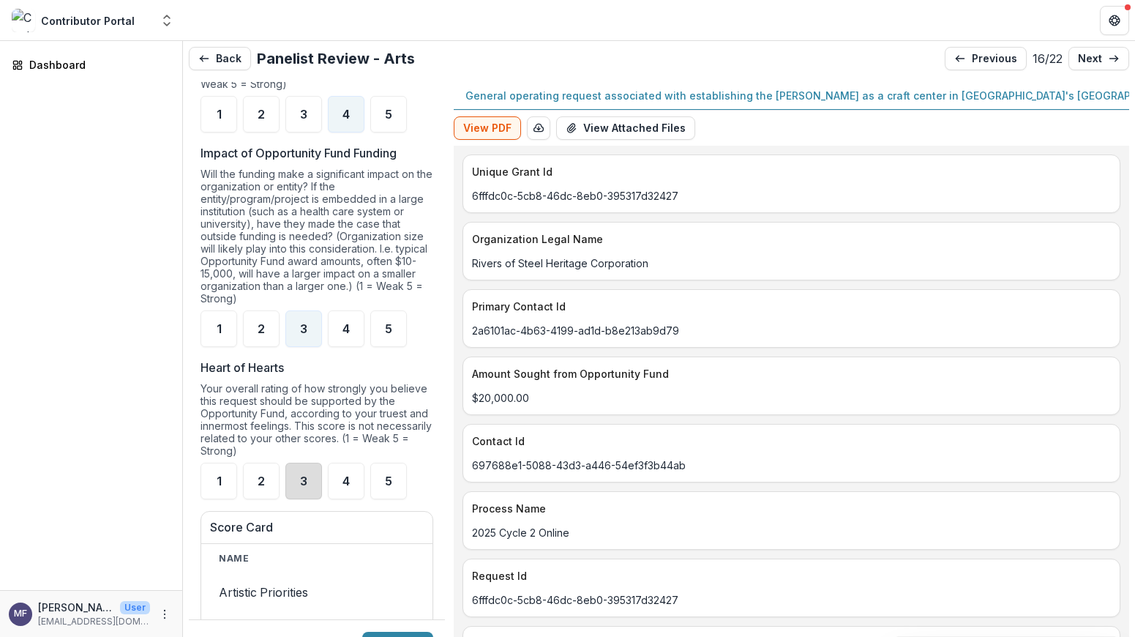
click at [301, 485] on div "3" at bounding box center [303, 480] width 37 height 37
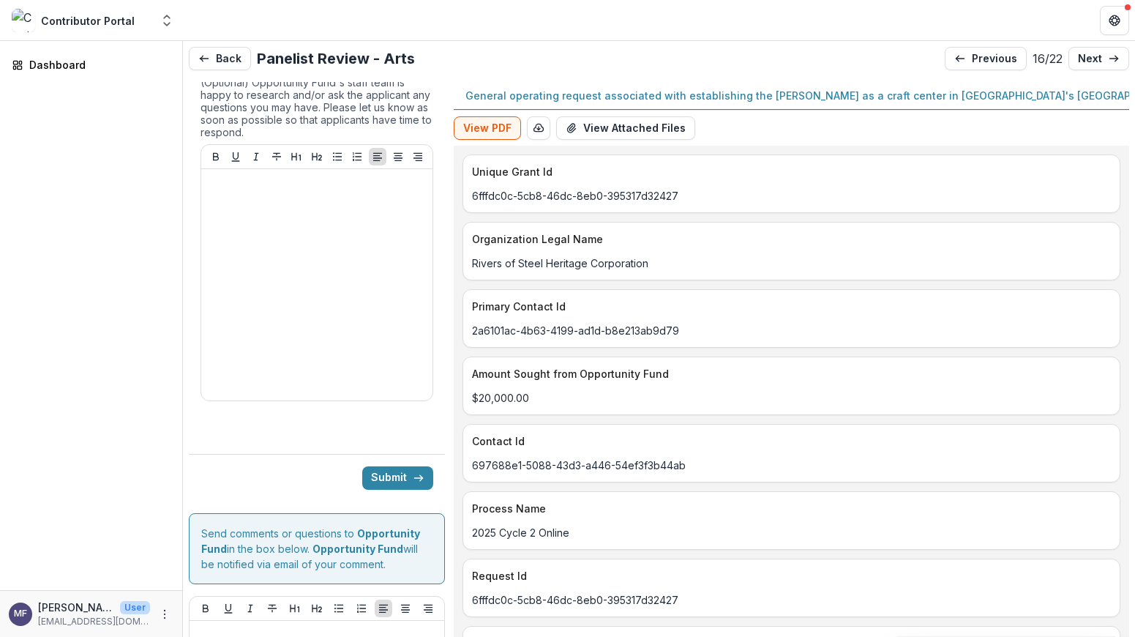
scroll to position [2312, 0]
click at [390, 486] on button "Submit" at bounding box center [397, 475] width 71 height 23
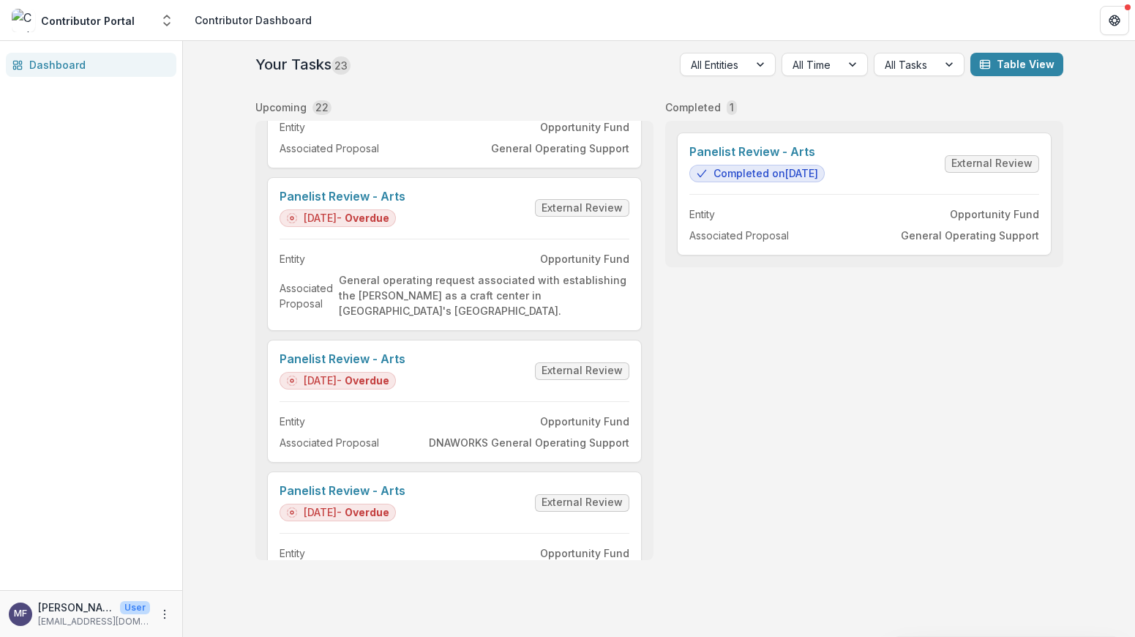
scroll to position [1933, 0]
click at [405, 203] on link "Panelist Review - Arts" at bounding box center [343, 197] width 126 height 14
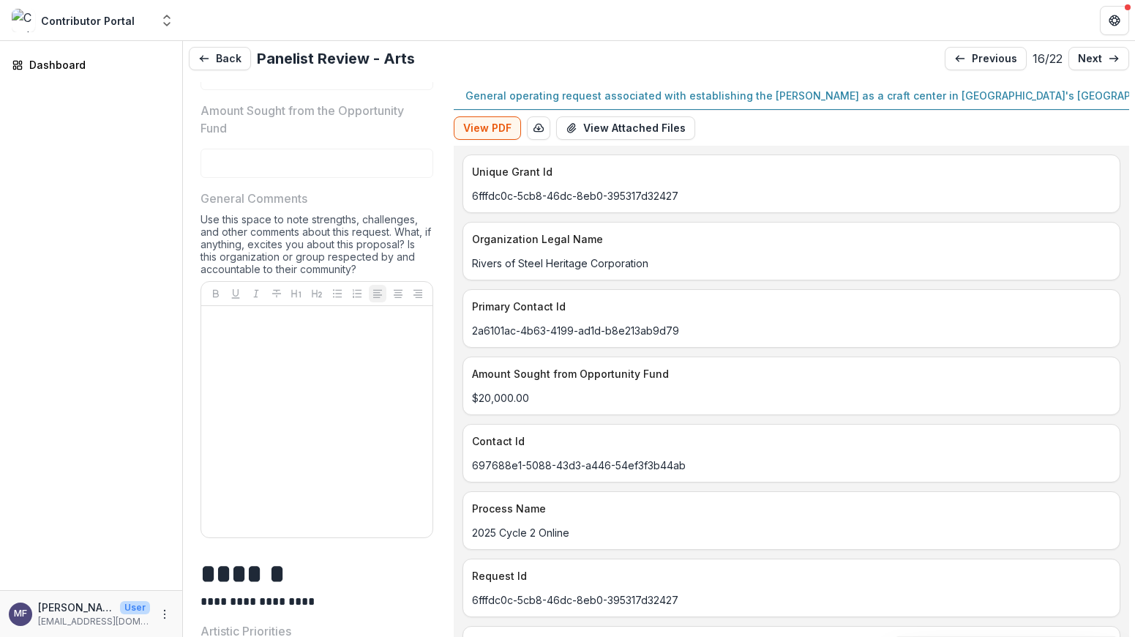
scroll to position [527, 0]
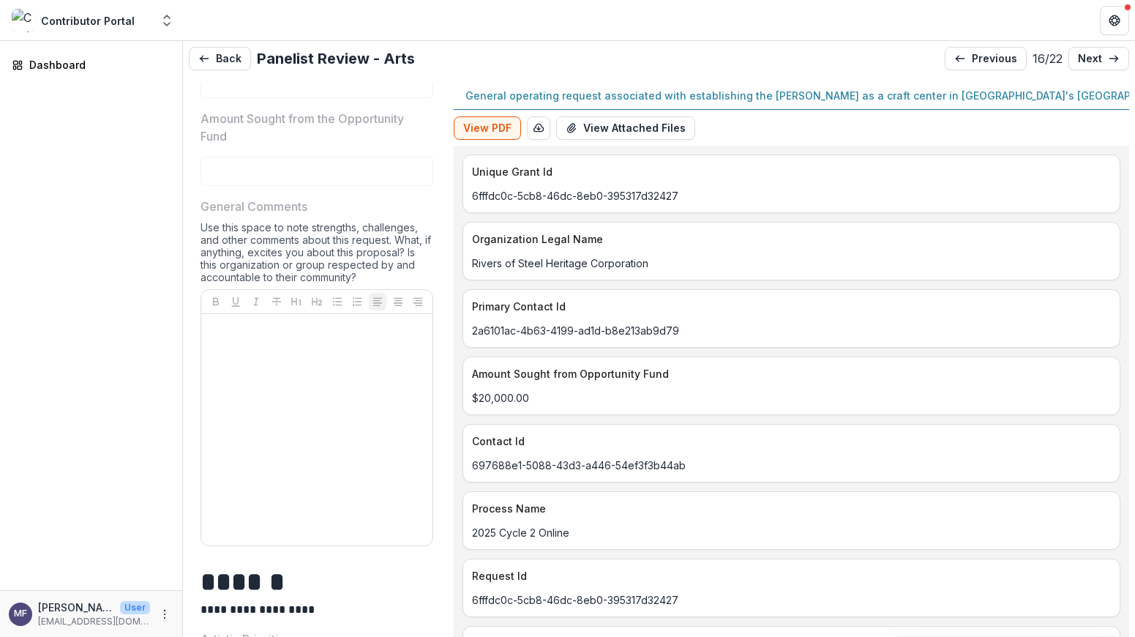
click at [299, 375] on div at bounding box center [317, 430] width 220 height 220
click at [334, 345] on div at bounding box center [317, 430] width 220 height 220
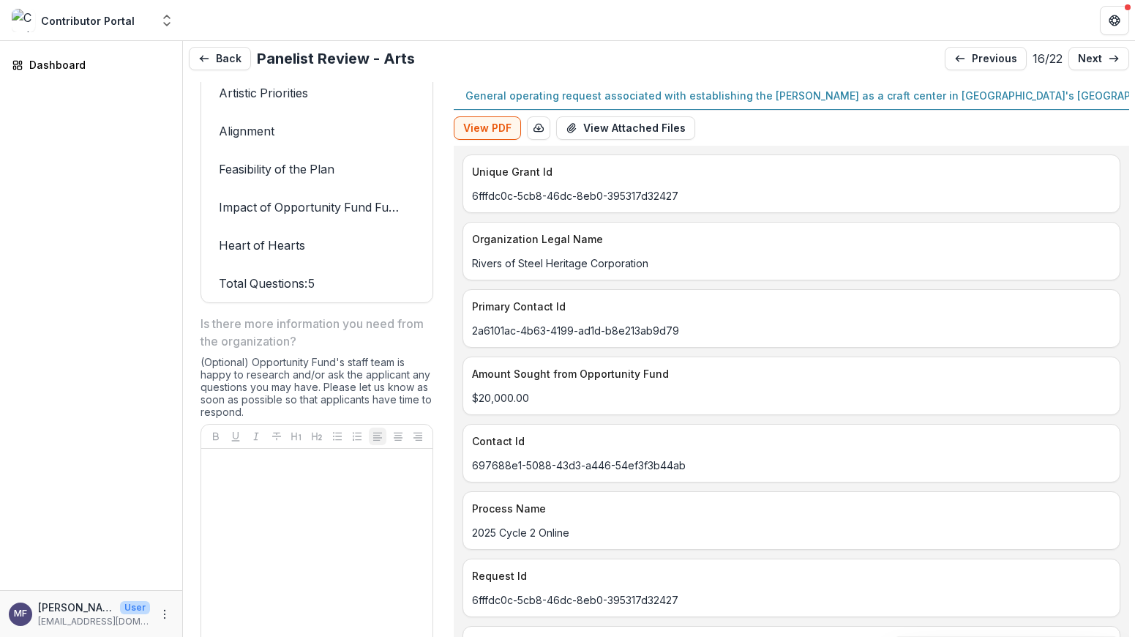
scroll to position [2390, 0]
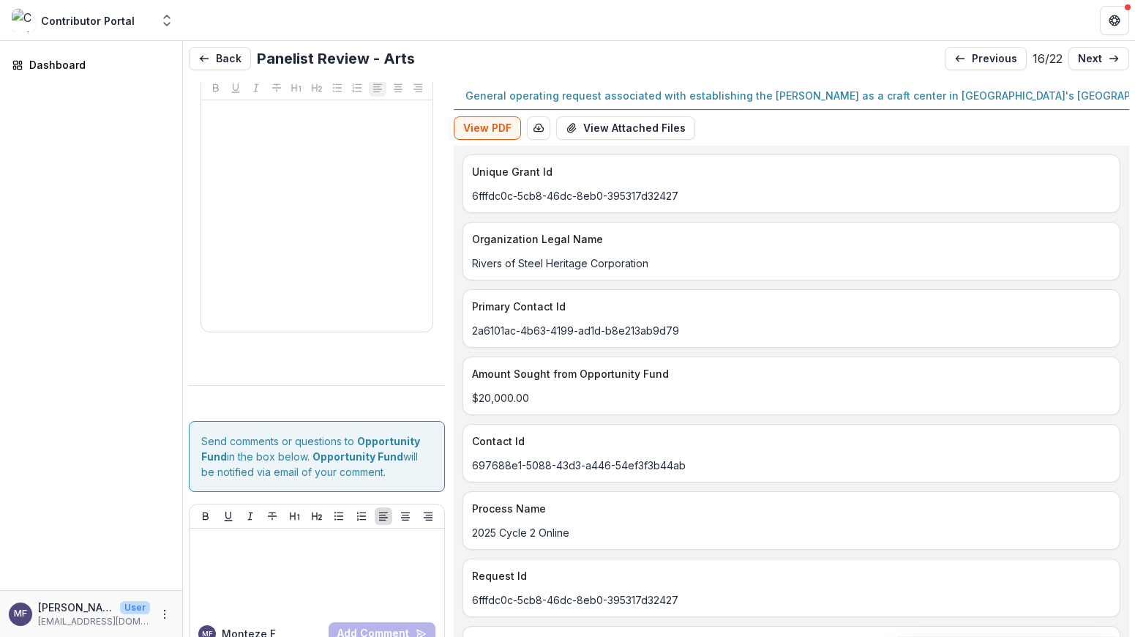
click at [328, 301] on div at bounding box center [317, 216] width 220 height 220
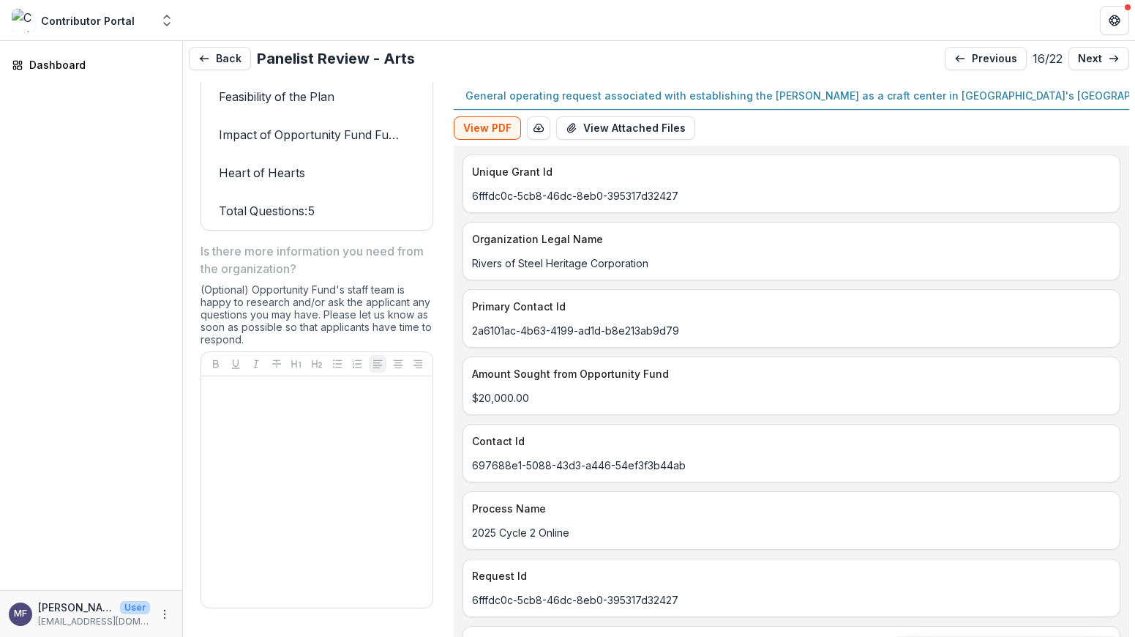
scroll to position [2104, 0]
click at [299, 421] on div at bounding box center [317, 490] width 220 height 220
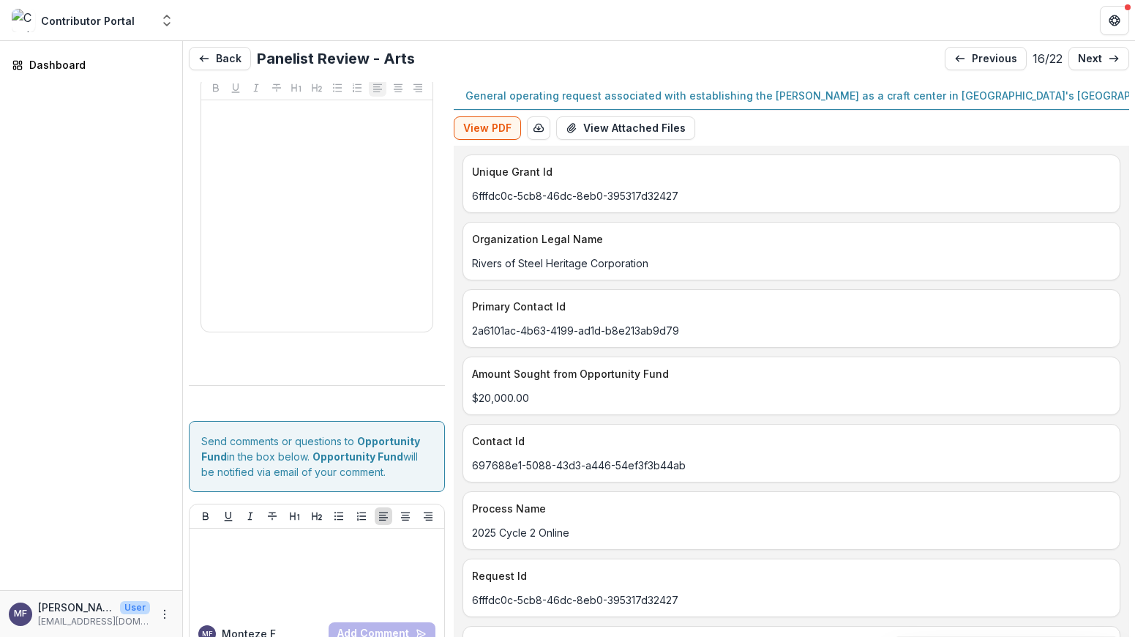
scroll to position [30, 0]
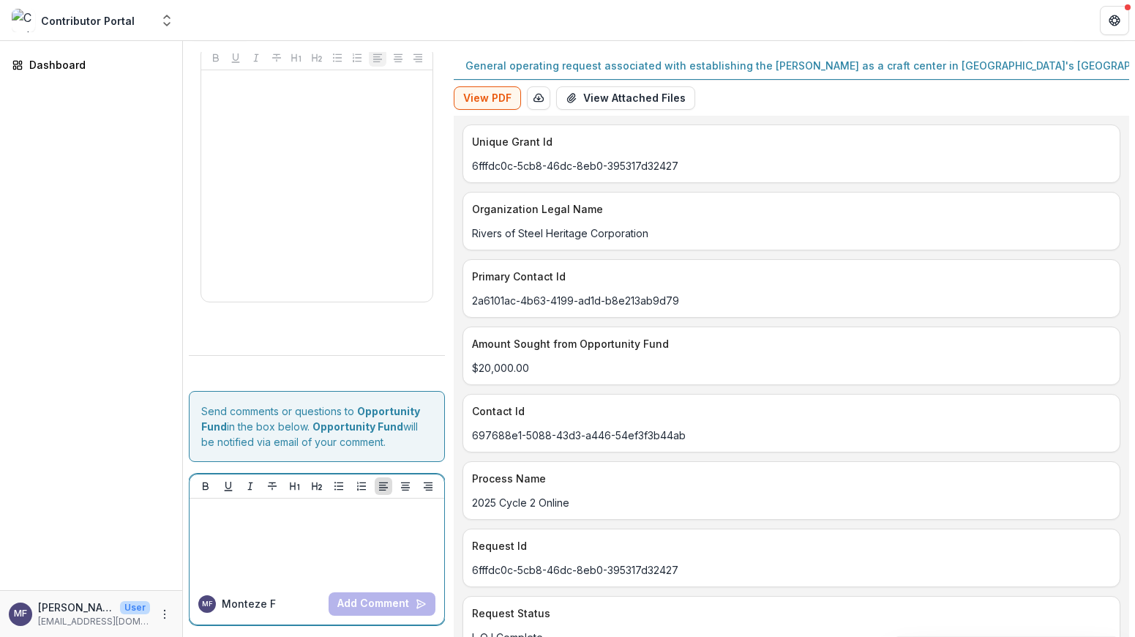
click at [304, 530] on div at bounding box center [316, 540] width 243 height 73
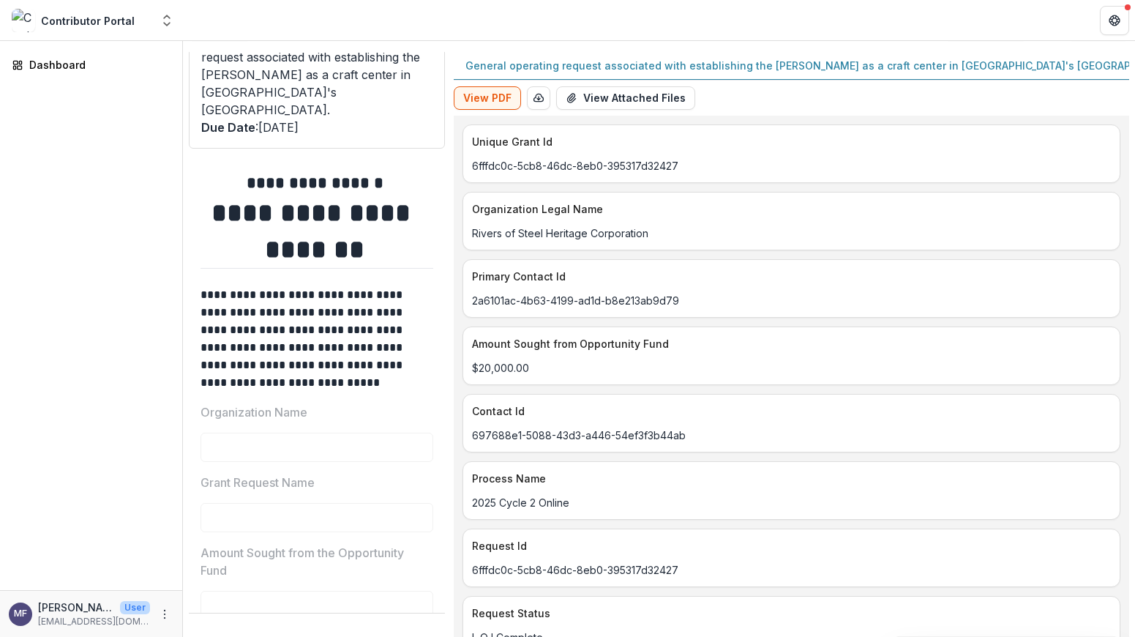
scroll to position [0, 0]
